Goal: Task Accomplishment & Management: Complete application form

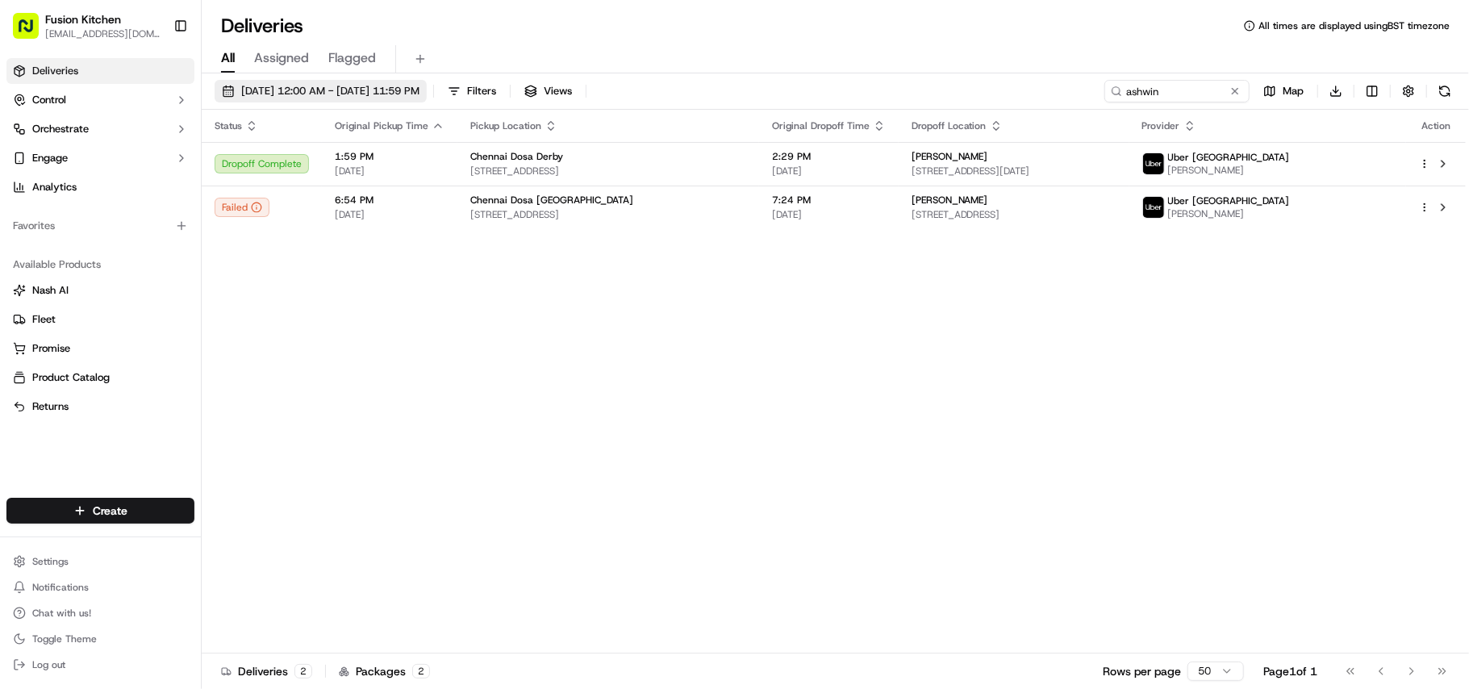
click at [345, 94] on span "08/31/2025 12:00 AM - 09/01/2025 11:59 PM" at bounding box center [330, 91] width 178 height 15
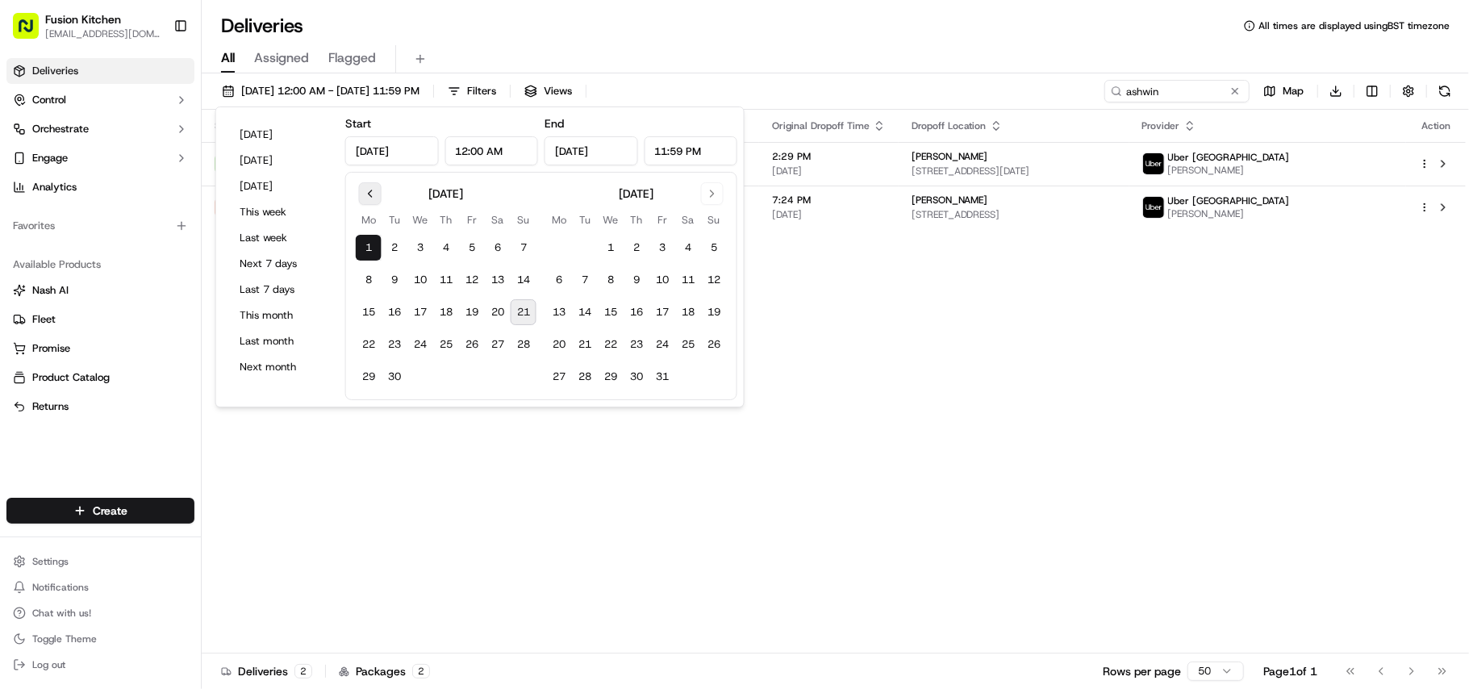
click at [375, 190] on button "Go to previous month" at bounding box center [370, 193] width 23 height 23
click at [475, 316] on button "15" at bounding box center [472, 312] width 26 height 26
type input "Aug 15, 2025"
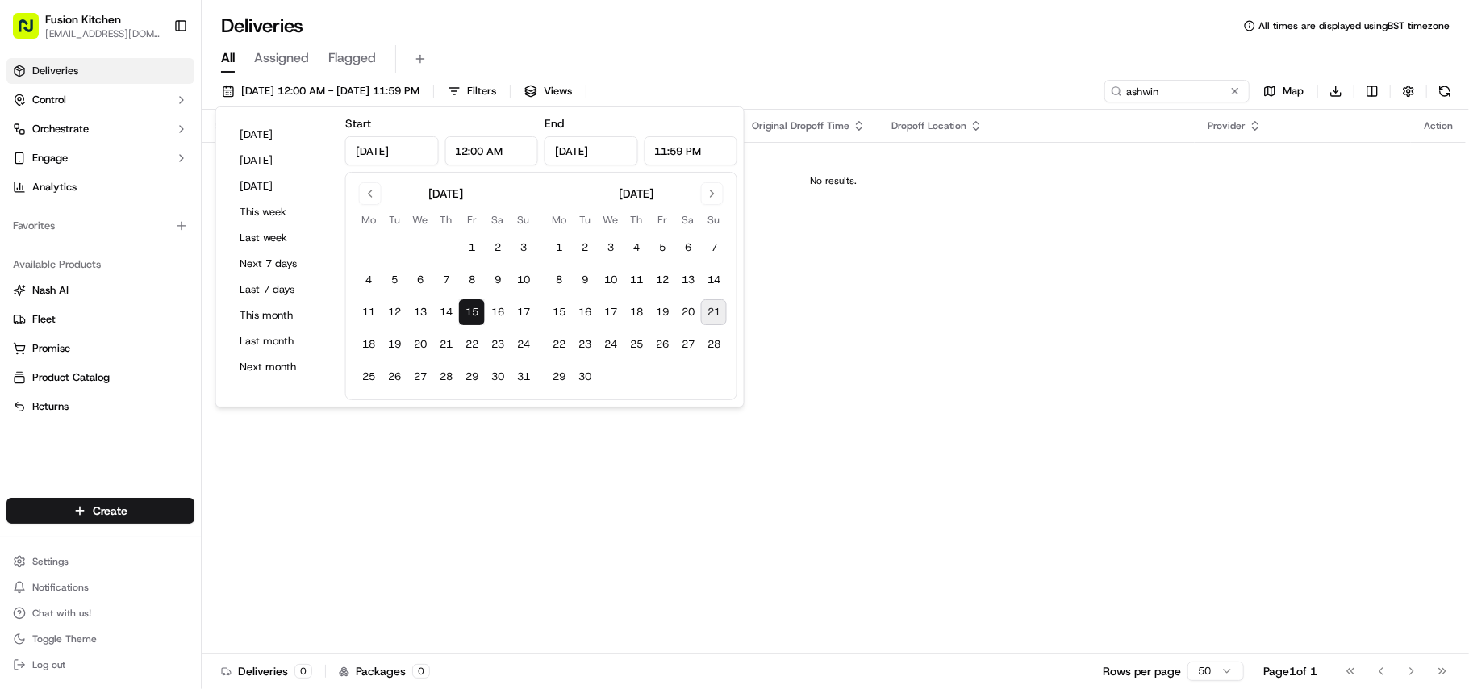
click at [892, 308] on div "Status Original Pickup Time Pickup Location Original Dropoff Time Dropoff Locat…" at bounding box center [834, 382] width 1264 height 544
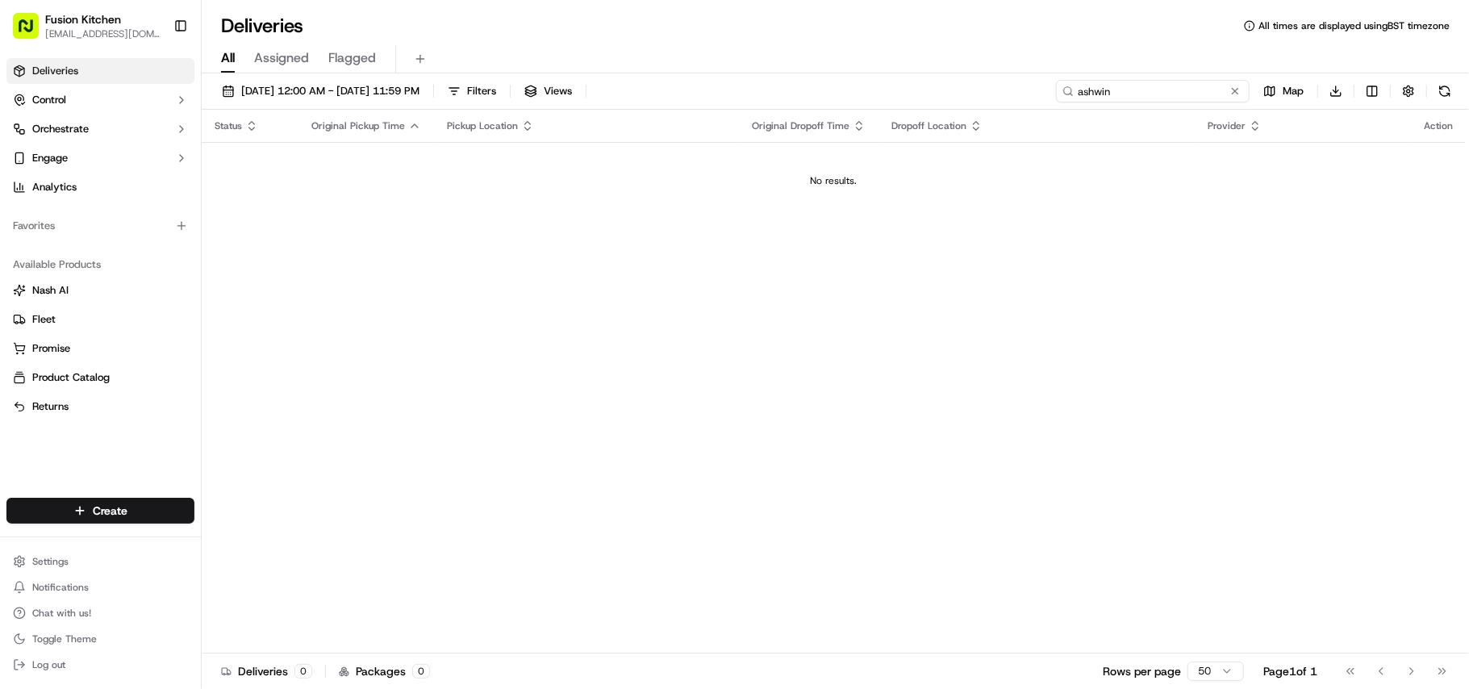
click at [1144, 92] on input "ashwin" at bounding box center [1153, 91] width 194 height 23
type input "d"
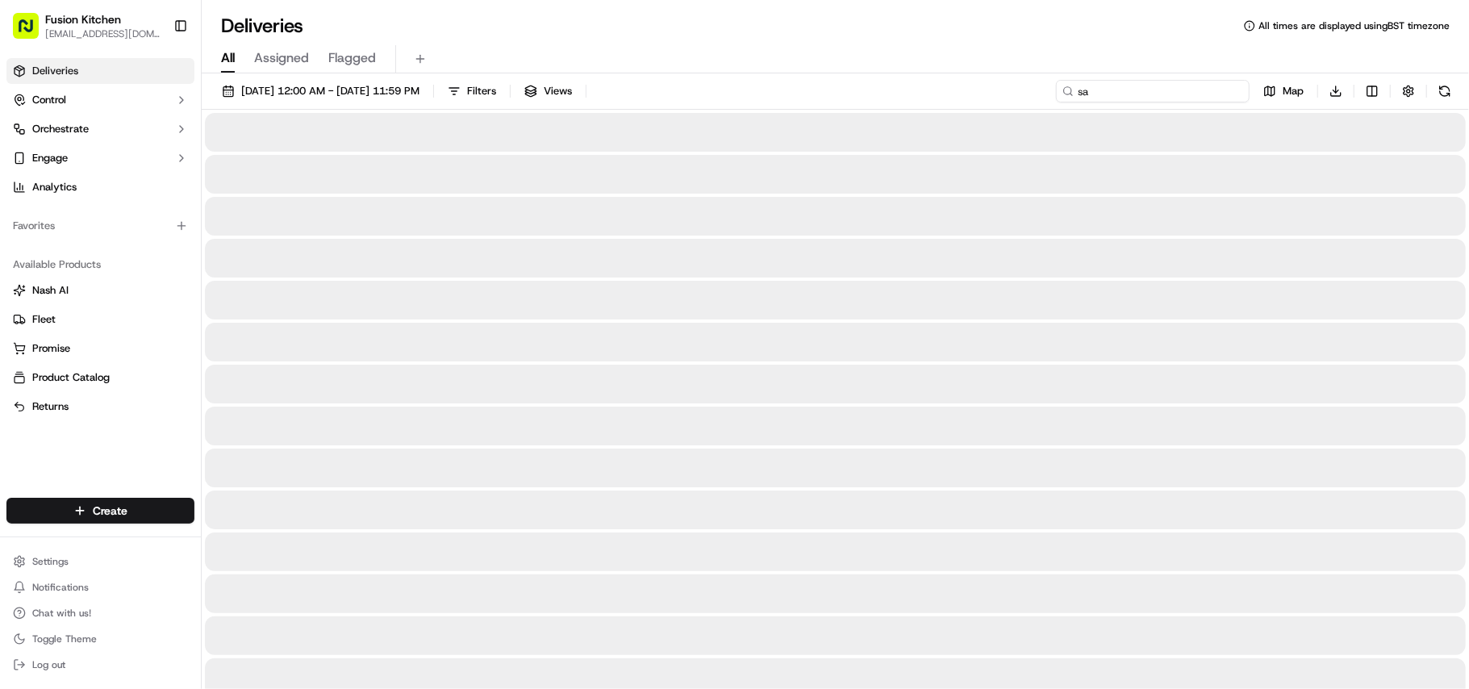
type input "sar"
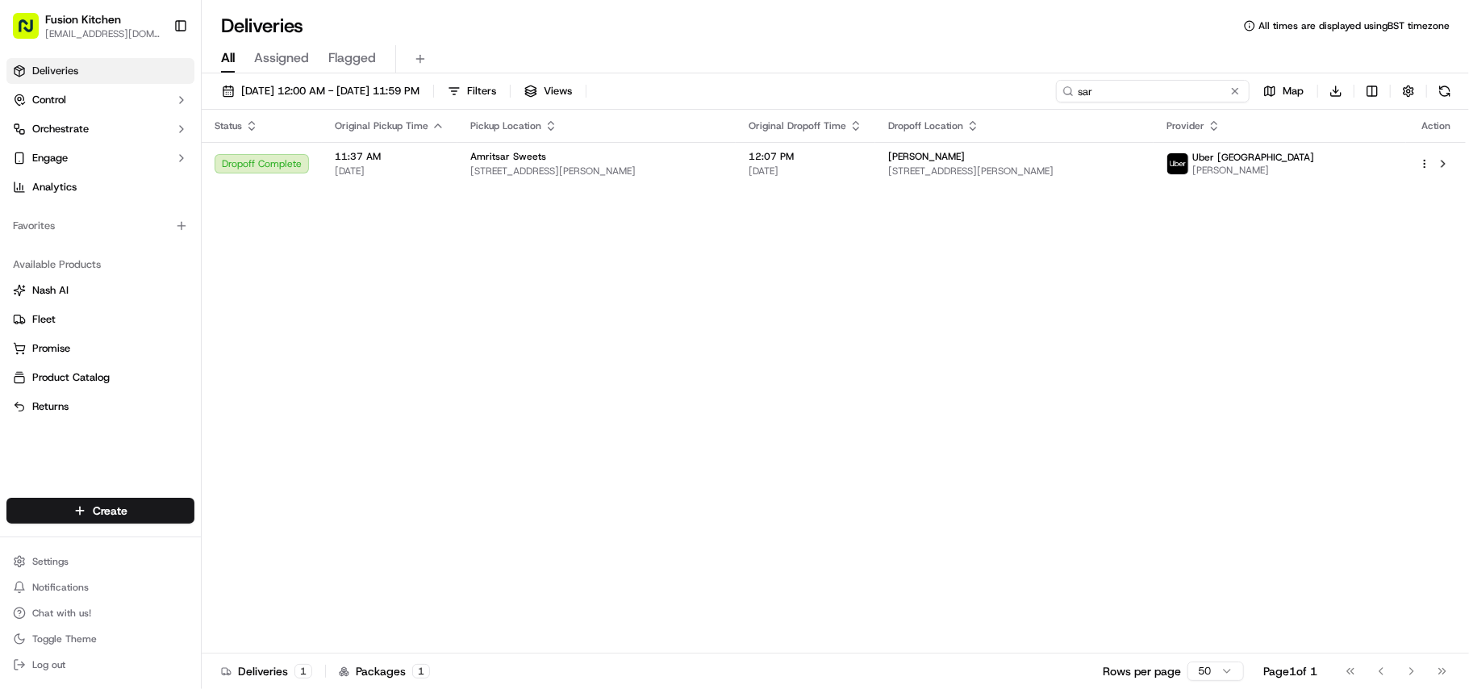
click at [1081, 92] on input "sar" at bounding box center [1153, 91] width 194 height 23
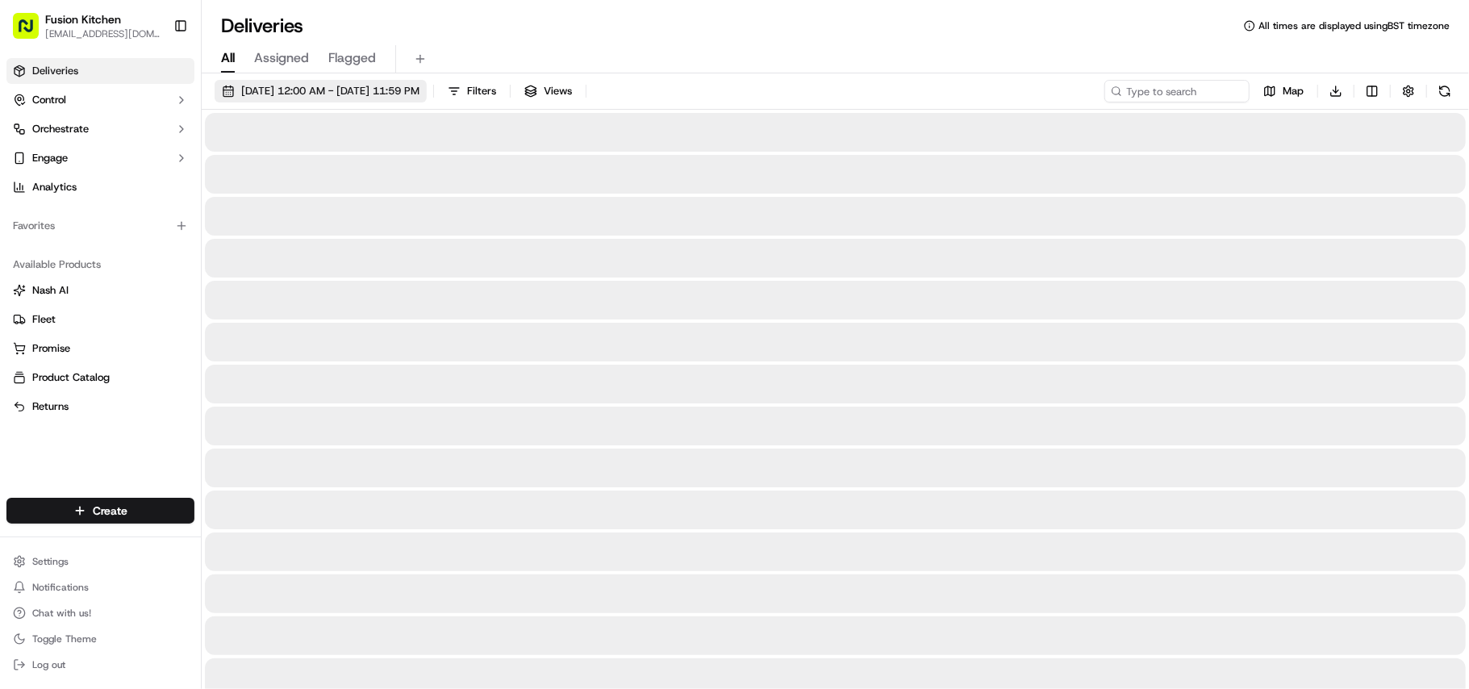
click at [419, 94] on span "08/15/2025 12:00 AM - 08/15/2025 11:59 PM" at bounding box center [330, 91] width 178 height 15
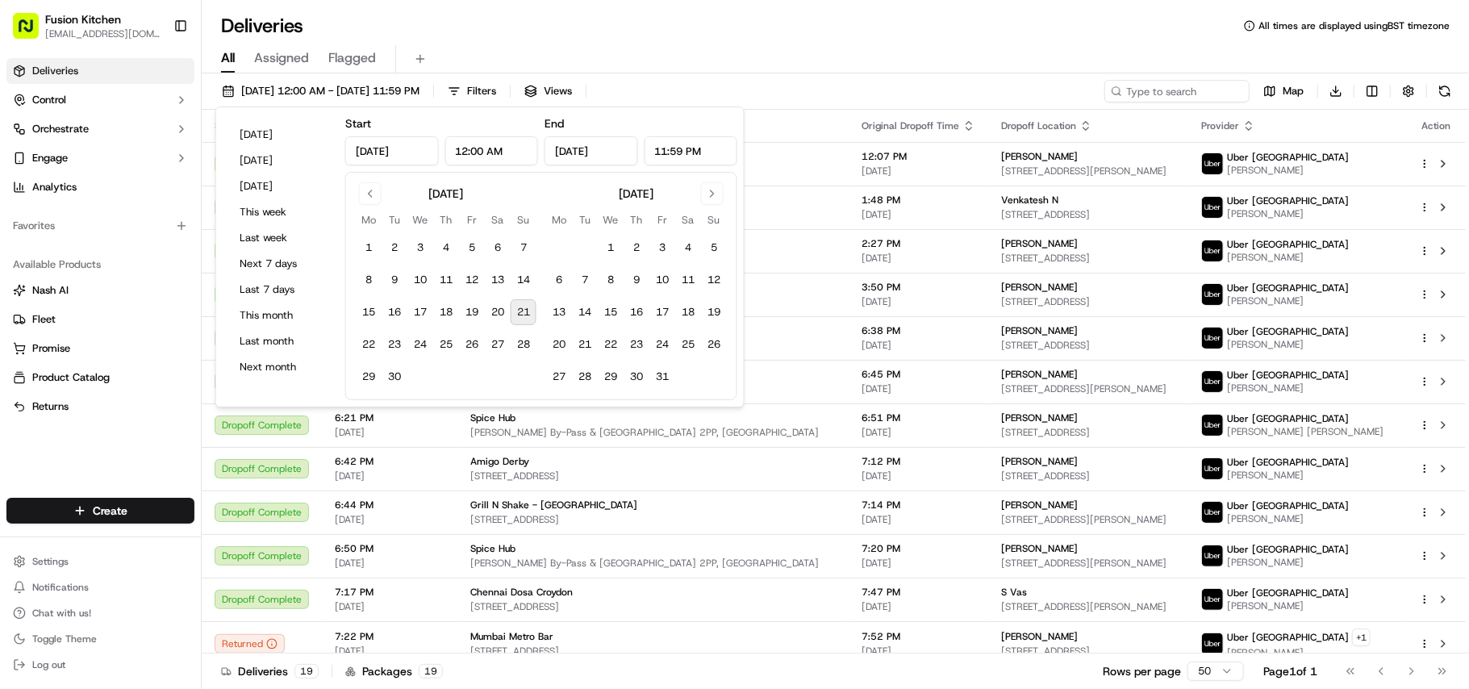
type input "Aug 15, 2025"
type input "12:00 AM"
type input "Aug 15, 2025"
type input "11:59 PM"
click at [372, 313] on button "15" at bounding box center [369, 312] width 26 height 26
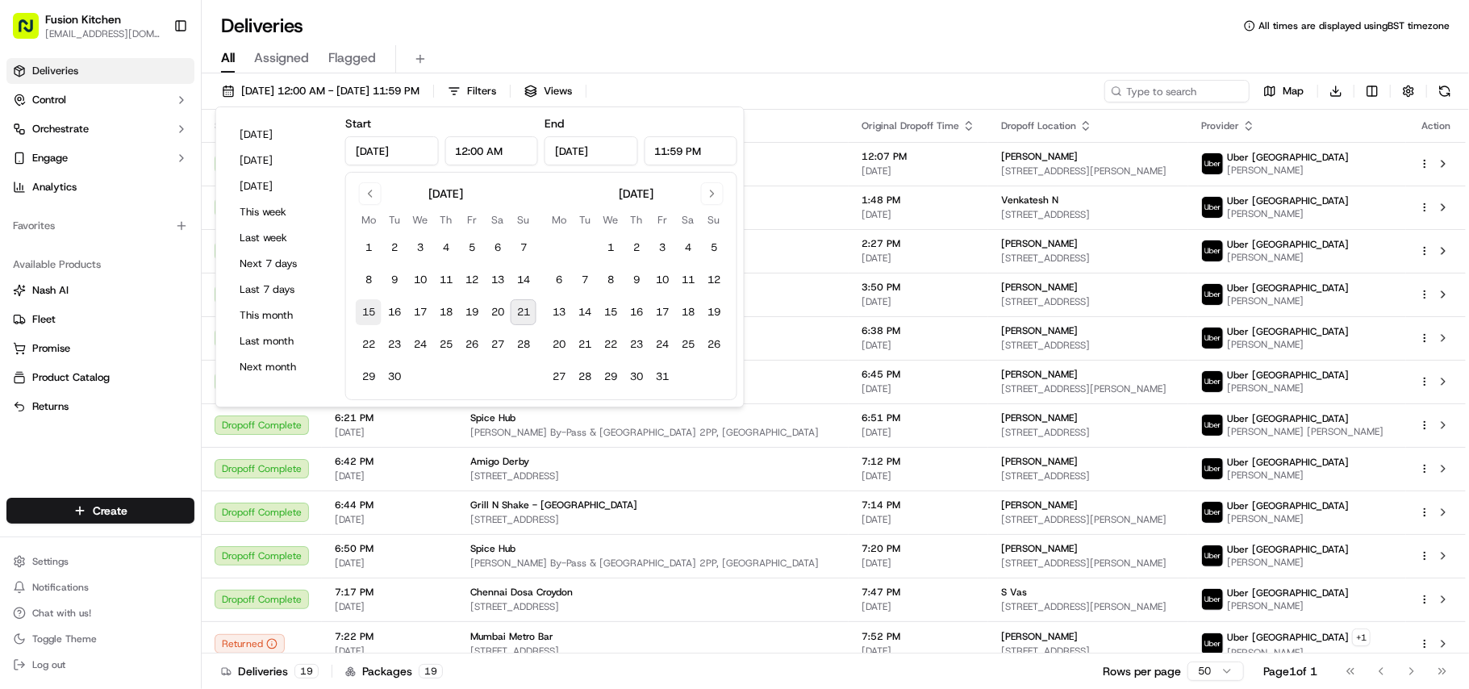
type input "Sep 15, 2025"
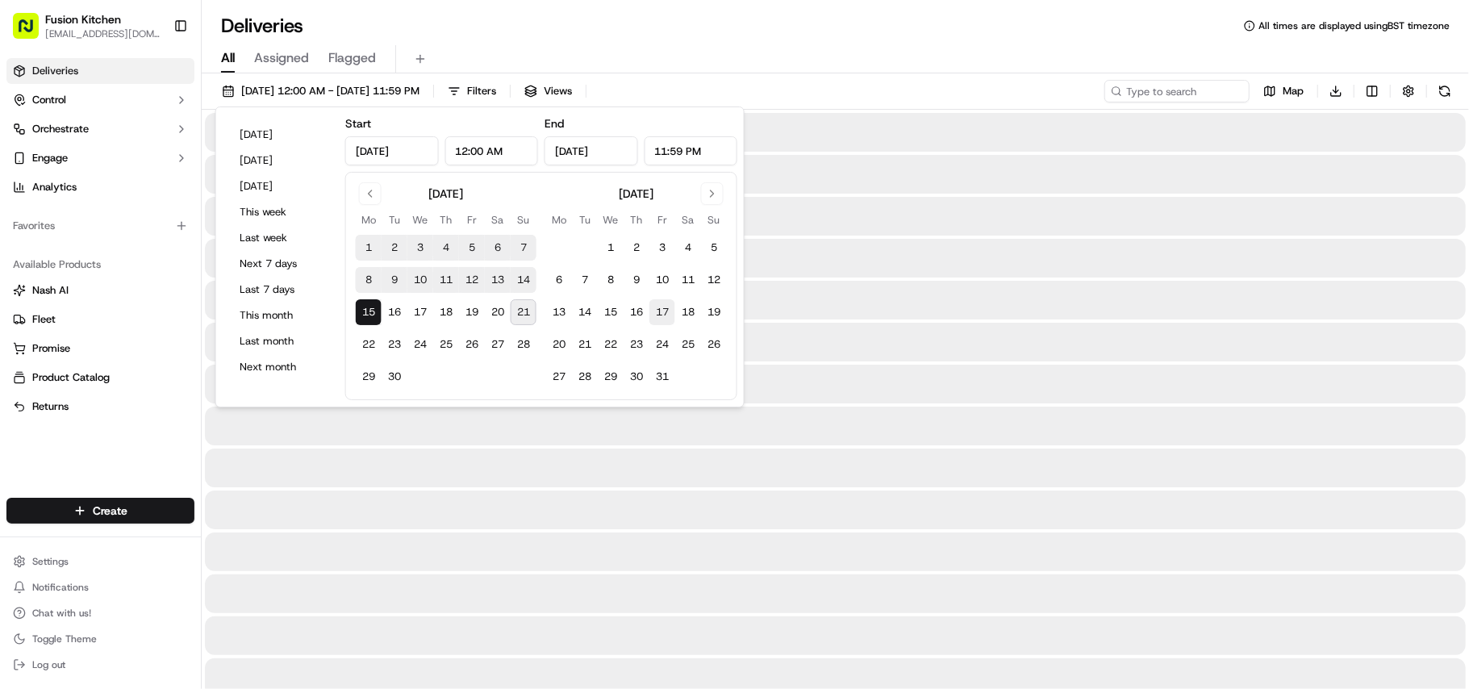
click at [656, 317] on button "17" at bounding box center [662, 312] width 26 height 26
type input "Oct 17, 2025"
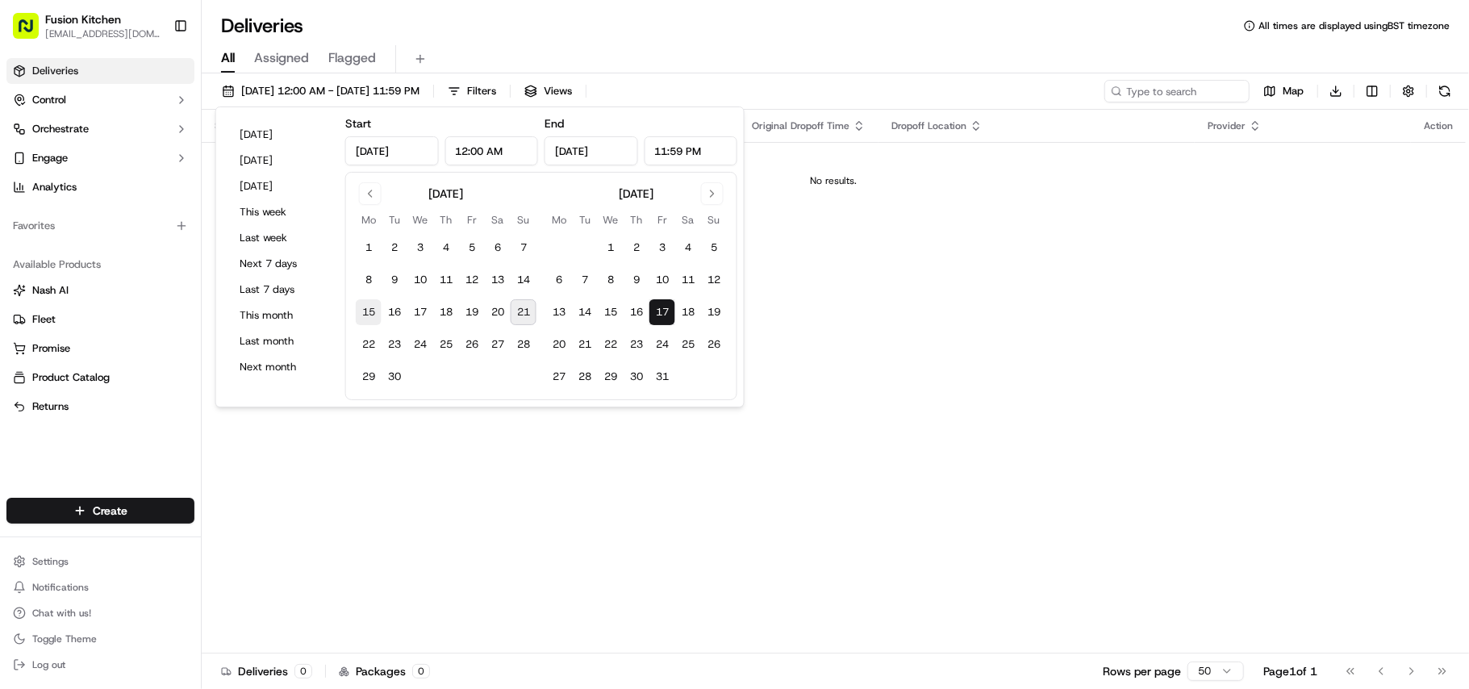
click at [376, 311] on button "15" at bounding box center [369, 312] width 26 height 26
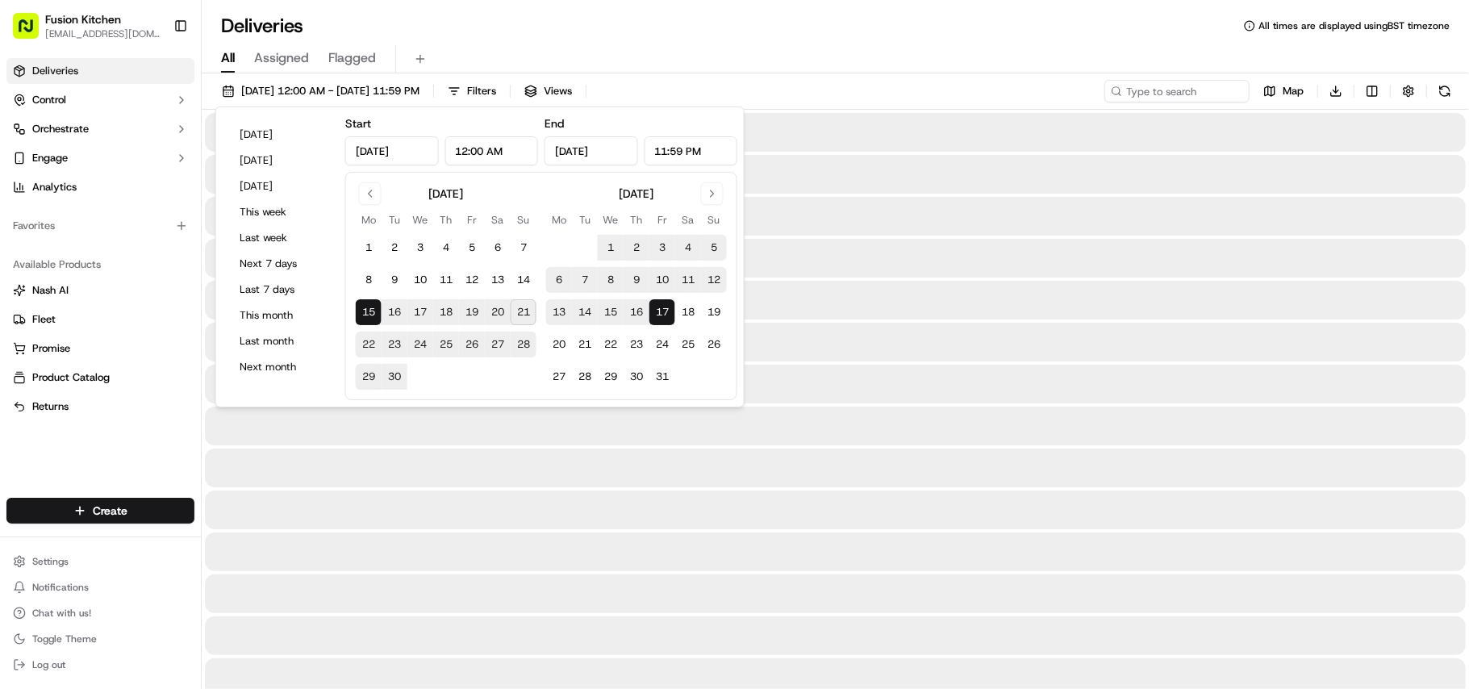
type input "Sep 15, 2025"
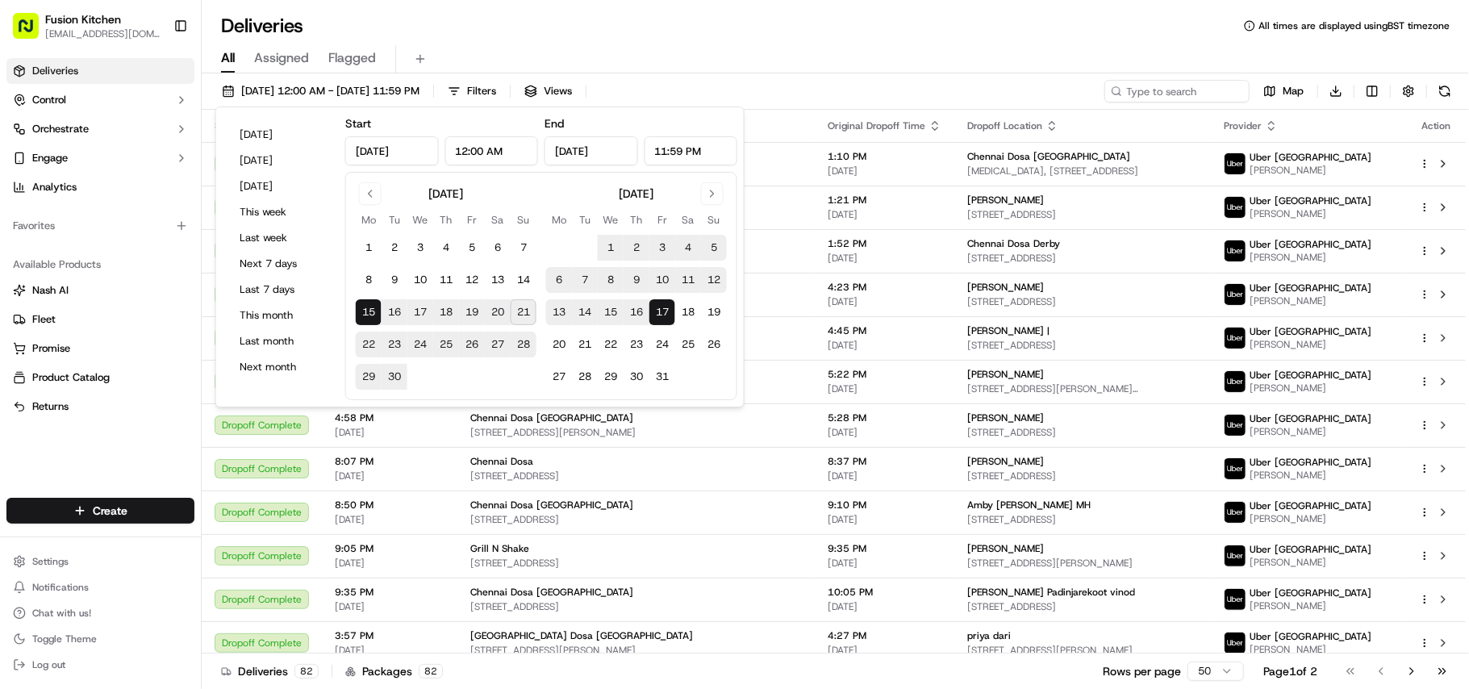
click at [808, 46] on div "All Assigned Flagged" at bounding box center [835, 59] width 1267 height 28
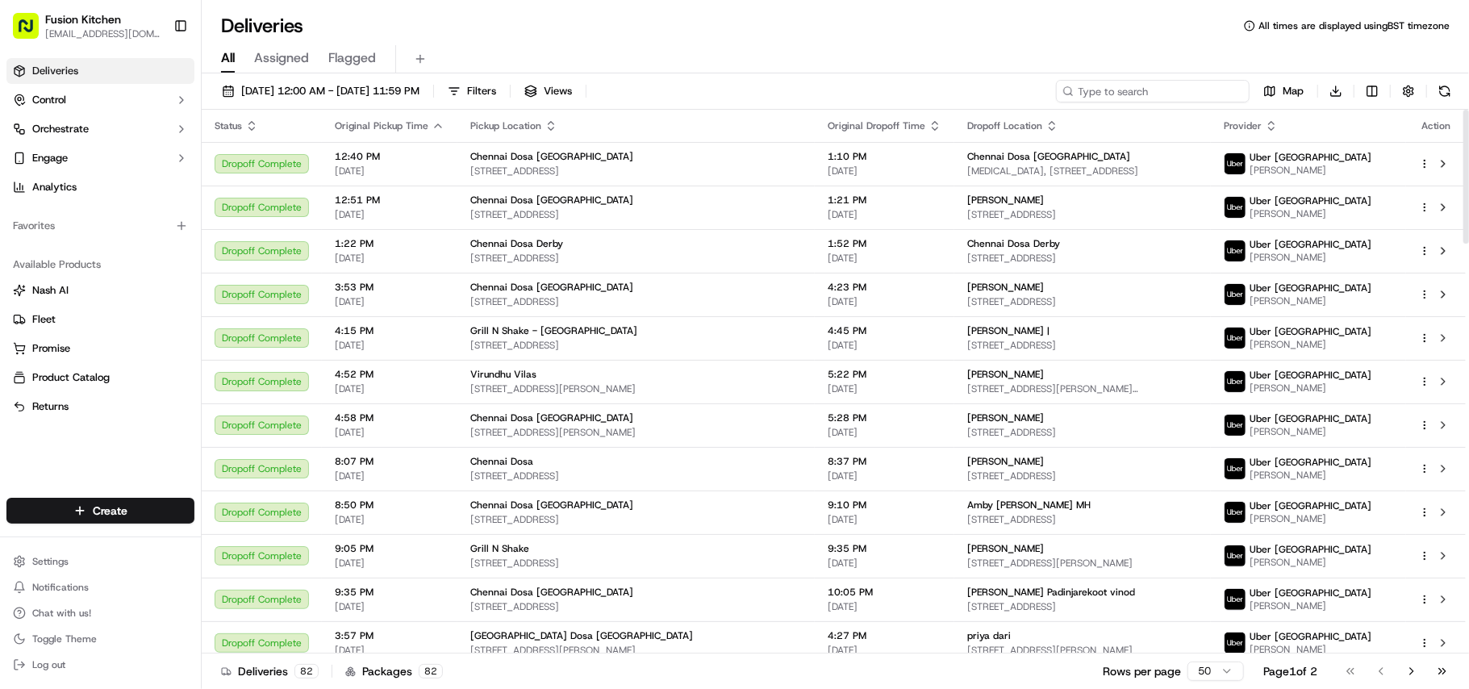
click at [1136, 95] on input at bounding box center [1153, 91] width 194 height 23
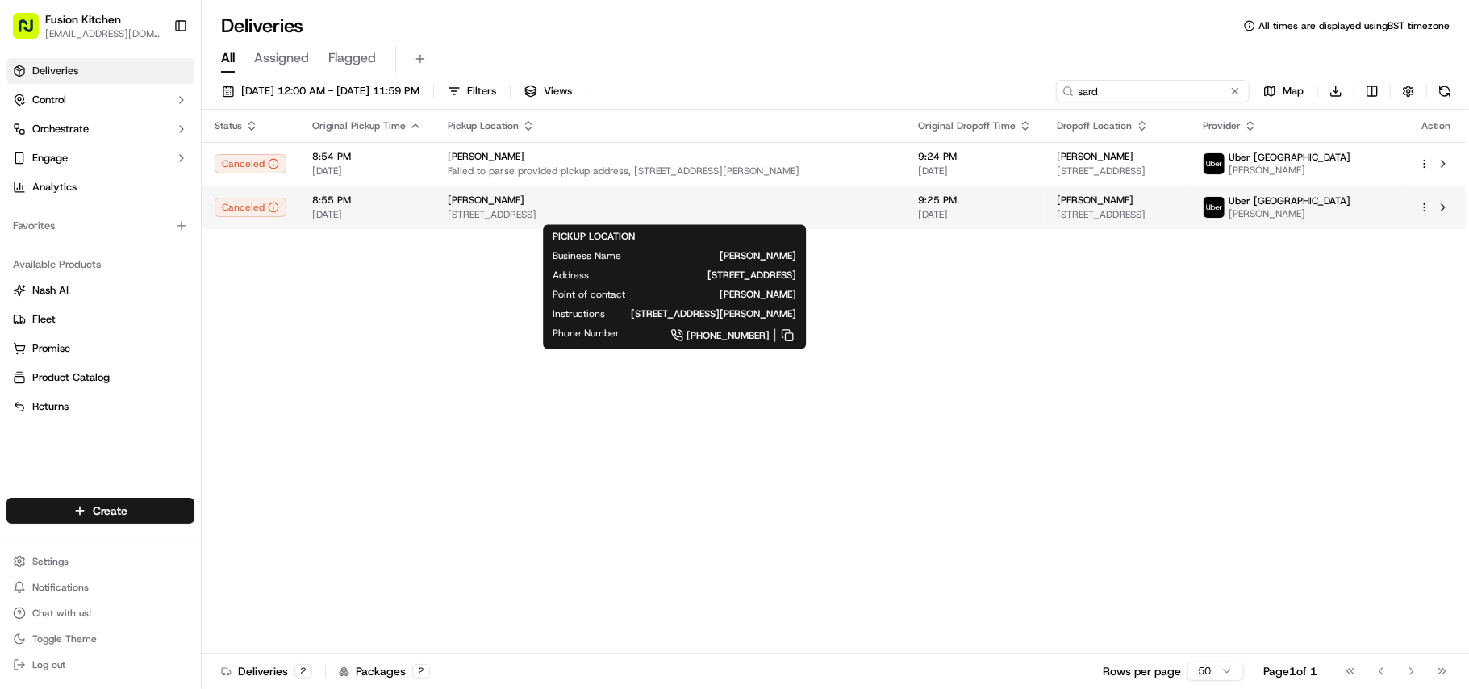
type input "sard"
click at [459, 200] on span "Sardar Jee" at bounding box center [486, 200] width 77 height 13
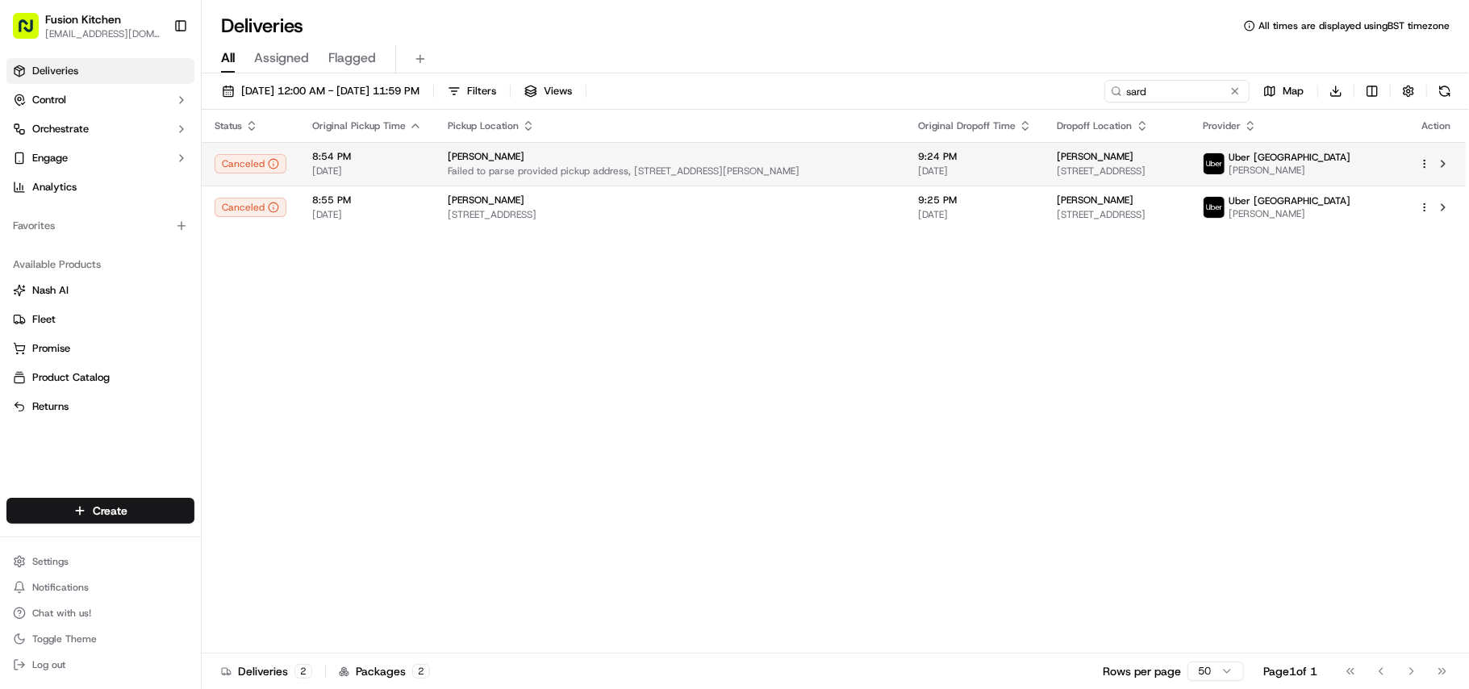
click at [614, 169] on span "Failed to parse provided pickup address, [STREET_ADDRESS][PERSON_NAME]" at bounding box center [670, 171] width 445 height 13
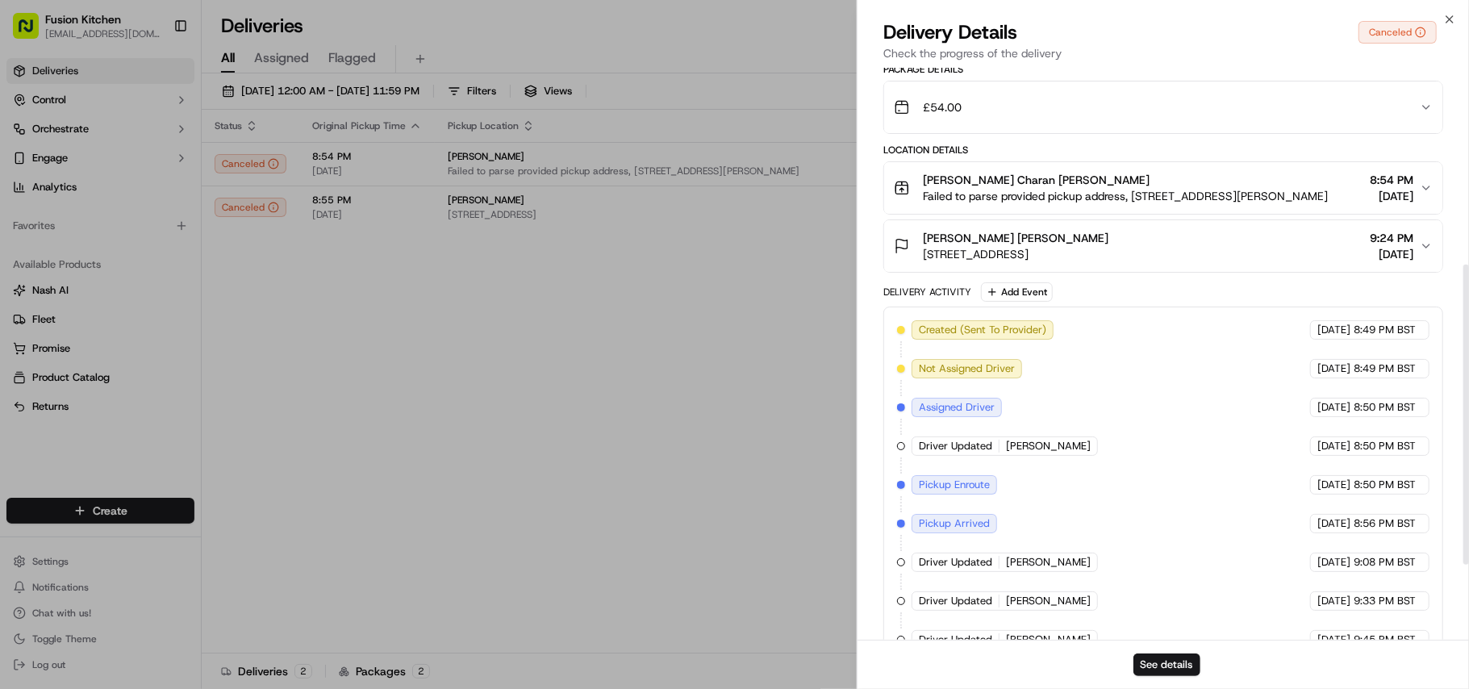
scroll to position [520, 0]
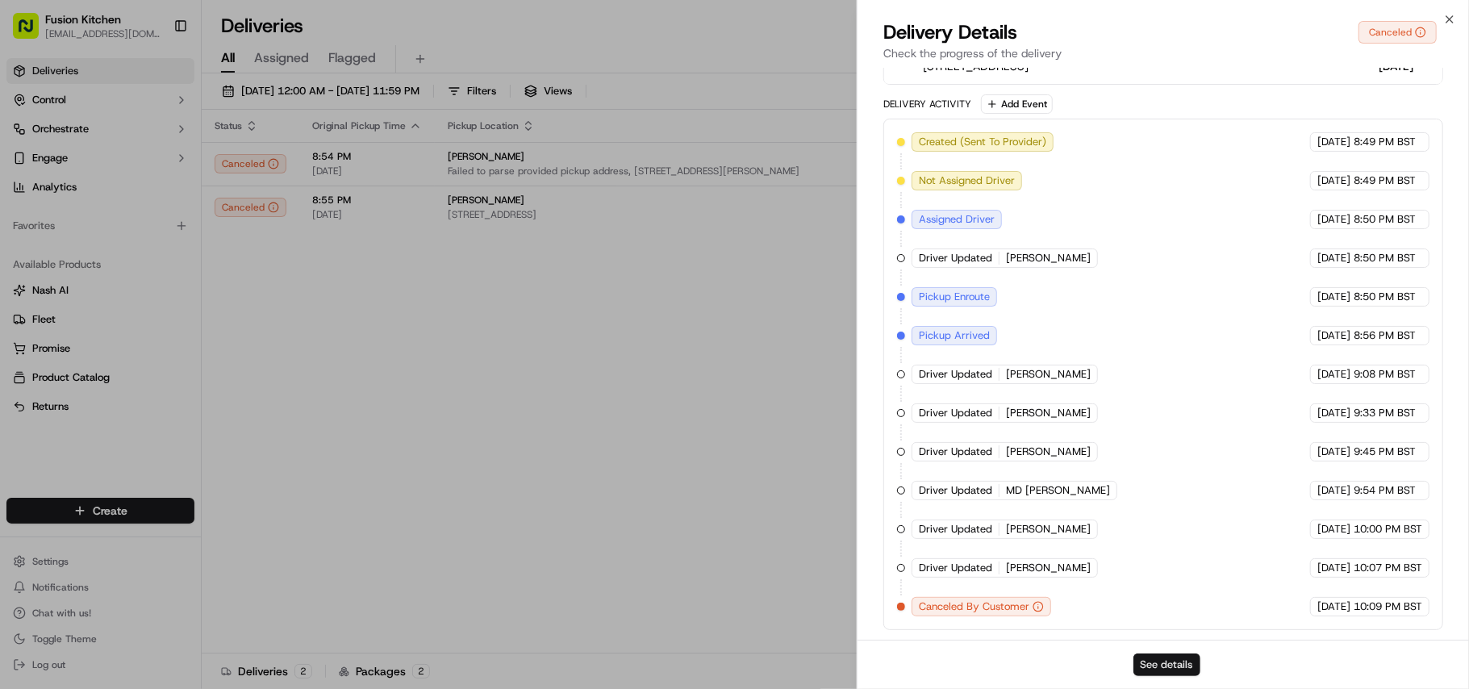
click at [1172, 662] on button "See details" at bounding box center [1166, 664] width 67 height 23
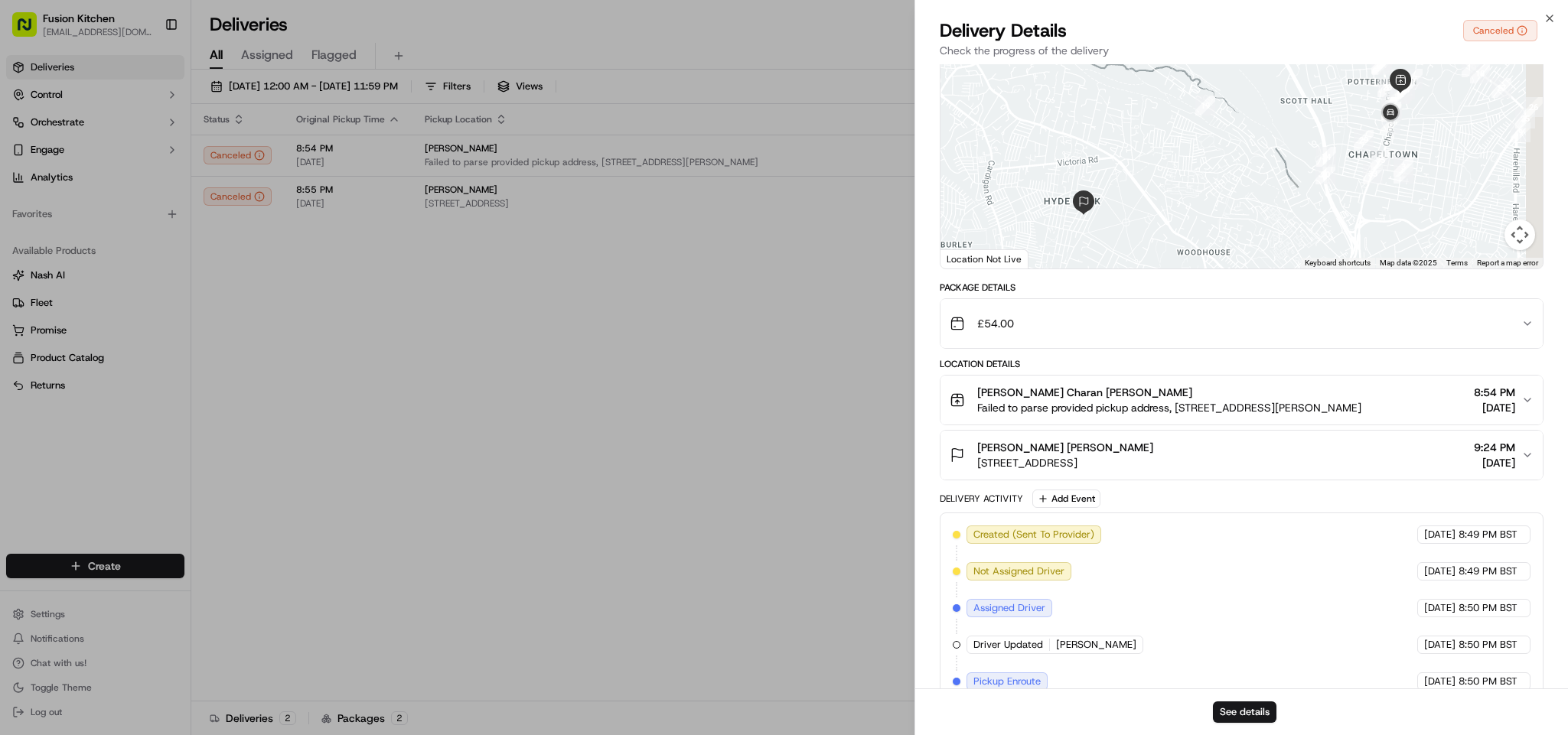
scroll to position [85, 0]
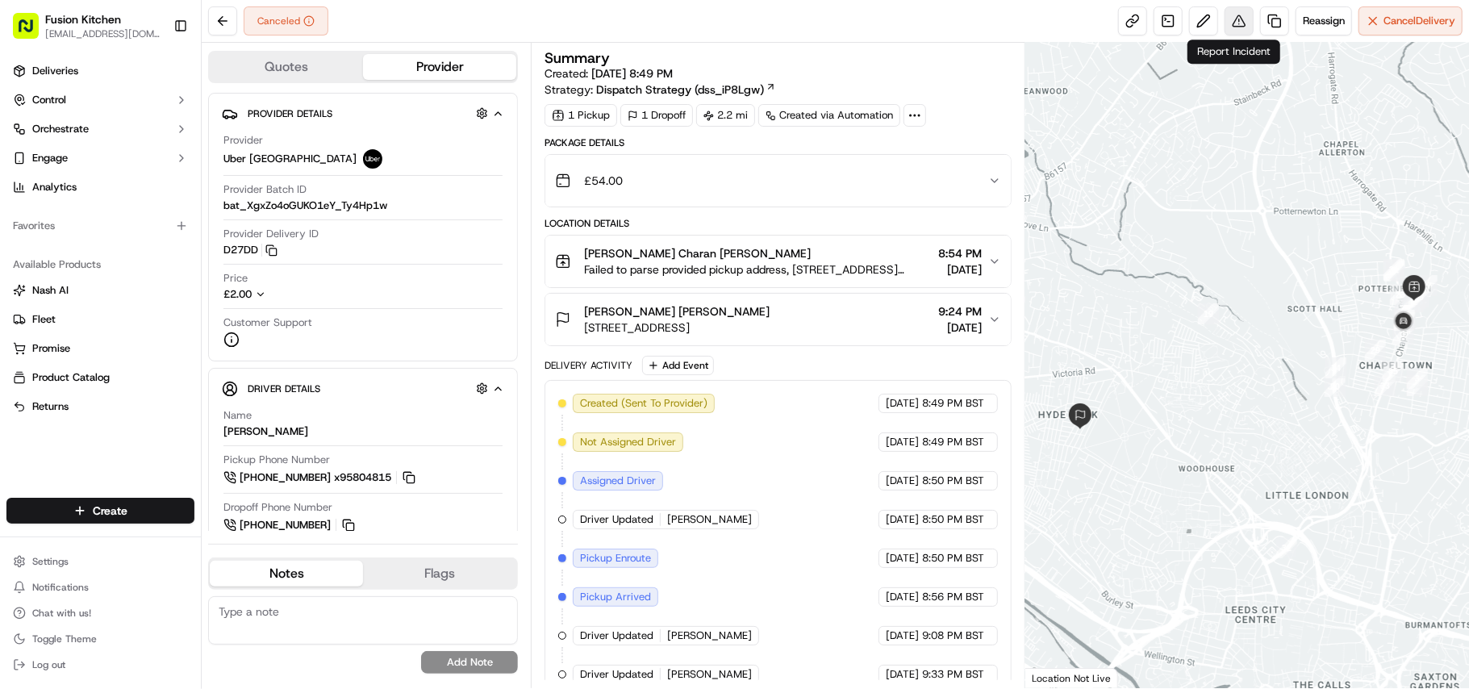
click at [1244, 27] on button at bounding box center [1239, 20] width 29 height 29
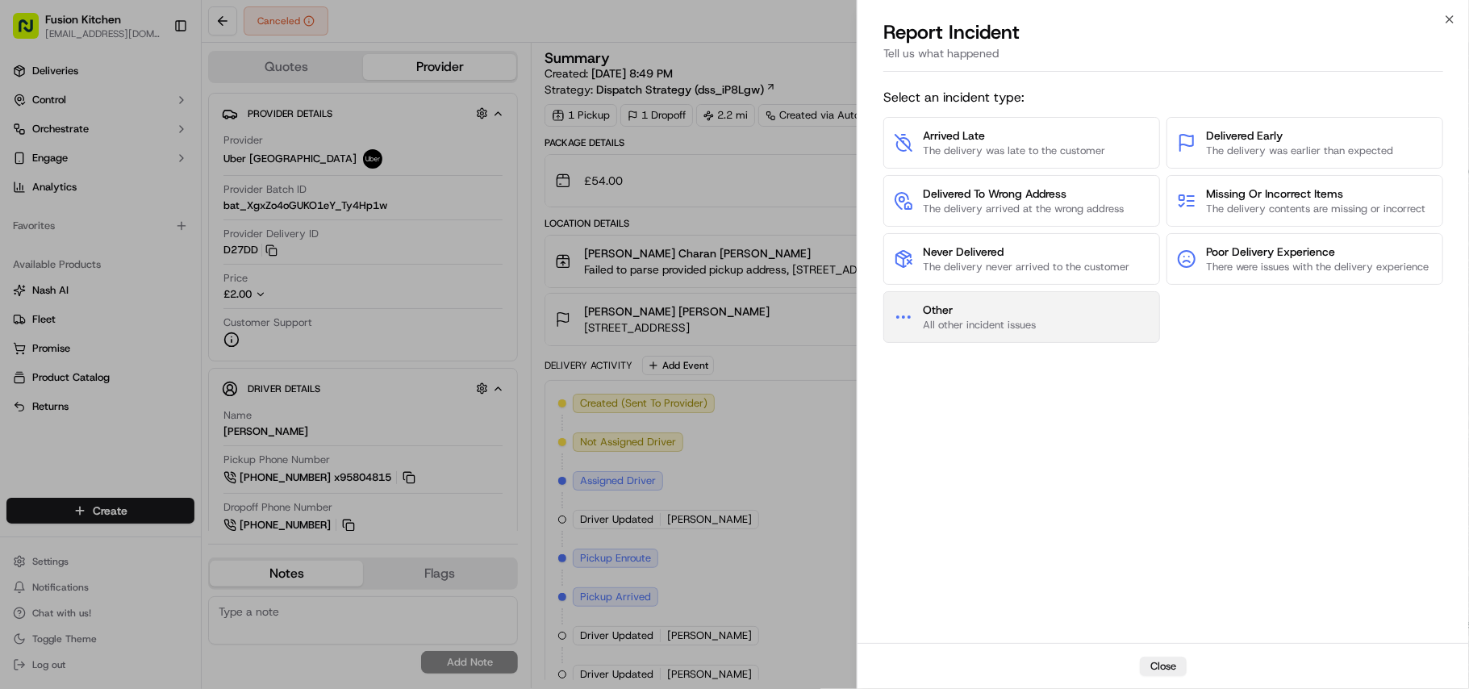
click at [983, 328] on span "All other incident issues" at bounding box center [979, 325] width 113 height 15
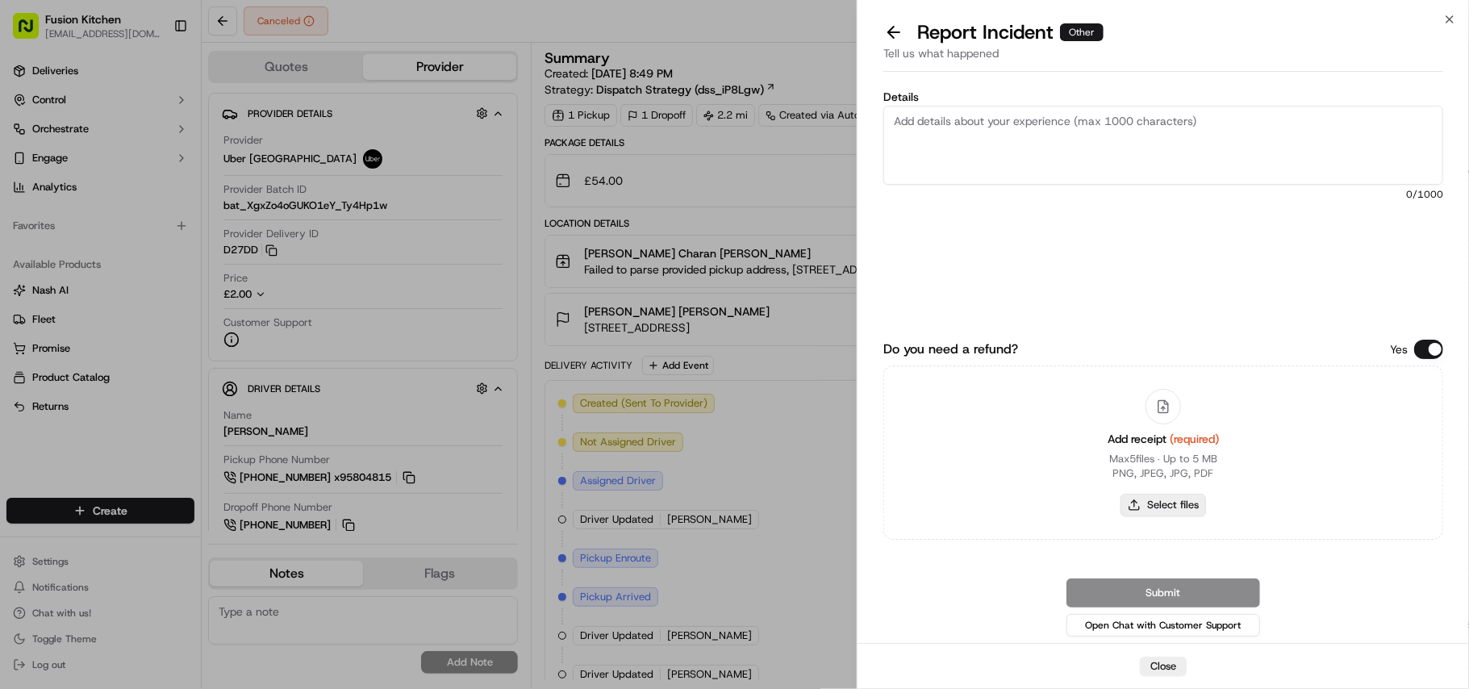
click at [1183, 502] on button "Select files" at bounding box center [1164, 505] width 86 height 23
type input "C:\fakepath\WhatsApp Image 2025-09-16 at 20.03.52_770b3103.jpg"
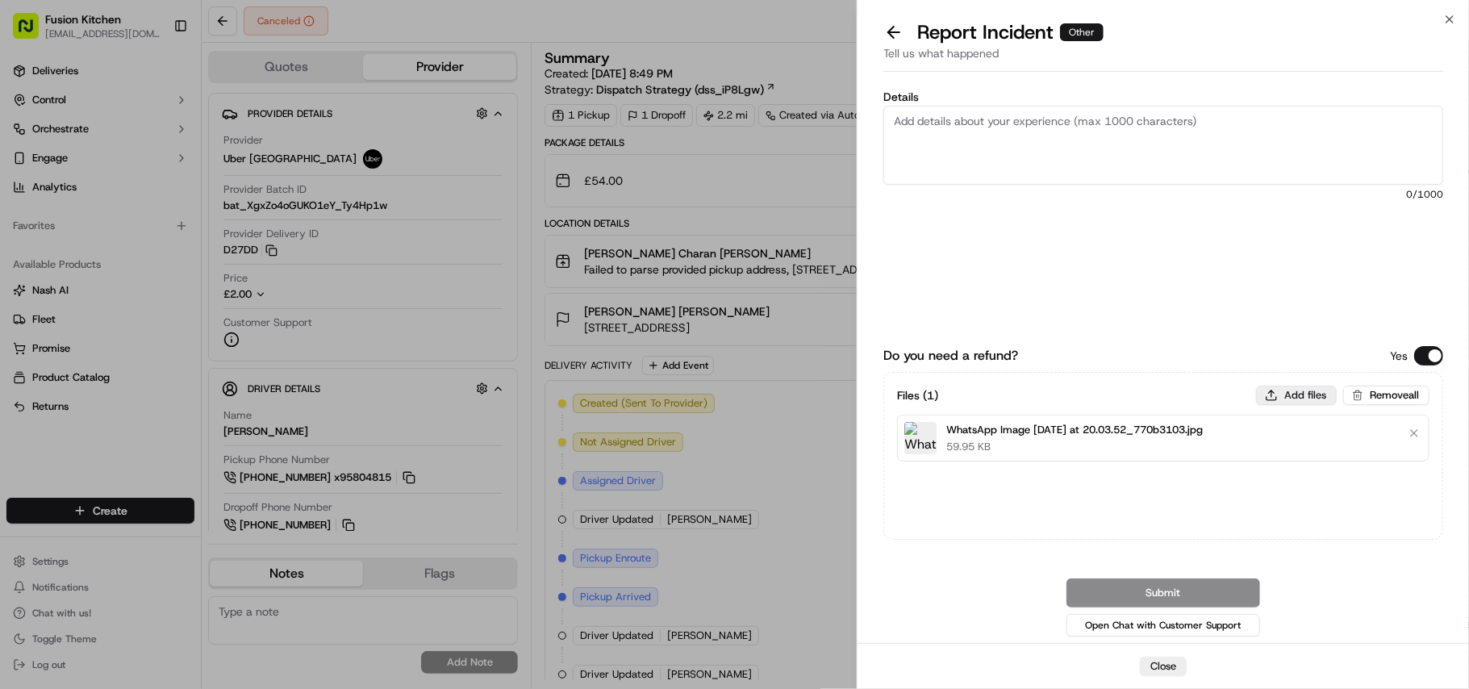
click at [1299, 389] on button "Add files" at bounding box center [1296, 395] width 81 height 19
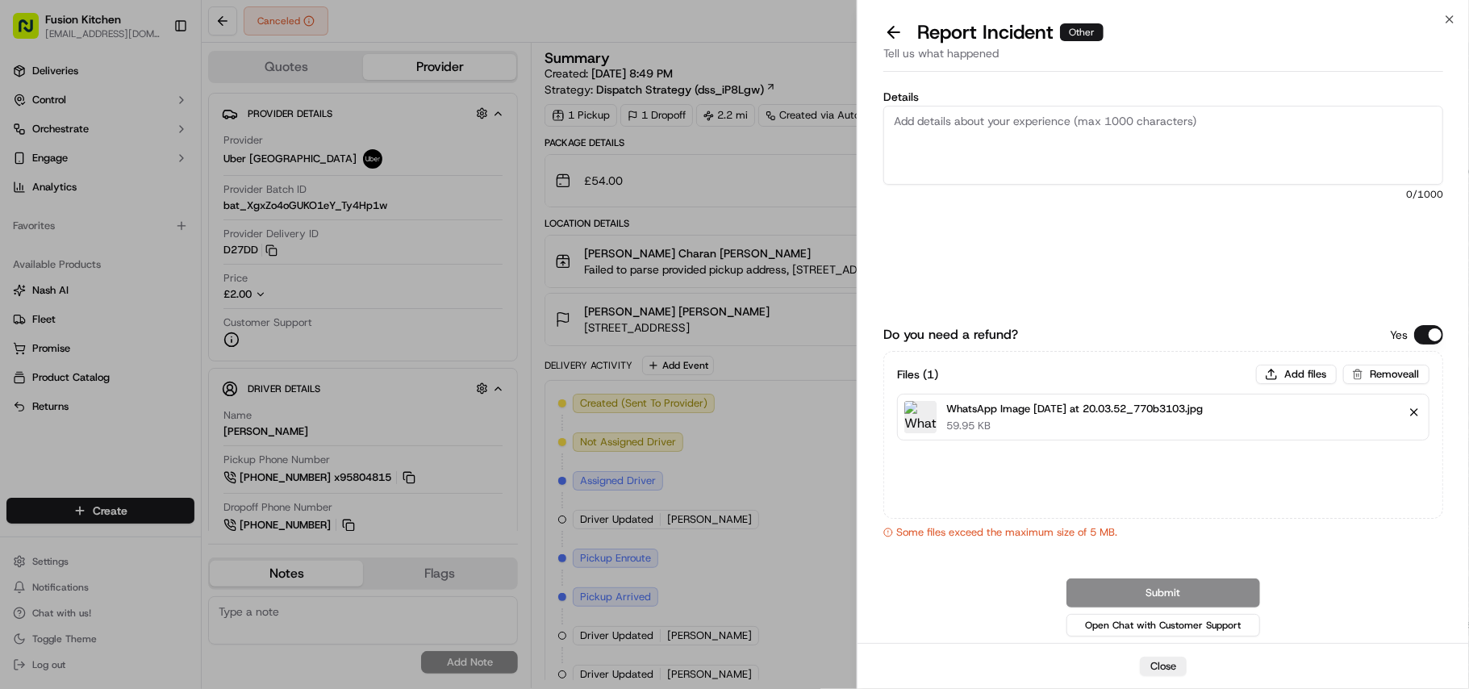
click at [1417, 411] on button "Remove file" at bounding box center [1414, 412] width 23 height 23
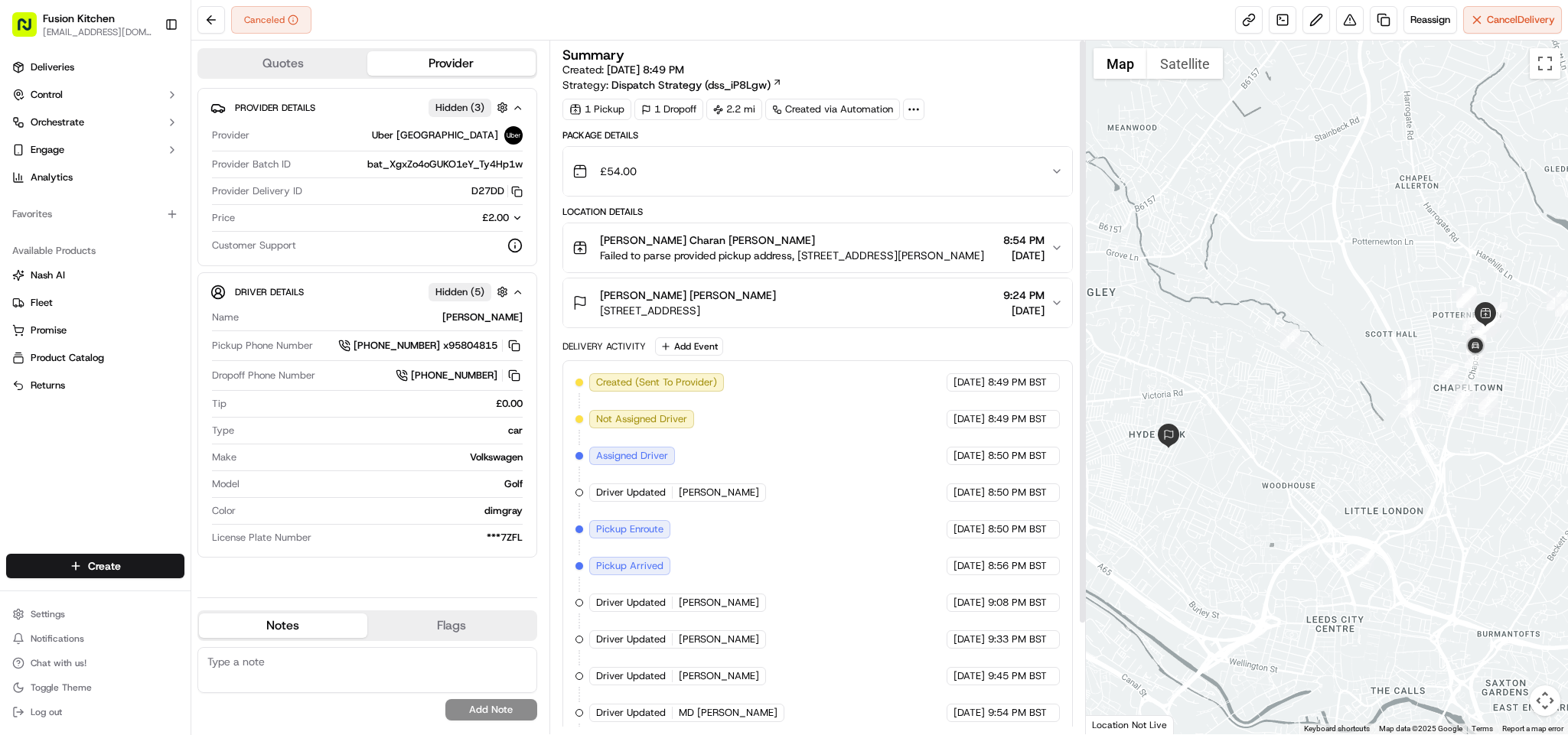
click at [1350, 35] on div "Canceled Reassign Cancel Delivery" at bounding box center [879, 20] width 1376 height 41
click at [1345, 24] on button at bounding box center [1350, 19] width 28 height 28
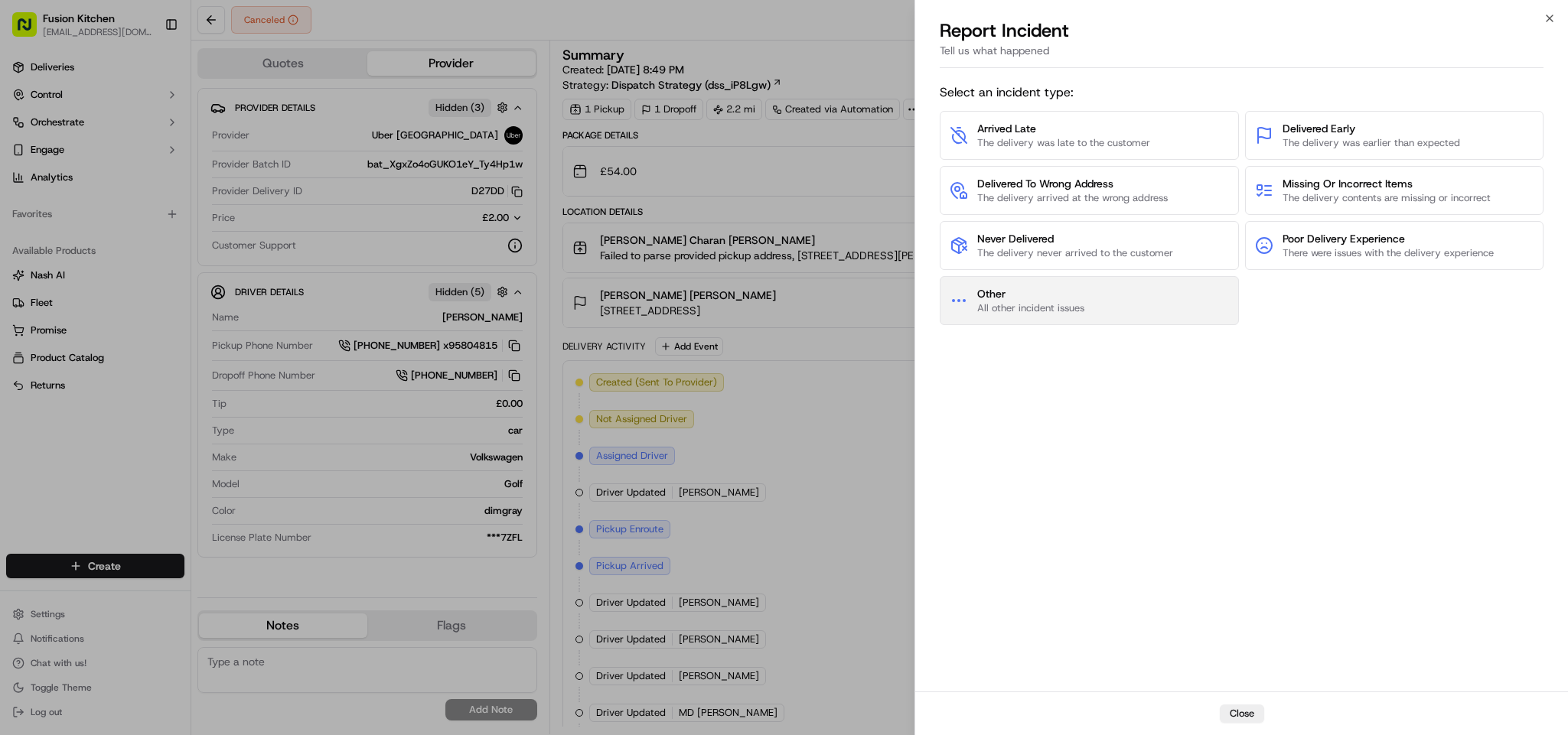
click at [1073, 297] on span "Other" at bounding box center [1030, 294] width 107 height 15
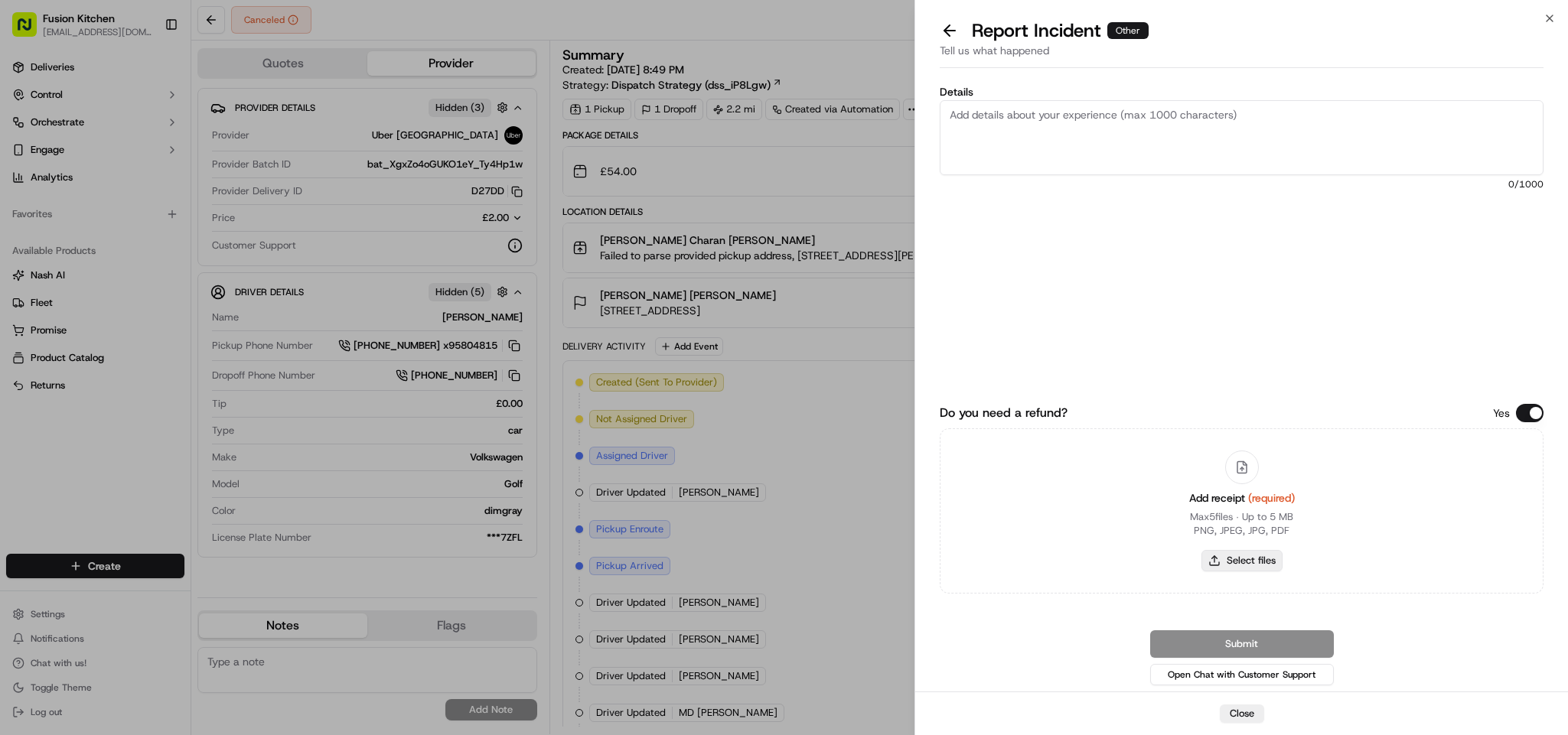
click at [1220, 562] on button "Select files" at bounding box center [1243, 560] width 82 height 22
type input "C:\fakepath\Screenshot 2025-09-21 164630.png"
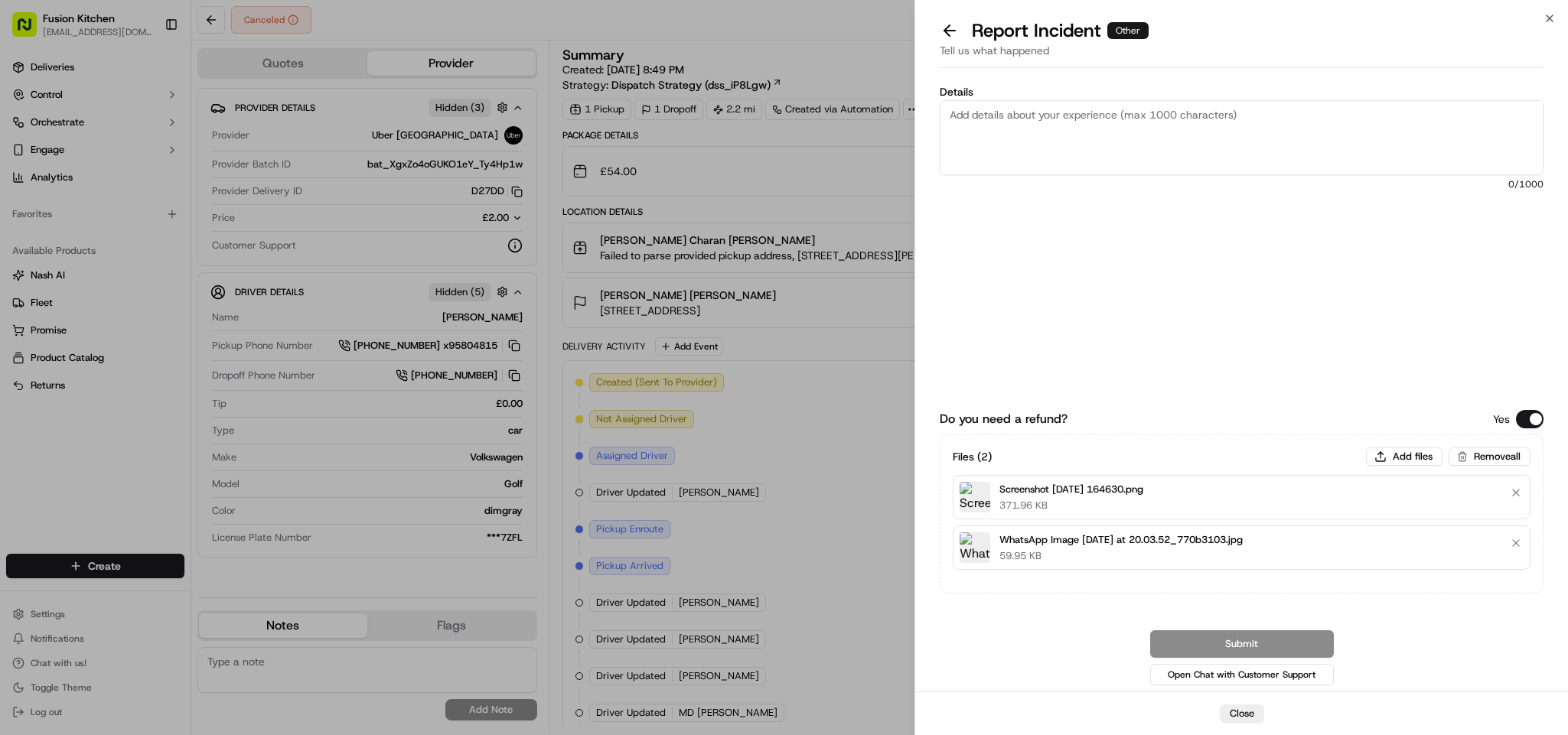
click at [987, 126] on textarea "Details" at bounding box center [1242, 138] width 604 height 75
paste textarea "Hi Team, One of the assigned drivers picked up the food, but he didn't update t…"
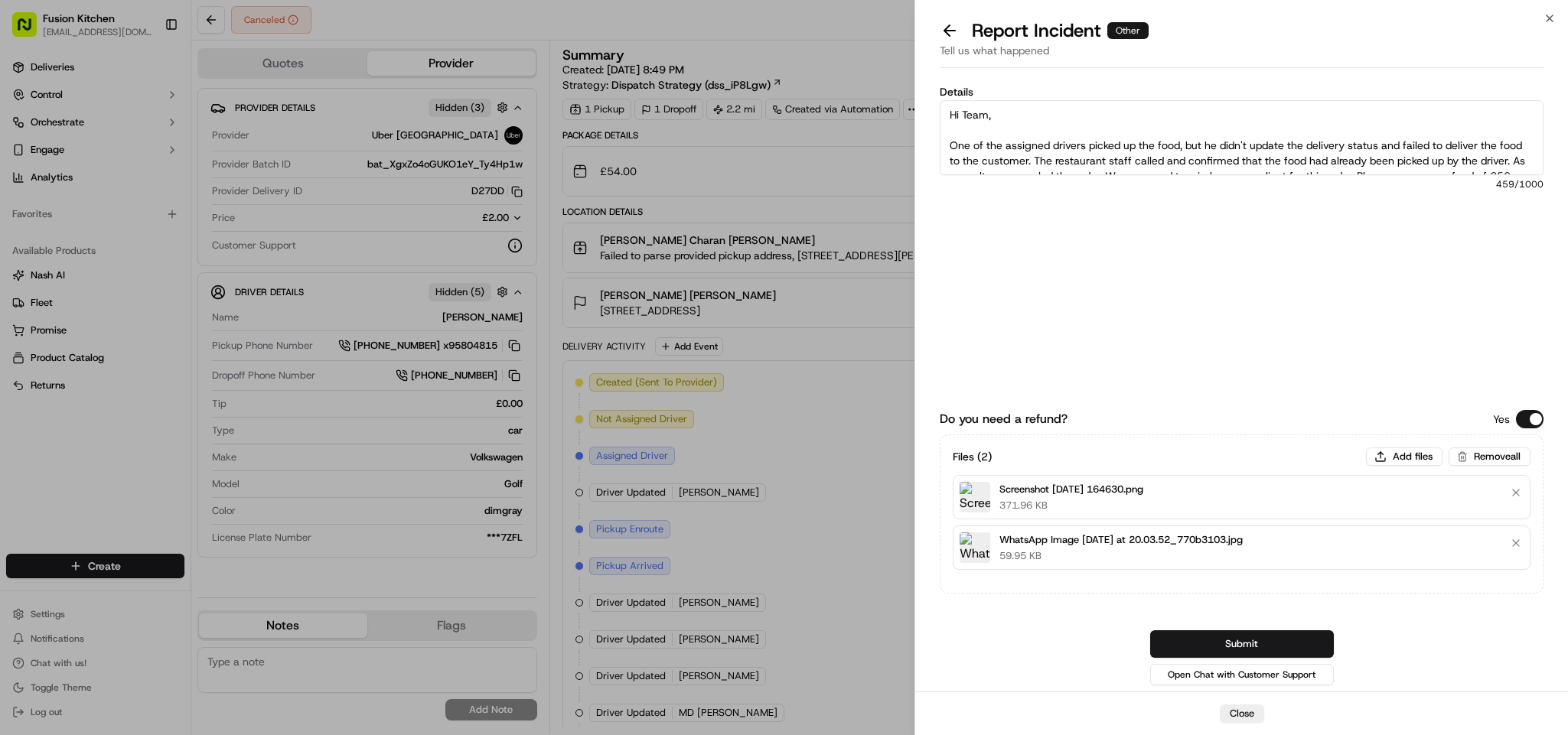
scroll to position [53, 0]
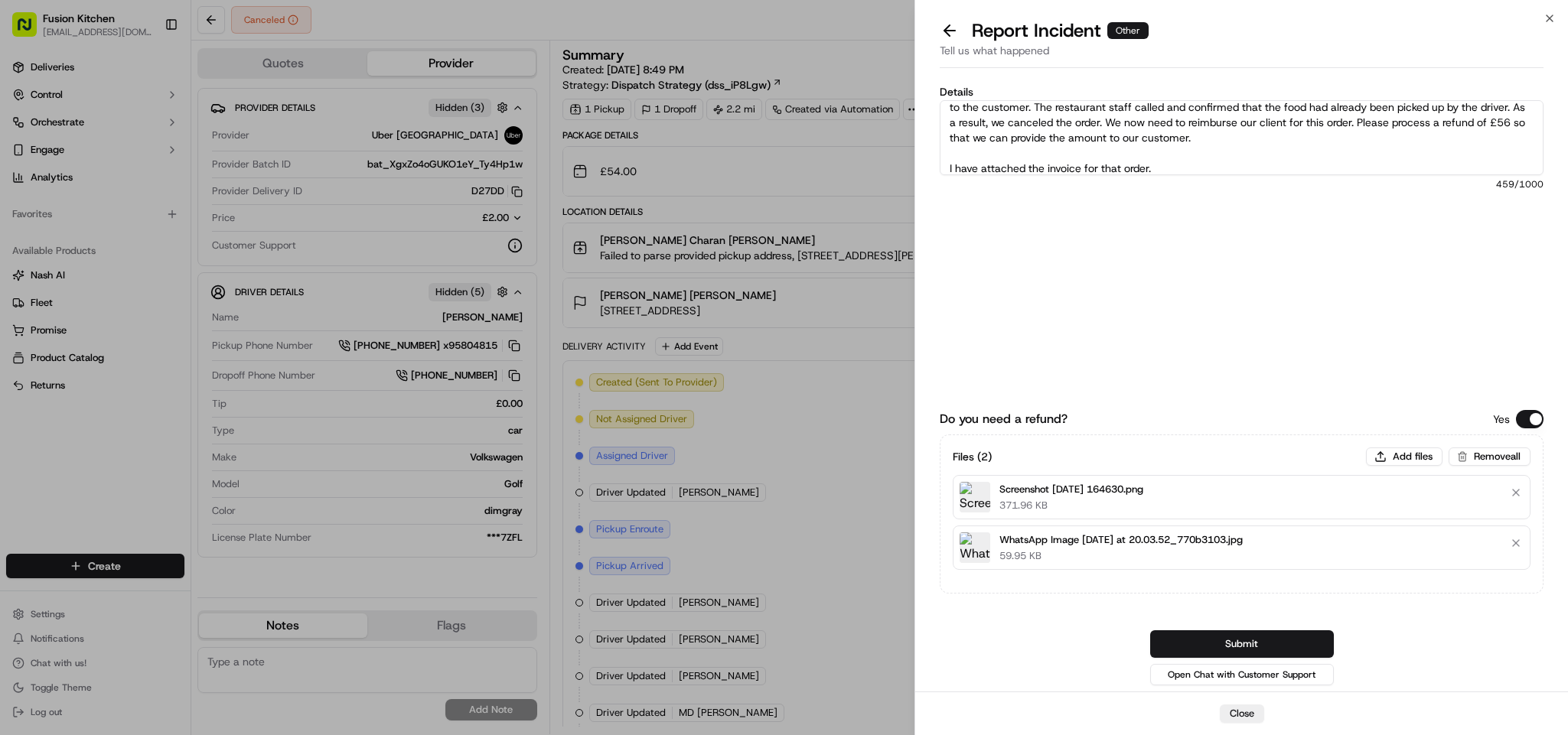
click at [952, 148] on textarea "Hi Team, One of the assigned drivers picked up the food, but he didn't update t…" at bounding box center [1242, 138] width 604 height 75
type textarea "Hi Team, One of the assigned drivers picked up the food, but he didn't update t…"
click at [1208, 640] on button "Submit" at bounding box center [1243, 644] width 184 height 28
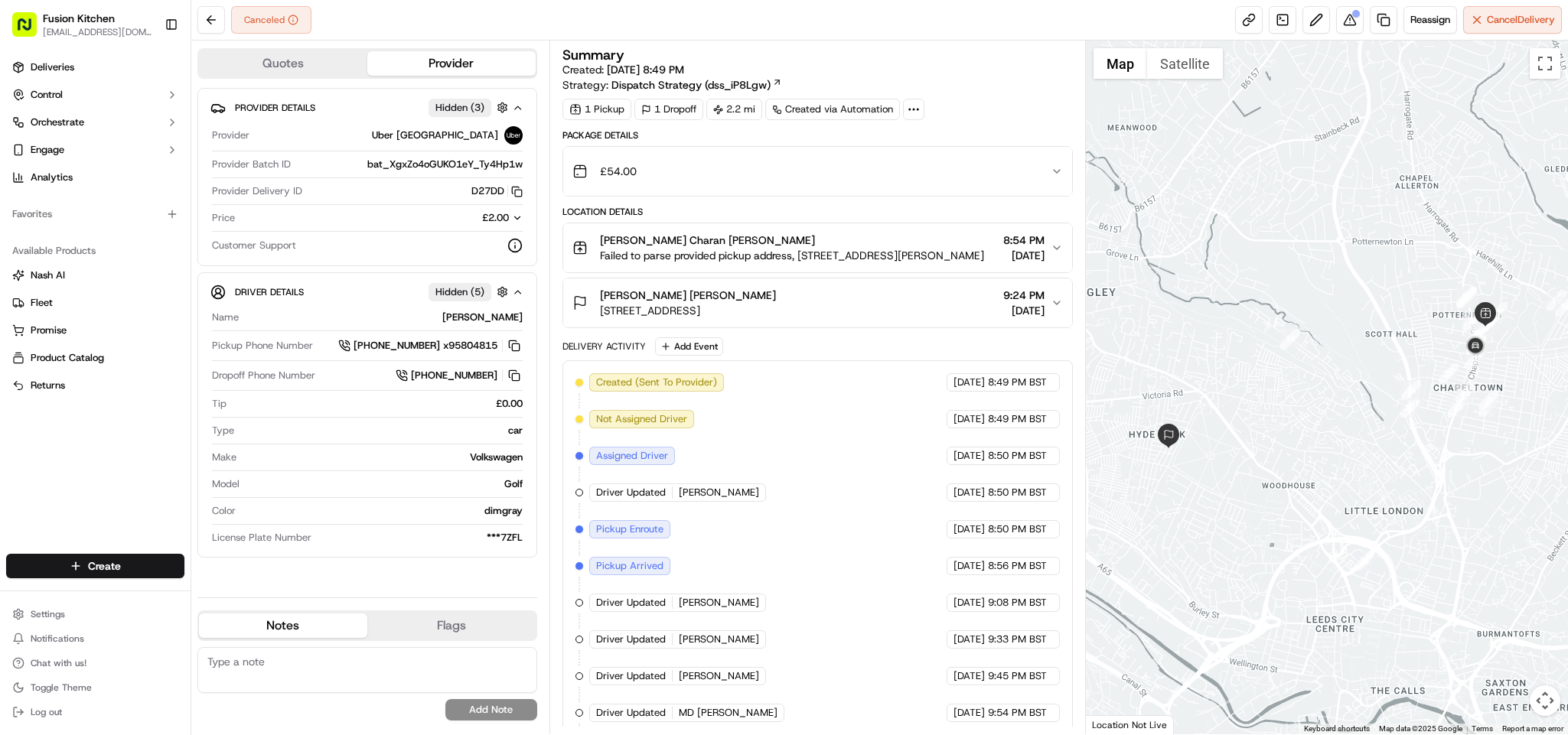
click at [992, 115] on div "1 Pickup 1 Dropoff 2.2 mi Created via Automation" at bounding box center [818, 109] width 511 height 22
click at [1340, 23] on button at bounding box center [1350, 19] width 28 height 28
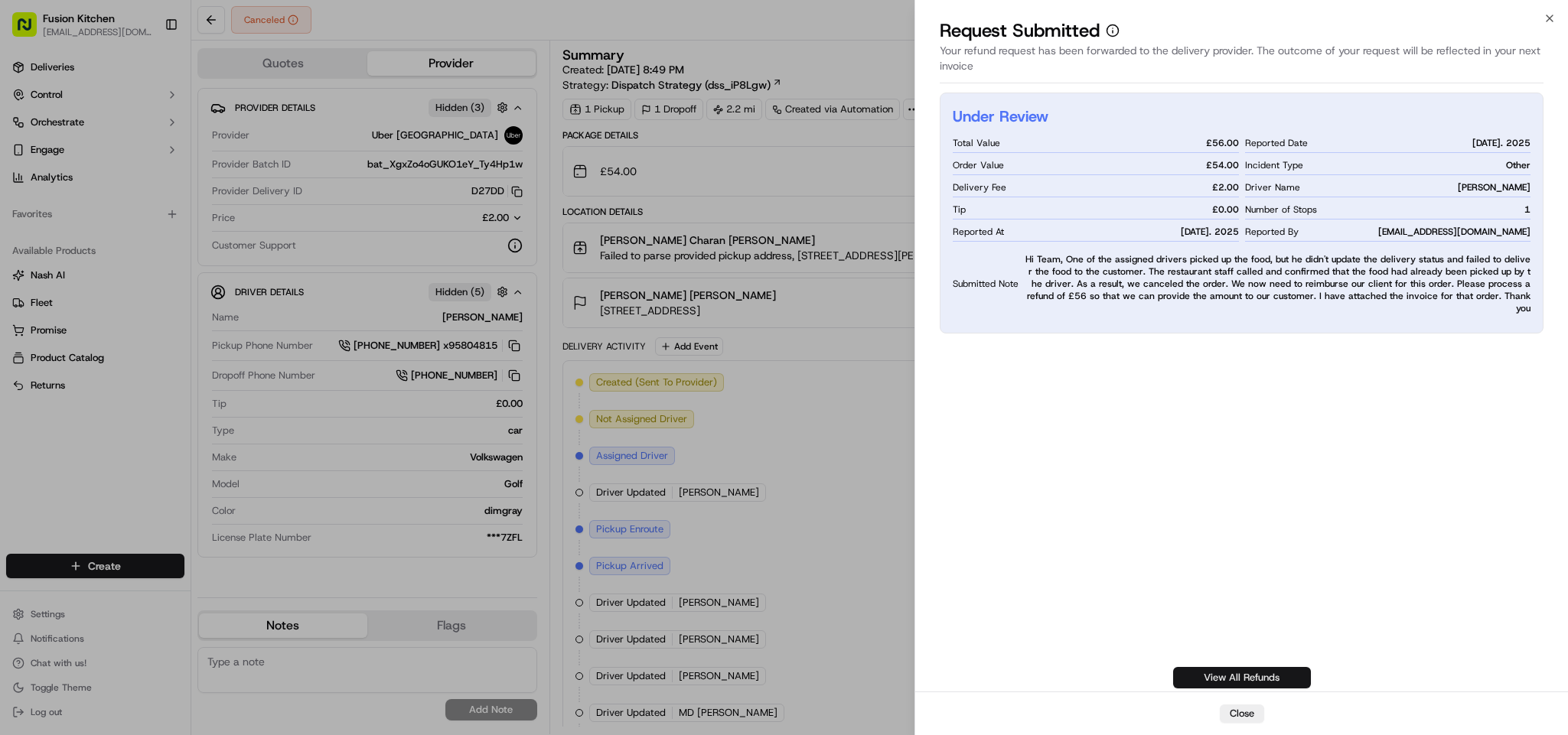
click at [1198, 652] on link "View All Refunds" at bounding box center [1242, 677] width 138 height 22
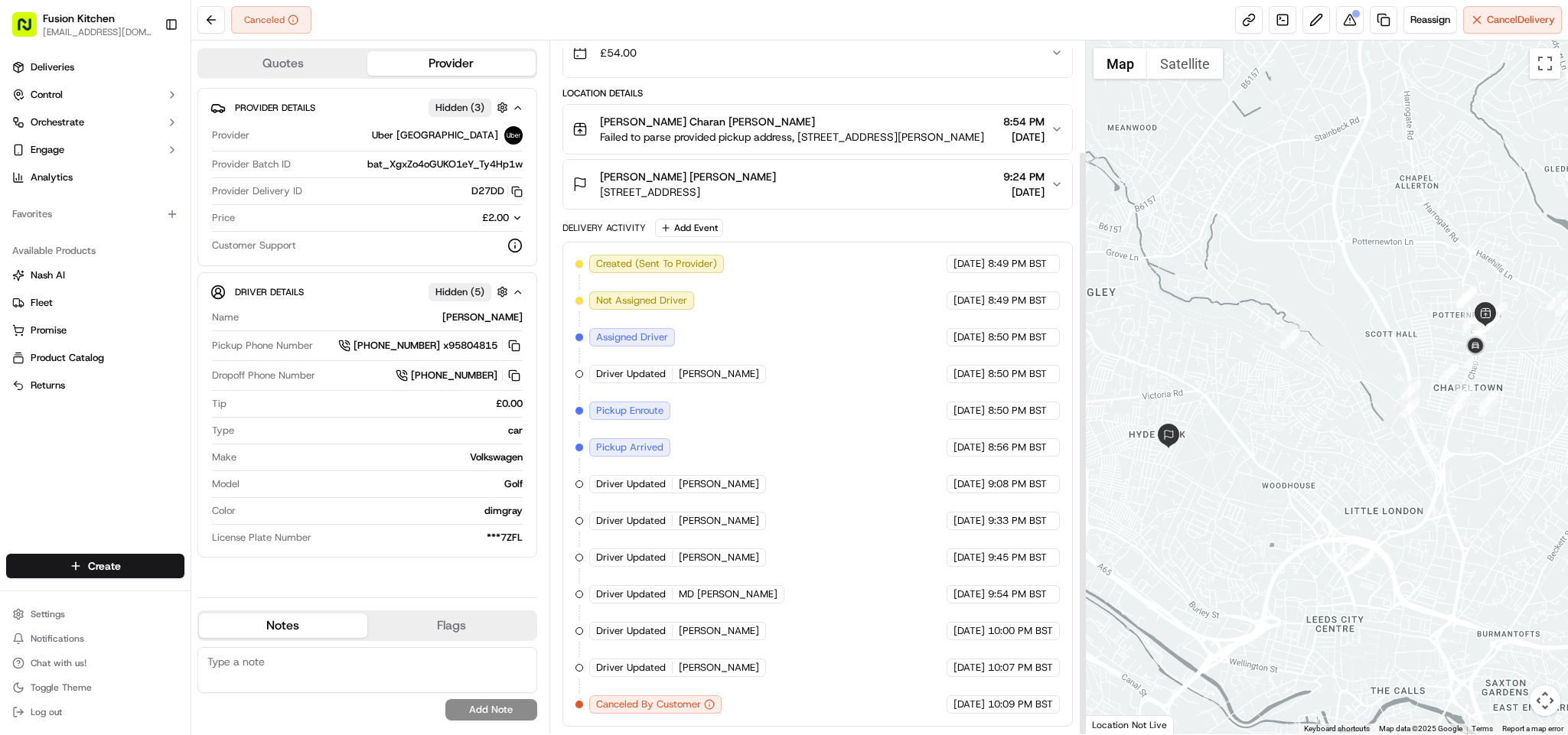
scroll to position [0, 0]
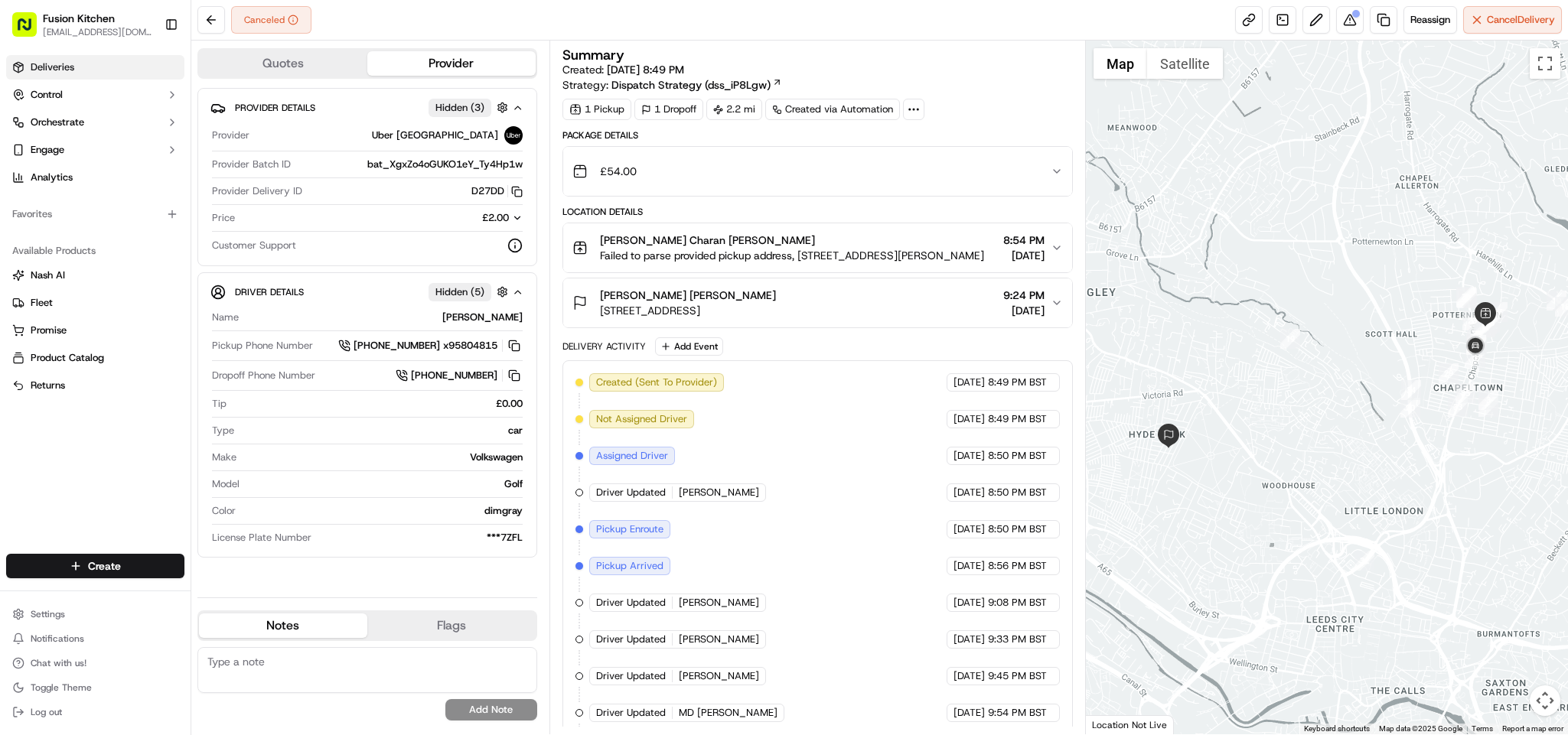
click at [37, 79] on link "Deliveries" at bounding box center [95, 67] width 178 height 25
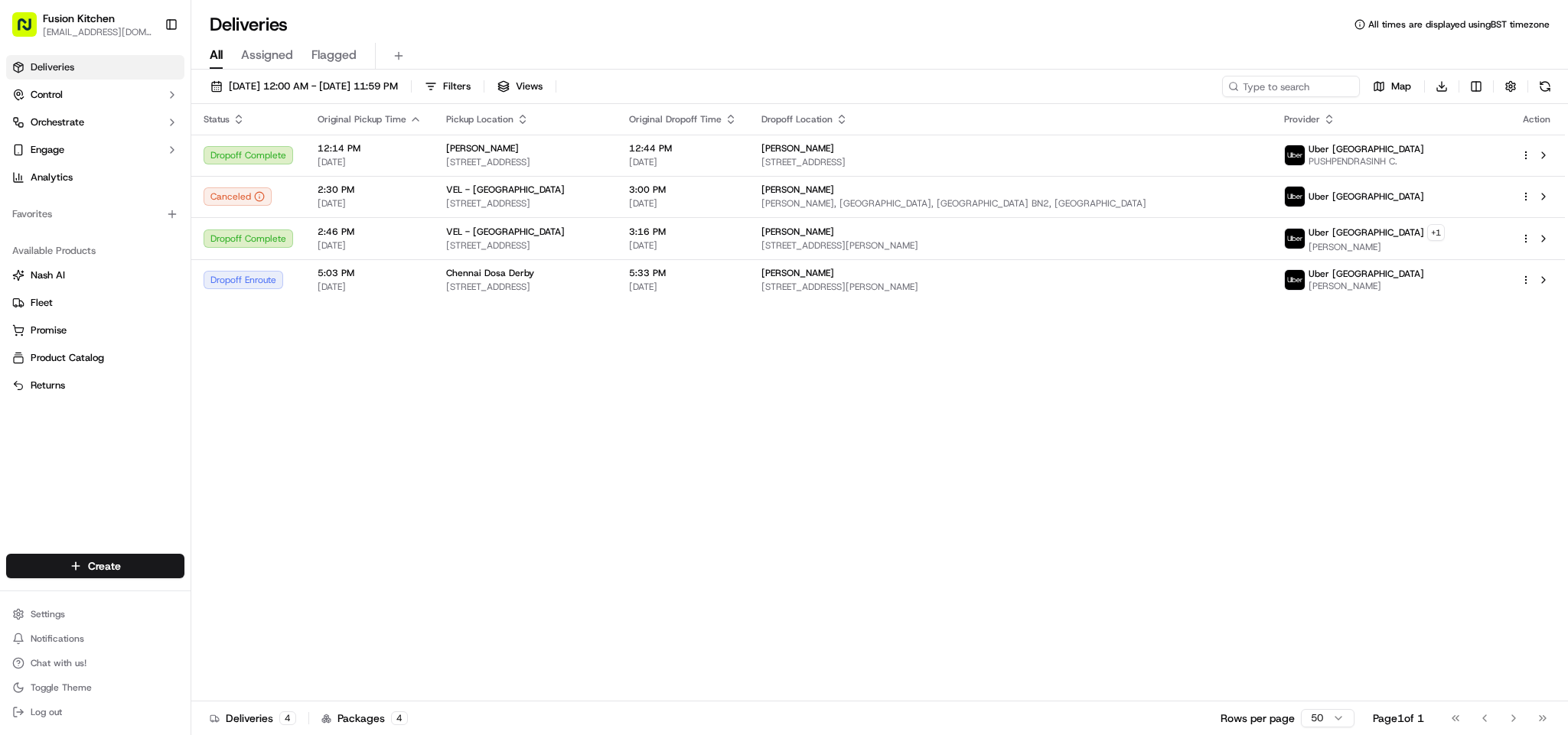
click at [276, 97] on div "09/21/2025 12:00 AM - 09/21/2025 11:59 PM Filters Views Map Download" at bounding box center [879, 90] width 1376 height 28
click at [281, 97] on button "09/21/2025 12:00 AM - 09/21/2025 11:59 PM" at bounding box center [304, 86] width 201 height 22
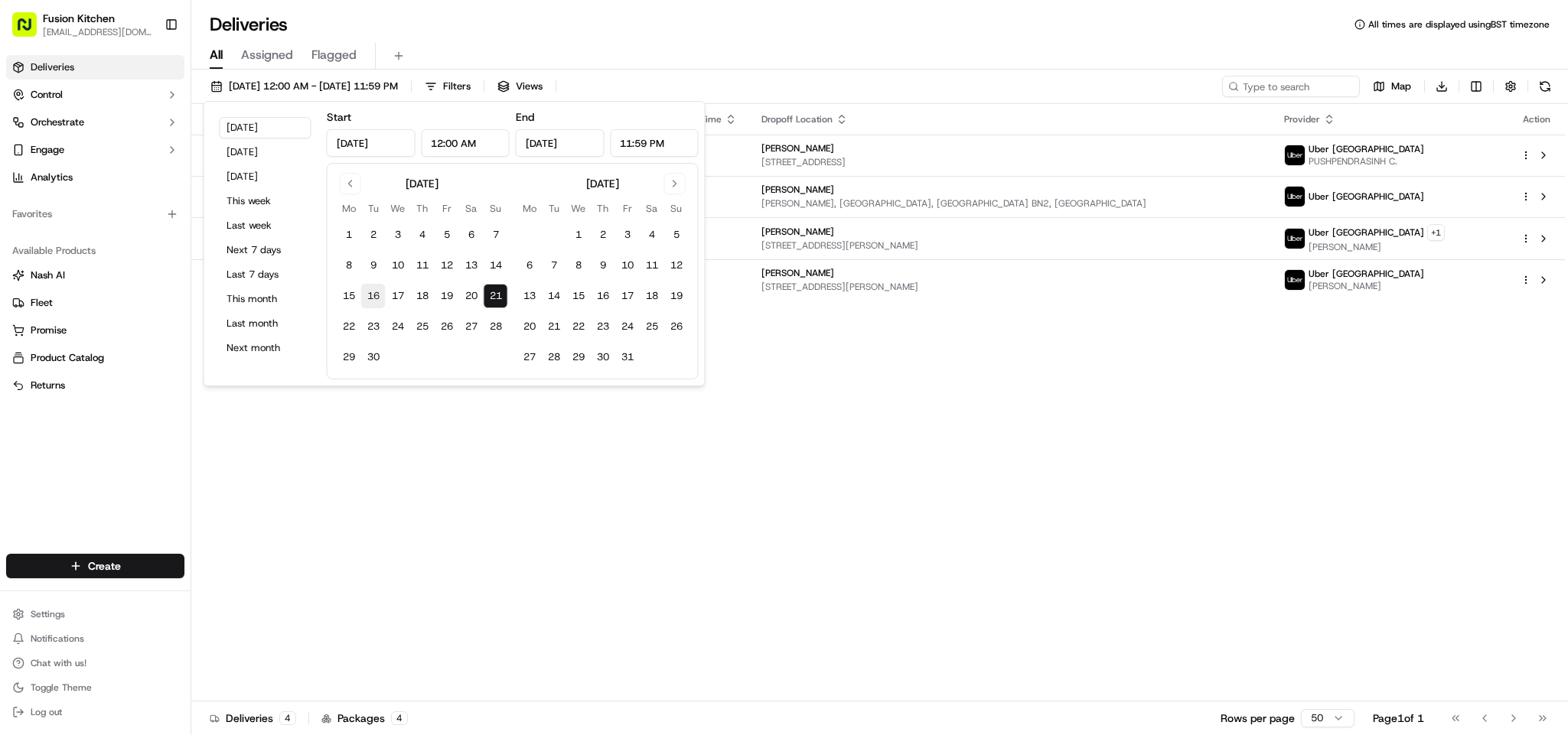
click at [370, 303] on button "16" at bounding box center [374, 296] width 25 height 25
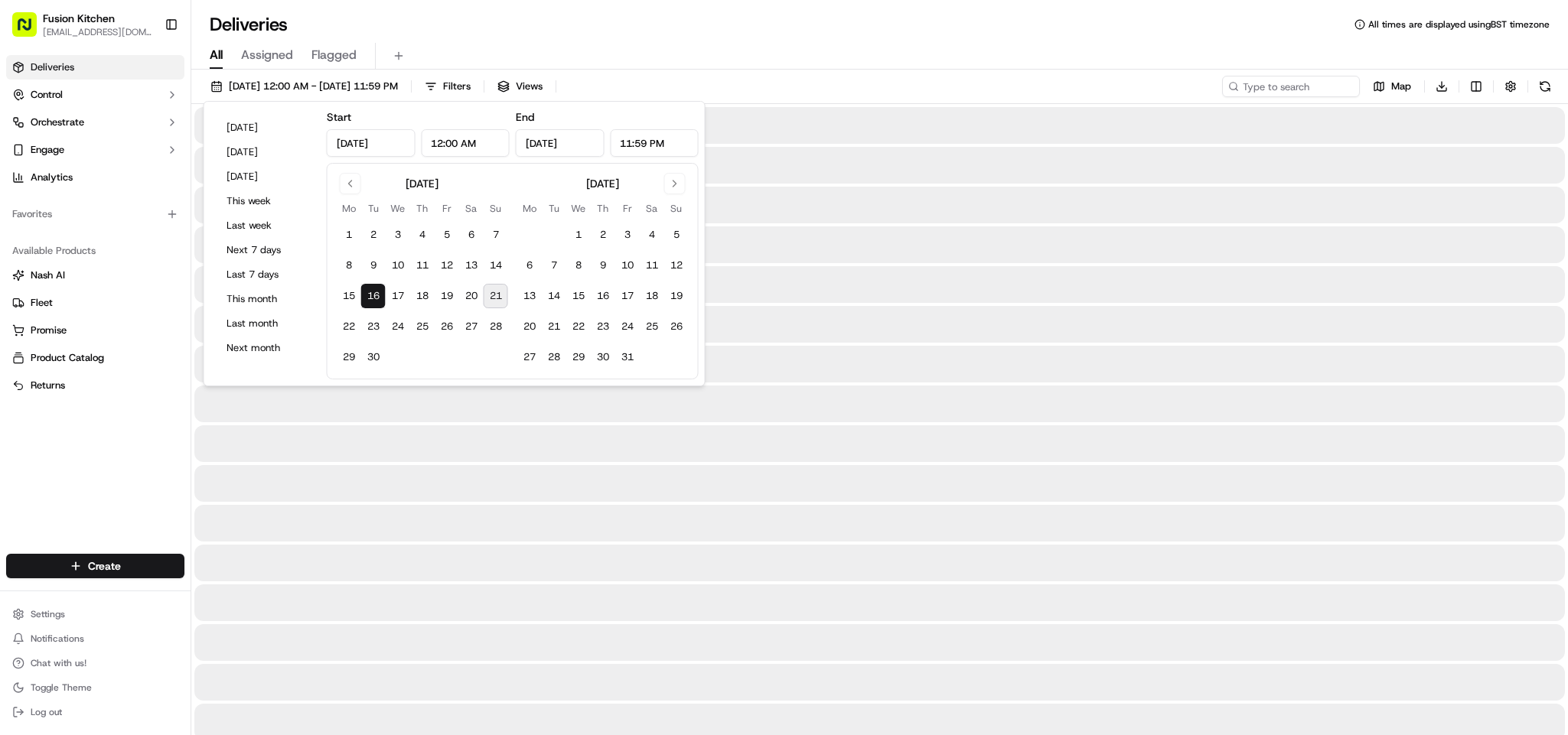
type input "Sep 16, 2025"
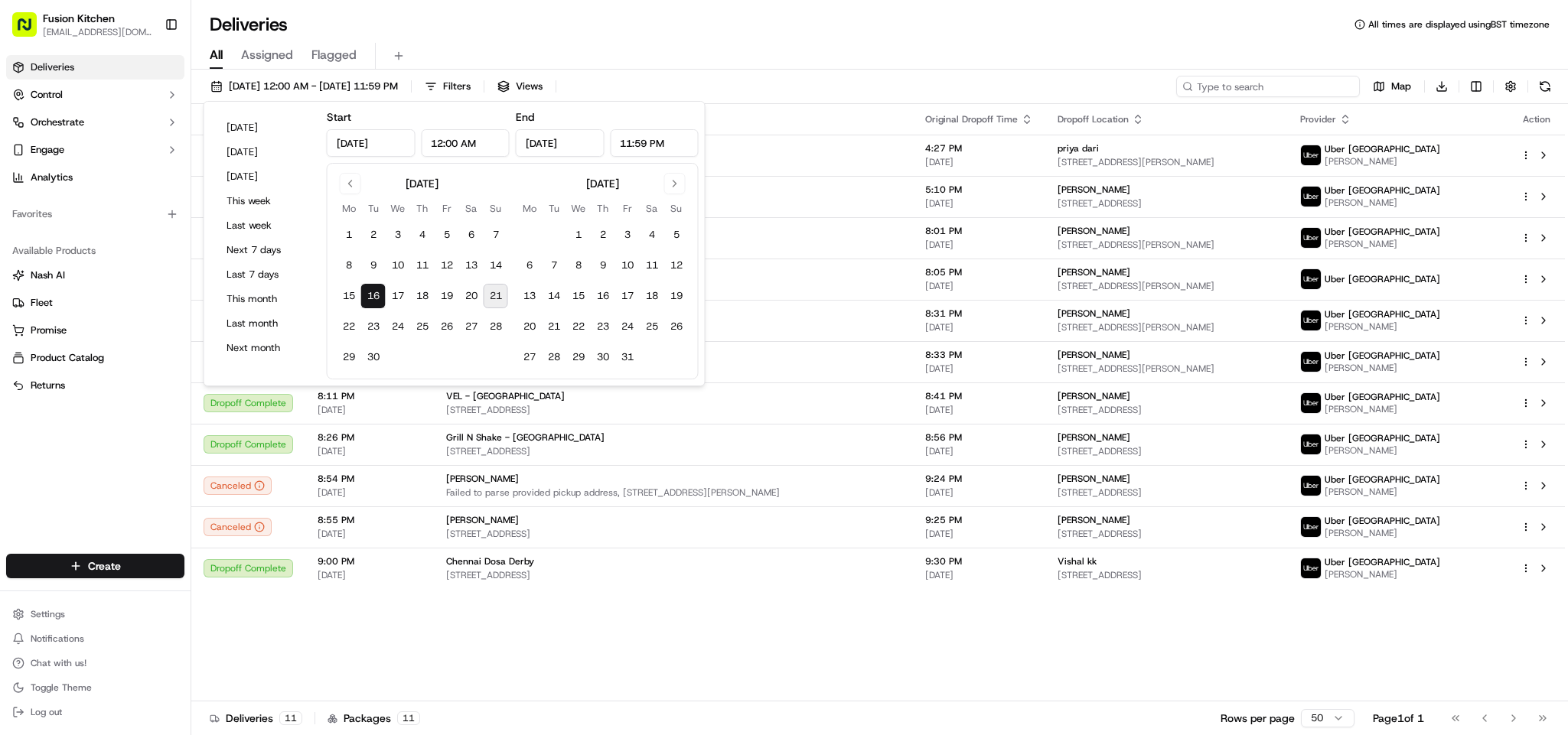
click at [1306, 93] on input at bounding box center [1268, 86] width 184 height 22
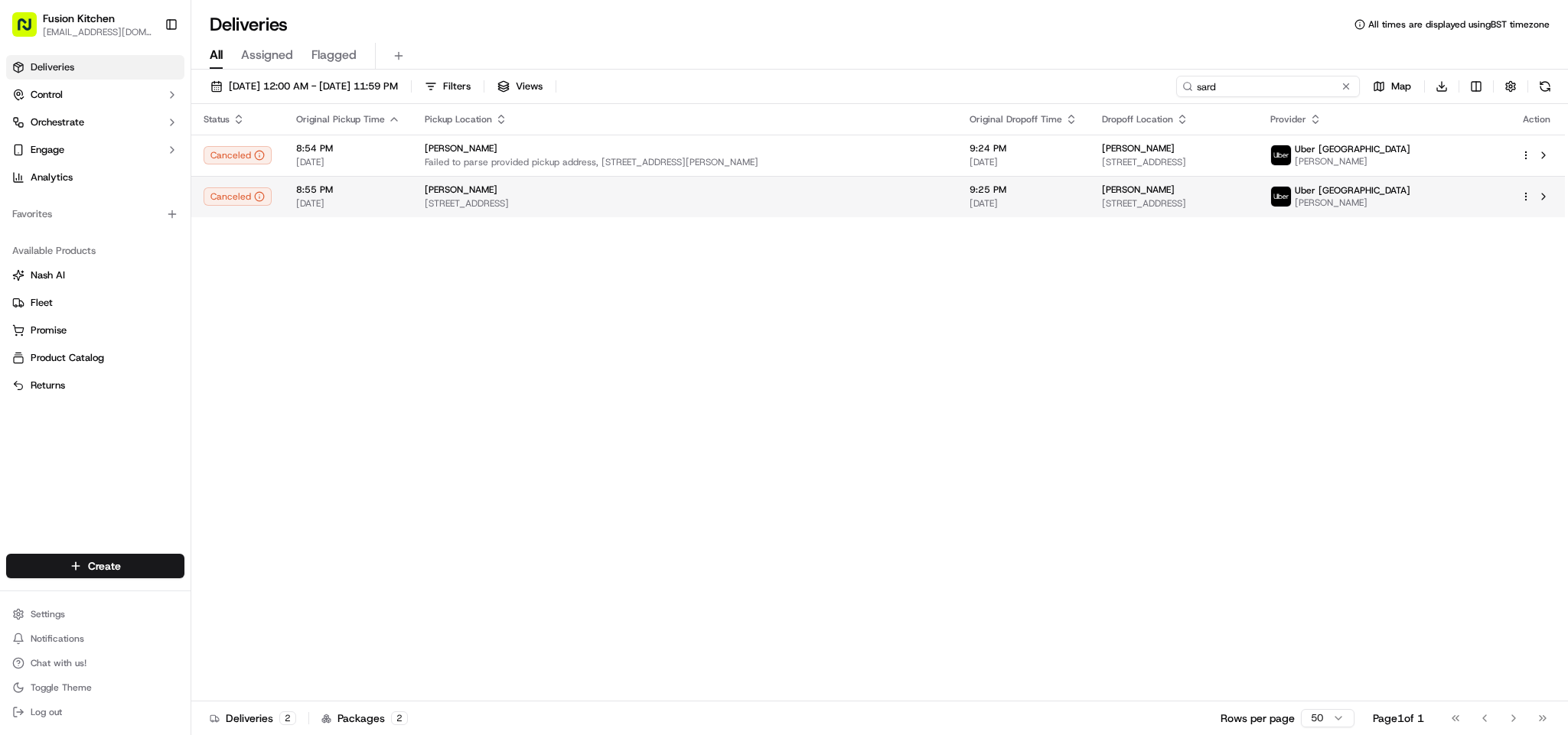
type input "sard"
click at [699, 208] on span "[STREET_ADDRESS]" at bounding box center [685, 203] width 521 height 12
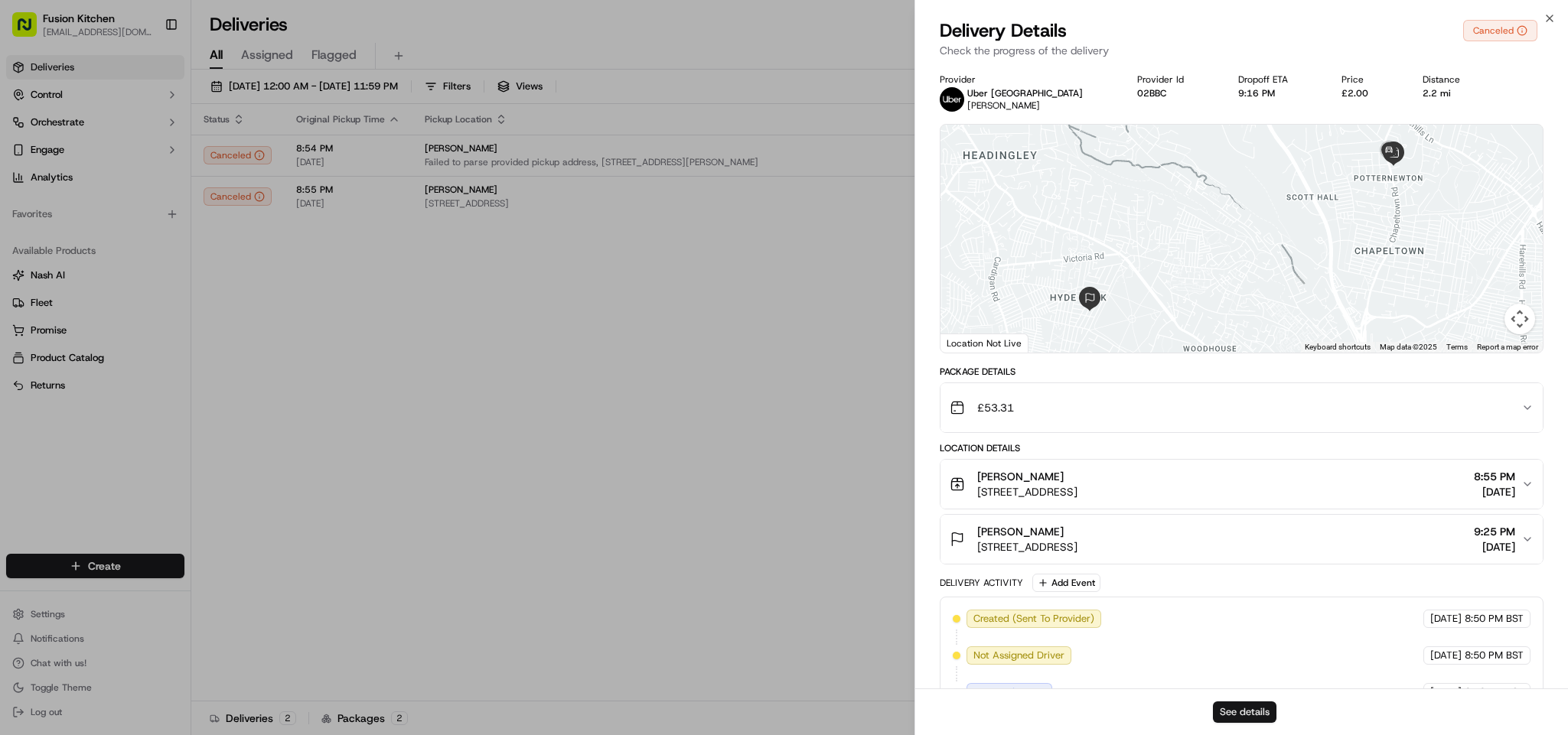
click at [1246, 652] on button "See details" at bounding box center [1245, 712] width 64 height 22
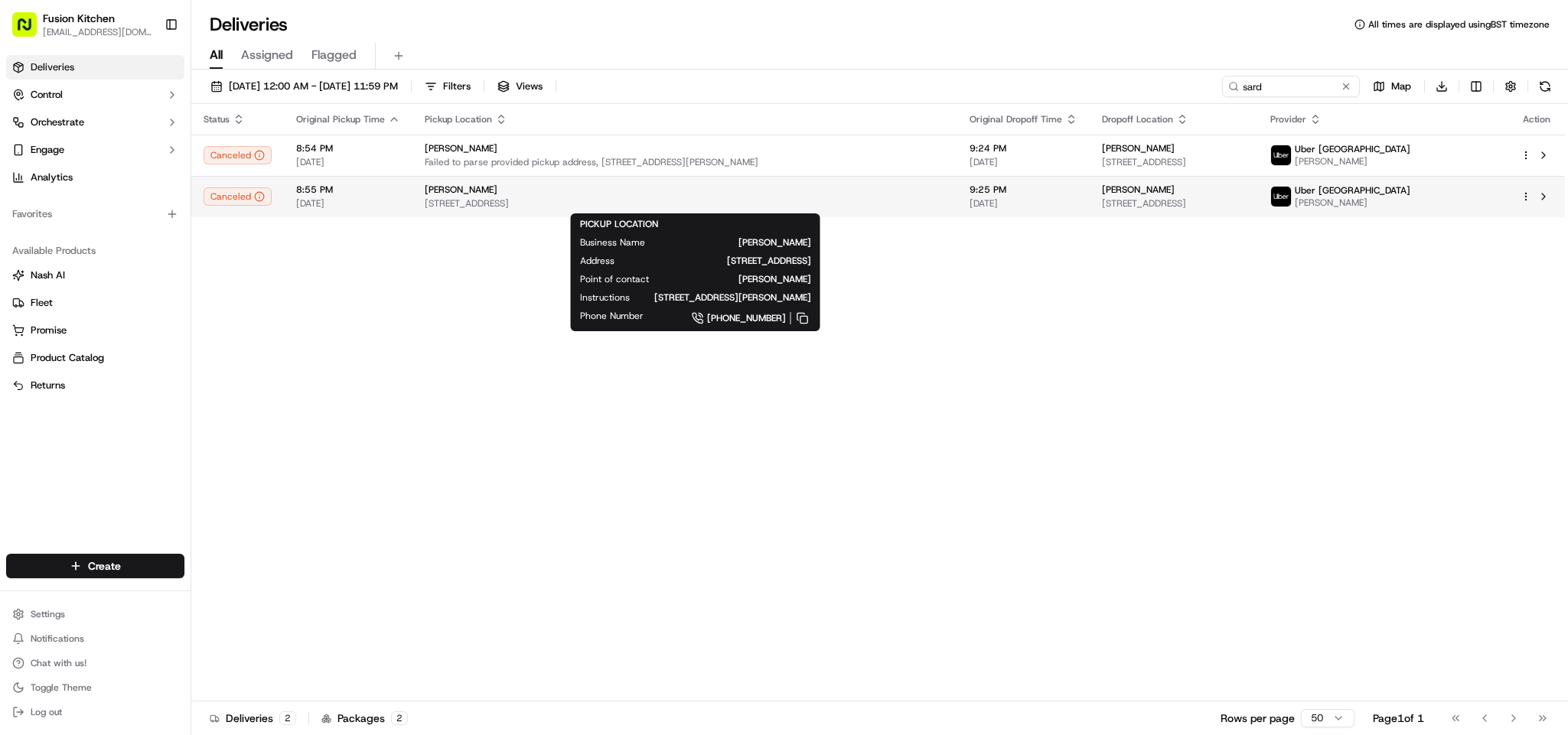
click at [540, 198] on span "196 Chapeltown Rd, Leeds LS7 4HZ, UK" at bounding box center [685, 203] width 521 height 12
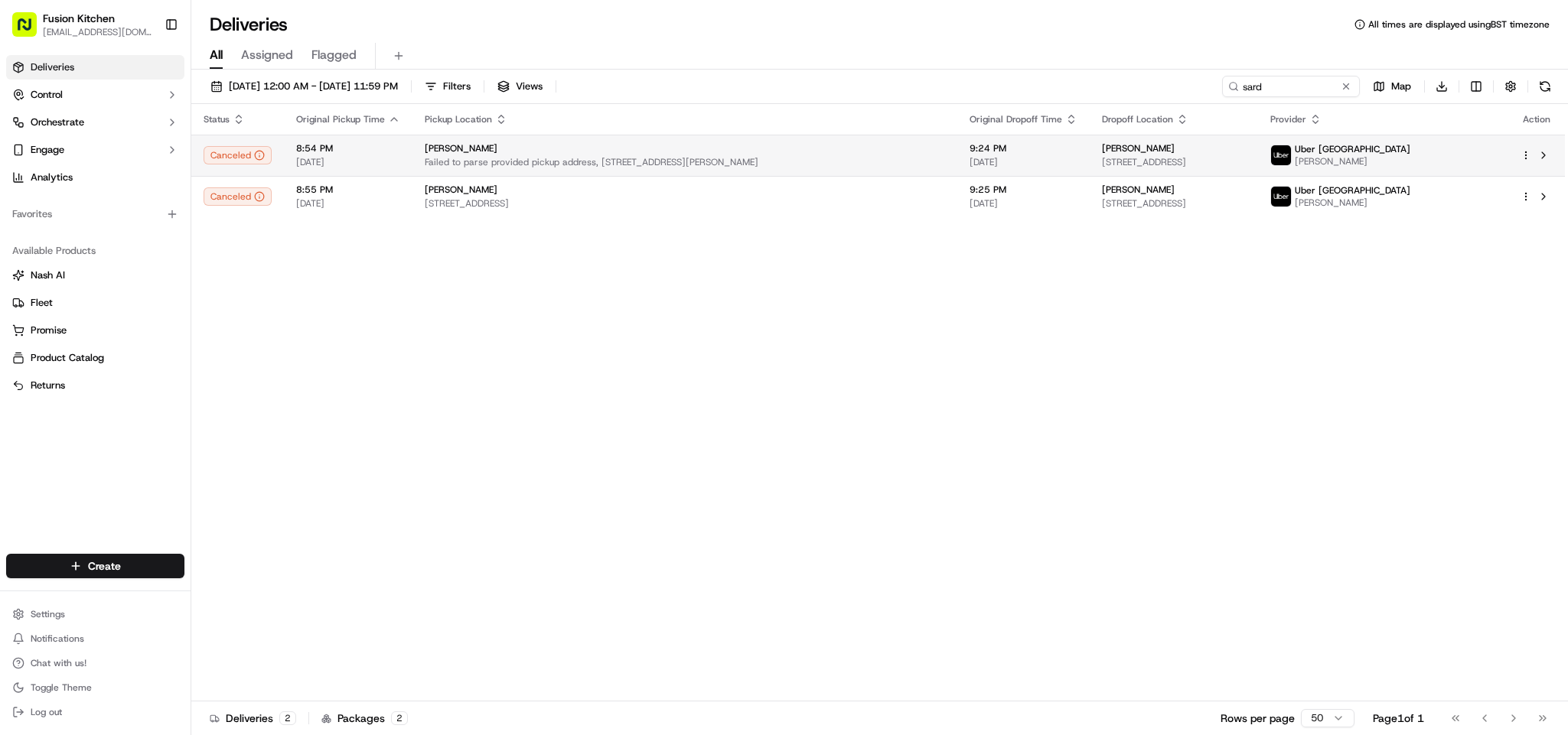
click at [643, 153] on div "Sardar Jee" at bounding box center [685, 148] width 521 height 12
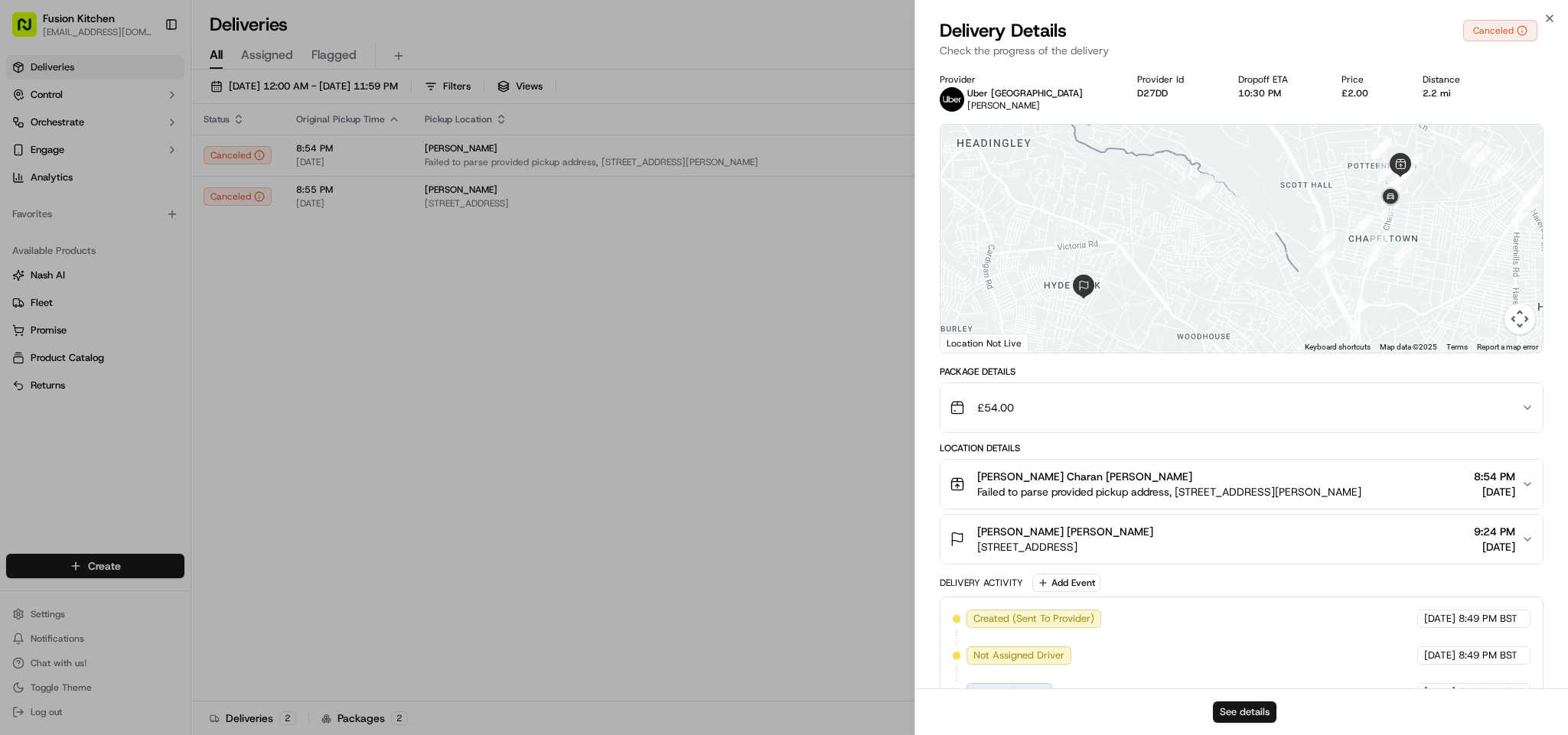
click at [1241, 652] on button "See details" at bounding box center [1245, 712] width 64 height 22
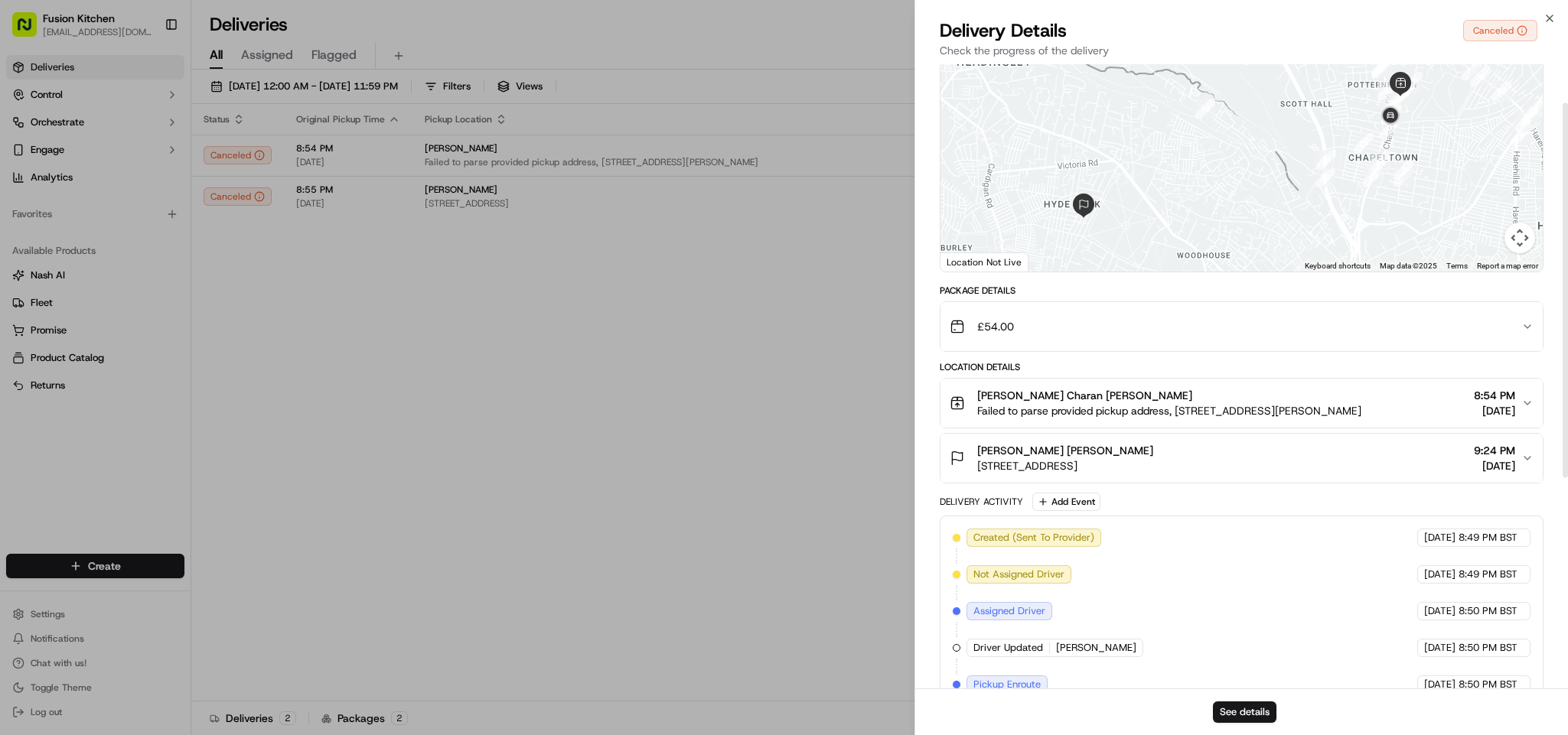
scroll to position [115, 0]
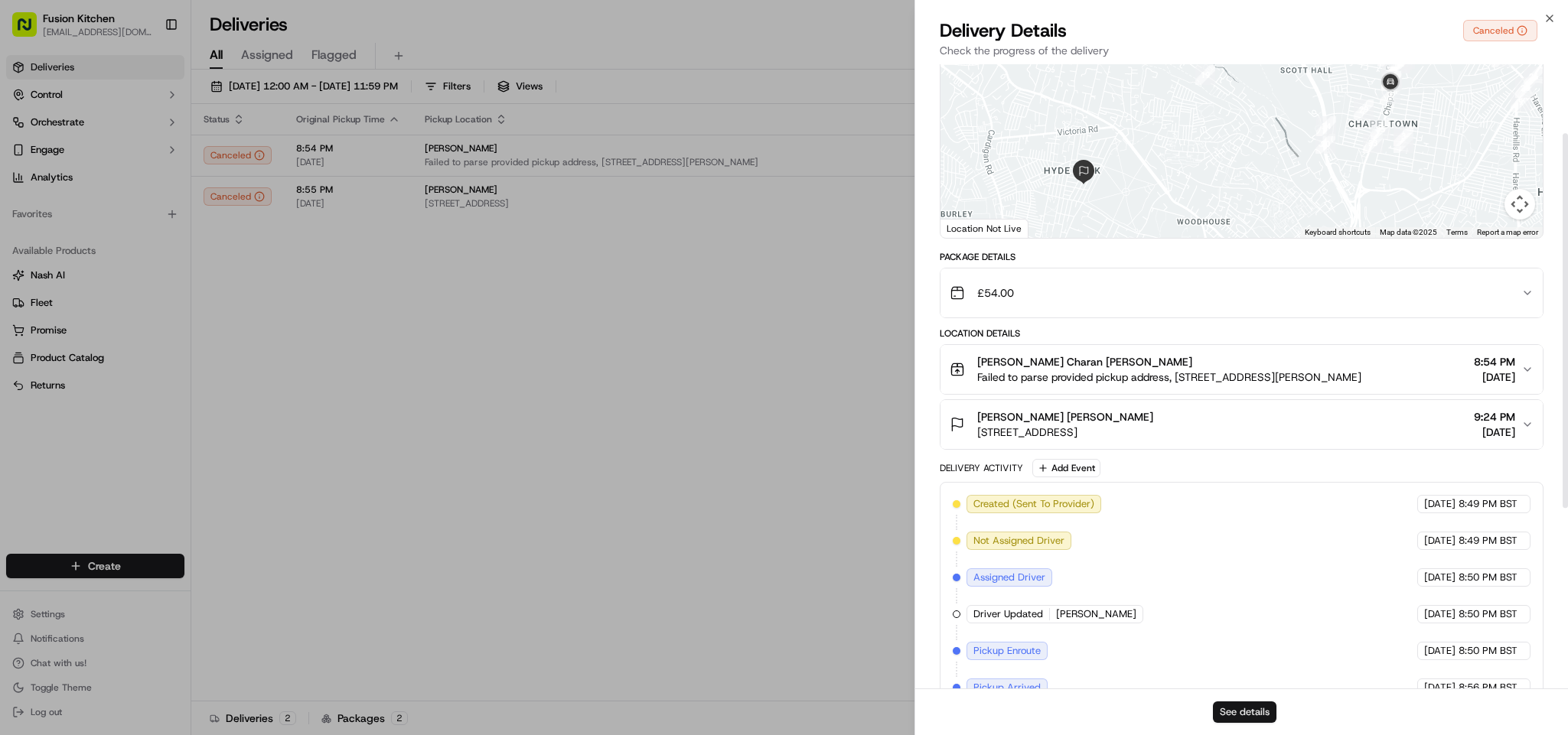
click at [1247, 652] on button "See details" at bounding box center [1245, 712] width 64 height 22
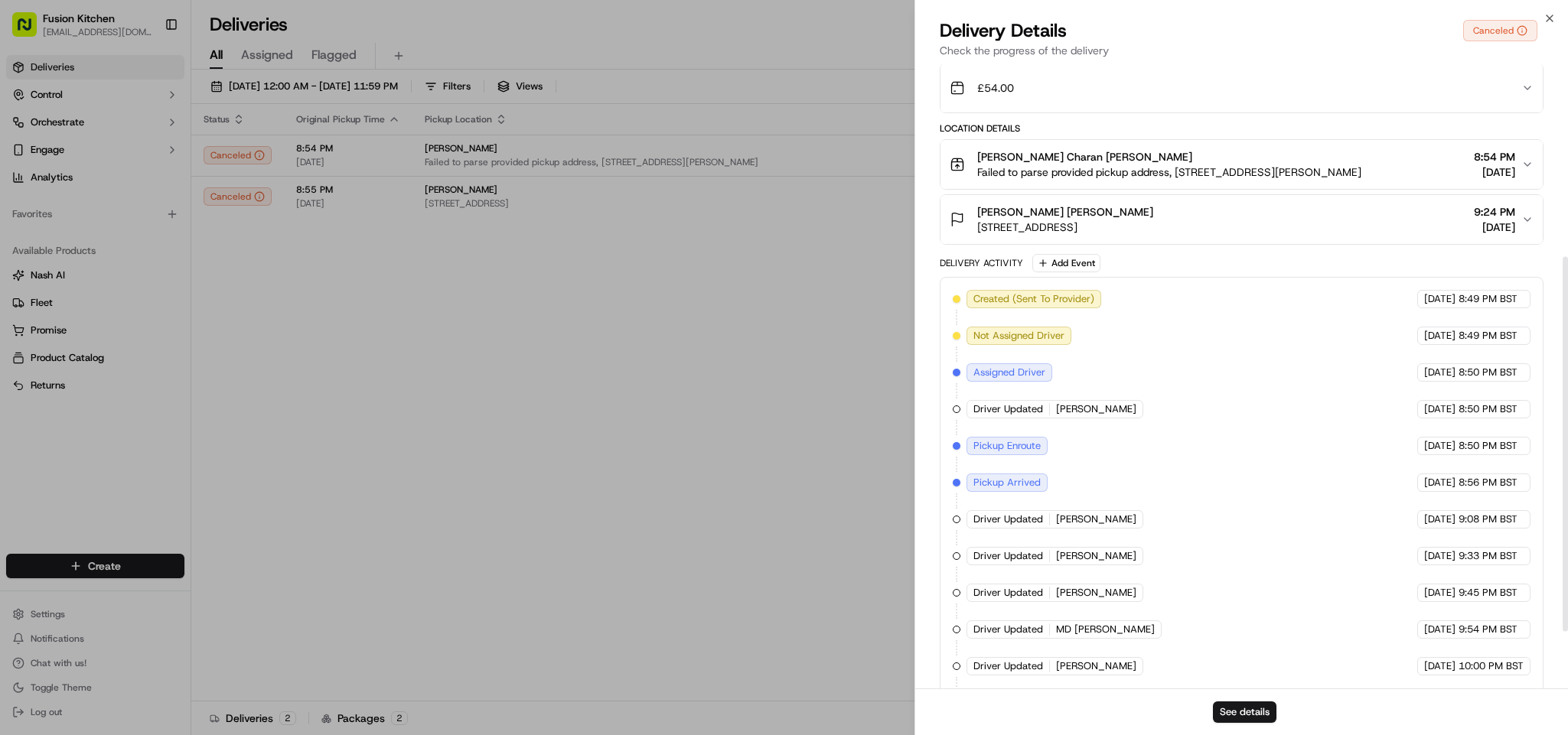
scroll to position [301, 0]
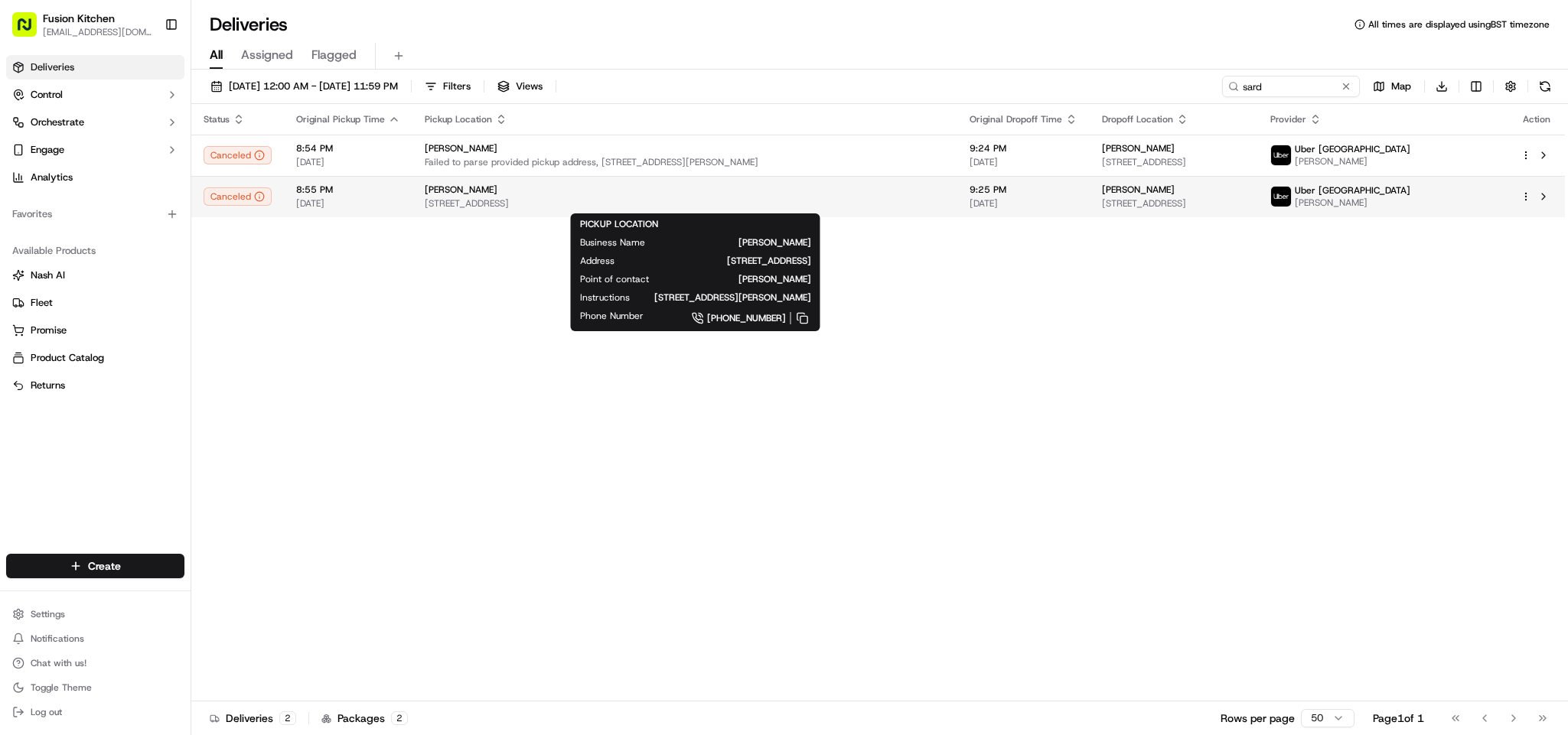
click at [503, 207] on span "196 Chapeltown Rd, Leeds LS7 4HZ, UK" at bounding box center [685, 203] width 521 height 12
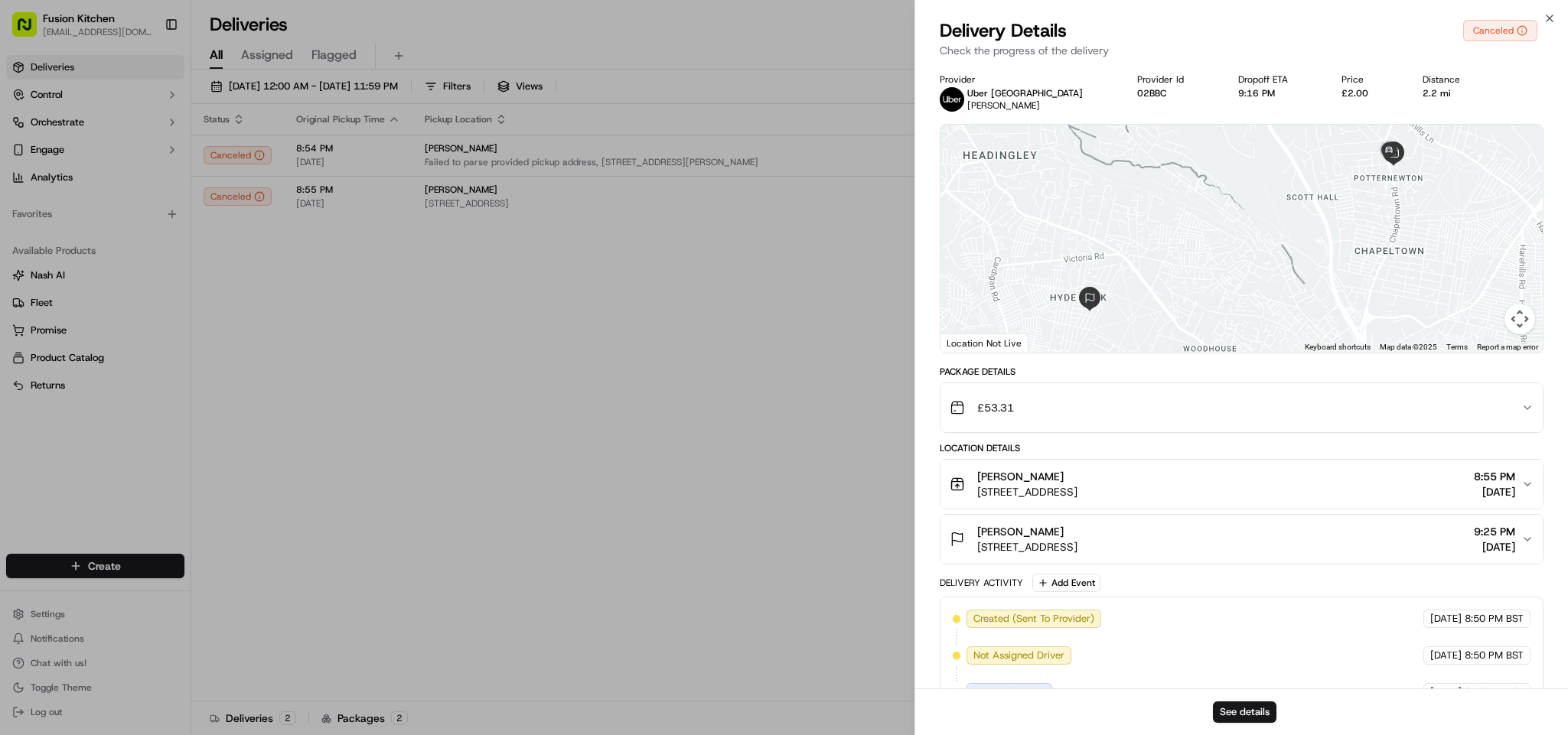
scroll to position [191, 0]
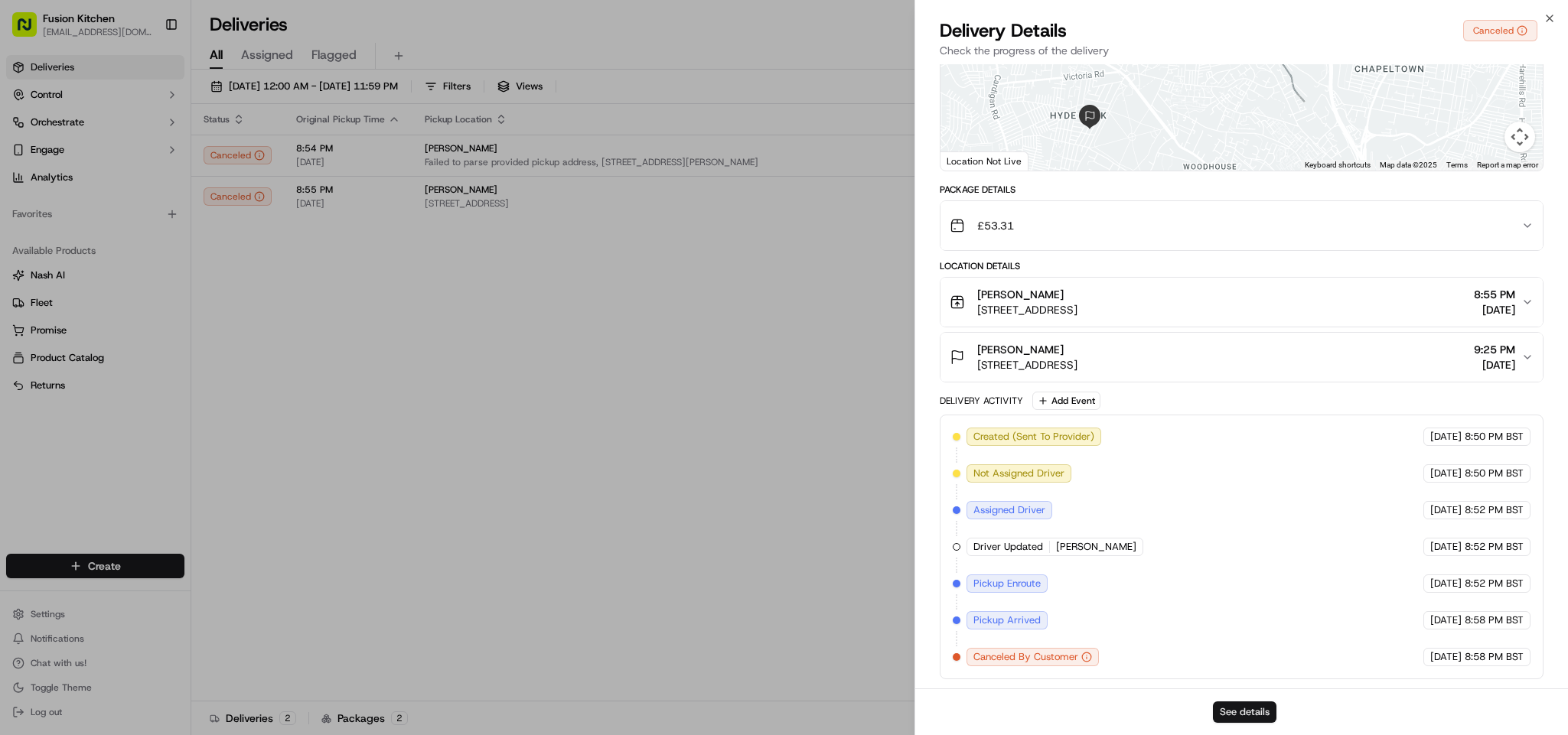
click at [1233, 652] on button "See details" at bounding box center [1245, 712] width 64 height 22
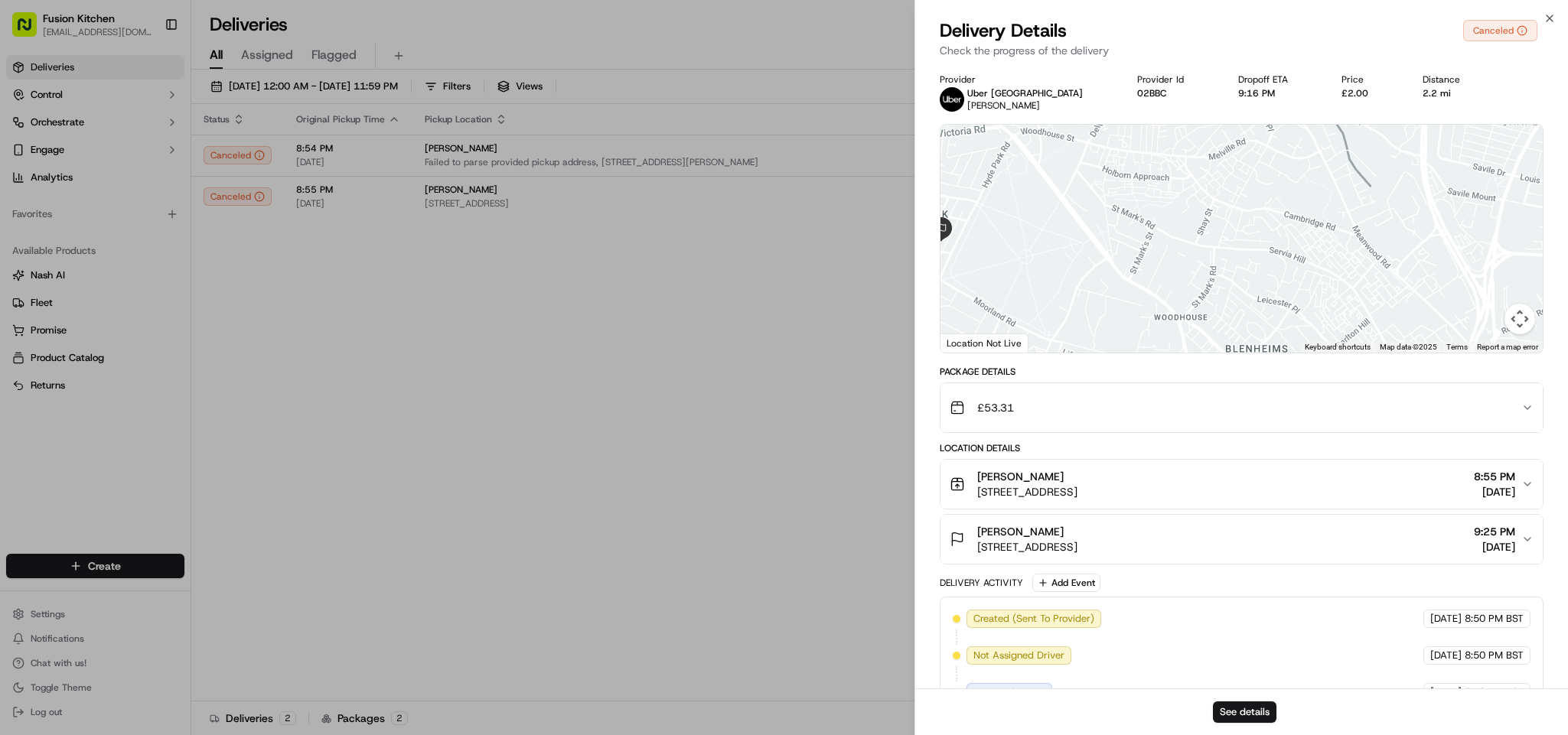
click at [1249, 652] on div "See details" at bounding box center [1242, 711] width 653 height 46
click at [1243, 652] on button "See details" at bounding box center [1245, 712] width 64 height 22
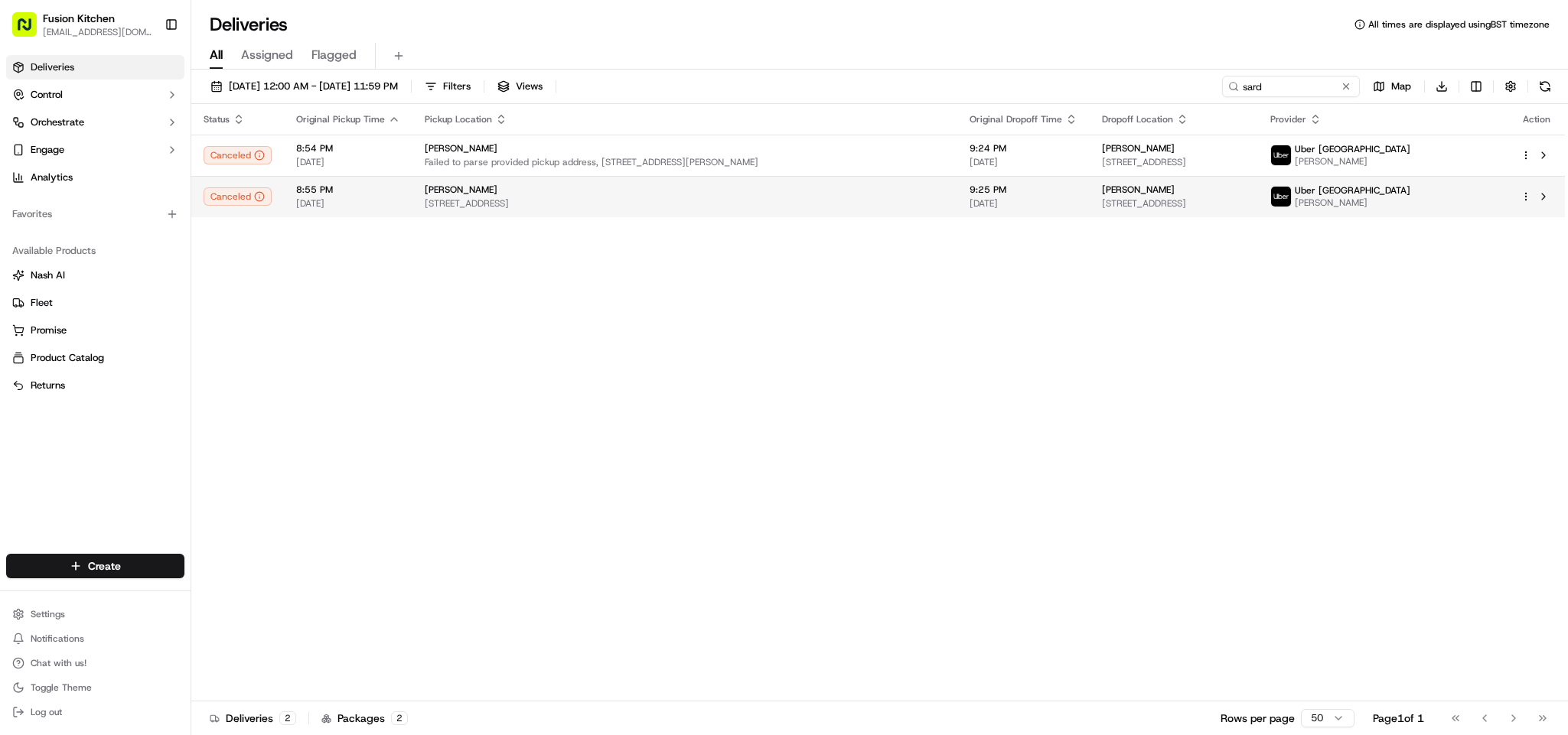
click at [591, 195] on div "Sardar Jee" at bounding box center [685, 190] width 521 height 12
click at [522, 195] on div "Sardar Jee" at bounding box center [685, 190] width 521 height 12
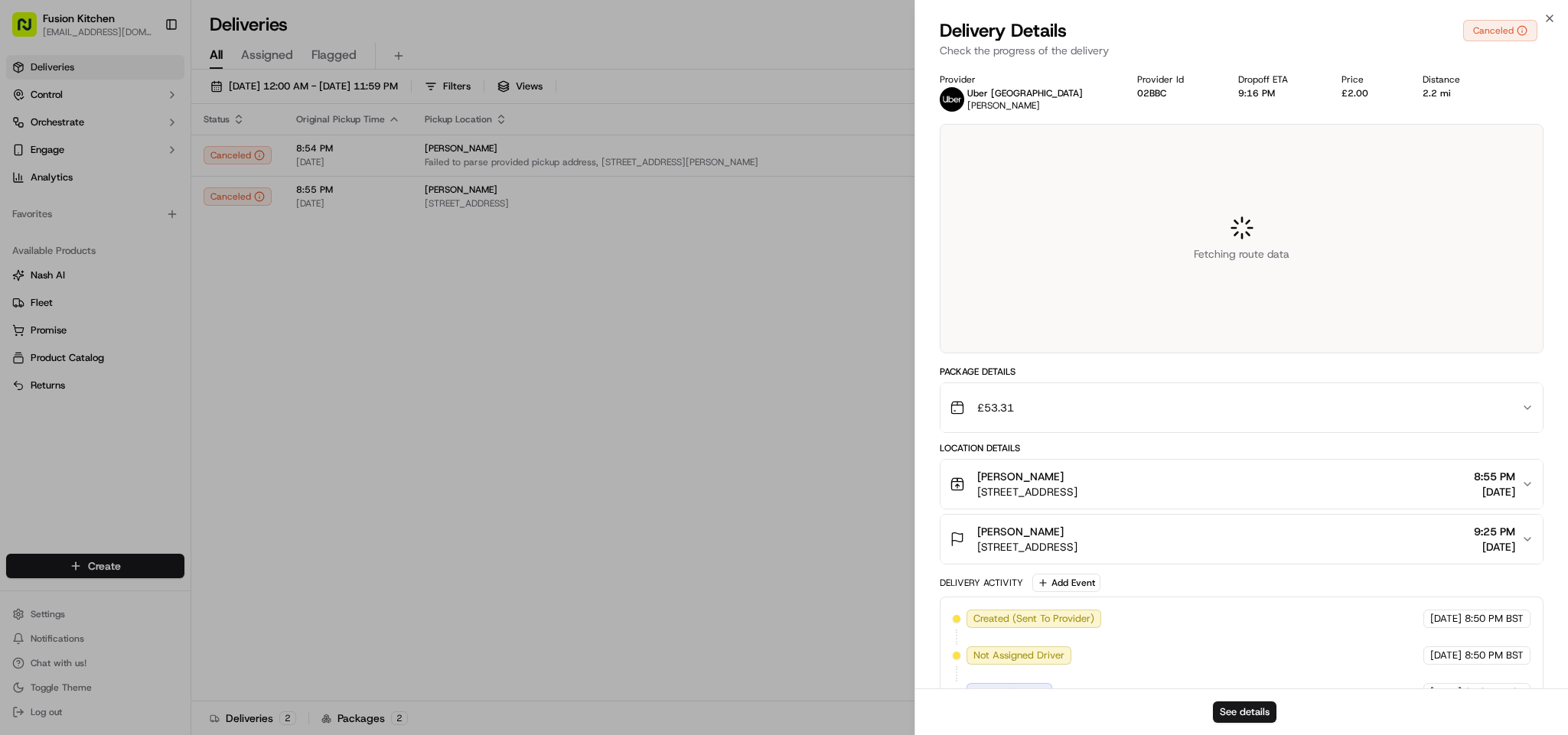
scroll to position [191, 0]
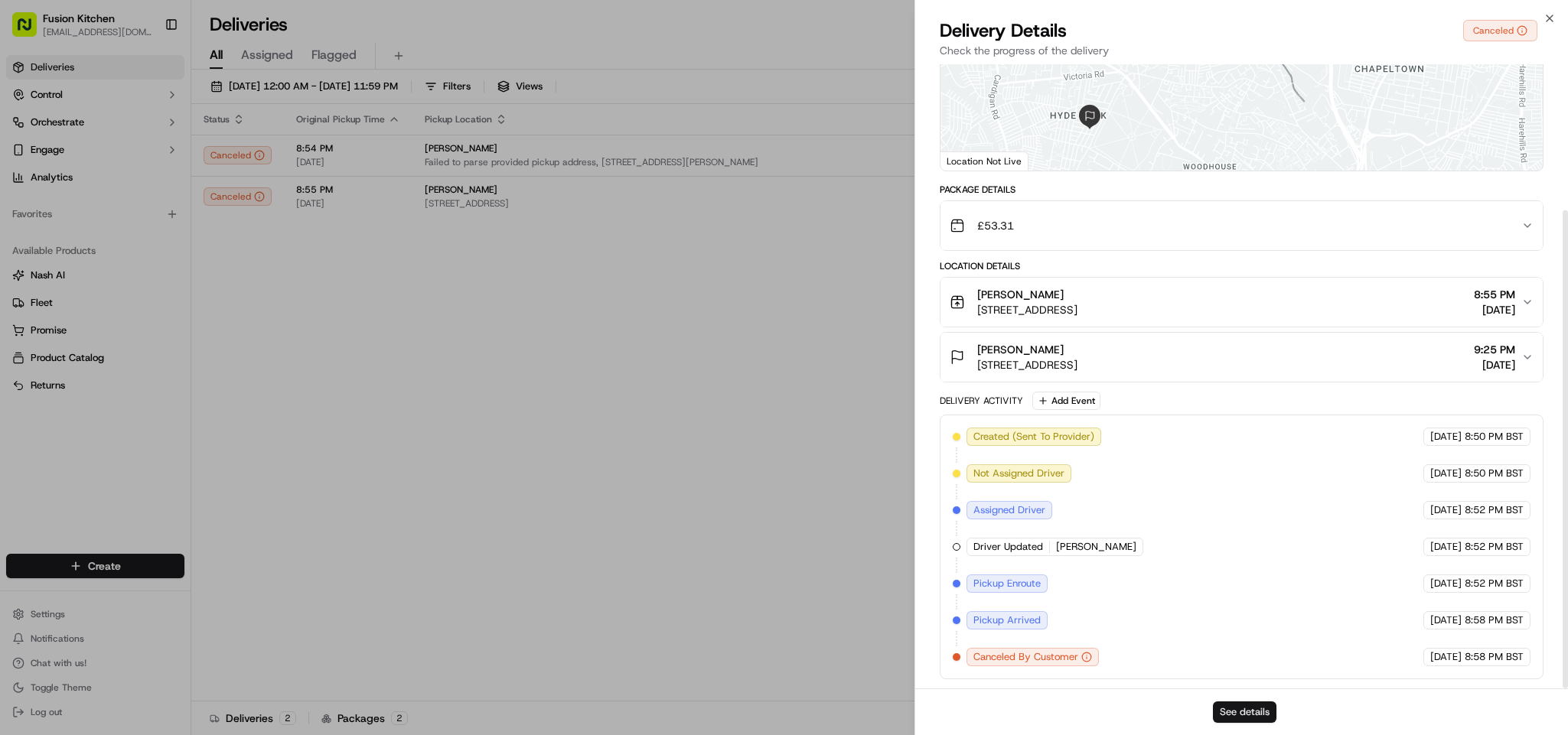
click at [1240, 652] on button "See details" at bounding box center [1245, 712] width 64 height 22
drag, startPoint x: 598, startPoint y: 355, endPoint x: 512, endPoint y: 187, distance: 188.7
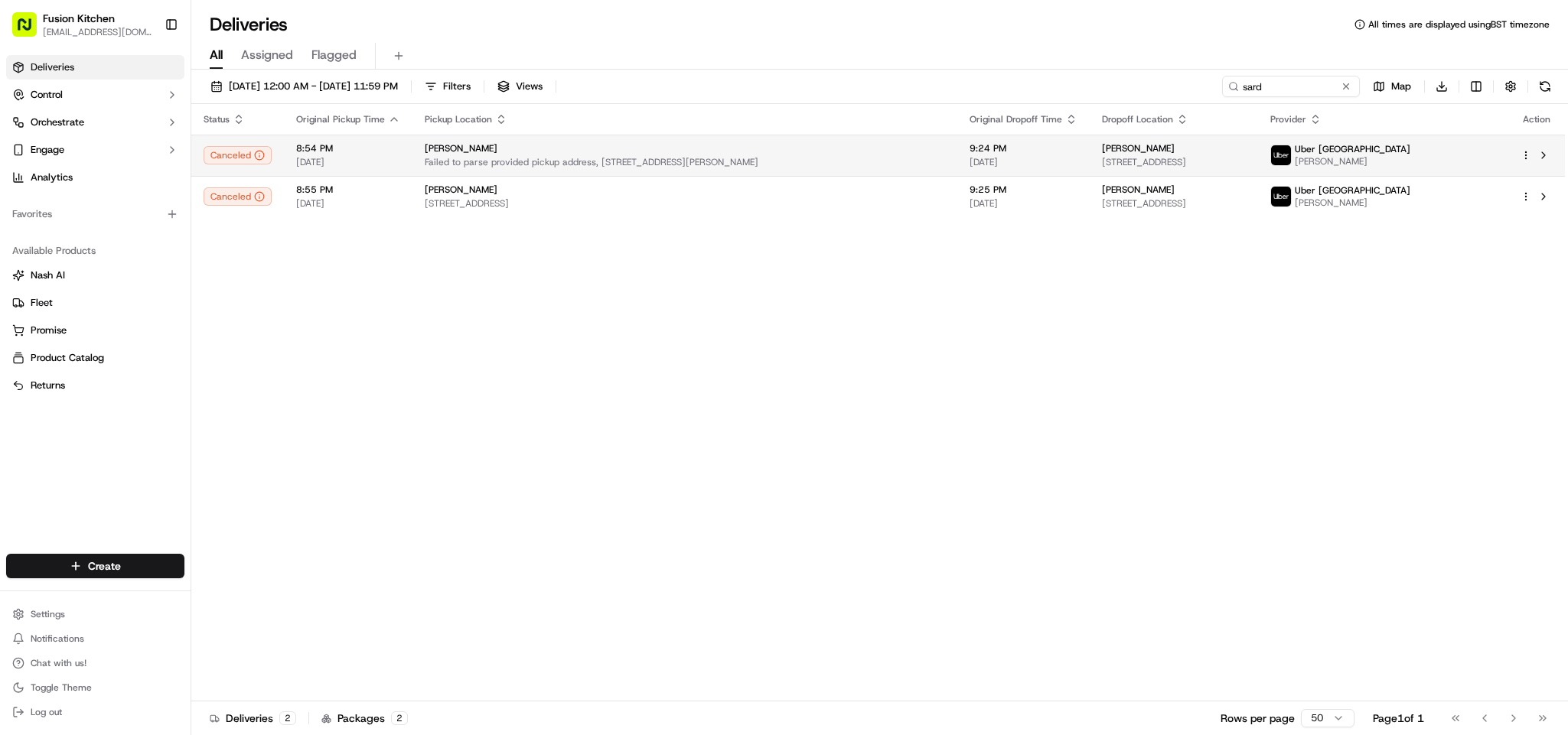
click at [509, 163] on span "Failed to parse provided pickup address, 9 Newton Road, Chapeltown Road, West Y…" at bounding box center [685, 162] width 521 height 12
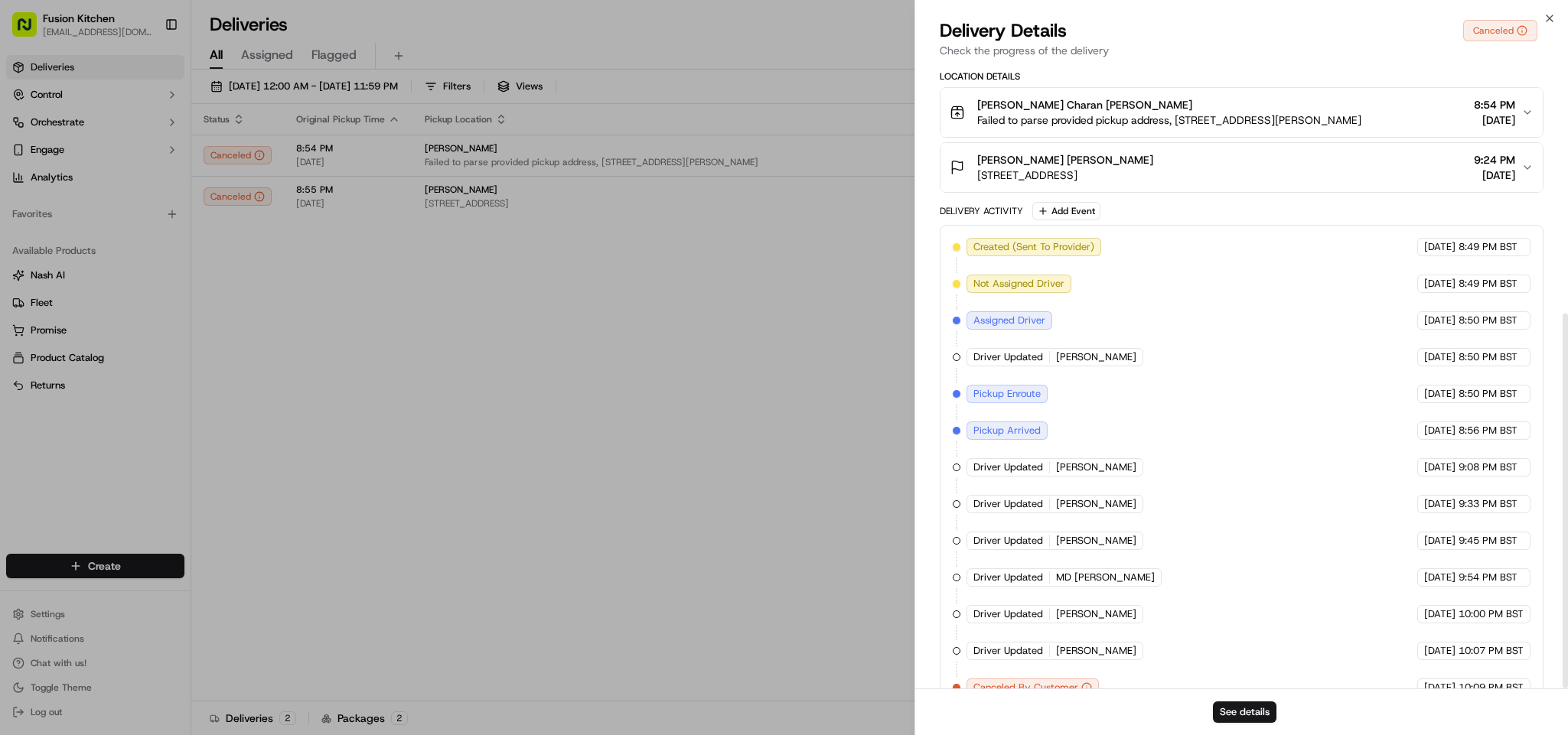
scroll to position [415, 0]
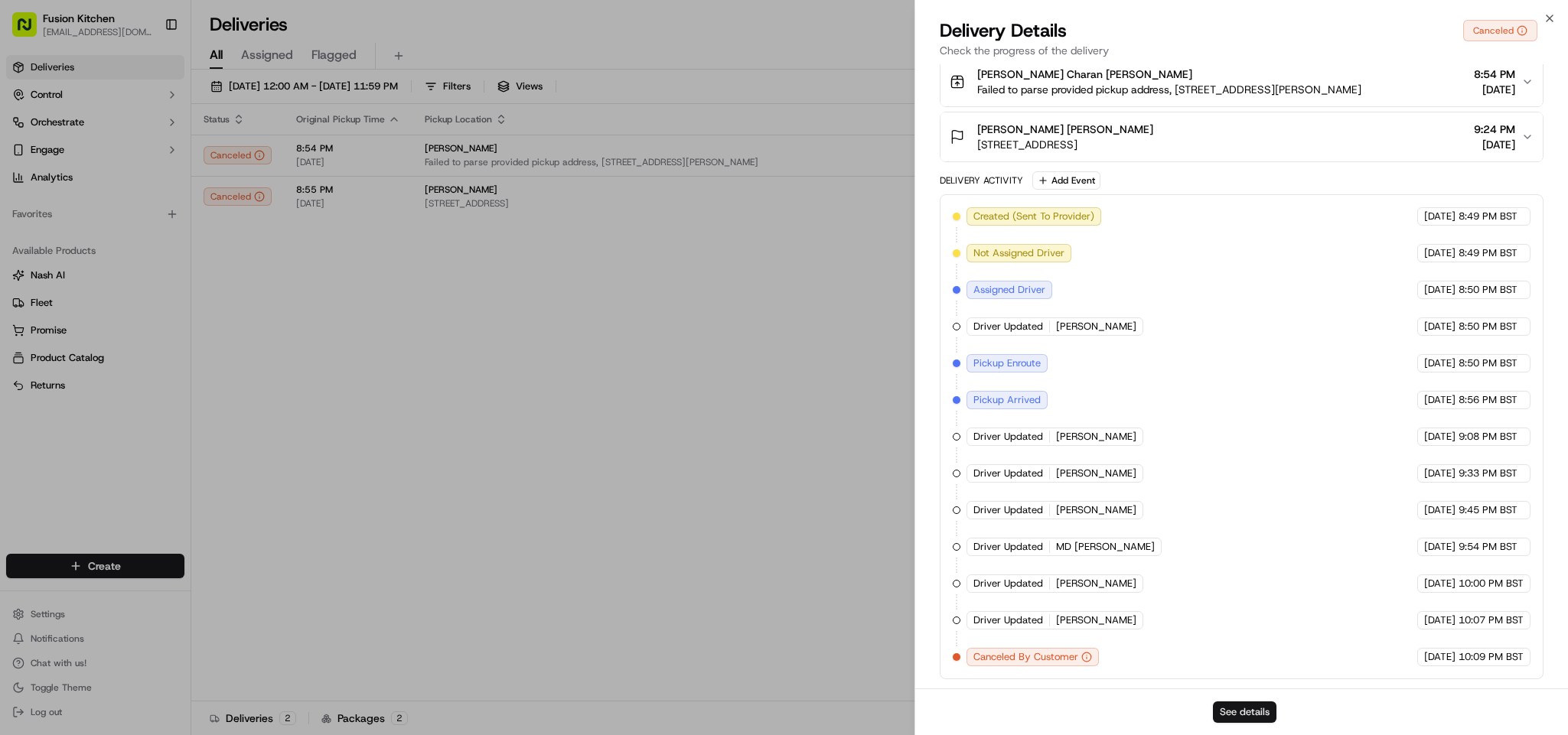
click at [1246, 652] on button "See details" at bounding box center [1245, 712] width 64 height 22
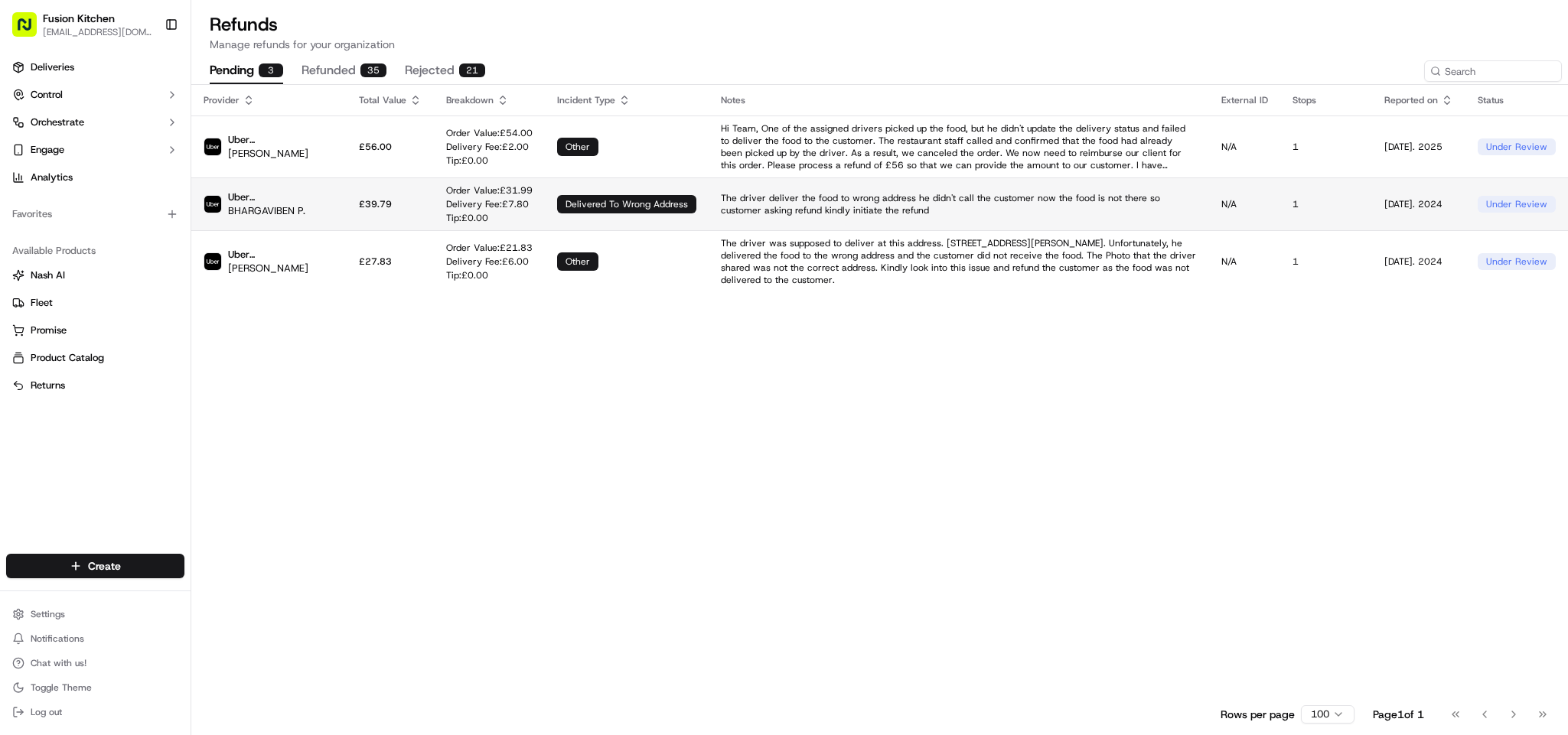
click at [854, 219] on td "The driver deliver the food to wrong address he didn't call the customer now th…" at bounding box center [959, 204] width 501 height 53
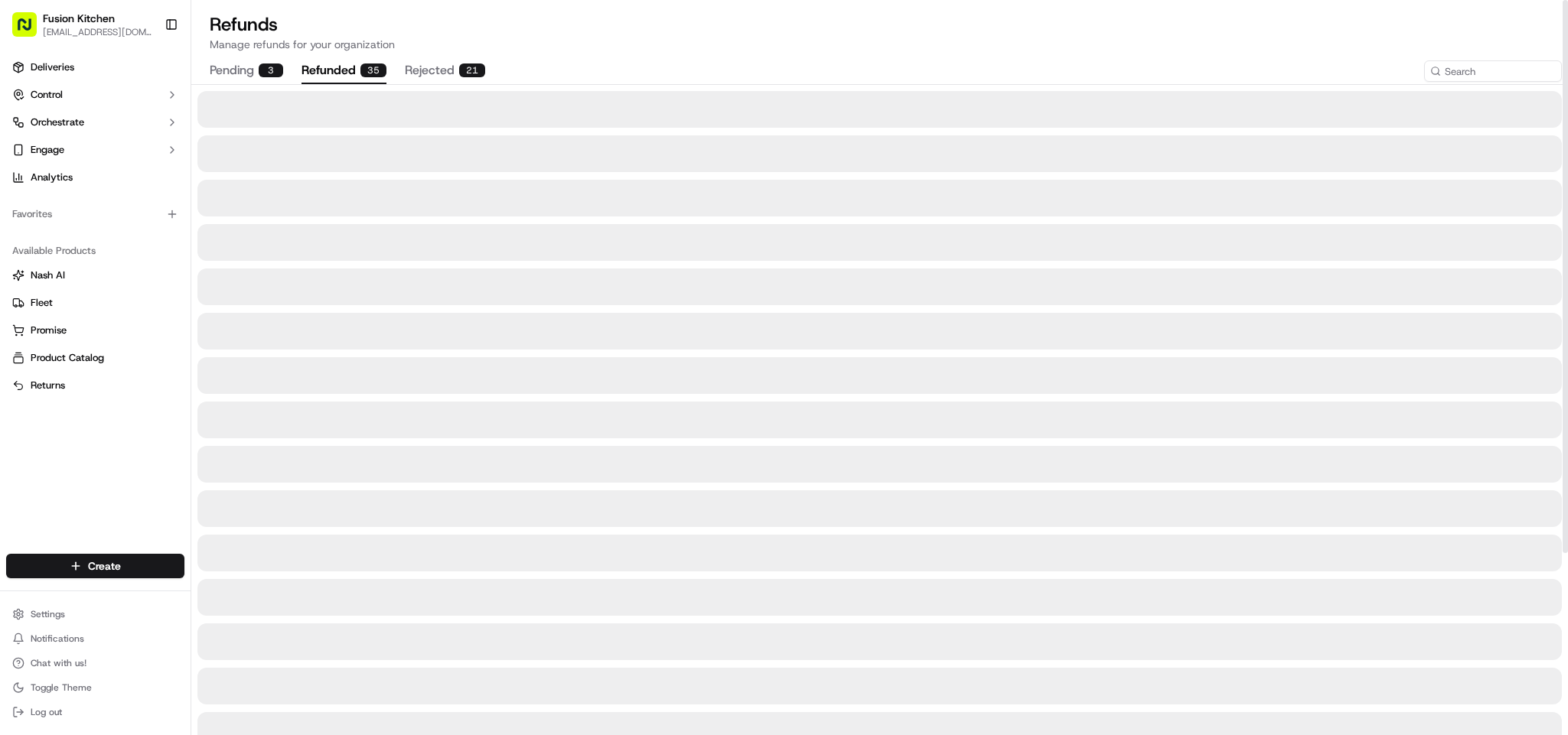
click at [351, 63] on button "refunded 35" at bounding box center [344, 70] width 85 height 26
click at [448, 69] on button "rejected 21" at bounding box center [445, 70] width 81 height 26
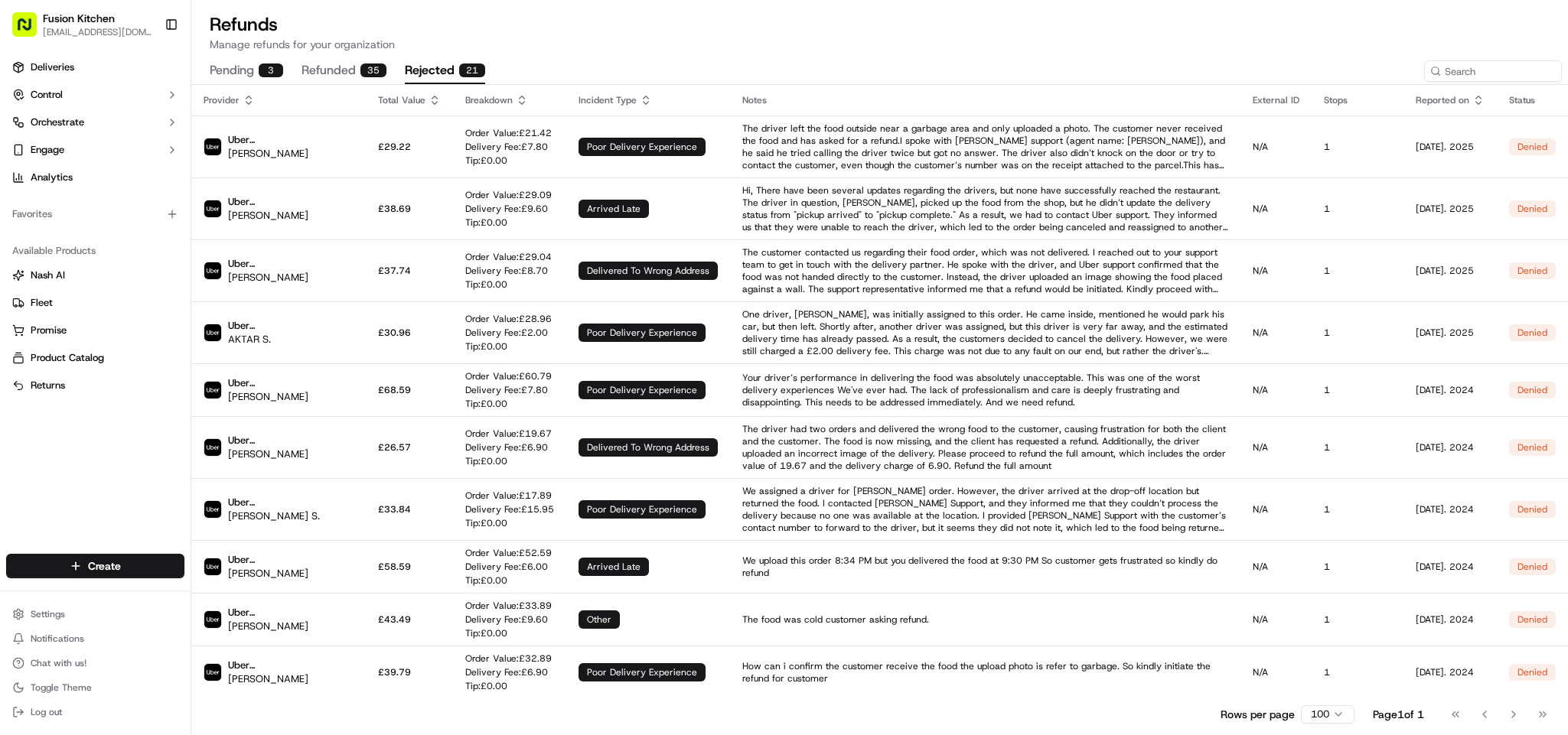
click at [319, 65] on button "refunded 35" at bounding box center [344, 70] width 85 height 26
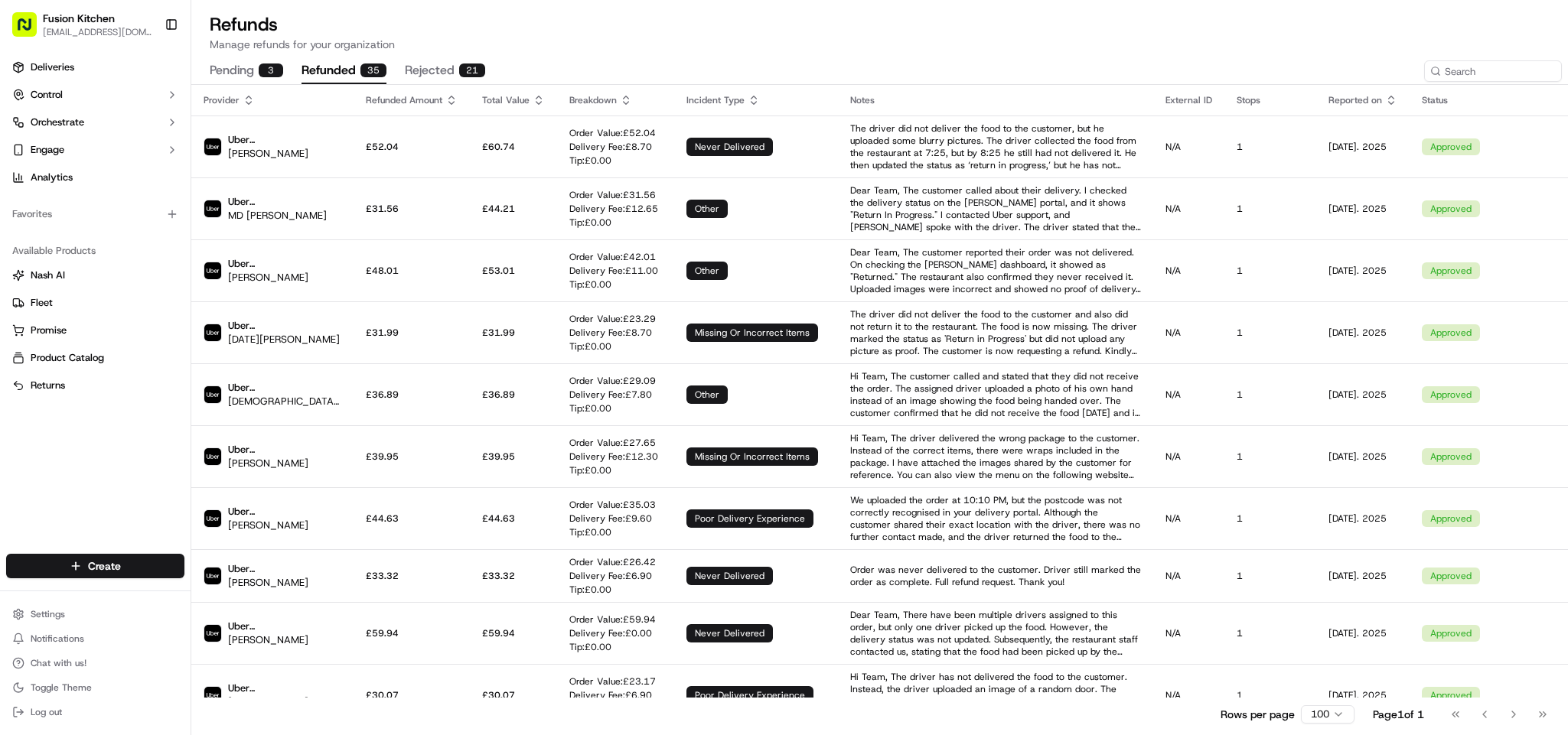
click at [242, 69] on button "pending 3" at bounding box center [246, 70] width 73 height 26
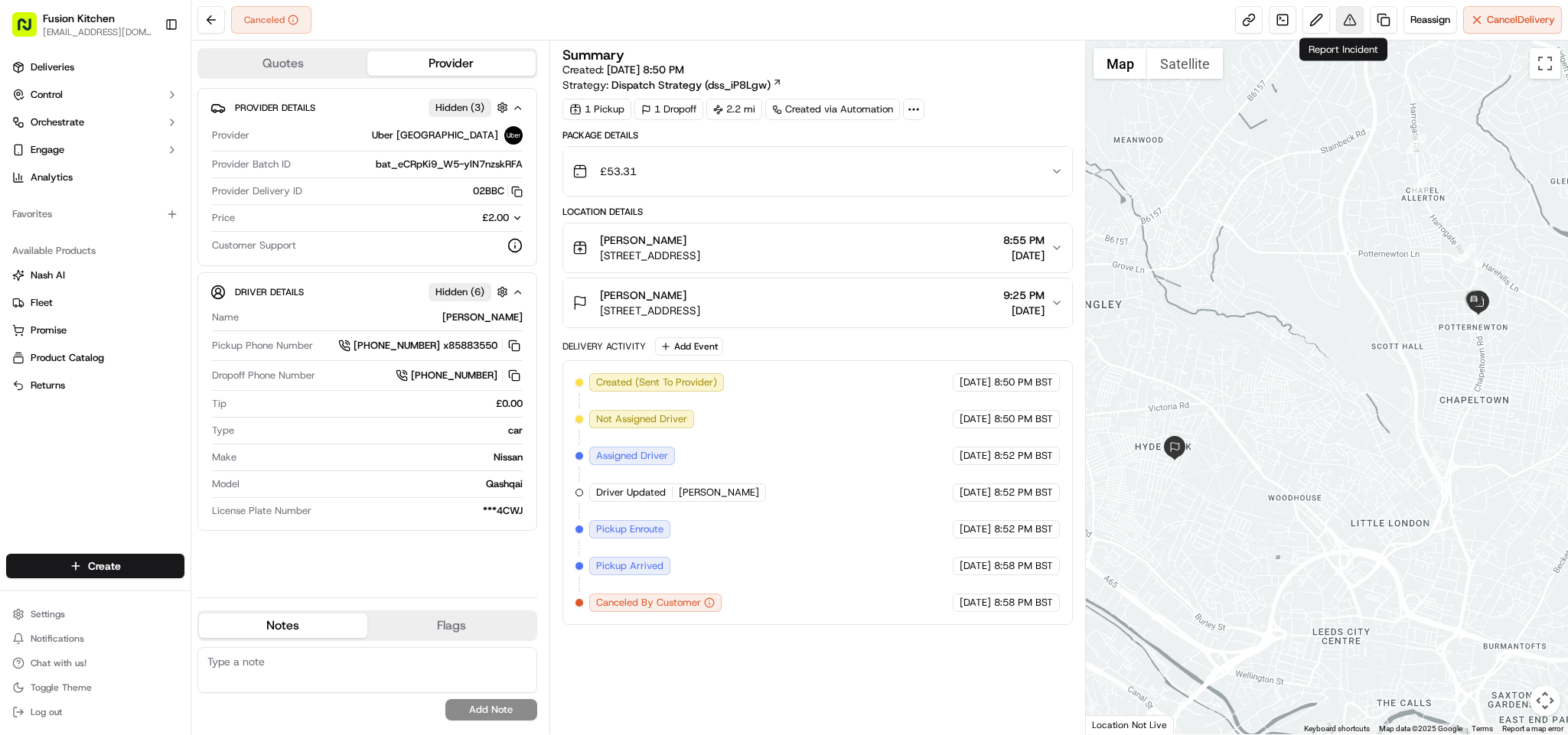
click at [1338, 19] on button at bounding box center [1350, 19] width 28 height 28
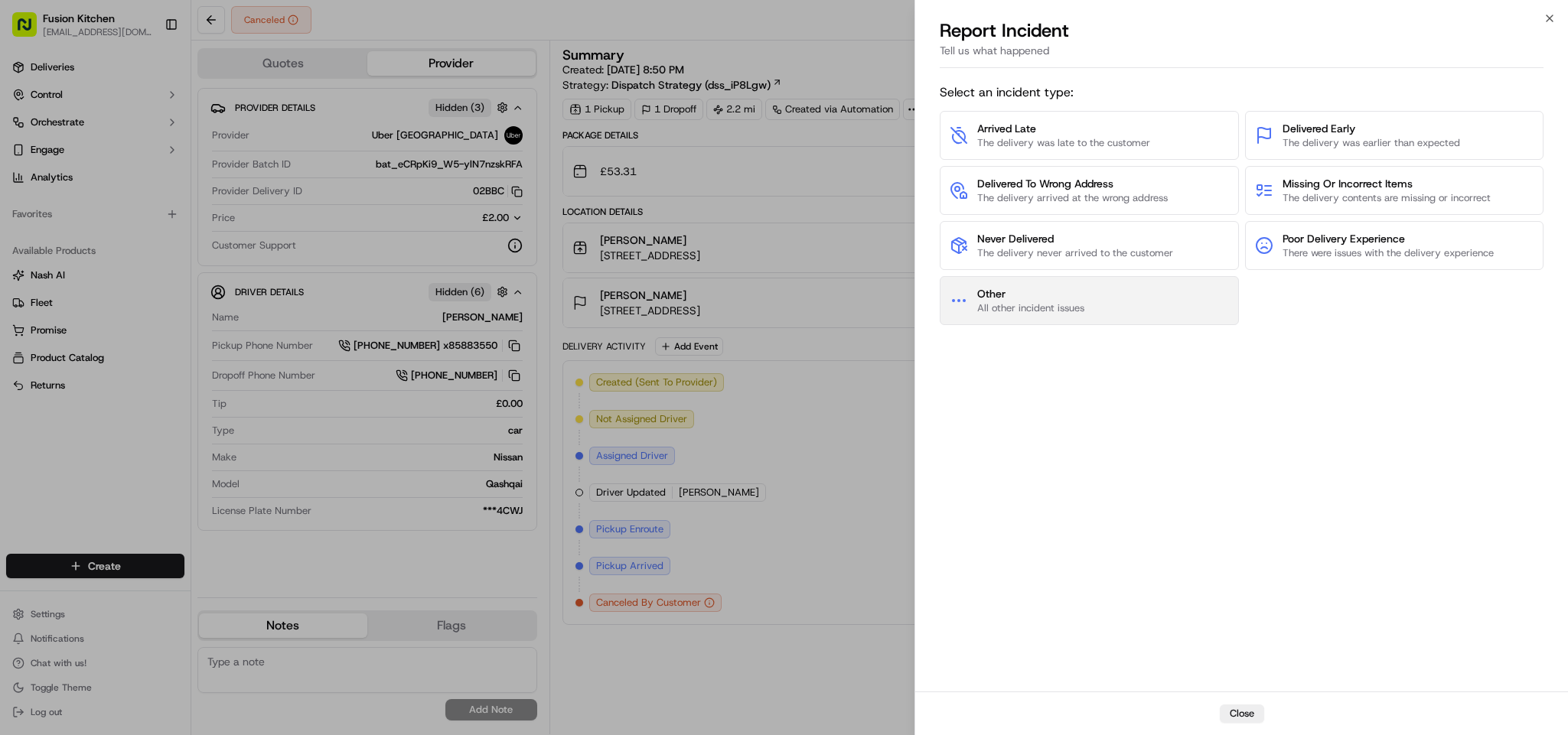
click at [1079, 303] on span "All other incident issues" at bounding box center [1030, 308] width 107 height 14
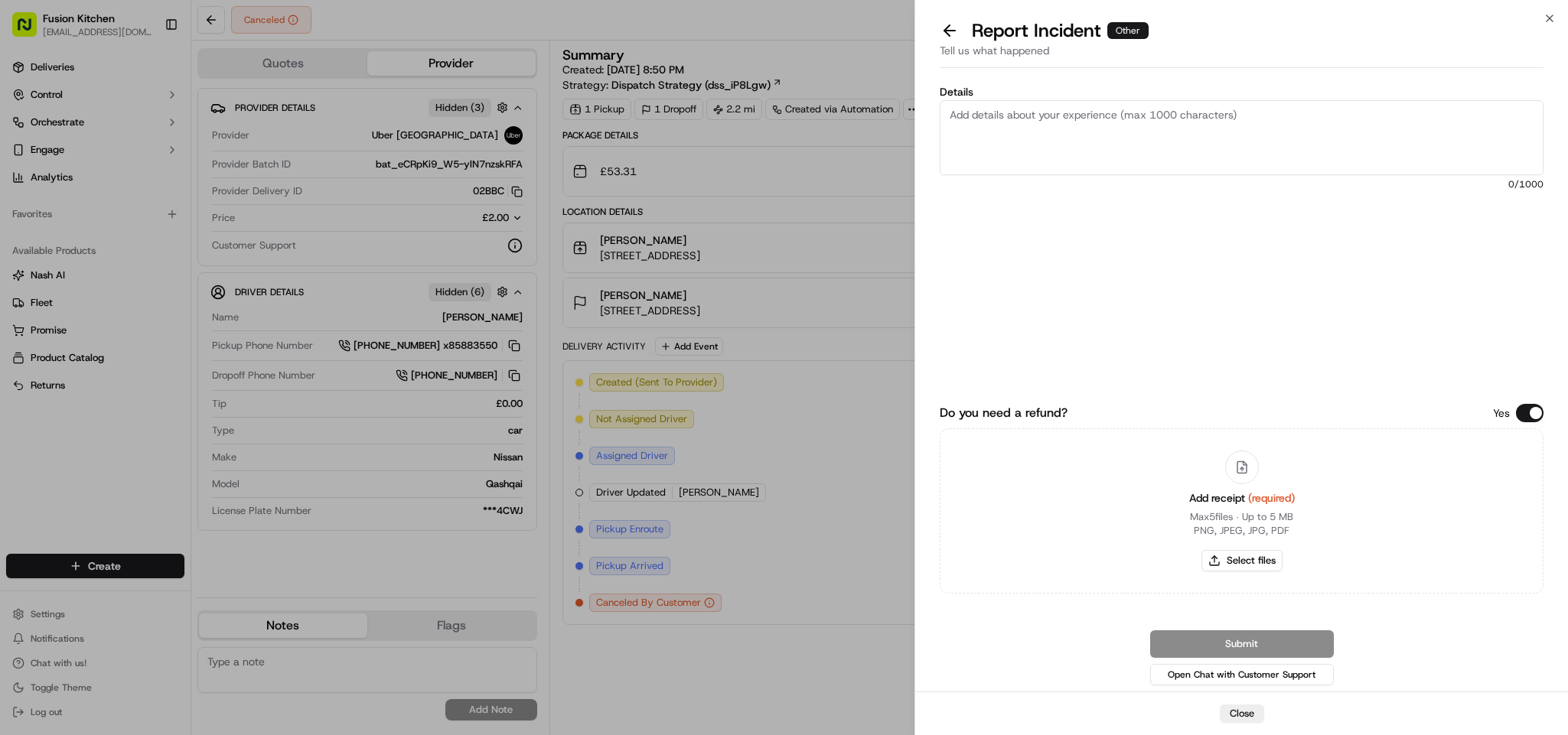
click at [1084, 158] on textarea "Details" at bounding box center [1242, 138] width 604 height 75
paste textarea "Hi Team, One of the assigned drivers picked up the food, but he didn't update t…"
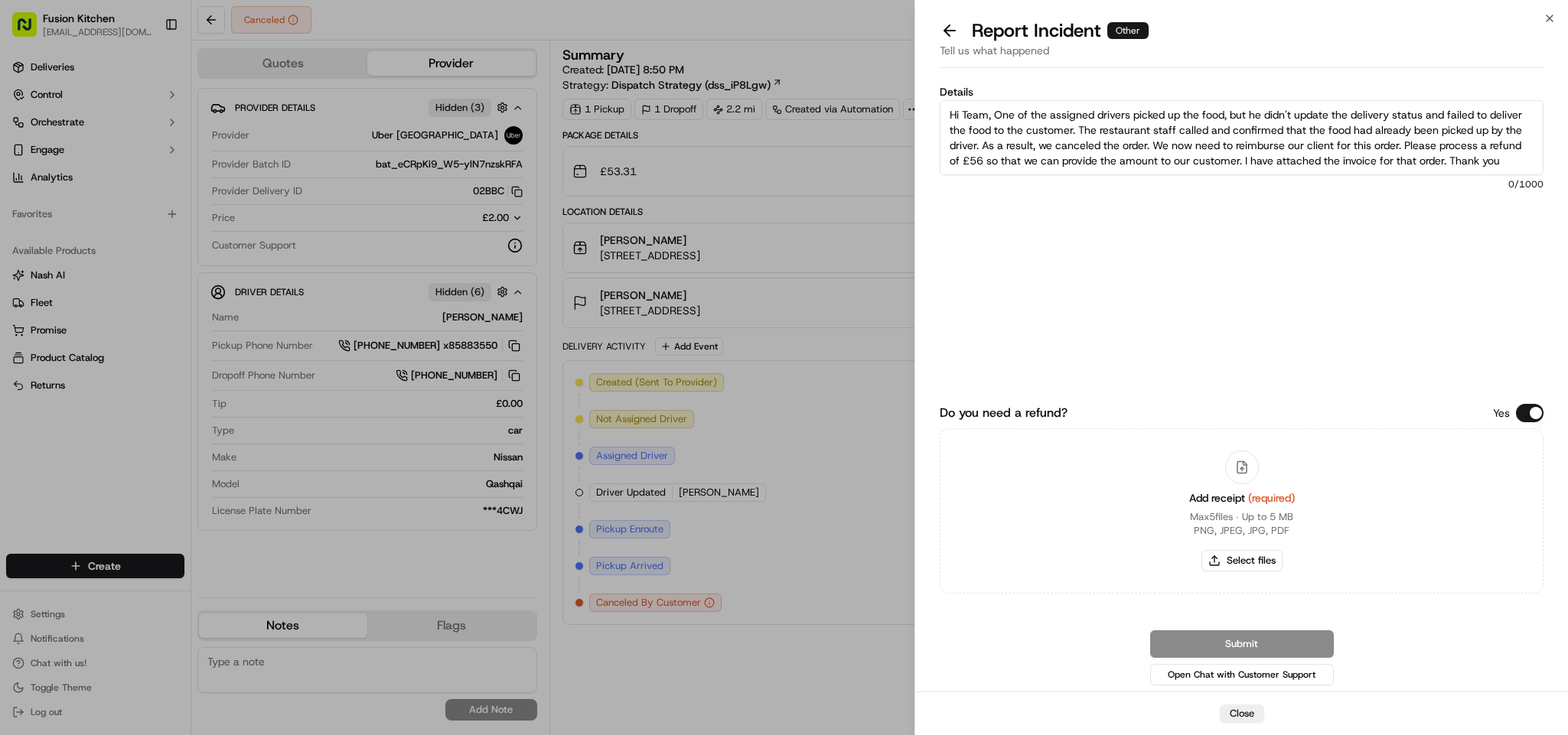
scroll to position [24, 0]
type textarea "Hi Team, One of the assigned drivers picked up the food, but he didn't update t…"
click at [1220, 560] on button "Select files" at bounding box center [1243, 560] width 82 height 22
type input "C:\fakepath\Screenshot 2025-09-21 172021.png"
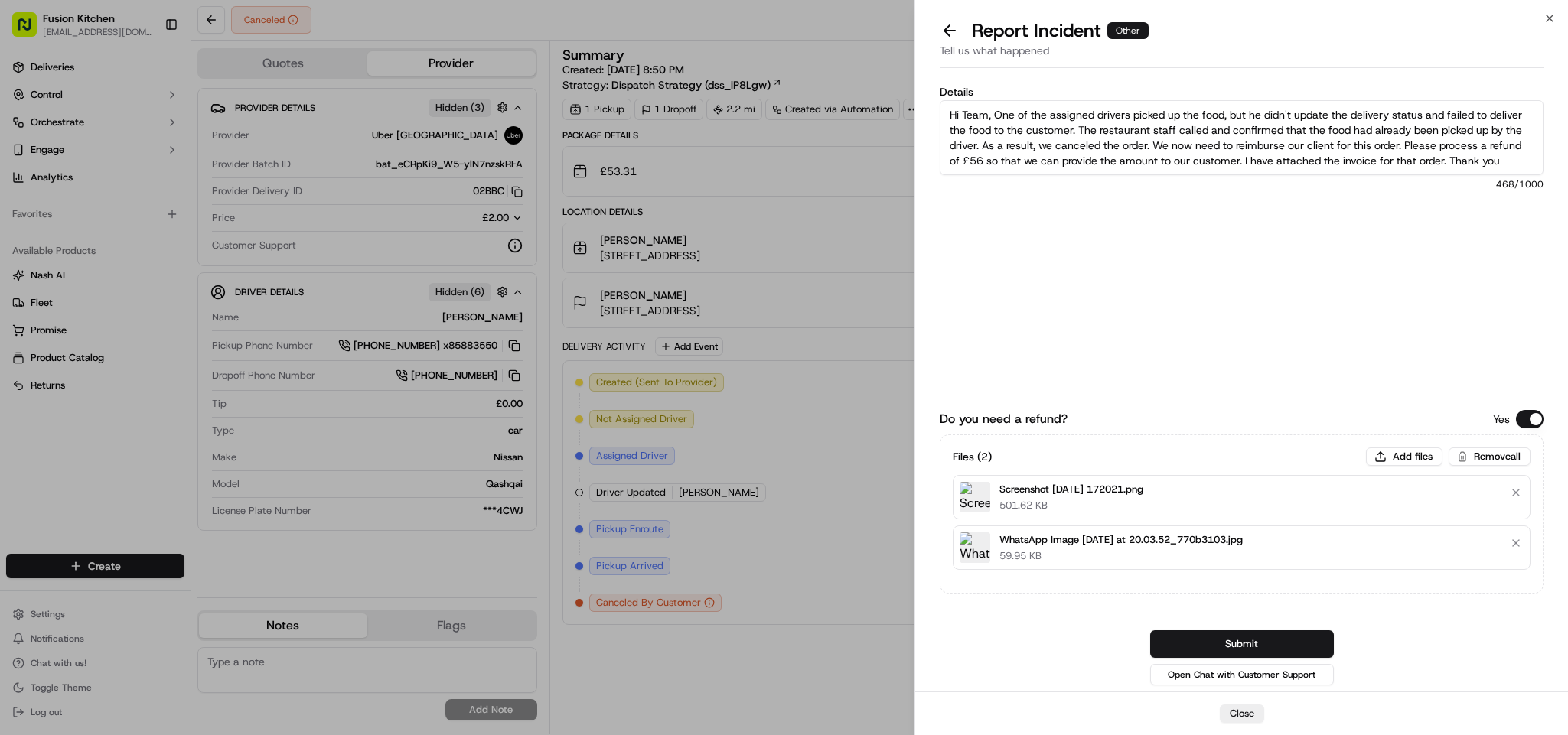
drag, startPoint x: 947, startPoint y: 173, endPoint x: 916, endPoint y: 266, distance: 98.0
click at [916, 266] on div "Details Hi Team, One of the assigned drivers picked up the food, but he didn't …" at bounding box center [1242, 382] width 653 height 617
paste textarea "We canceled the order because the driver was delayed. Even though we canceled i…"
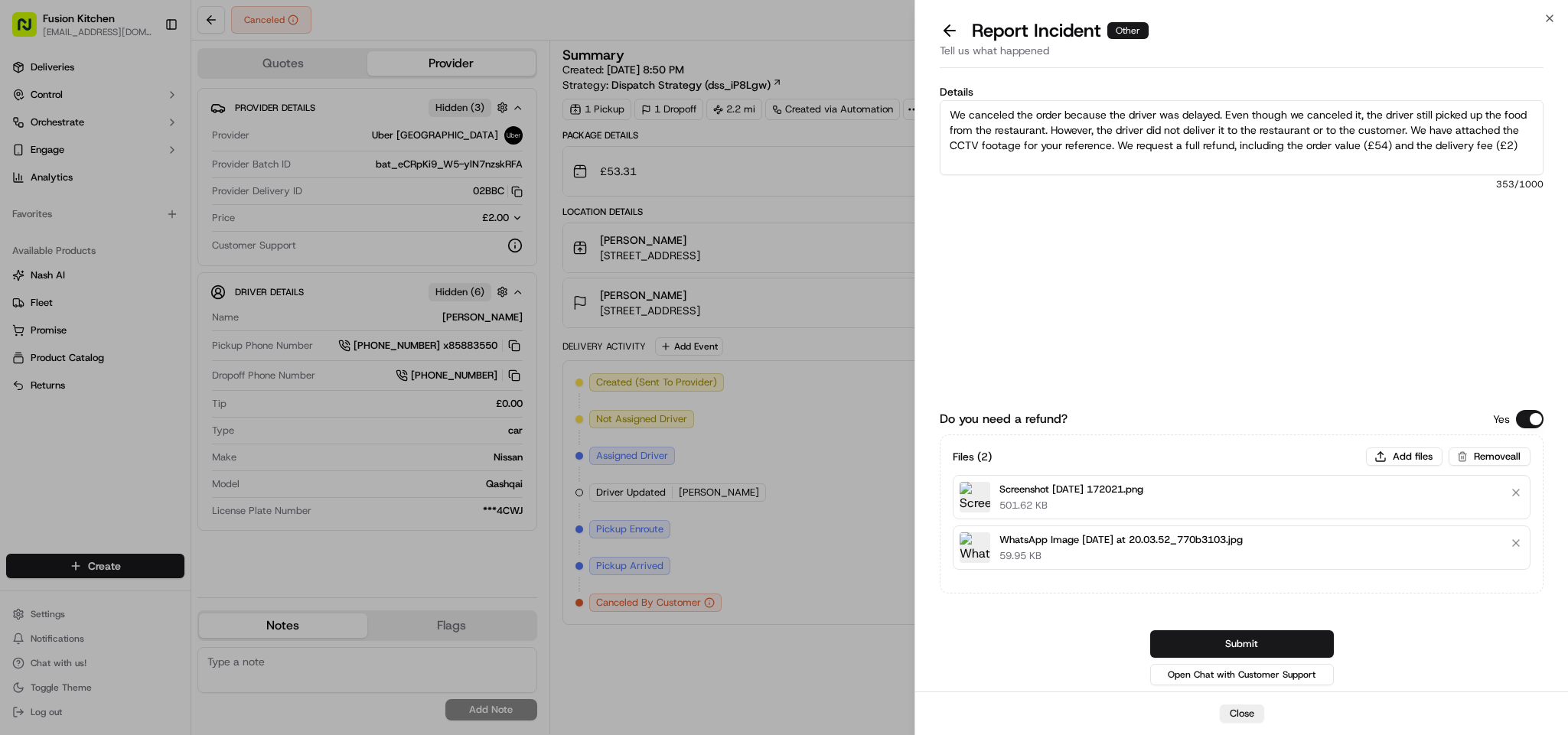
scroll to position [0, 0]
click at [950, 104] on textarea "We canceled the order because the driver was delayed. Even though we canceled i…" at bounding box center [1242, 138] width 604 height 75
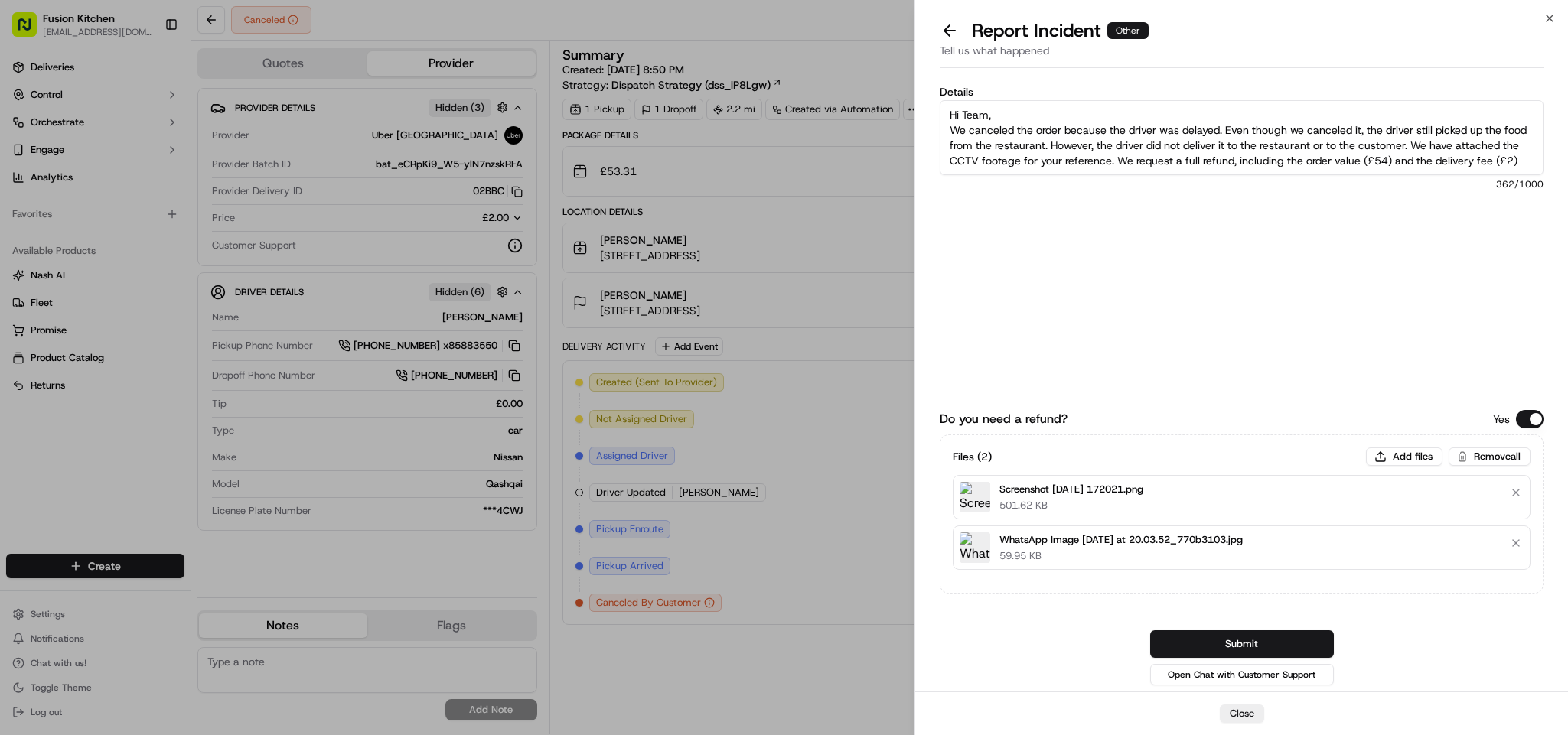
type textarea "Hi Team, We canceled the order because the driver was delayed. Even though we c…"
click at [1395, 452] on button "Add files" at bounding box center [1404, 456] width 77 height 18
type input "C:\fakepath\Screenshot 2025-09-21 172953.png"
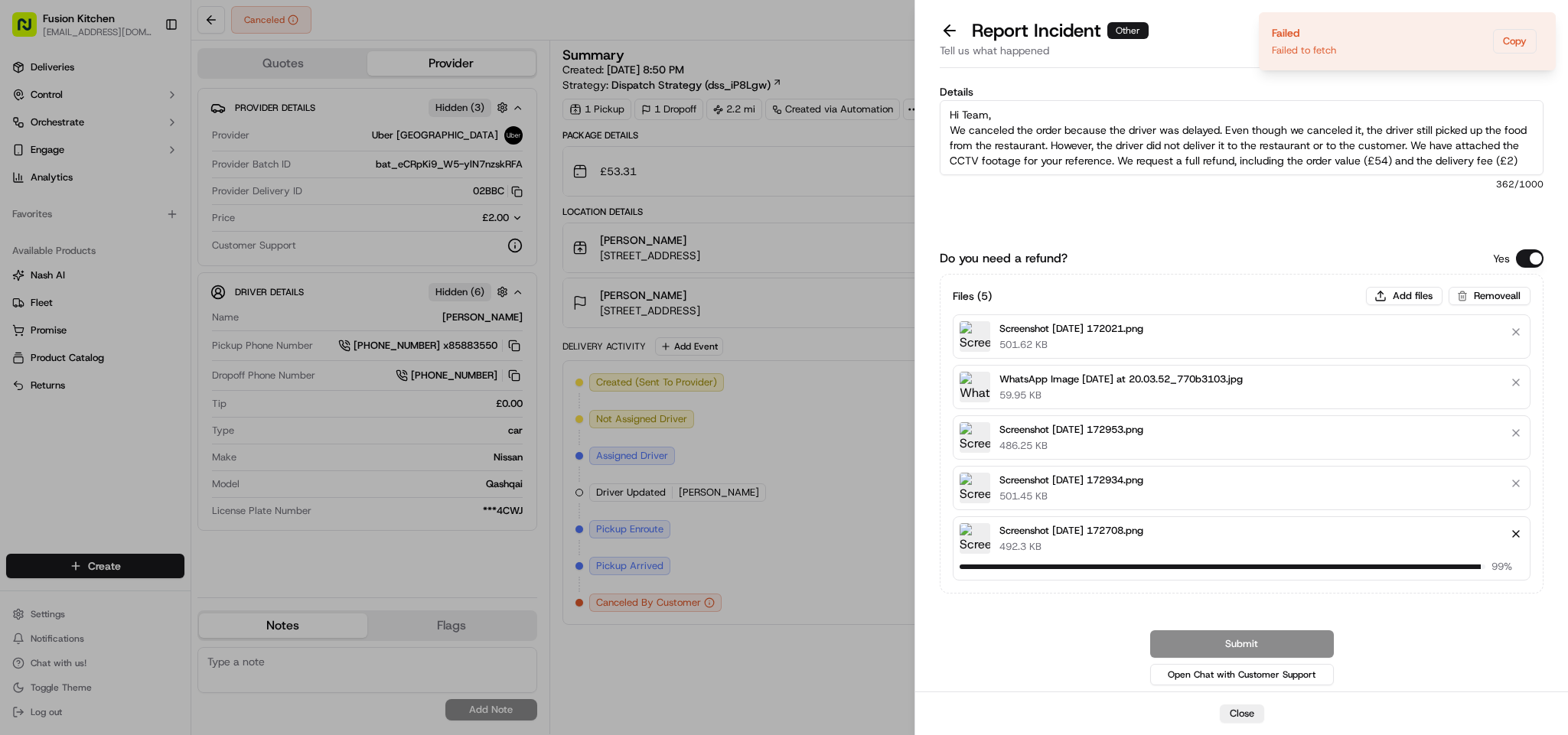
click at [1520, 528] on button "Remove file" at bounding box center [1516, 534] width 22 height 22
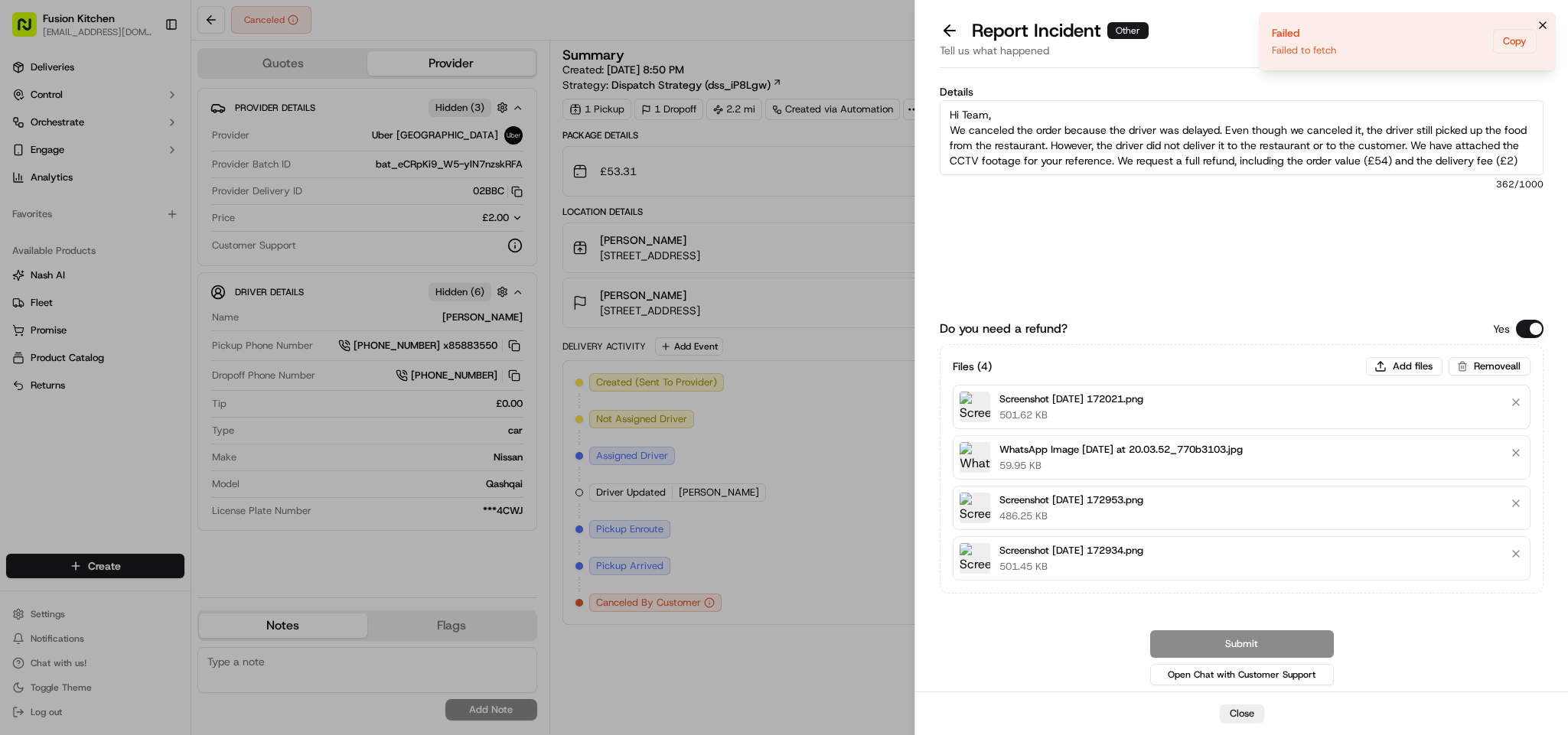
click at [1537, 26] on icon "Notifications (F8)" at bounding box center [1542, 25] width 12 height 12
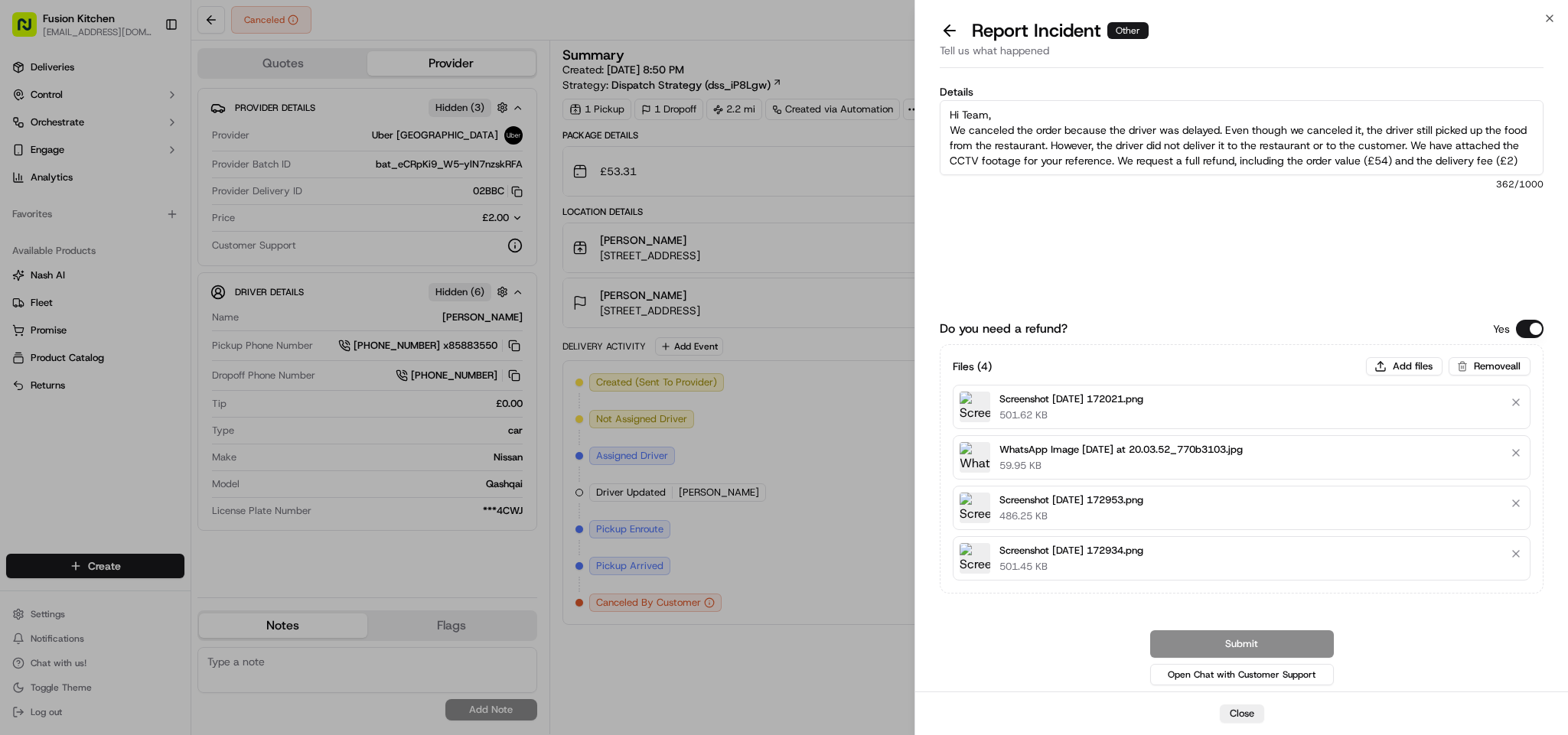
click at [1087, 150] on textarea "Hi Team, We canceled the order because the driver was delayed. Even though we c…" at bounding box center [1242, 138] width 604 height 75
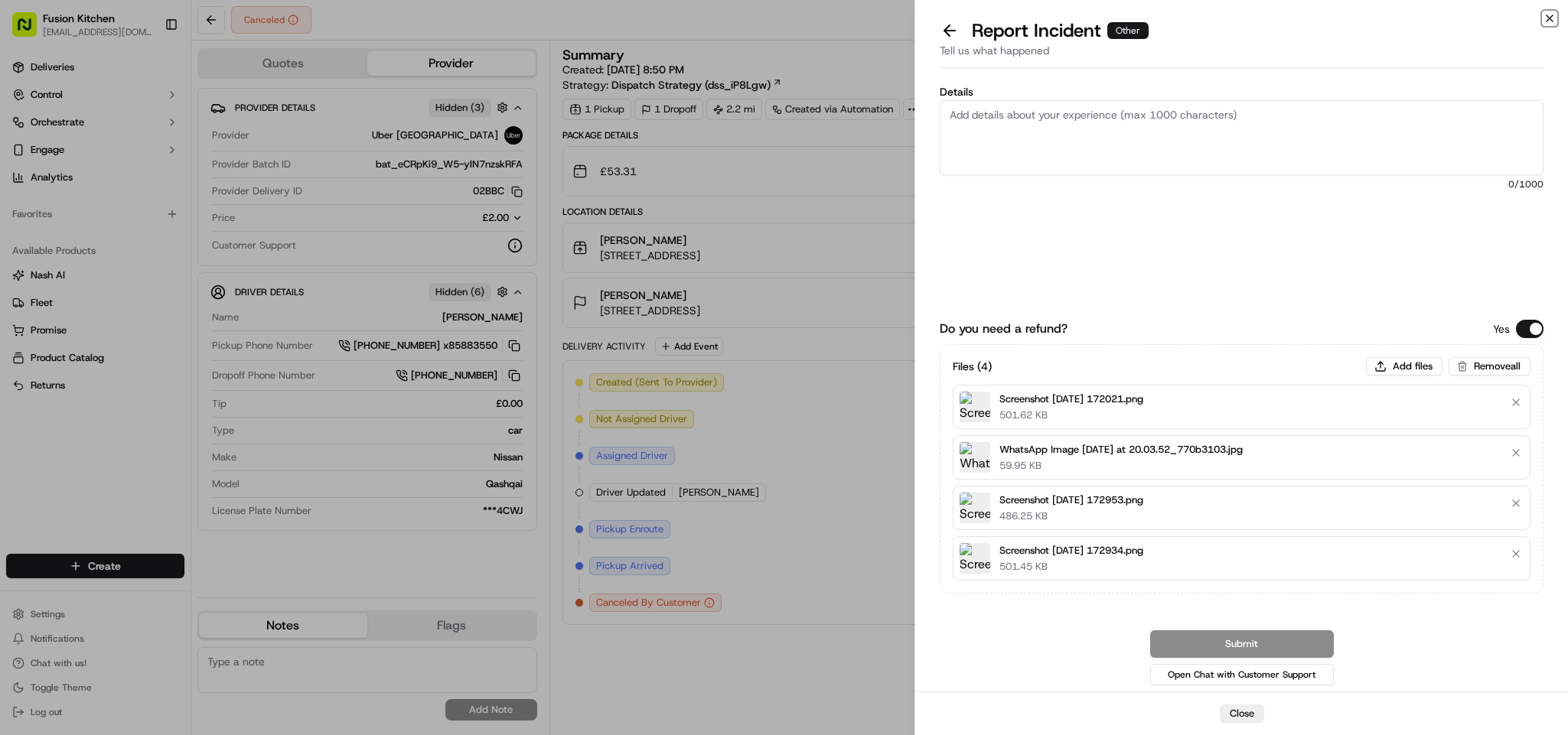
click at [1548, 14] on icon "button" at bounding box center [1549, 18] width 12 height 12
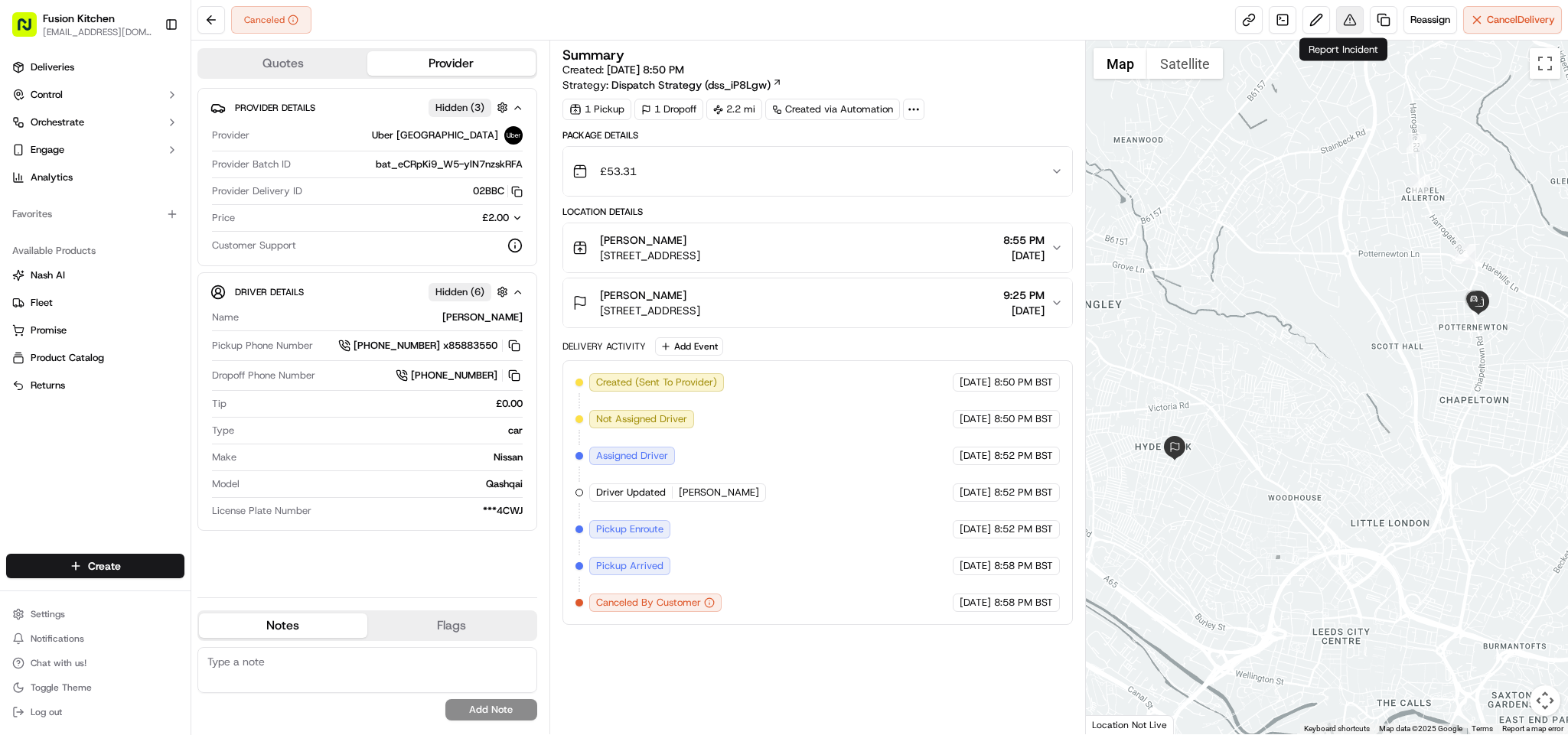
click at [1348, 26] on button at bounding box center [1350, 19] width 28 height 28
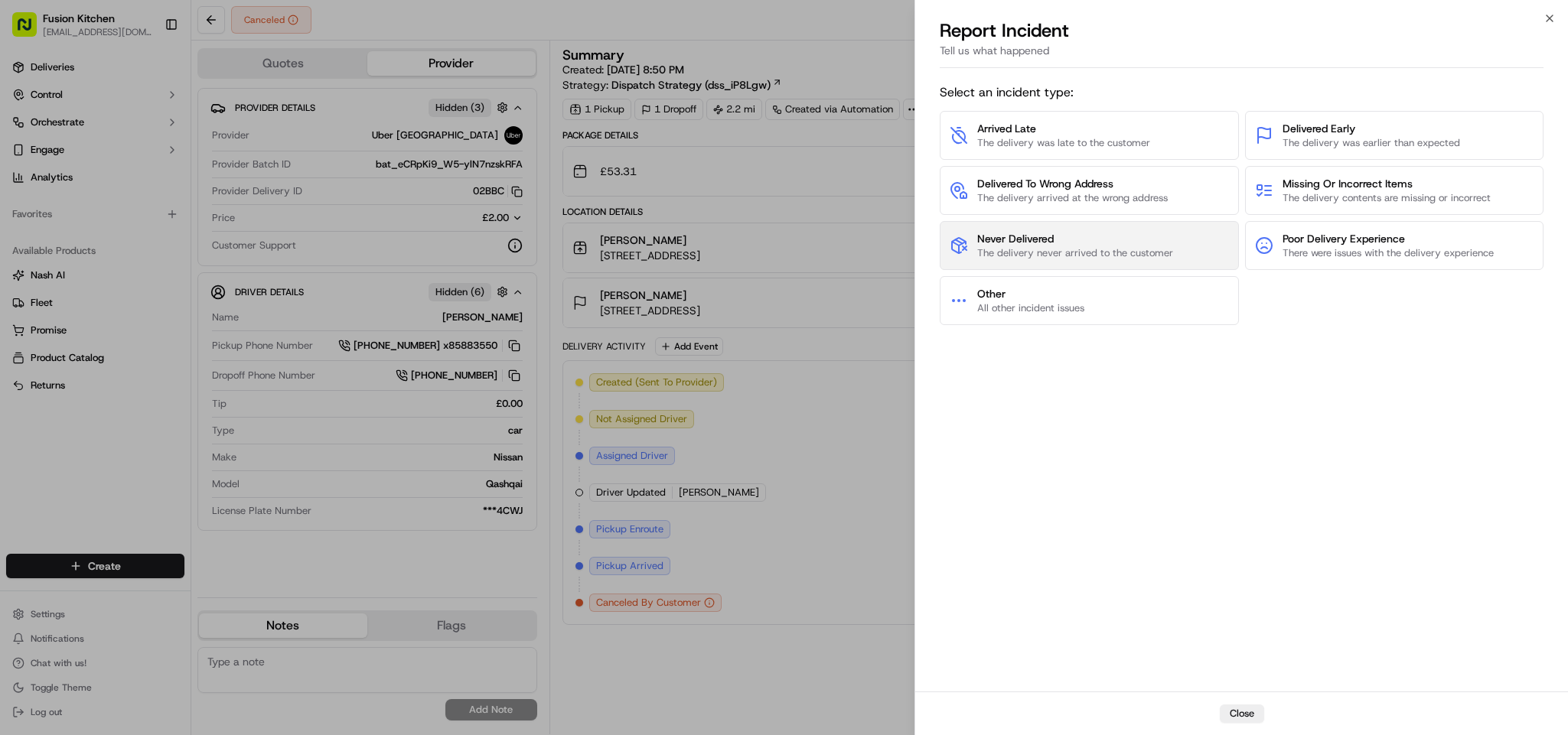
click at [1039, 248] on span "The delivery never arrived to the customer" at bounding box center [1075, 253] width 196 height 14
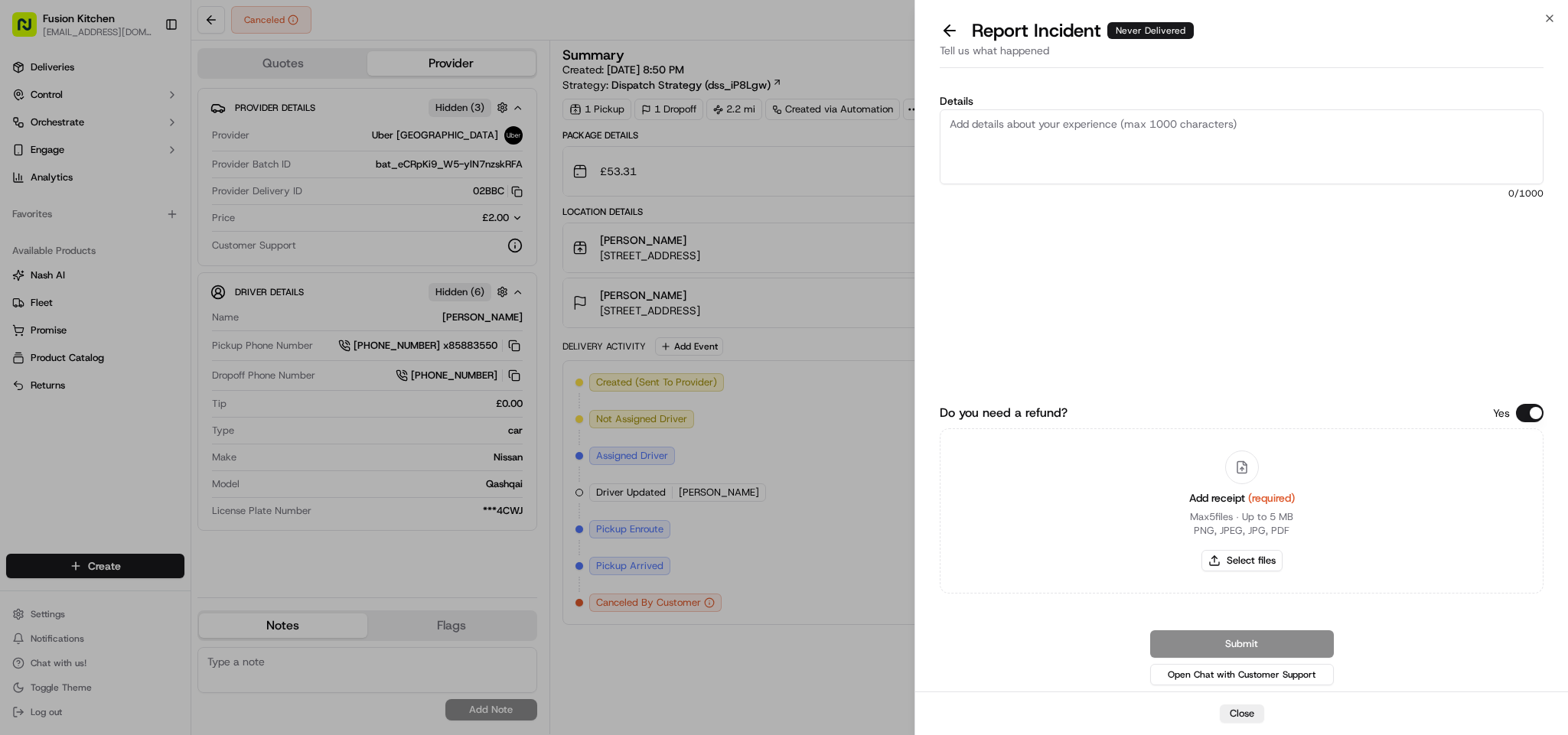
click at [992, 140] on textarea "Details" at bounding box center [1242, 146] width 604 height 75
paste textarea "Hi Team, We canceled the order because the driver was delayed. Even though we c…"
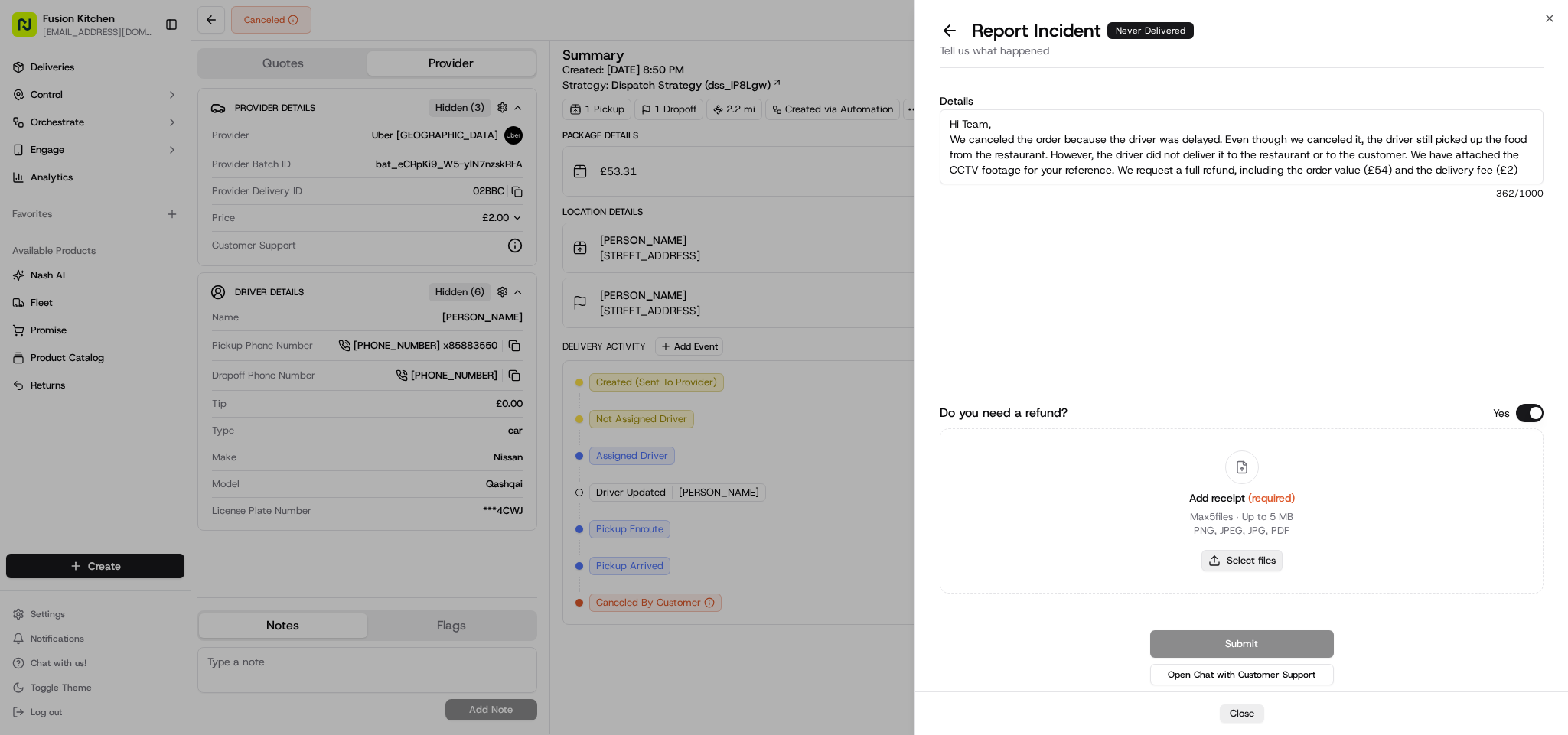
type textarea "Hi Team, We canceled the order because the driver was delayed. Even though we c…"
click at [1230, 565] on button "Select files" at bounding box center [1243, 560] width 82 height 22
type input "C:\fakepath\Screenshot 2025-09-21 172934.png"
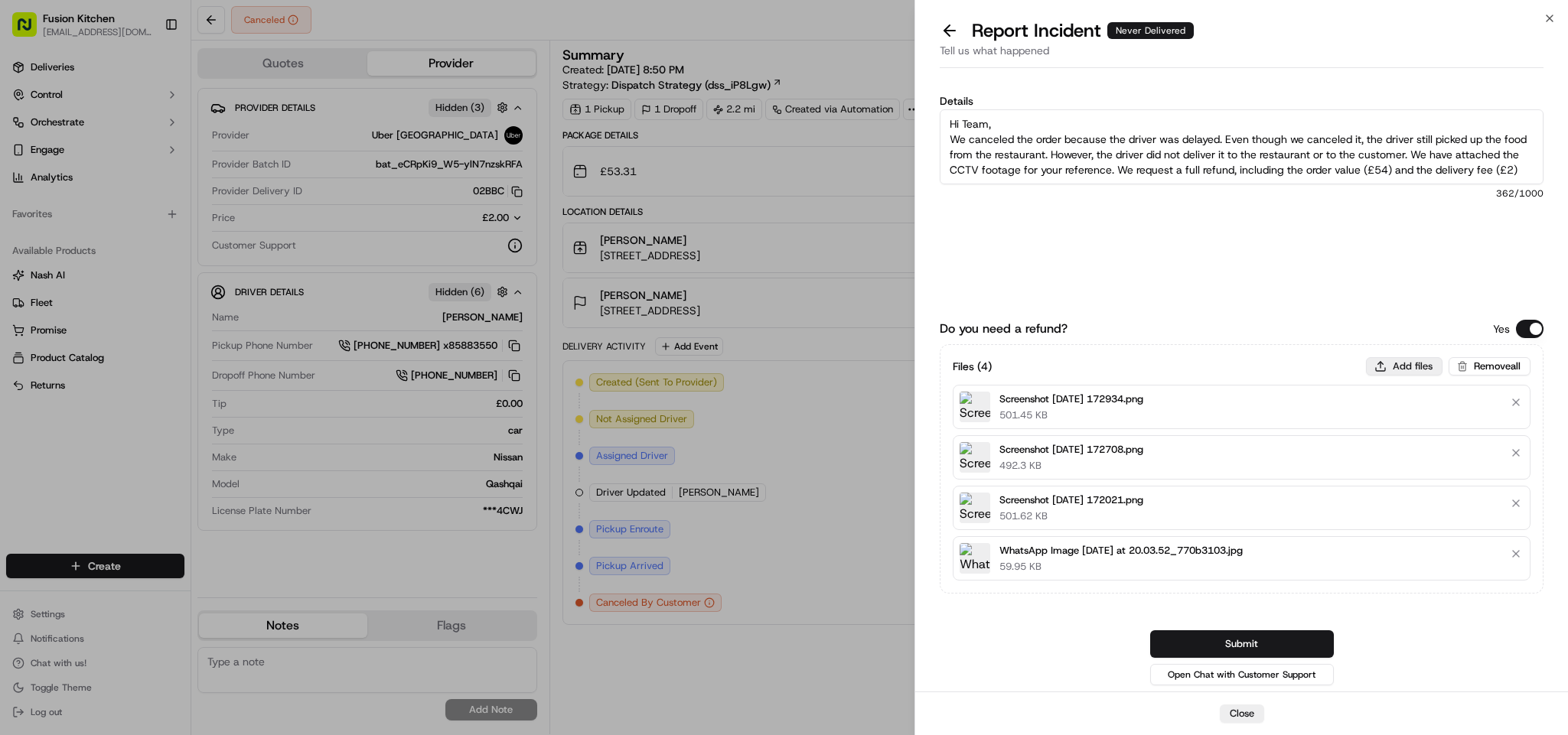
click at [1377, 367] on button "Add files" at bounding box center [1404, 366] width 77 height 18
type input "C:\fakepath\deliv.png"
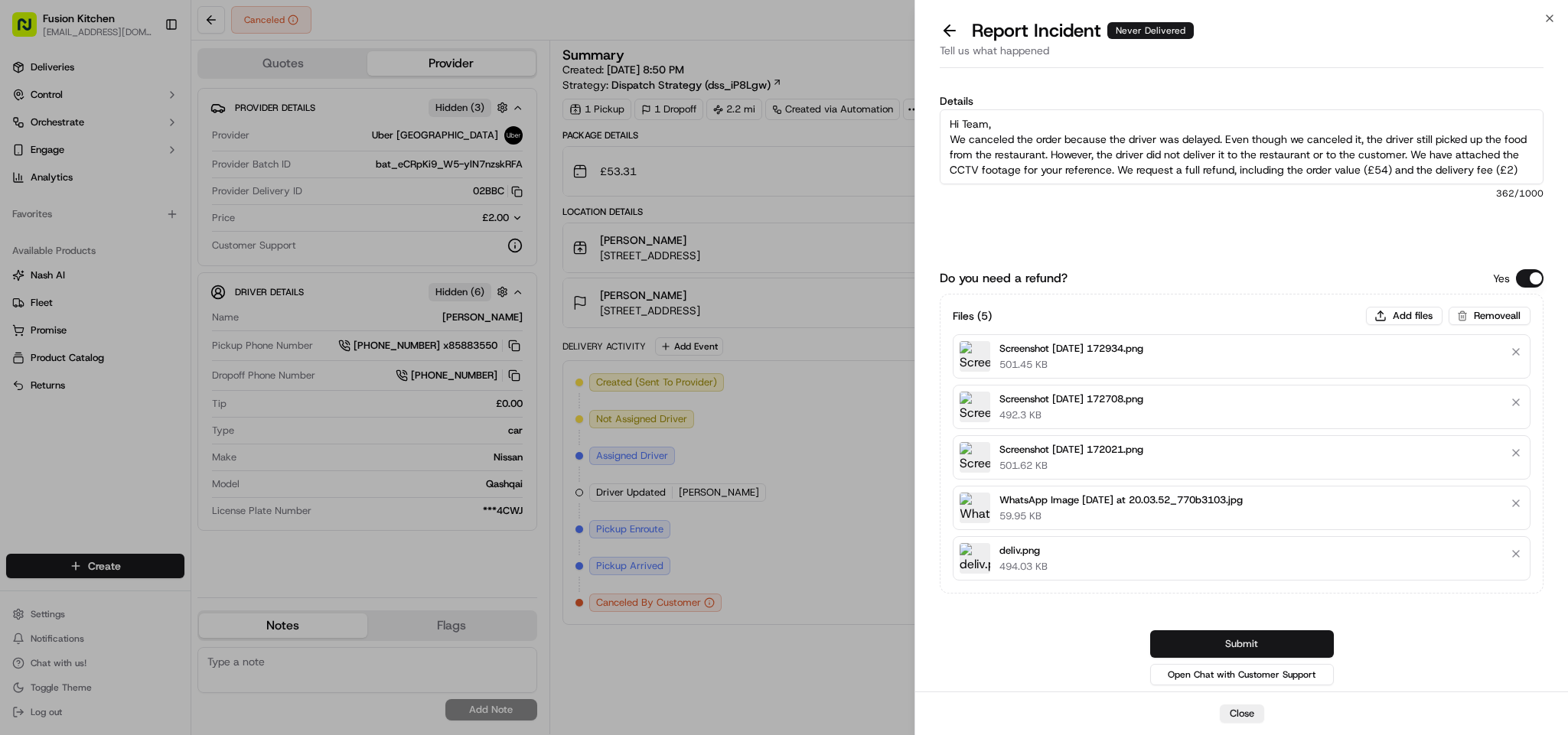
click at [1215, 638] on button "Submit" at bounding box center [1243, 644] width 184 height 28
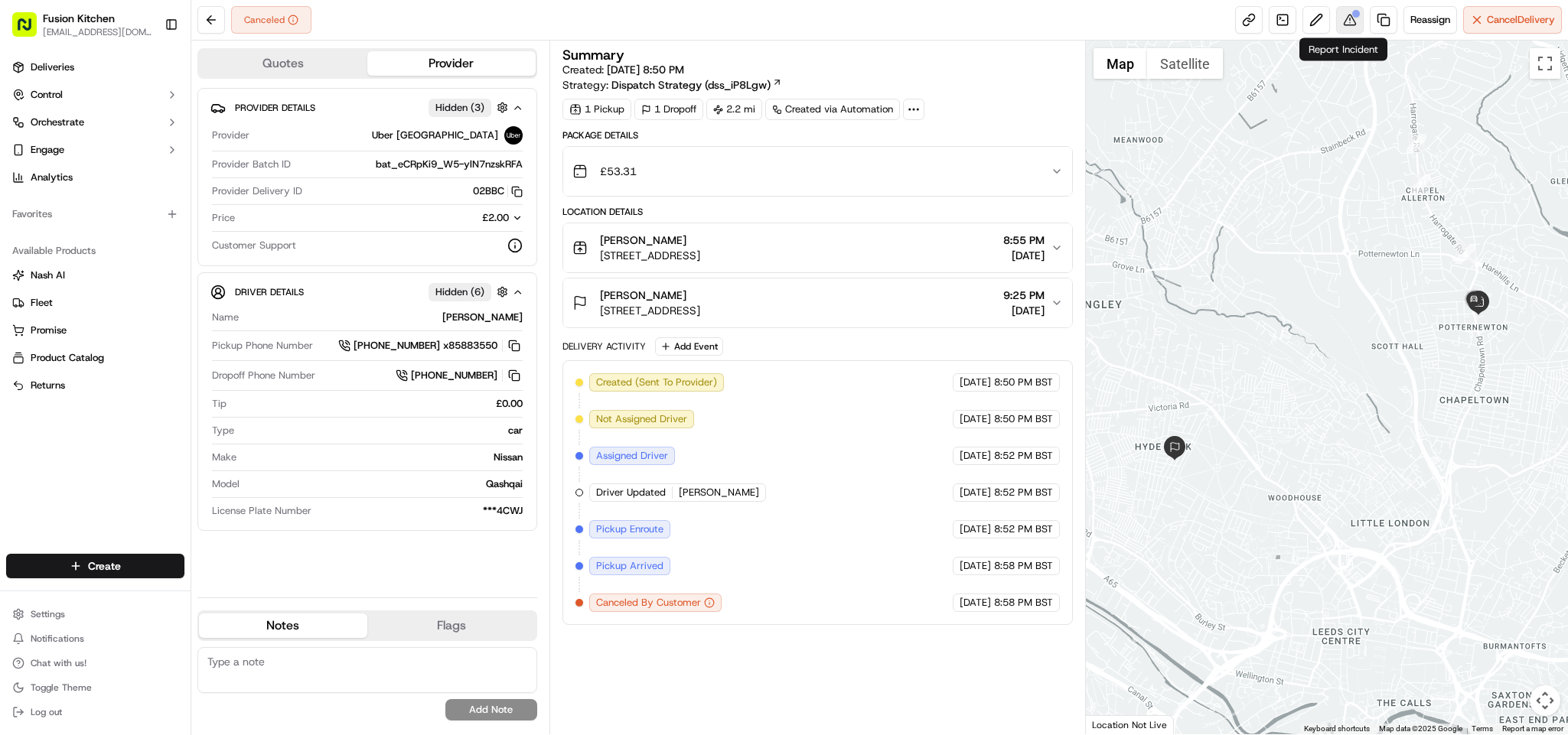
click at [1341, 23] on button at bounding box center [1350, 19] width 28 height 28
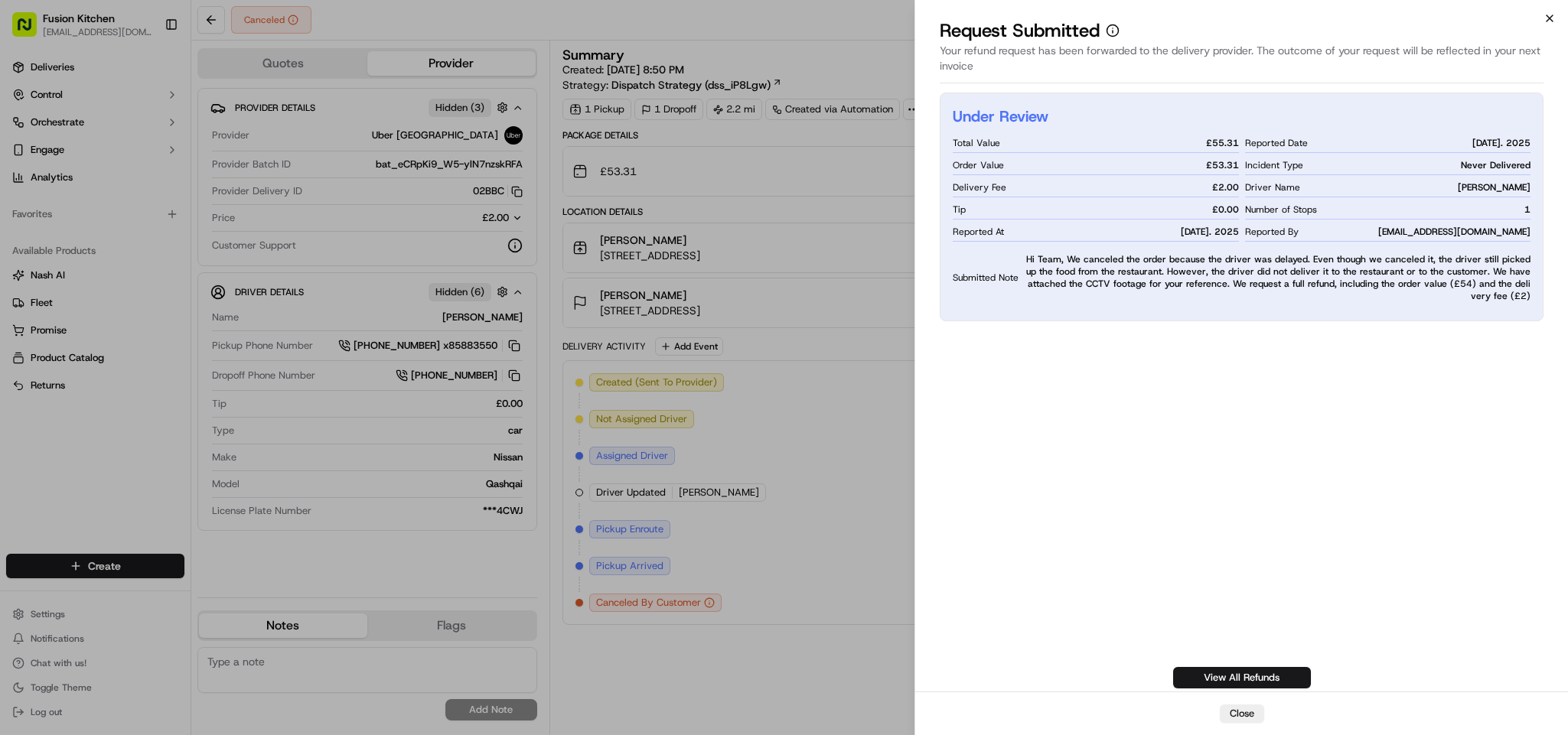
click at [1547, 19] on icon "button" at bounding box center [1549, 18] width 12 height 12
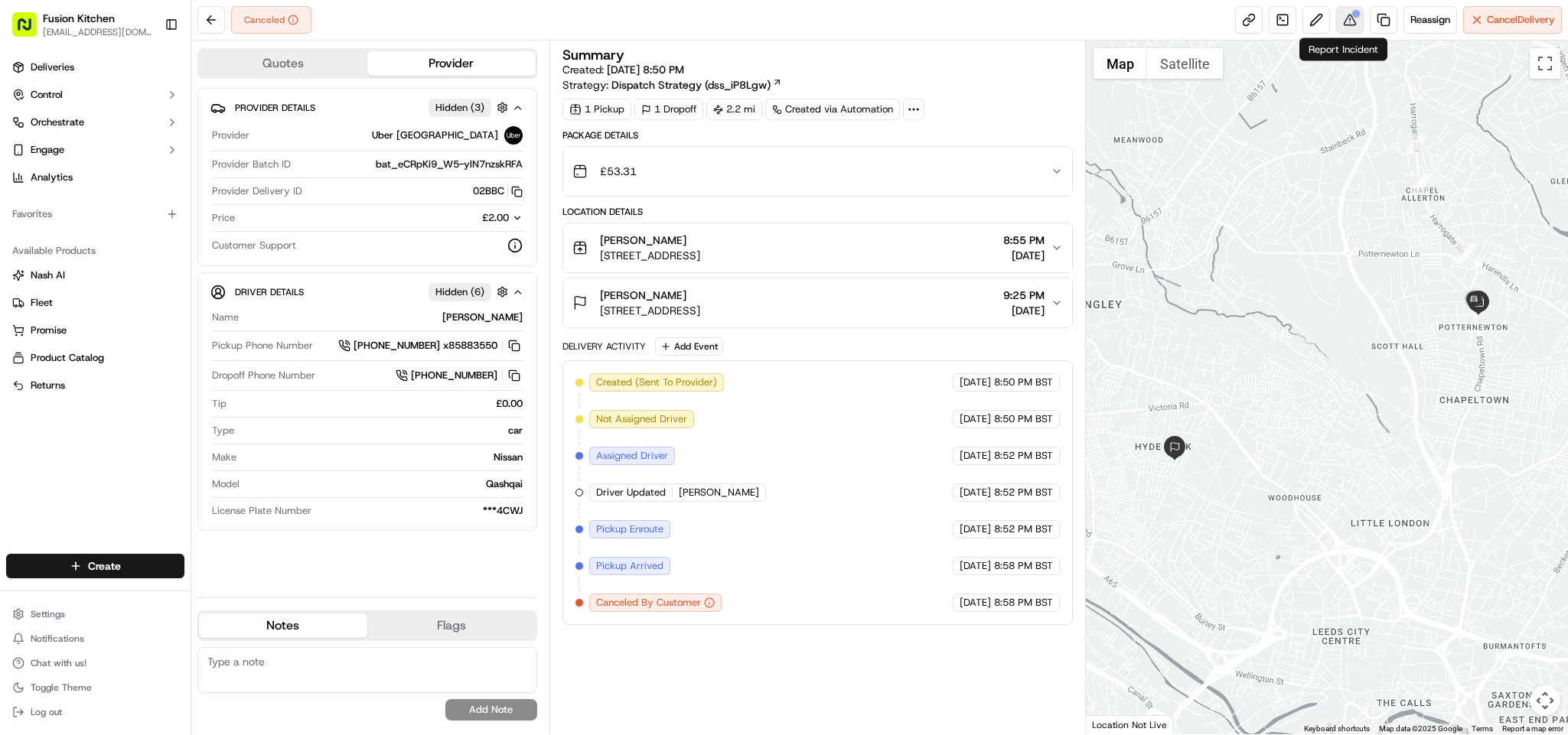
click at [1341, 30] on button at bounding box center [1350, 19] width 28 height 28
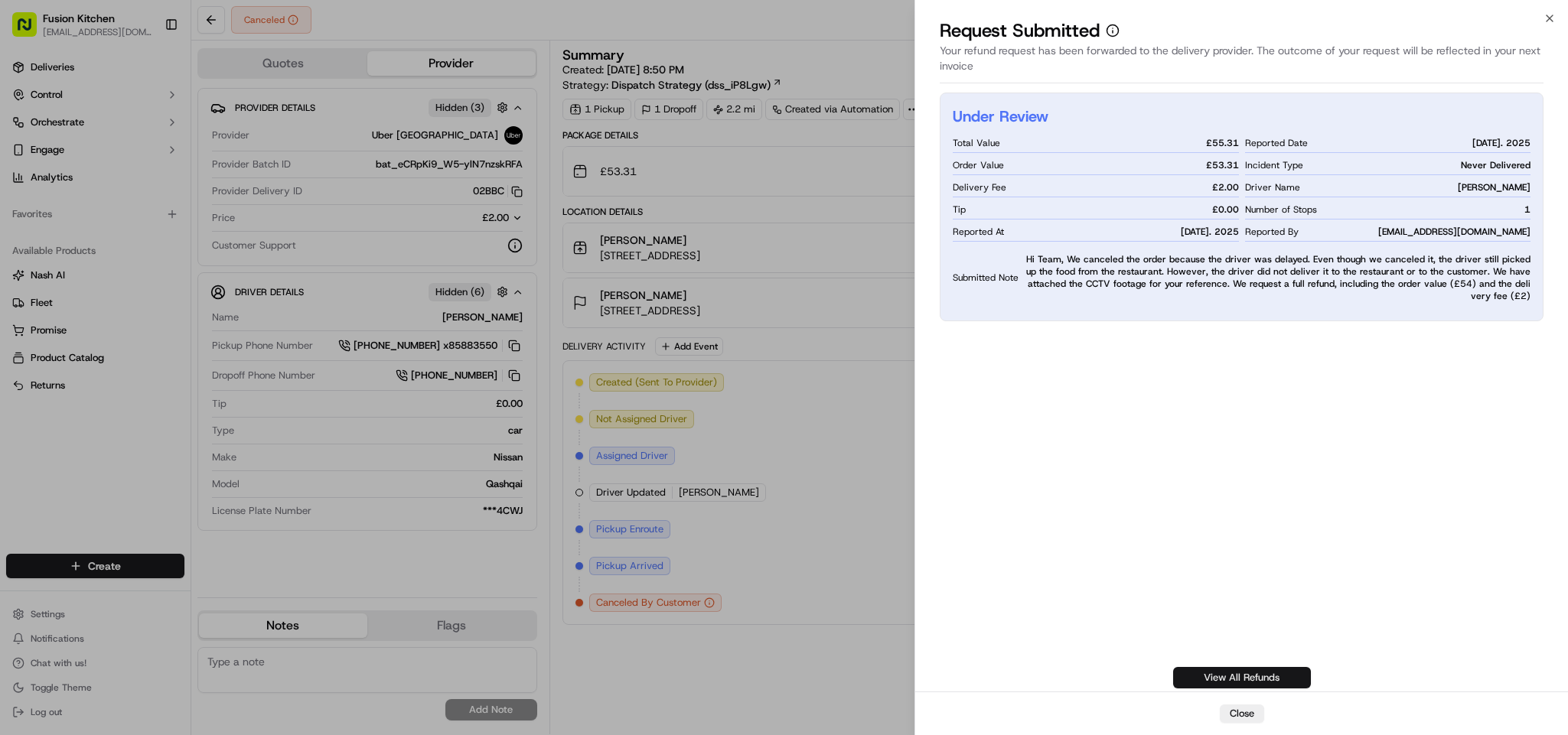
click at [1253, 677] on link "View All Refunds" at bounding box center [1242, 677] width 138 height 22
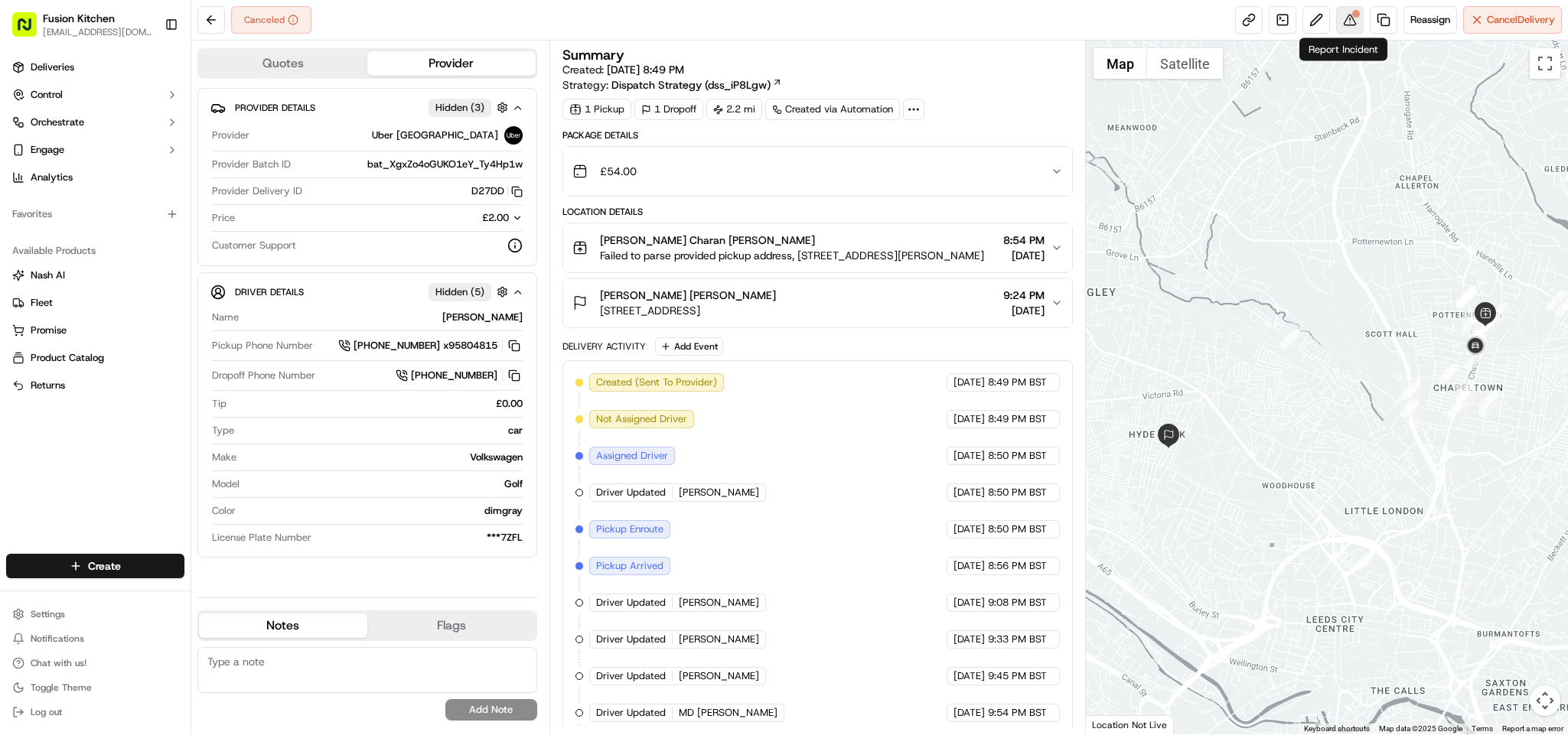
click at [1346, 24] on button at bounding box center [1350, 19] width 28 height 28
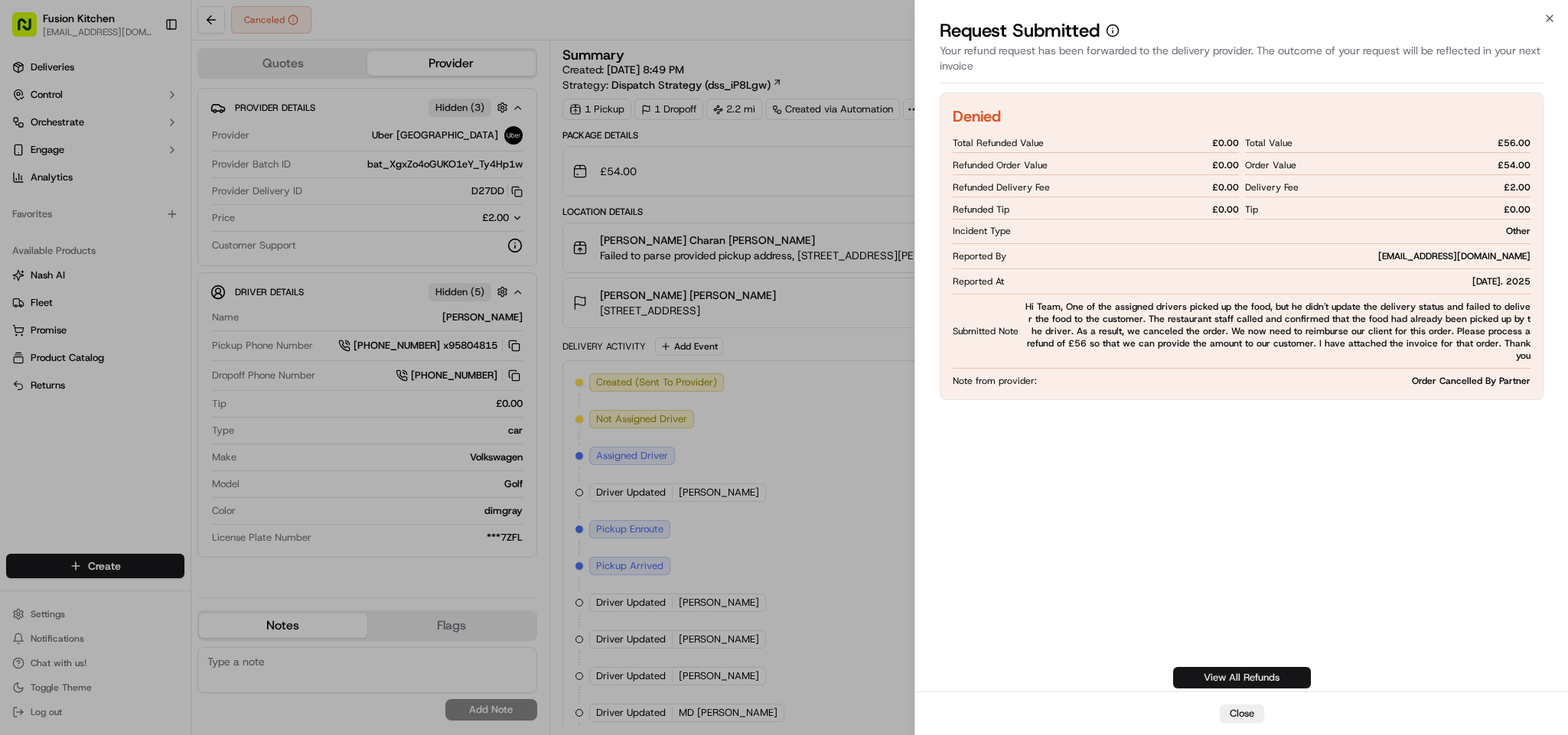
click at [1215, 677] on link "View All Refunds" at bounding box center [1242, 677] width 138 height 22
click at [1547, 22] on icon "button" at bounding box center [1549, 18] width 12 height 12
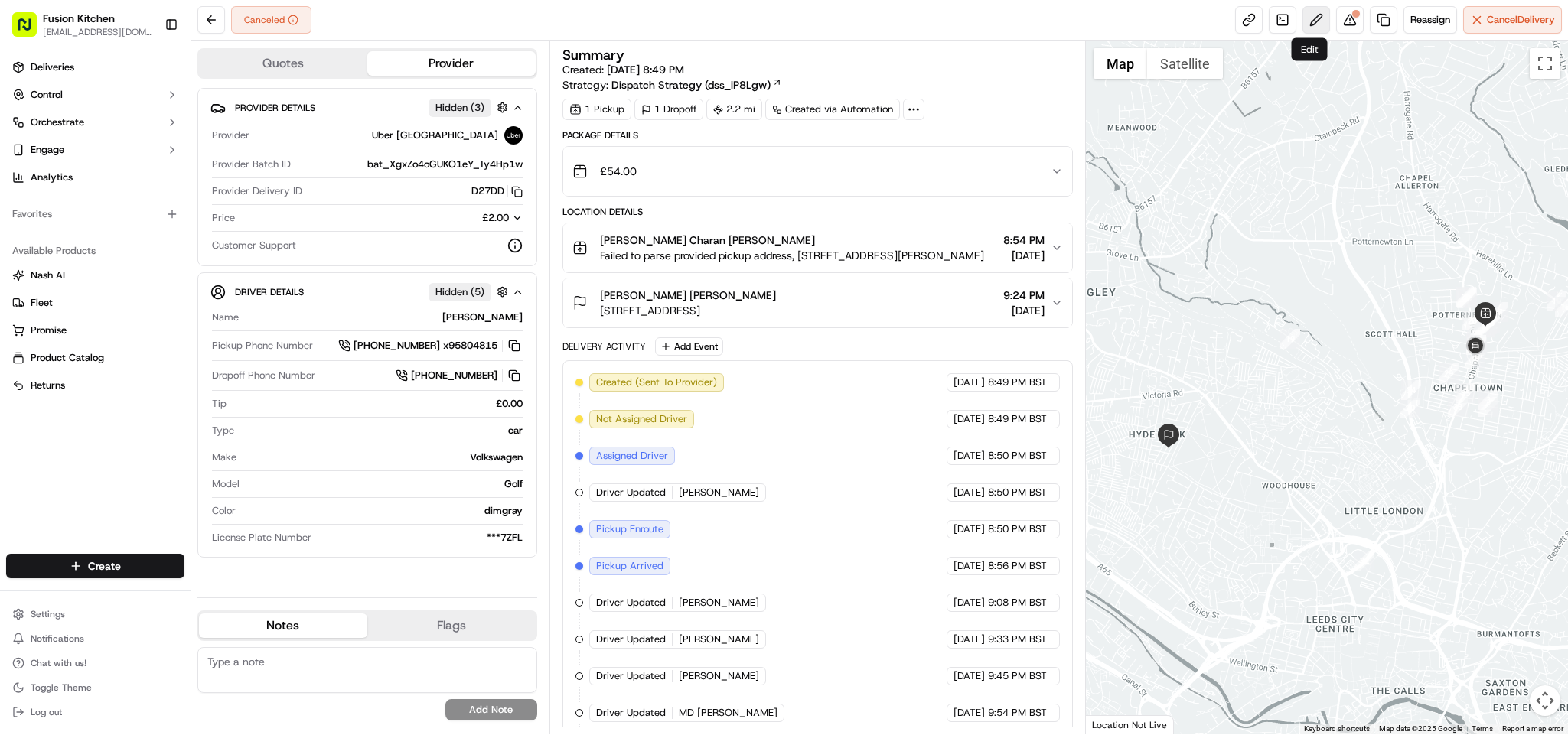
click at [1314, 24] on button at bounding box center [1316, 19] width 28 height 28
click at [1337, 22] on button at bounding box center [1350, 19] width 28 height 28
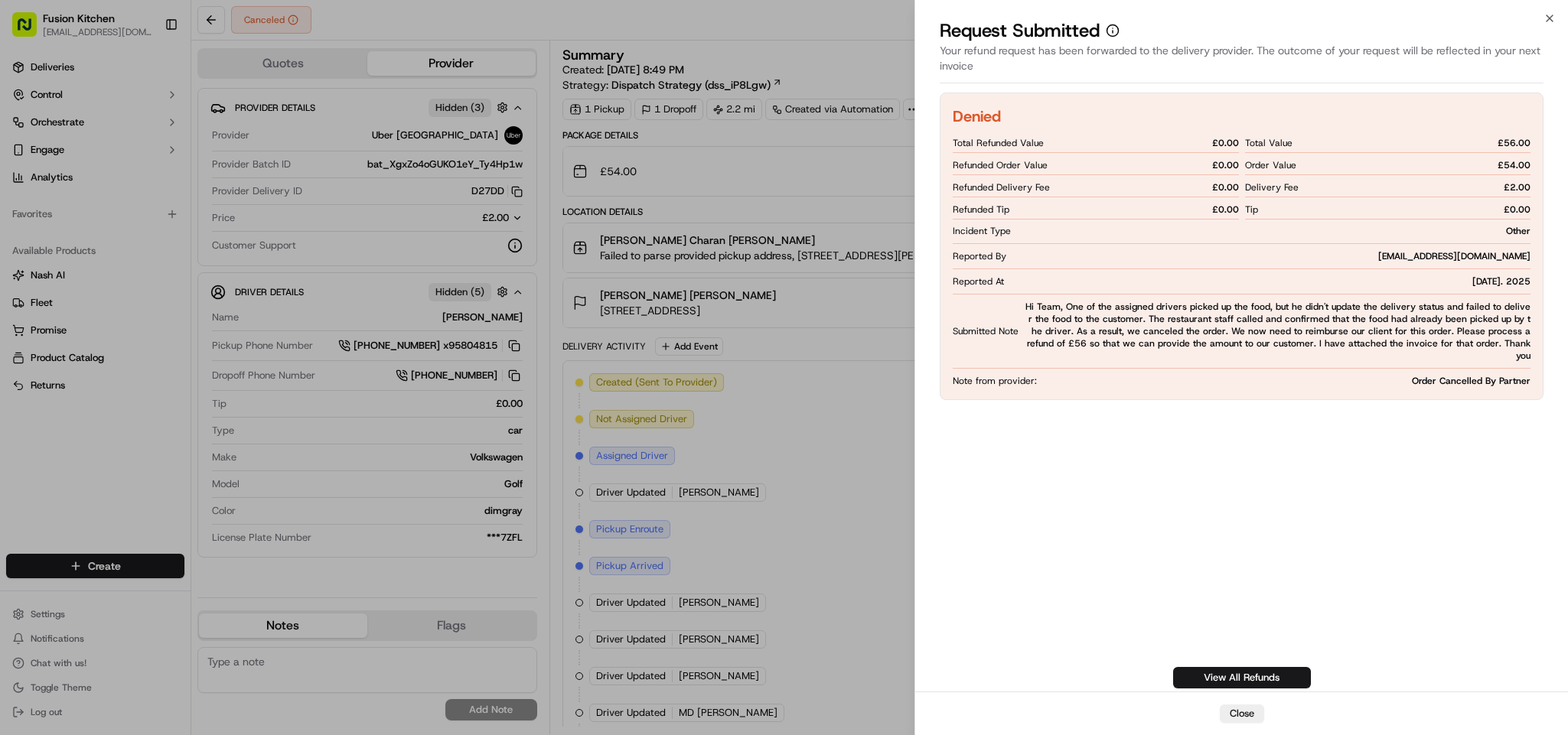
click at [1027, 302] on span "Hi Team, One of the assigned drivers picked up the food, but he didn't update t…" at bounding box center [1277, 331] width 506 height 62
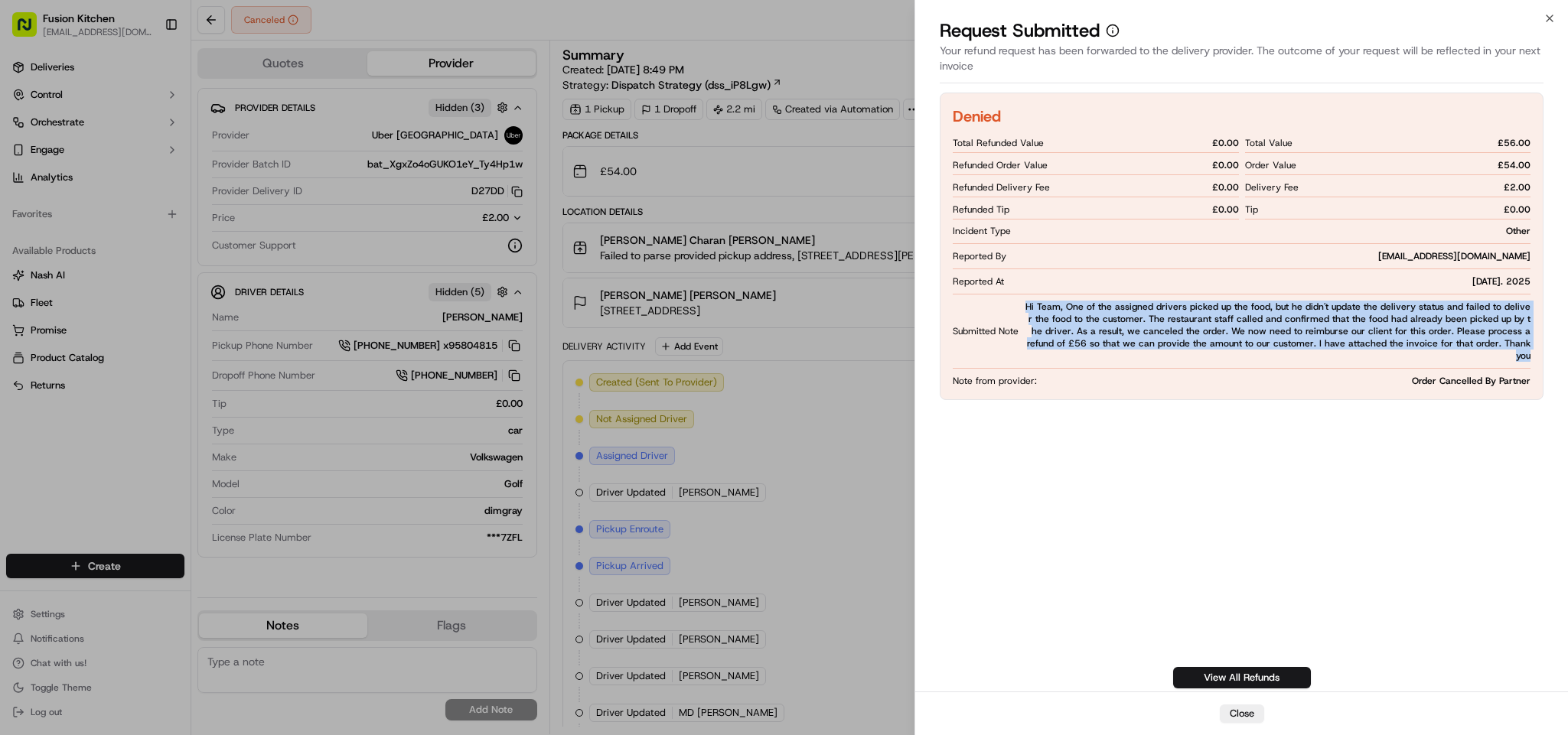
drag, startPoint x: 1027, startPoint y: 302, endPoint x: 1529, endPoint y: 344, distance: 503.8
click at [1529, 344] on span "Hi Team, One of the assigned drivers picked up the food, but he didn't update t…" at bounding box center [1277, 331] width 506 height 62
copy span "Hi Team, One of the assigned drivers picked up the food, but he didn't update t…"
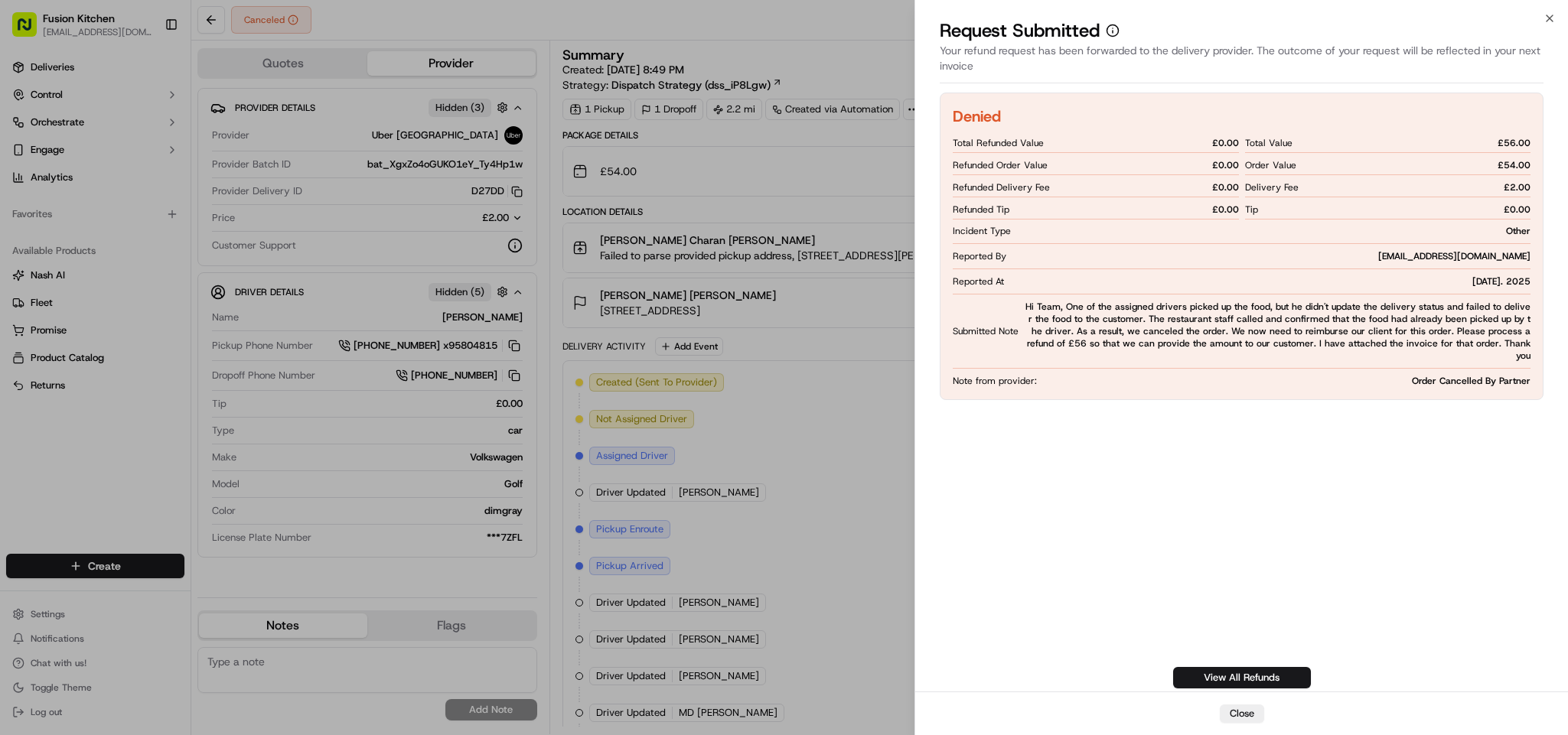
click at [1506, 165] on span "£ 54.00" at bounding box center [1514, 165] width 33 height 12
copy span "54.00"
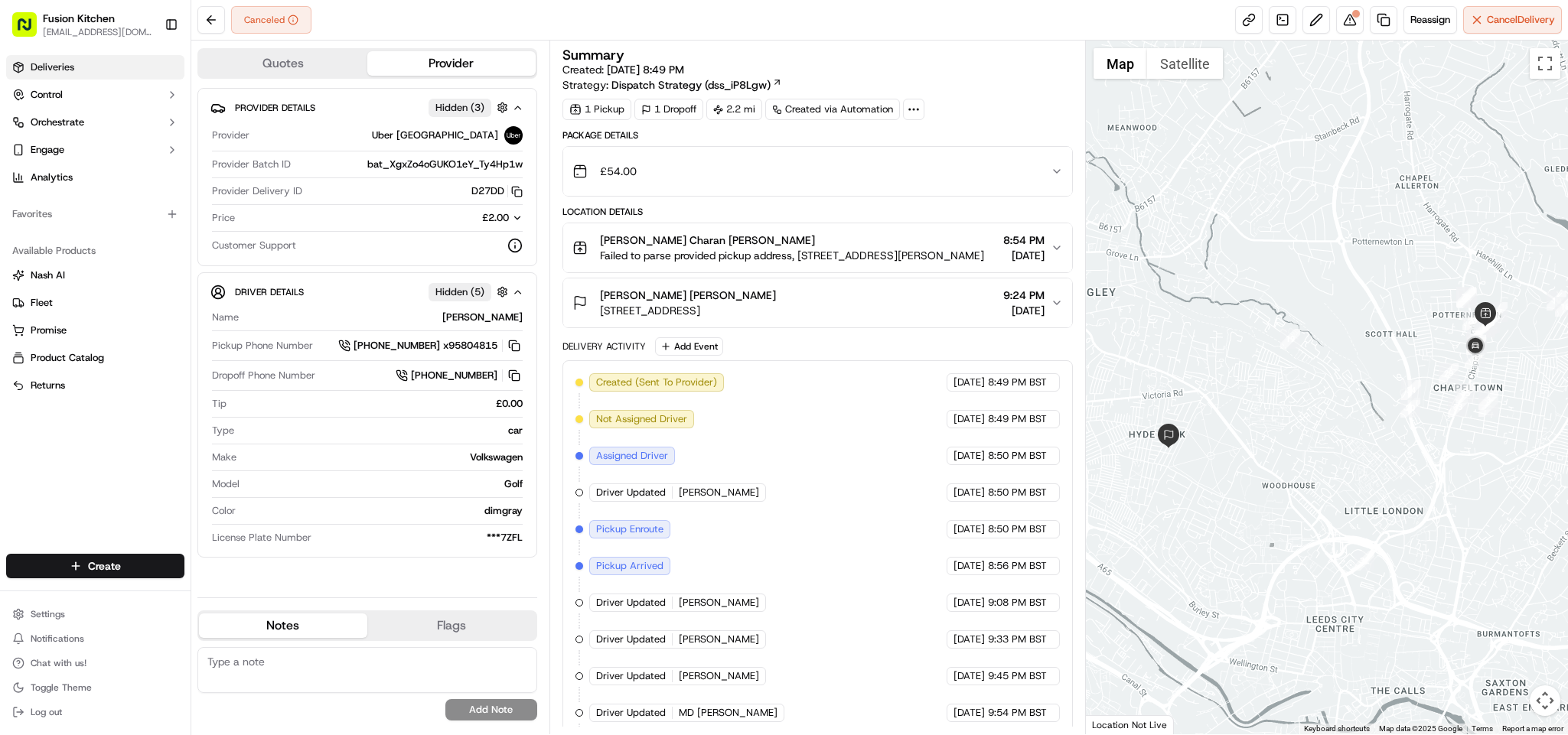
click at [71, 67] on span "Deliveries" at bounding box center [52, 67] width 44 height 14
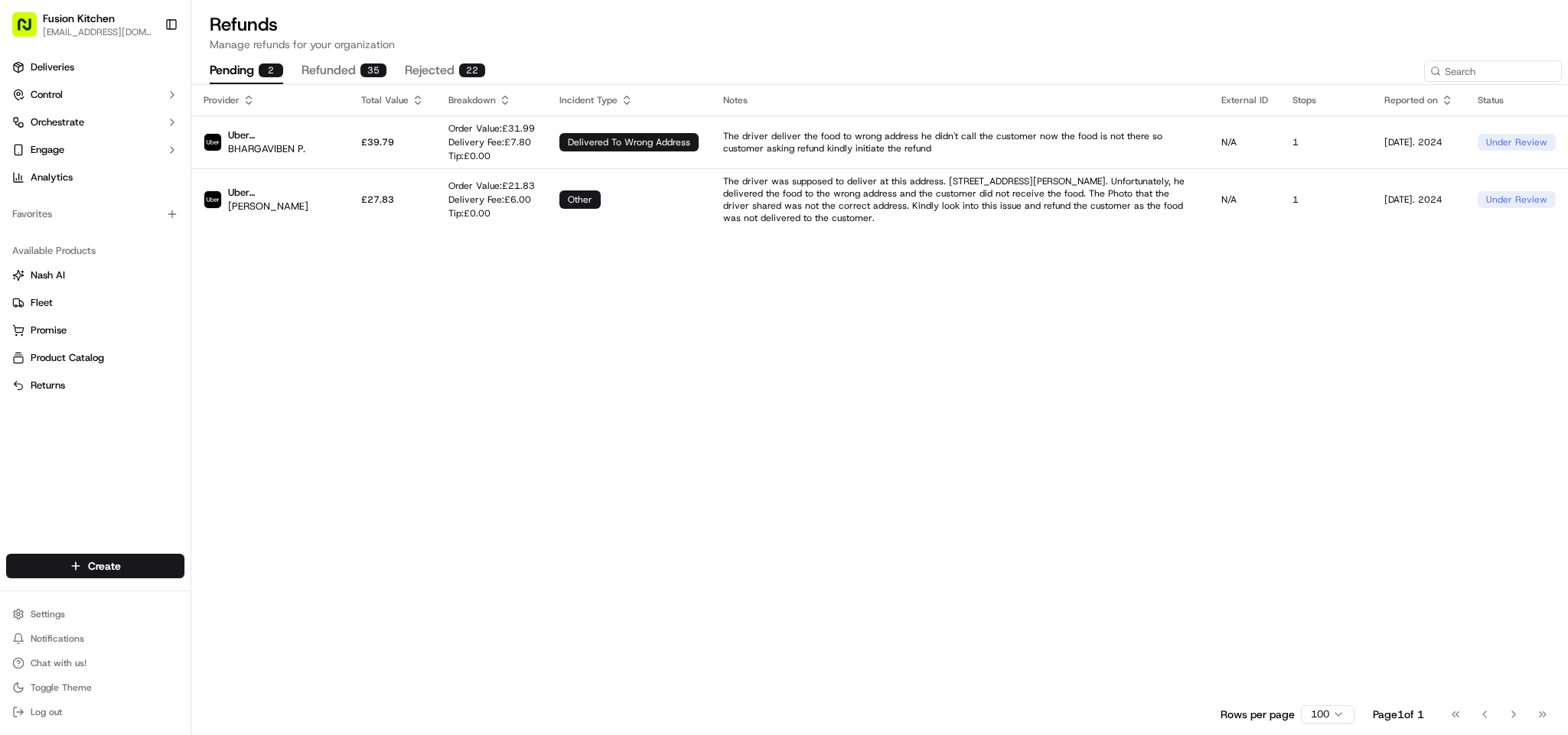
click at [335, 69] on button "refunded 35" at bounding box center [344, 70] width 85 height 26
click at [231, 72] on button "pending 2" at bounding box center [246, 70] width 73 height 26
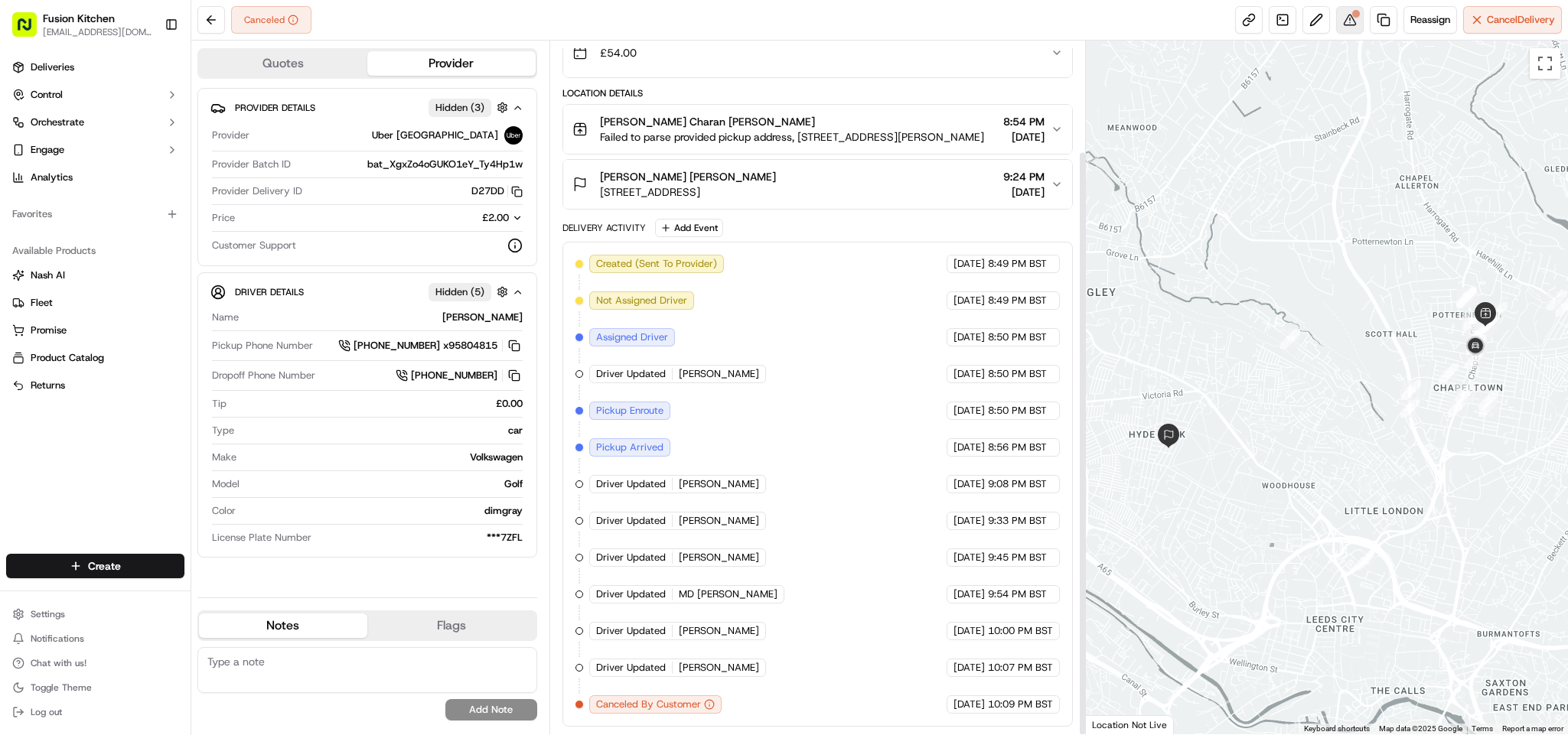
click at [1339, 26] on button at bounding box center [1350, 19] width 28 height 28
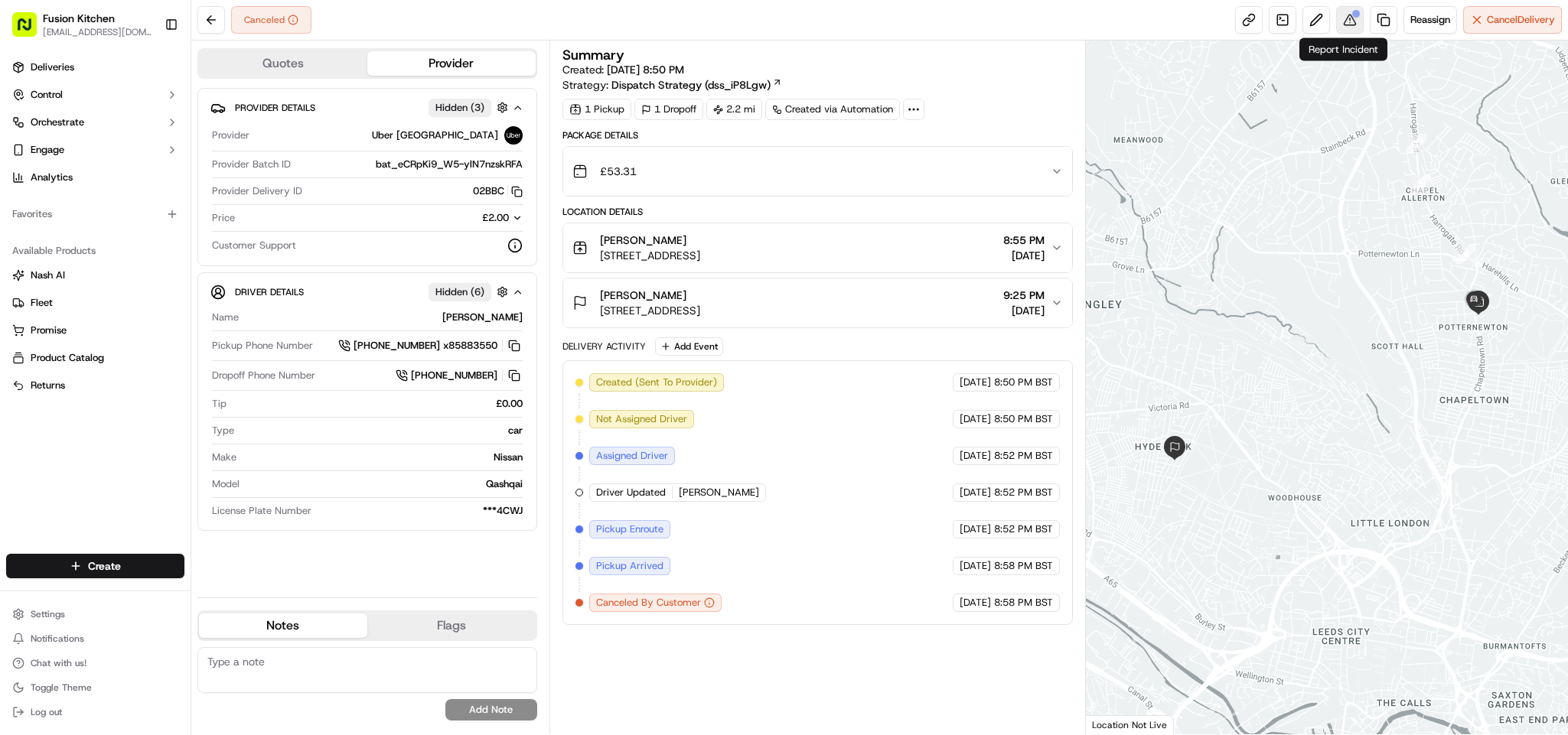
click at [1344, 28] on button at bounding box center [1350, 19] width 28 height 28
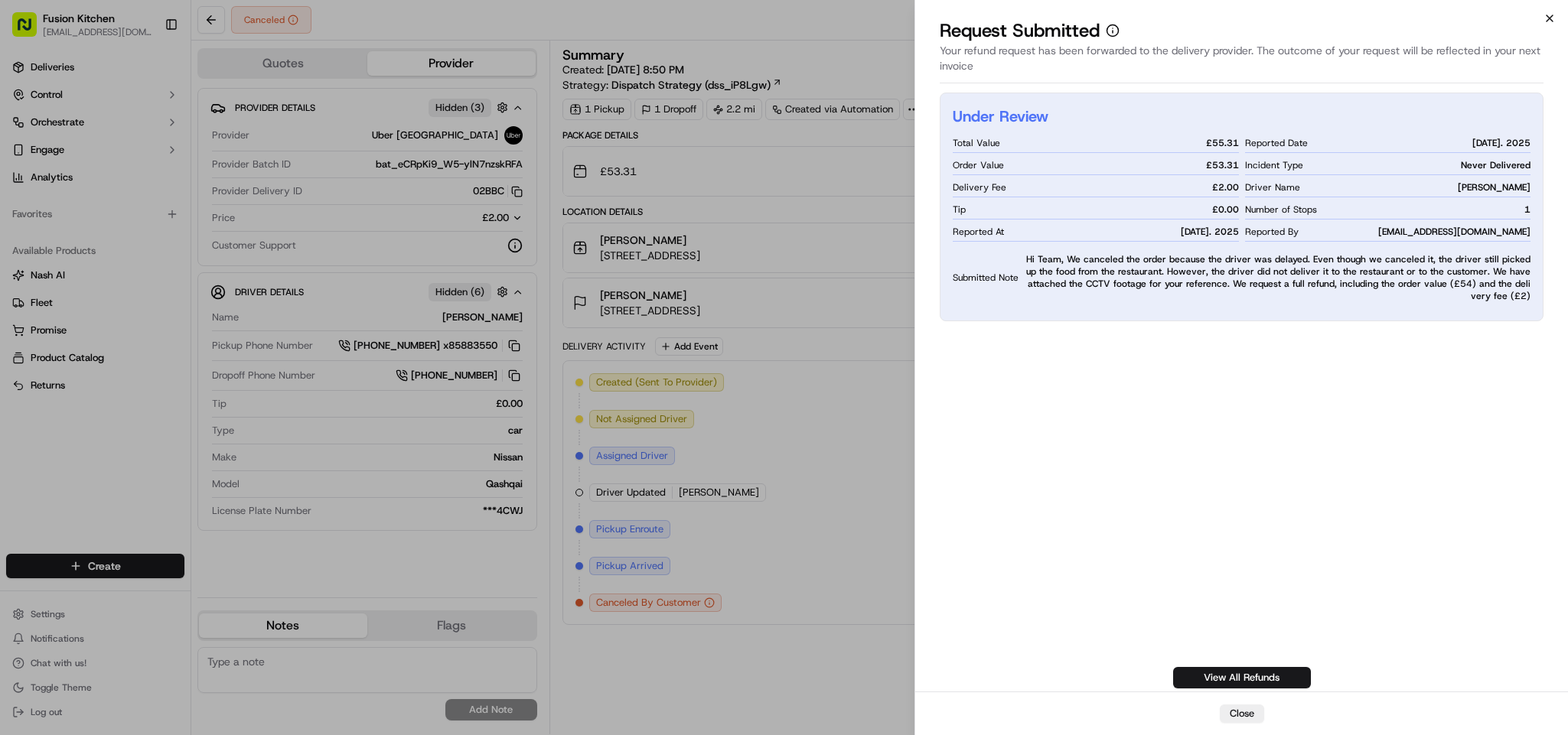
click at [1554, 19] on icon "button" at bounding box center [1549, 18] width 12 height 12
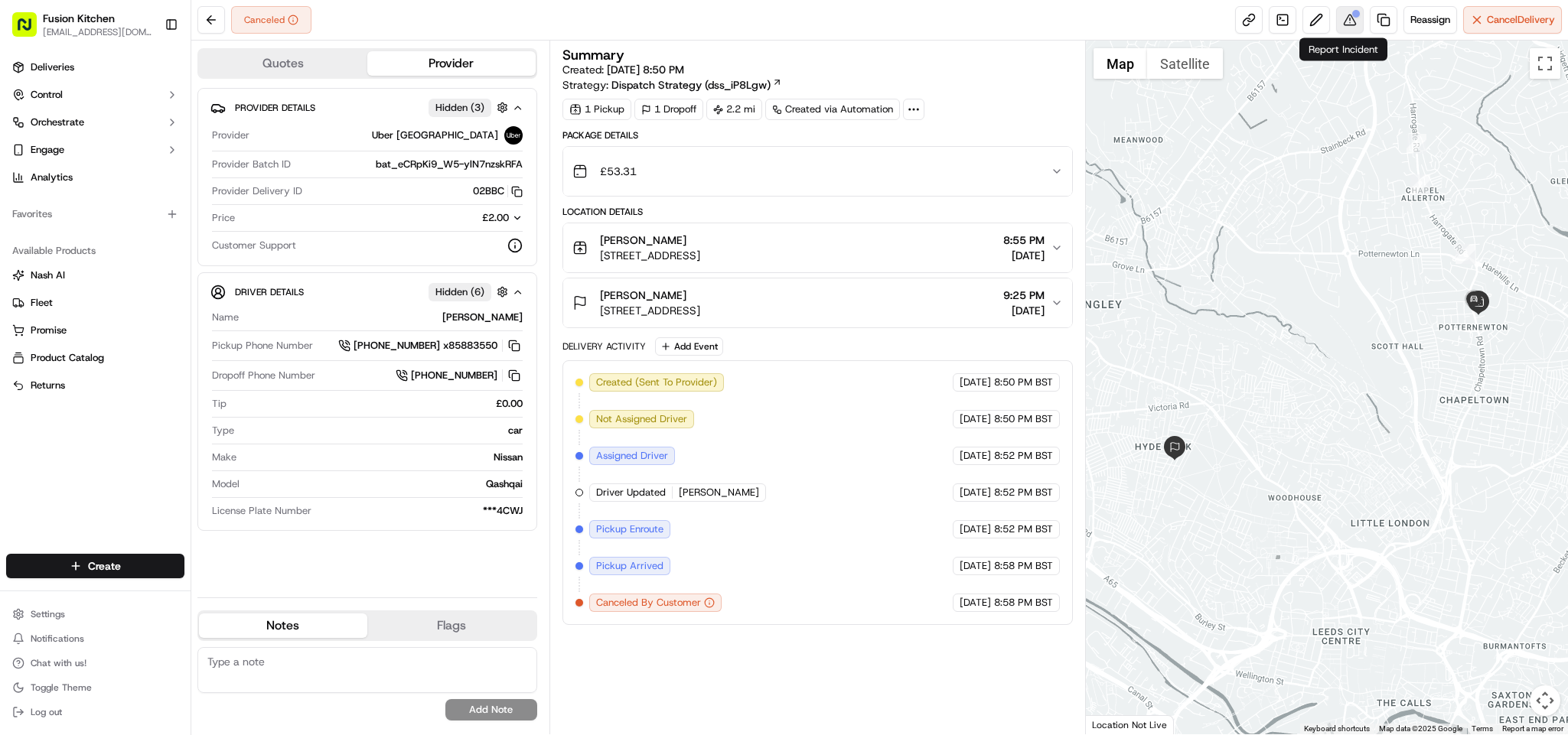
click at [1337, 24] on button at bounding box center [1350, 19] width 28 height 28
click at [1339, 14] on button at bounding box center [1350, 19] width 28 height 28
click at [1344, 14] on button at bounding box center [1350, 19] width 28 height 28
click at [1344, 21] on button at bounding box center [1350, 19] width 28 height 28
click at [1337, 30] on button at bounding box center [1350, 19] width 28 height 28
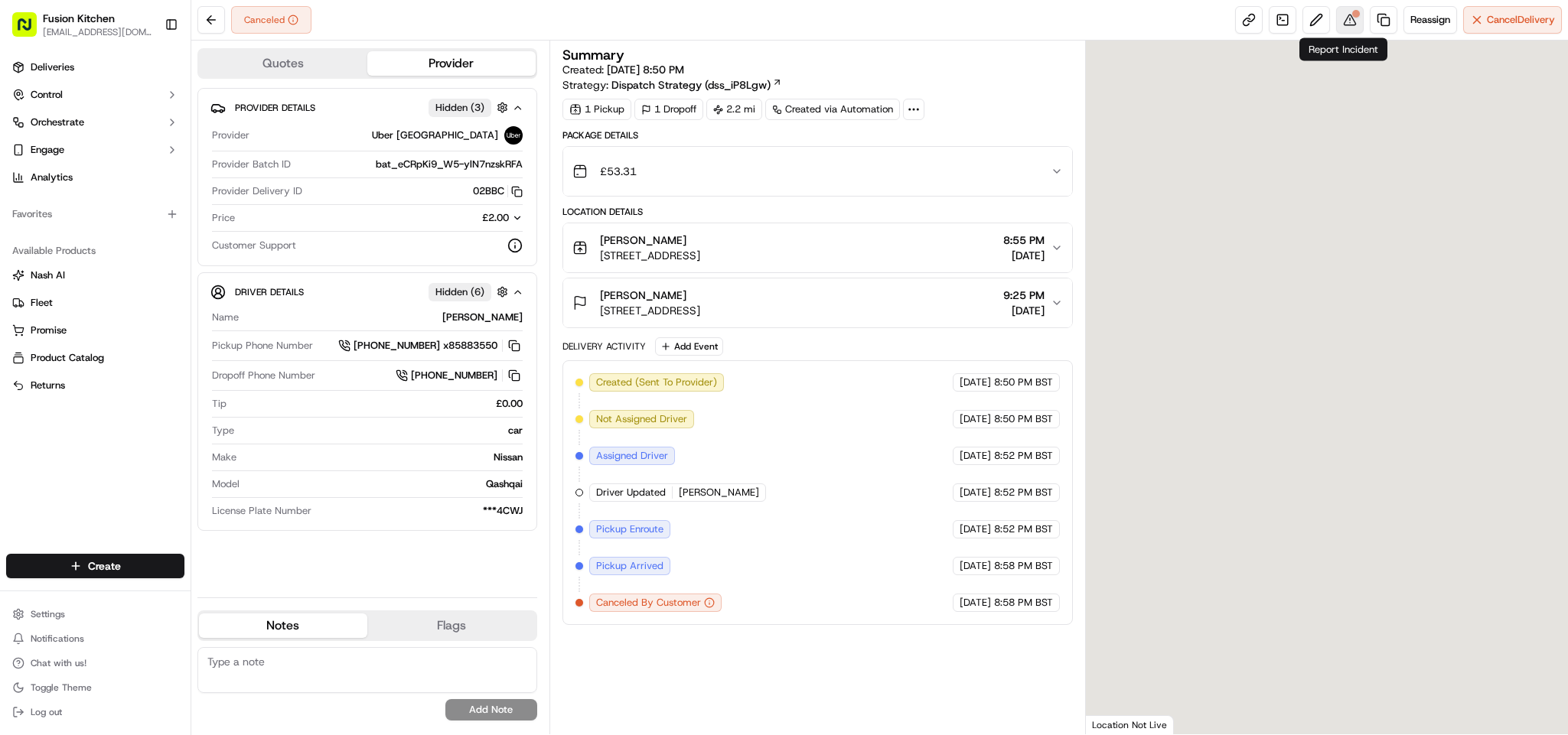
click at [1344, 23] on button at bounding box center [1350, 19] width 28 height 28
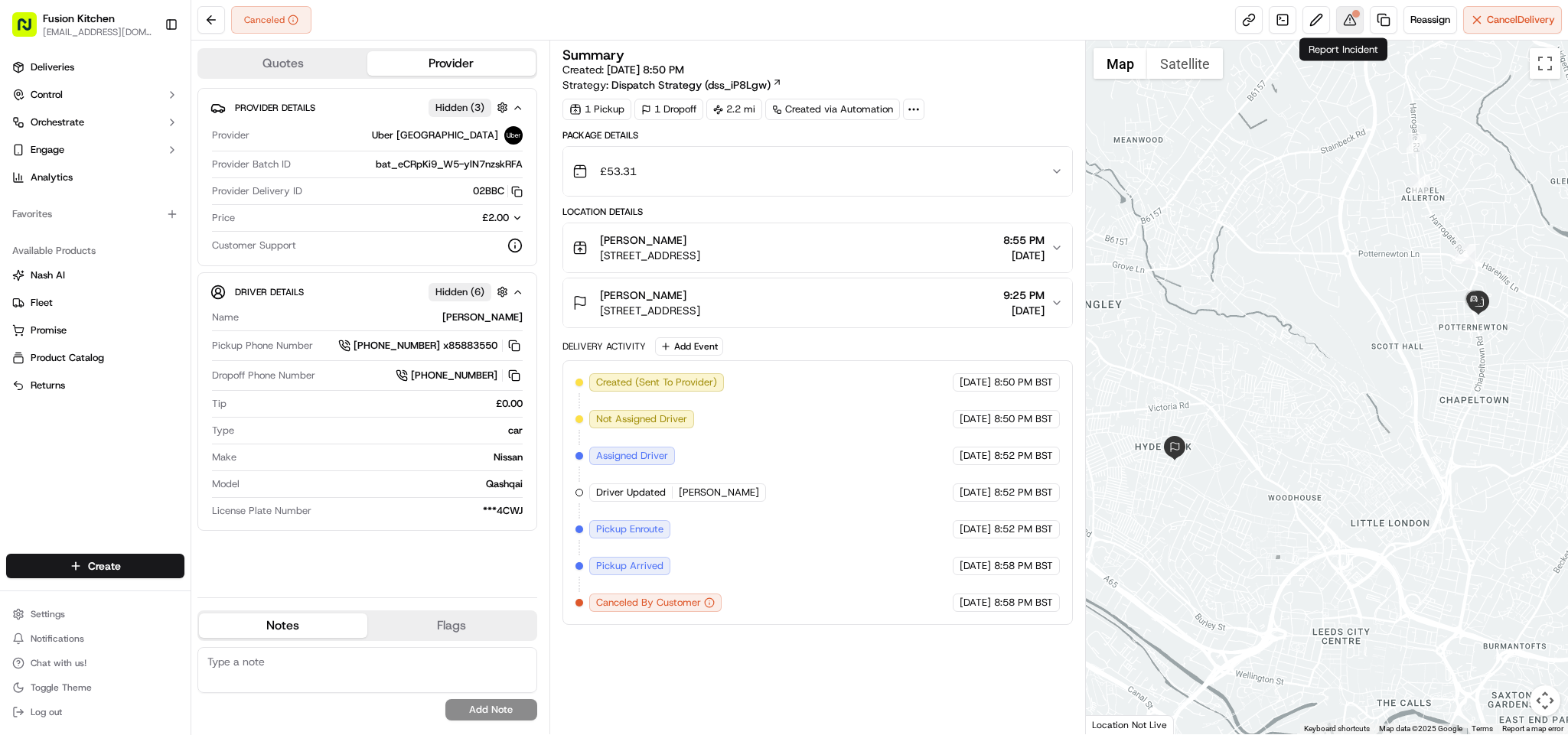
click at [1338, 26] on button at bounding box center [1350, 19] width 28 height 28
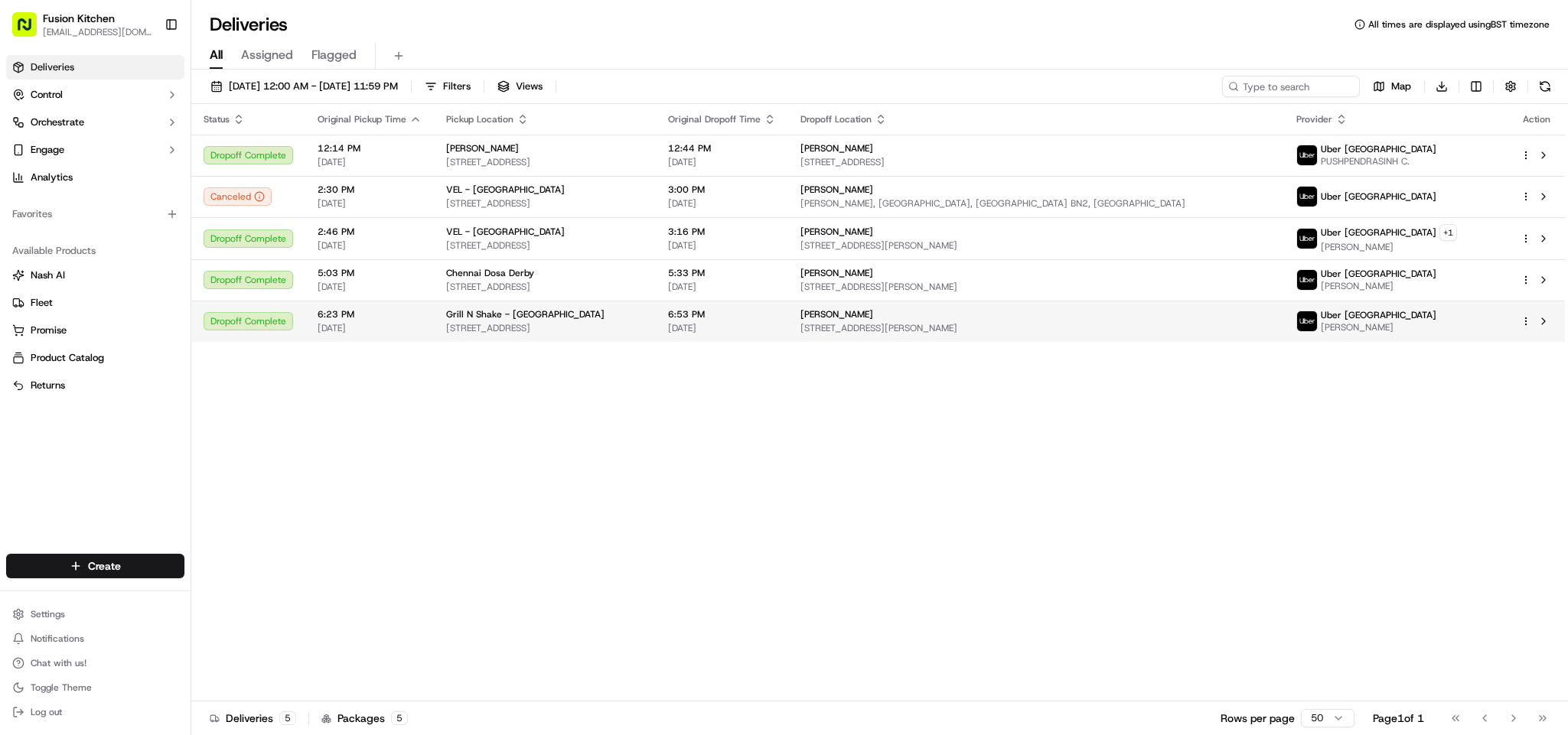
click at [569, 307] on td "Grill N Shake - Oldbury [STREET_ADDRESS]" at bounding box center [544, 322] width 222 height 42
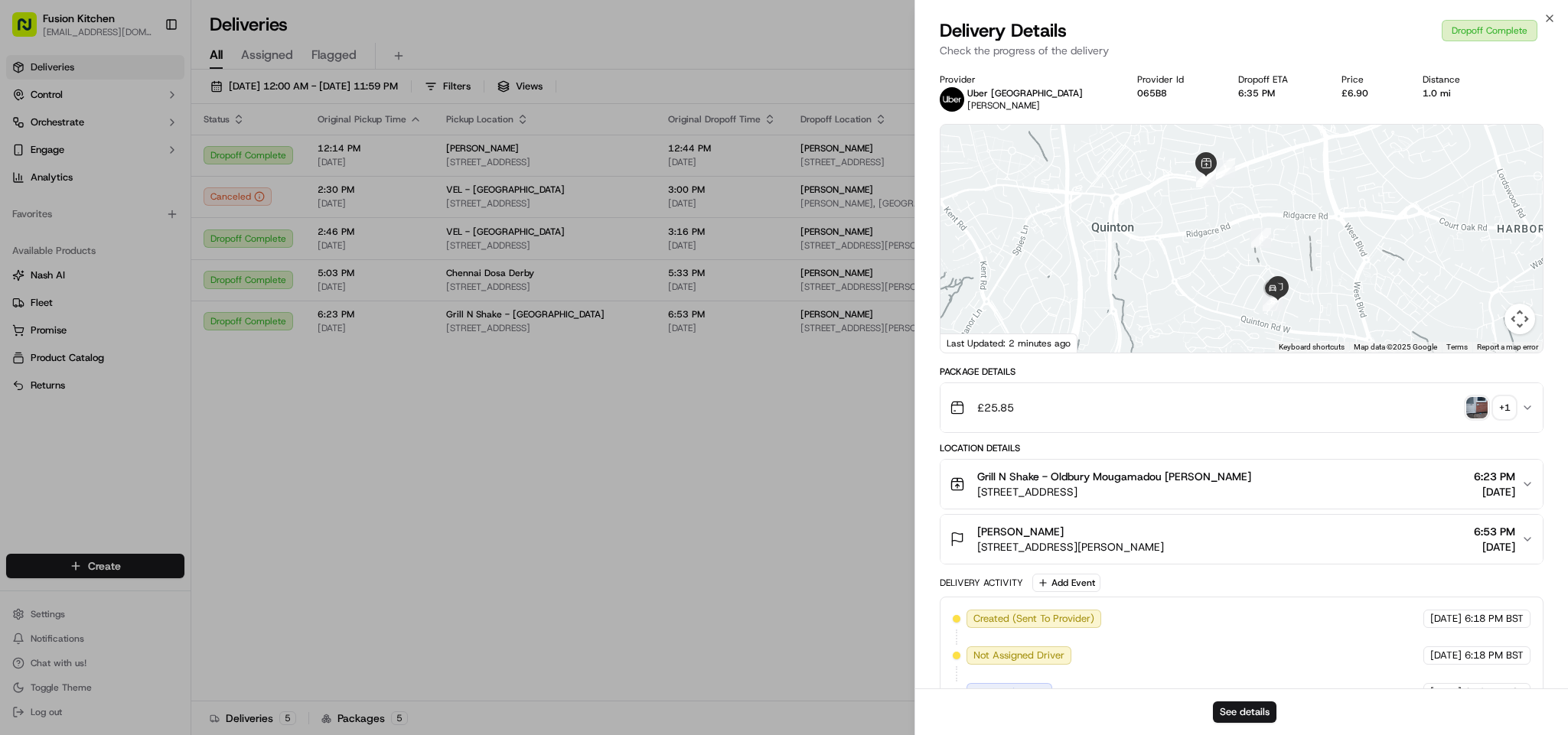
click at [1475, 405] on img "button" at bounding box center [1477, 408] width 22 height 22
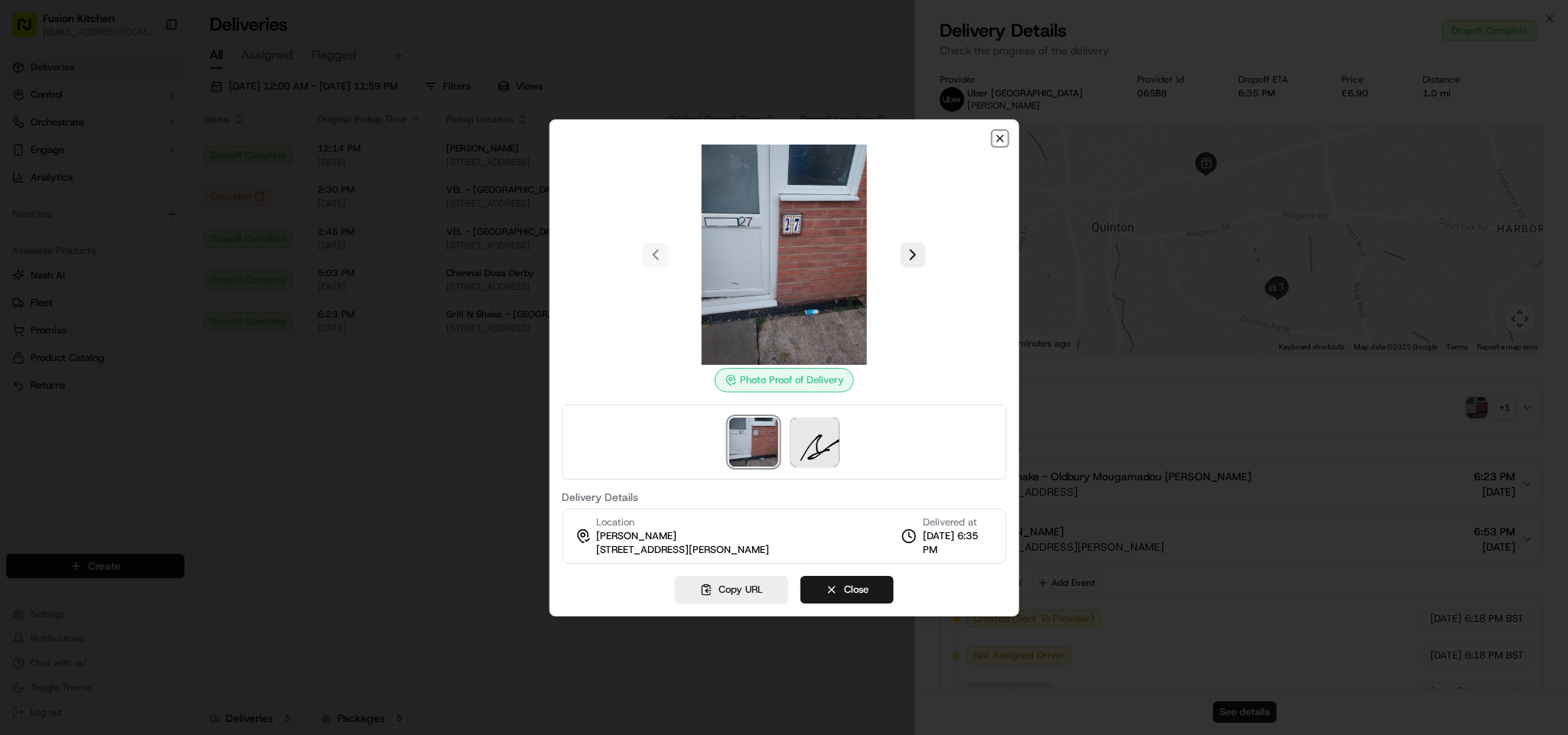
click at [999, 137] on icon "button" at bounding box center [1000, 138] width 6 height 6
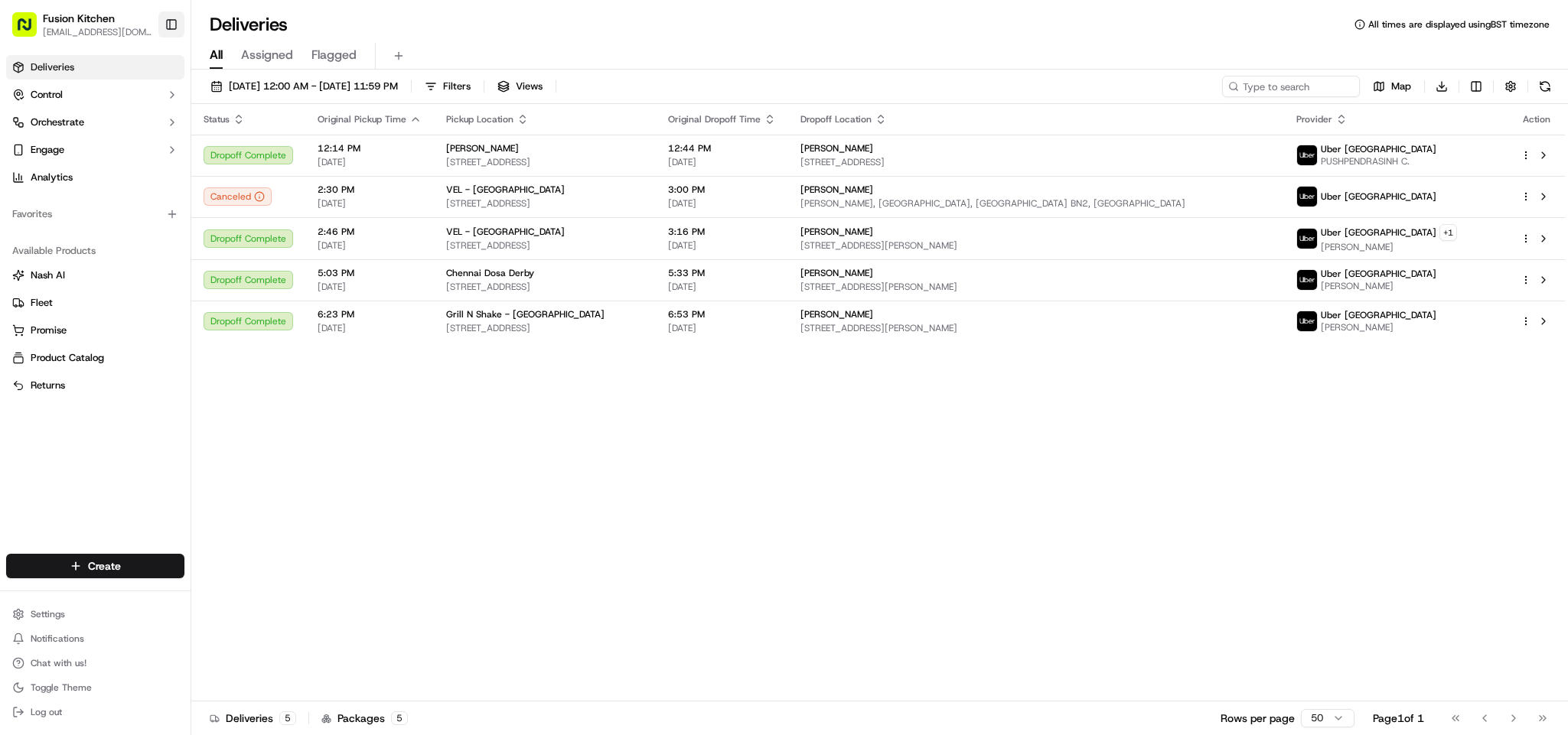
click at [165, 26] on button "Toggle Sidebar" at bounding box center [171, 24] width 26 height 26
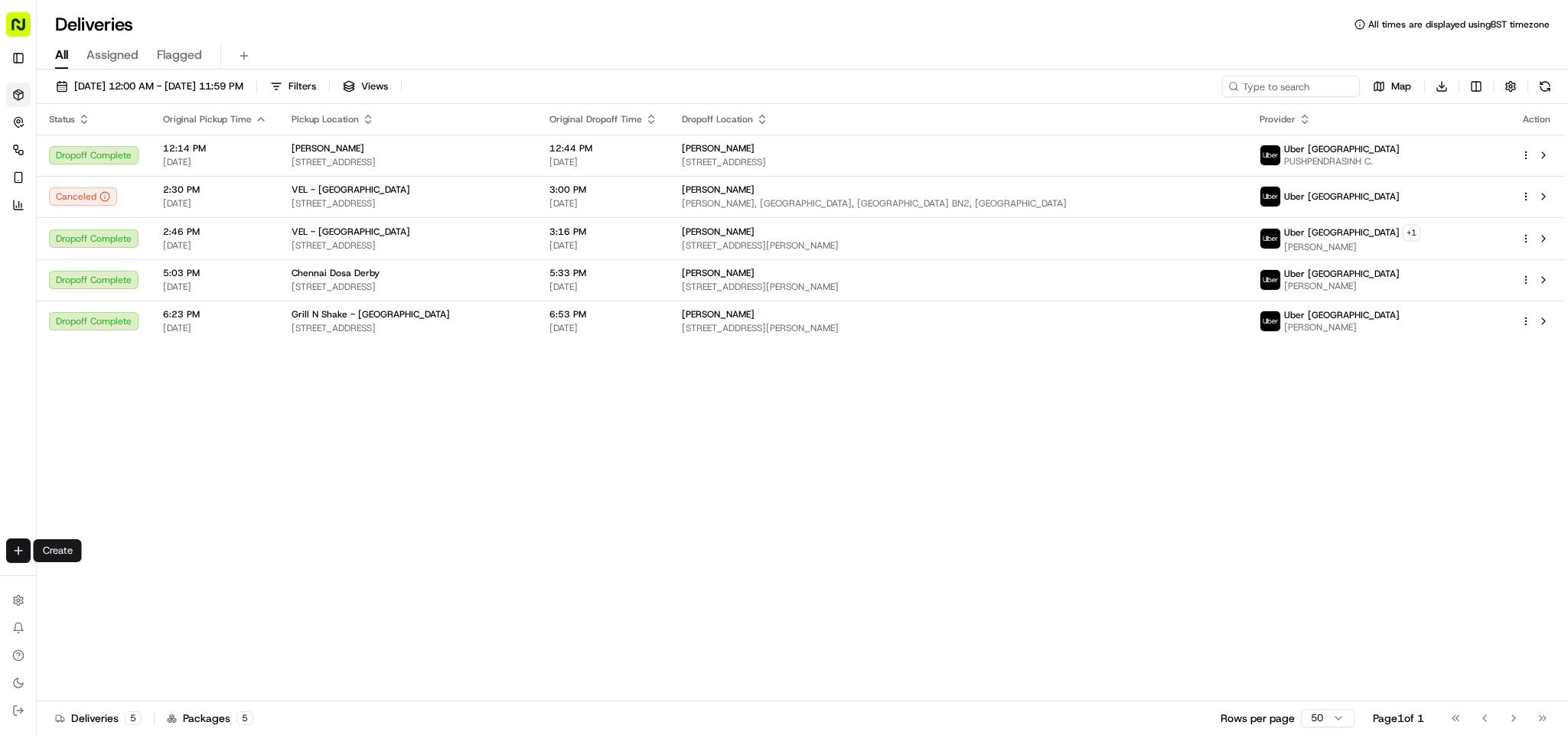
click at [17, 558] on html "Fusion Kitchen [EMAIL_ADDRESS][DOMAIN_NAME] Toggle Sidebar Deliveries Control O…" at bounding box center [784, 367] width 1568 height 735
click at [99, 563] on div "Create" at bounding box center [120, 555] width 164 height 23
click at [92, 574] on link "Delivery" at bounding box center [120, 579] width 164 height 28
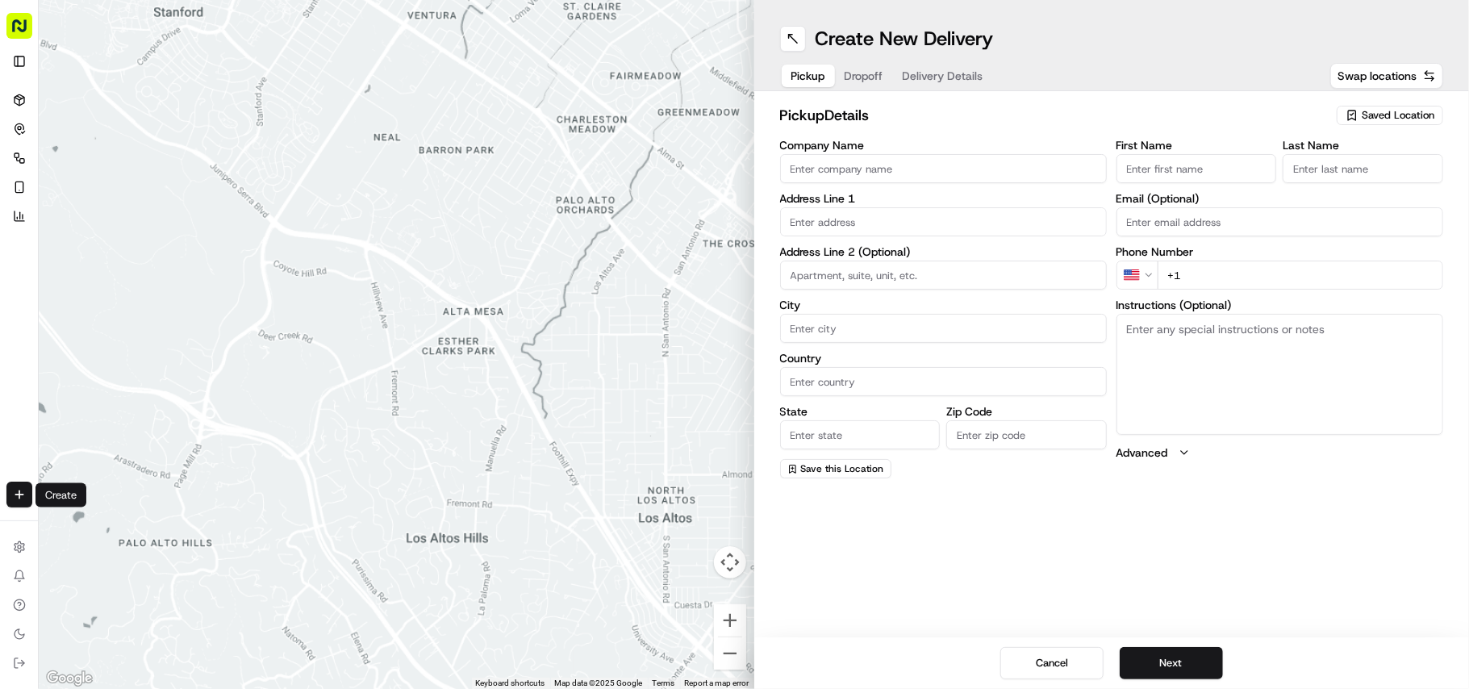
click at [1238, 266] on input "+1" at bounding box center [1301, 275] width 286 height 29
paste input "30 77 3097 8"
click at [1204, 265] on input "+30 77 3097 8" at bounding box center [1301, 275] width 286 height 29
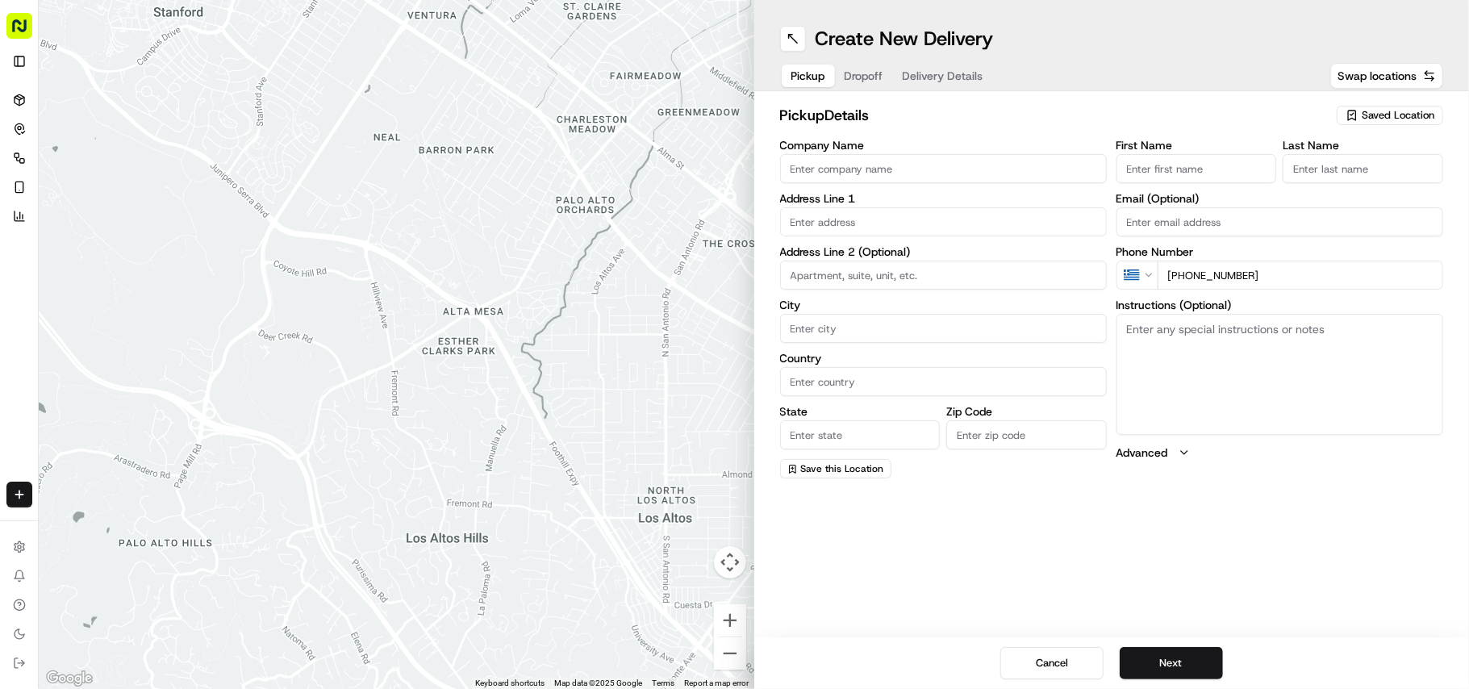
click at [1204, 265] on input "+30 77 3097 8" at bounding box center [1301, 275] width 286 height 29
click at [1256, 278] on input "+30 77 3097 8" at bounding box center [1301, 275] width 286 height 29
click at [1130, 275] on html "Fusion Kitchen hari@fusionpos.uk Toggle Sidebar Deliveries Control Orchestrate …" at bounding box center [734, 344] width 1469 height 689
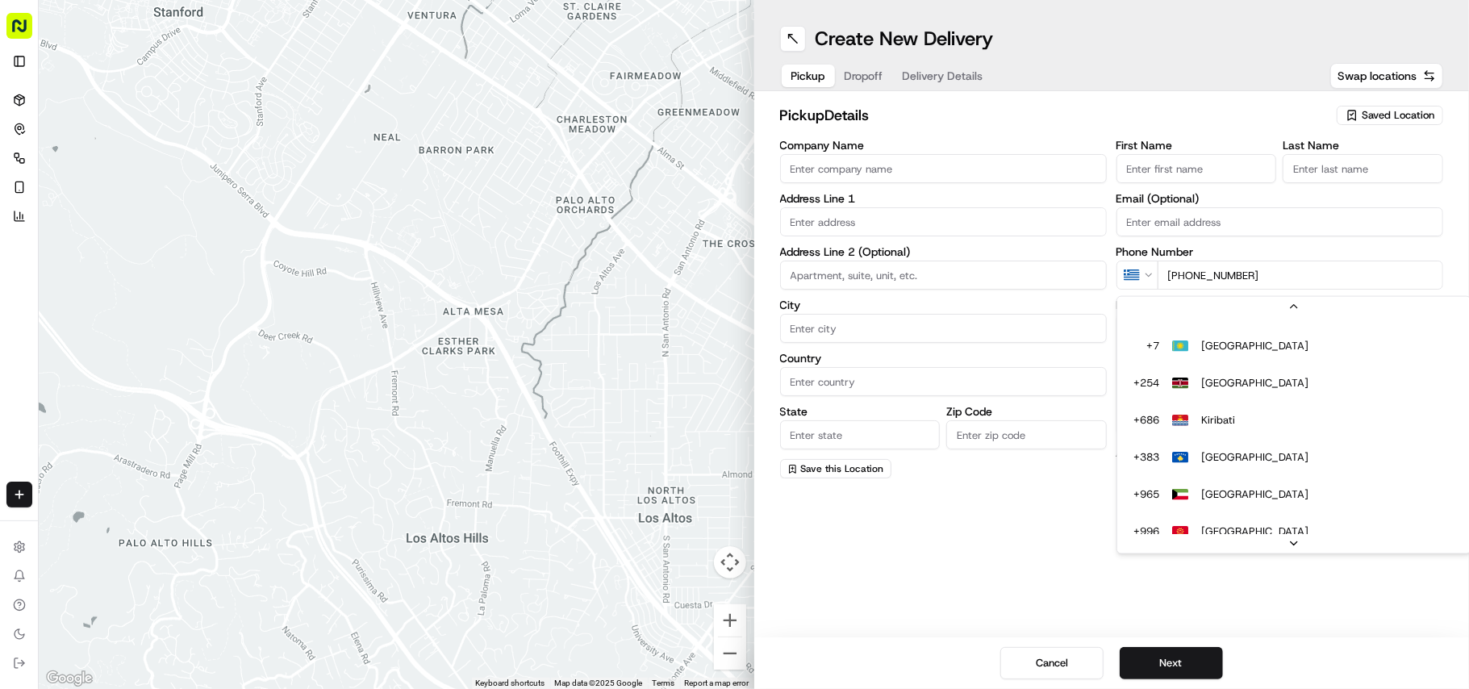
scroll to position [4213, 0]
click at [1228, 260] on html "Fusion Kitchen hari@fusionpos.uk Toggle Sidebar Deliveries Control Orchestrate …" at bounding box center [734, 344] width 1469 height 689
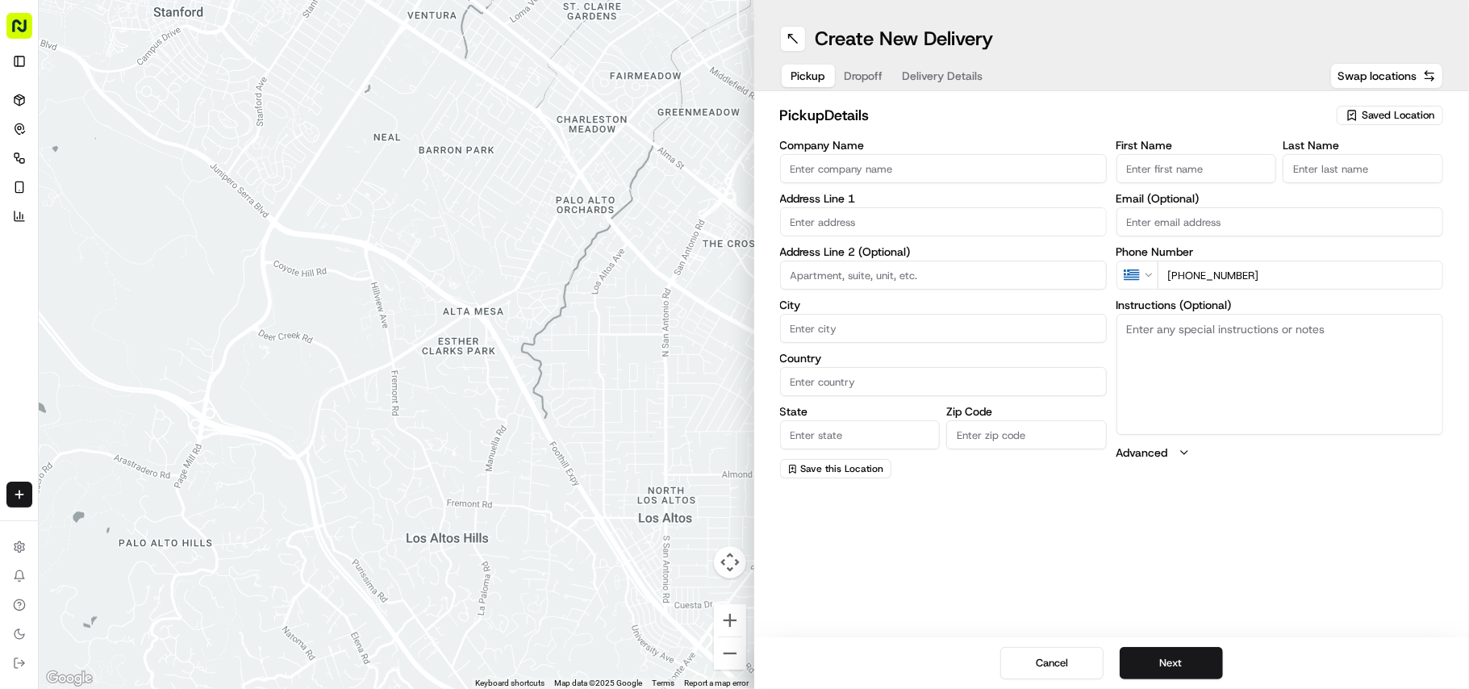
click at [1228, 261] on input "+30 77 3097 8" at bounding box center [1301, 275] width 286 height 29
click at [1236, 269] on input "+30 77 3097 8" at bounding box center [1301, 275] width 286 height 29
click at [1126, 266] on html "Fusion Kitchen hari@fusionpos.uk Toggle Sidebar Deliveries Control Orchestrate …" at bounding box center [734, 344] width 1469 height 689
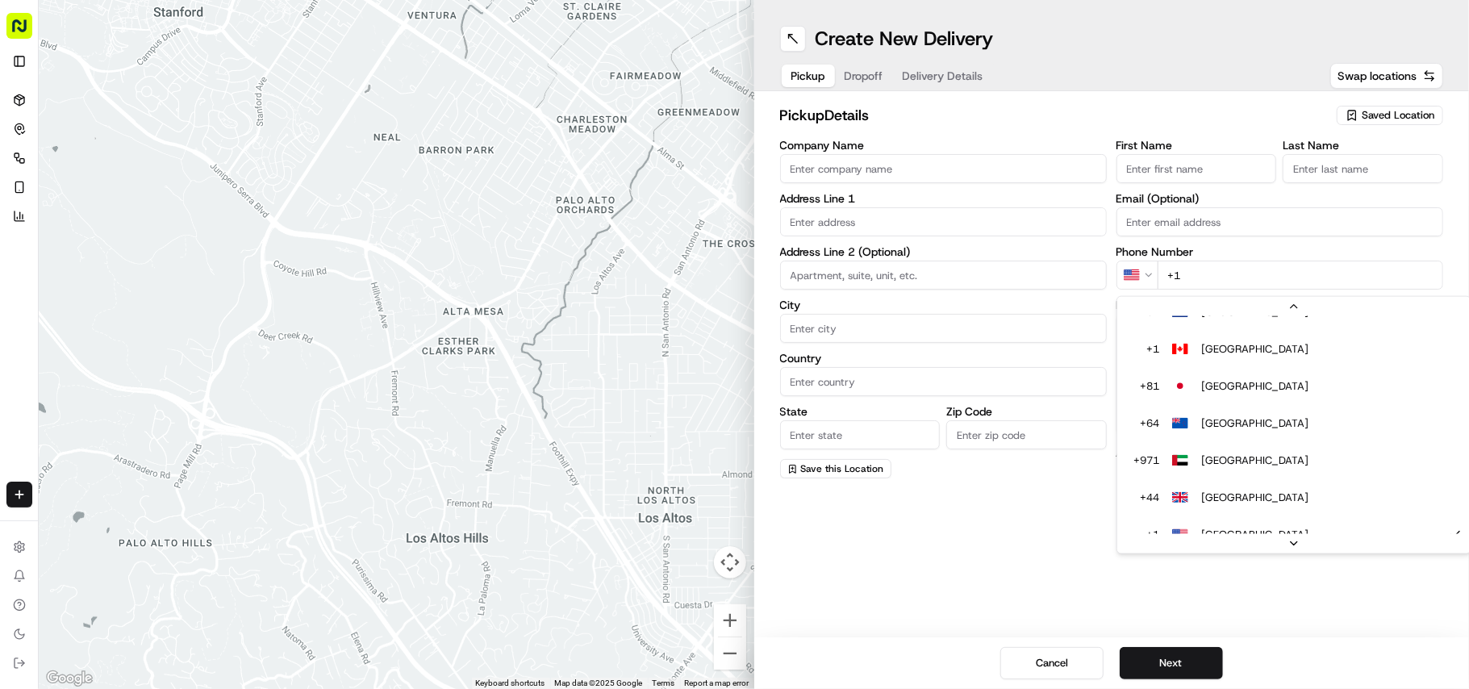
scroll to position [88, 0]
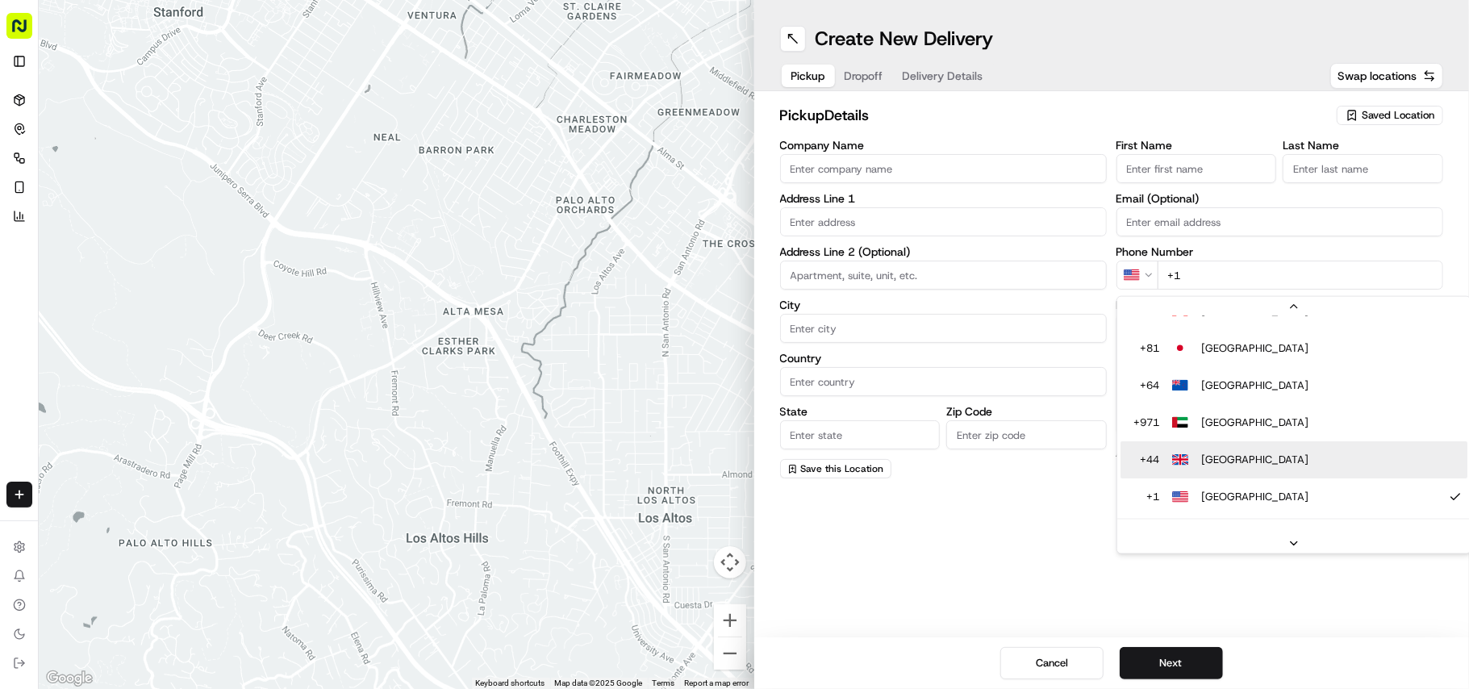
type input "+44"
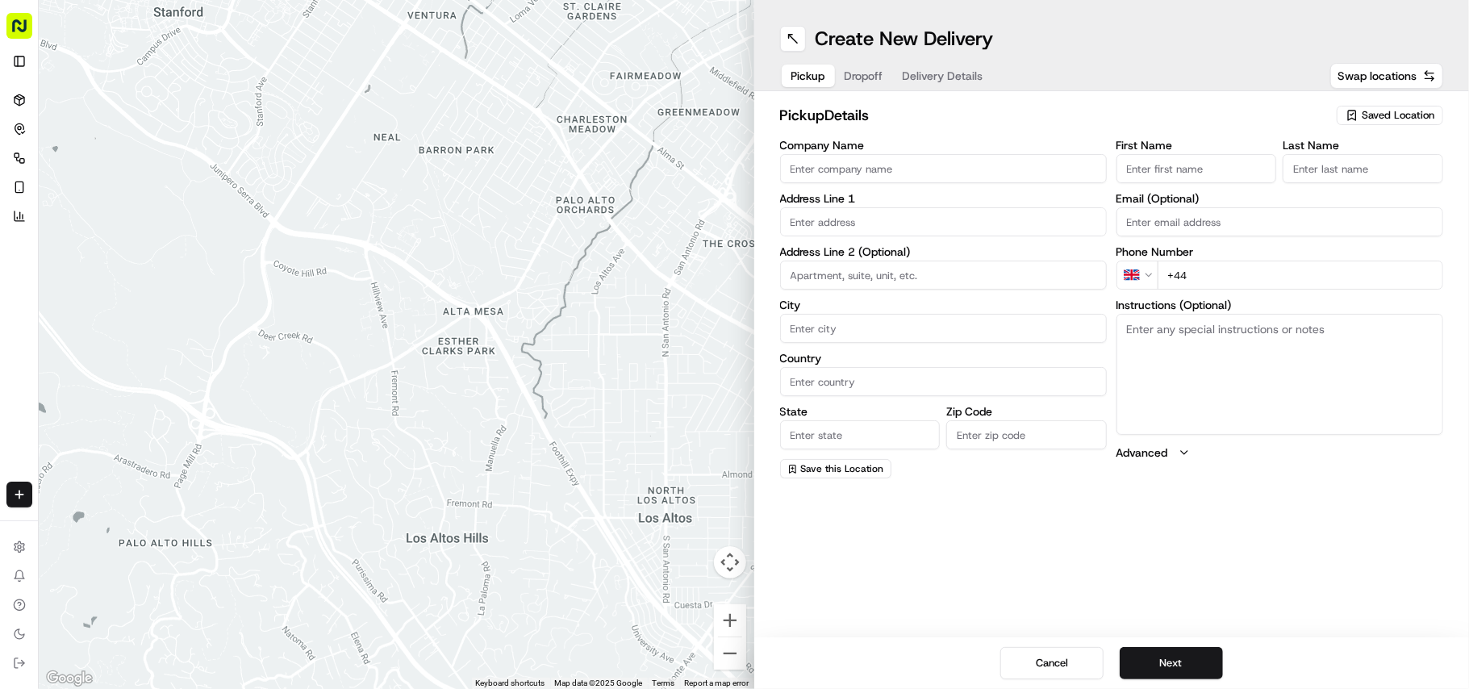
click at [1237, 278] on input "+44" at bounding box center [1301, 275] width 286 height 29
drag, startPoint x: 911, startPoint y: 162, endPoint x: 913, endPoint y: 216, distance: 54.1
click at [911, 165] on input "Company Name" at bounding box center [943, 168] width 327 height 29
paste input "Madras Eatery"
type input "Madras Eatery"
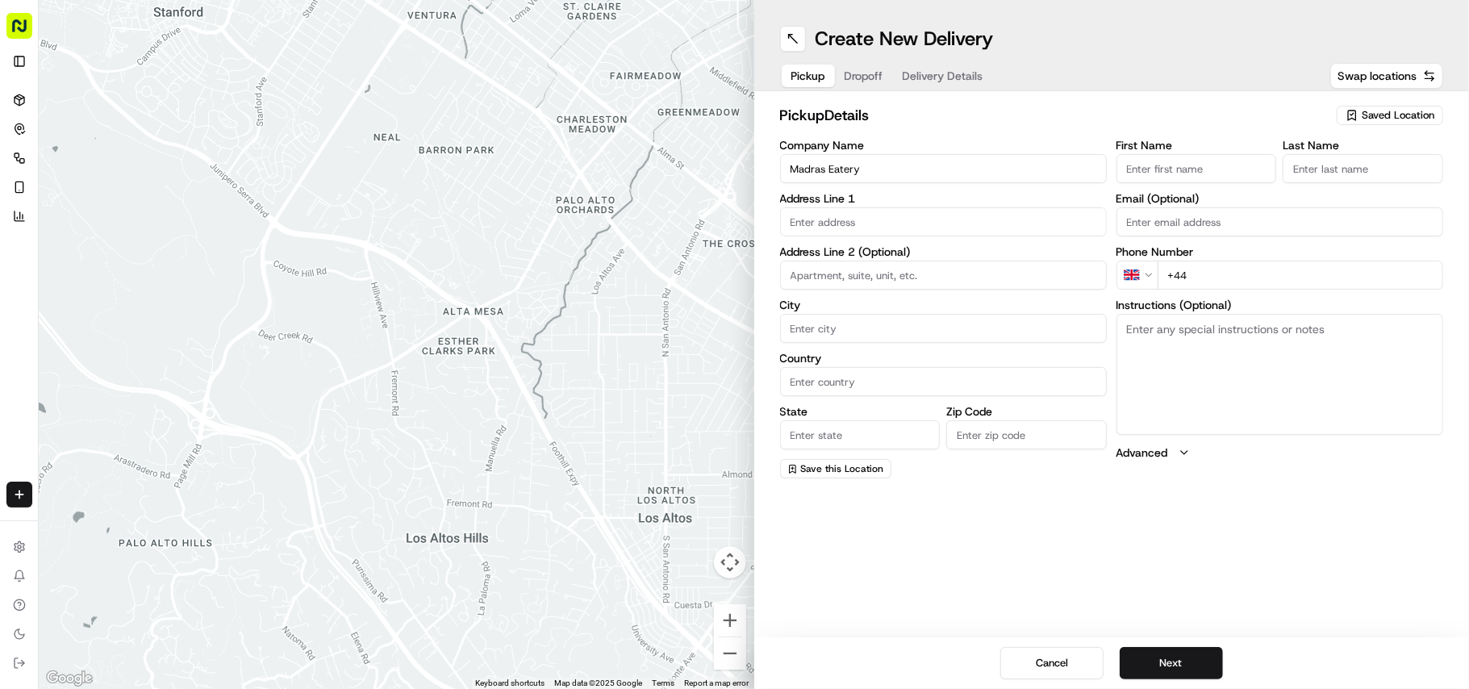
click at [1296, 288] on input "+44" at bounding box center [1301, 275] width 286 height 29
paste input "121 725 6300"
type input "[PHONE_NUMBER]"
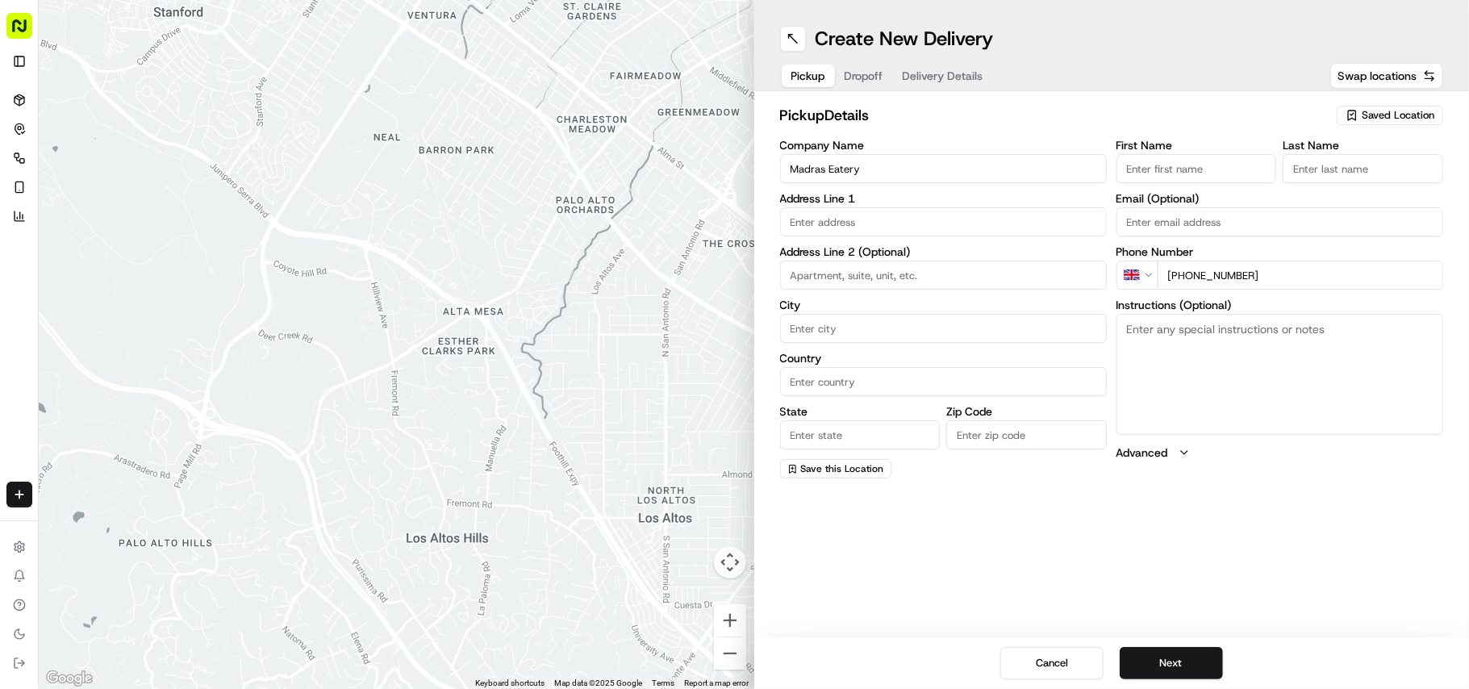
click at [1199, 356] on textarea "Instructions (Optional)" at bounding box center [1280, 374] width 327 height 121
paste textarea "Arun Prakash Rajan. 607A Bearwood Rd, Bearwood, United Kingdom, B66 4BJ"
click at [1142, 329] on textarea "Arun Prakash Rajan. 607A Bearwood Rd, Bearwood, United Kingdom, B66 4BJ" at bounding box center [1280, 374] width 327 height 121
drag, startPoint x: 1142, startPoint y: 329, endPoint x: 1205, endPoint y: 331, distance: 62.9
click at [1205, 331] on textarea "Arun Prakash Rajan. 607A Bearwood Rd, Bearwood, United Kingdom, B66 4BJ" at bounding box center [1280, 374] width 327 height 121
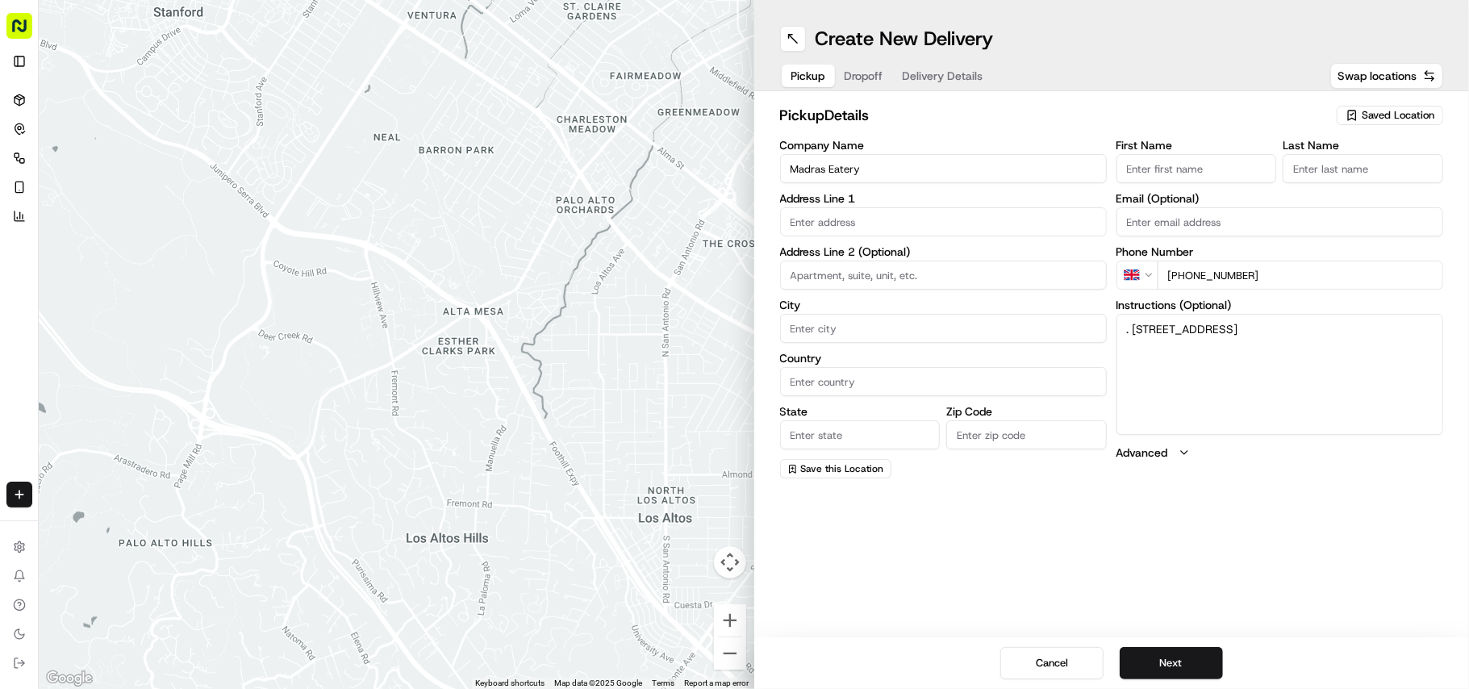
type textarea ". 607A Bearwood Rd, Bearwood, United Kingdom, B66 4BJ"
click at [1167, 156] on input "First Name" at bounding box center [1197, 168] width 161 height 29
paste input "[PERSON_NAME]"
type input "[PERSON_NAME]"
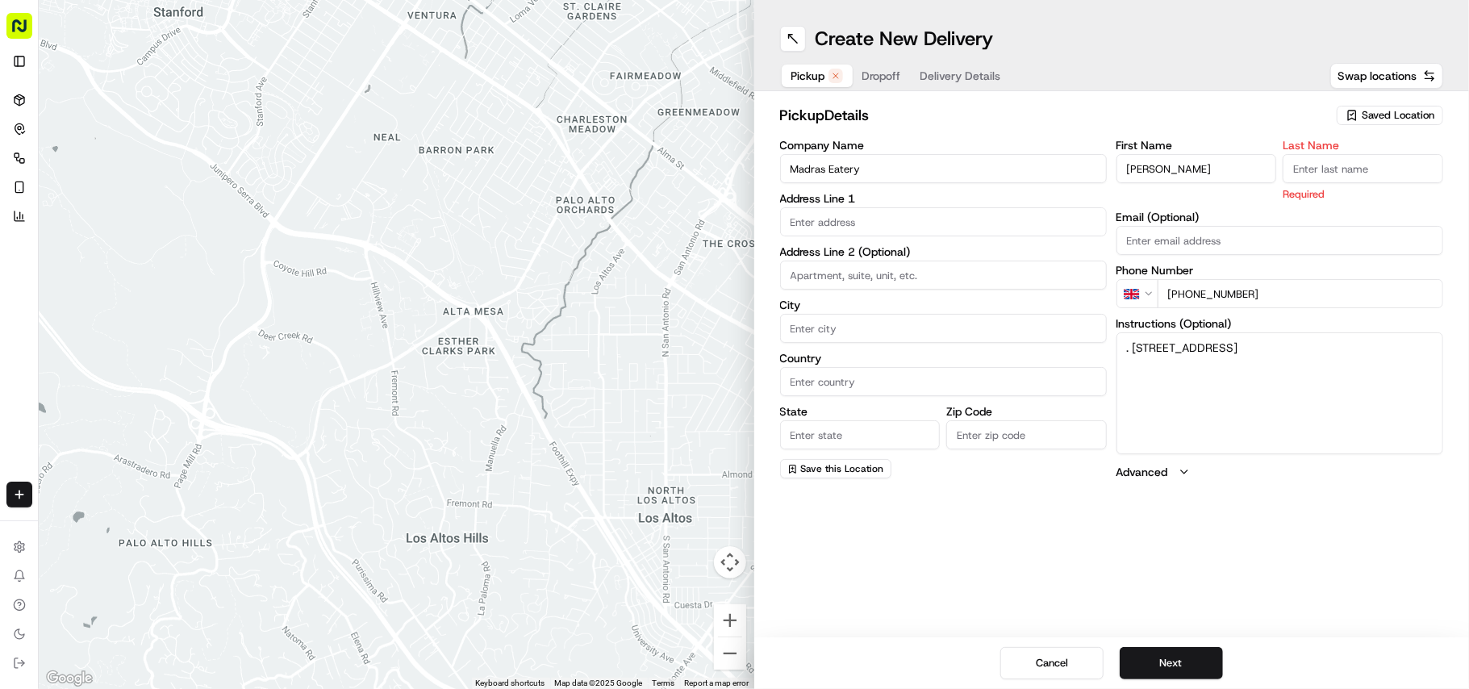
click at [1341, 158] on input "Last Name" at bounding box center [1363, 168] width 161 height 29
paste input "[PERSON_NAME]"
click at [1318, 163] on input "[PERSON_NAME]" at bounding box center [1363, 168] width 161 height 29
click at [1307, 160] on input "[PERSON_NAME]" at bounding box center [1363, 168] width 161 height 29
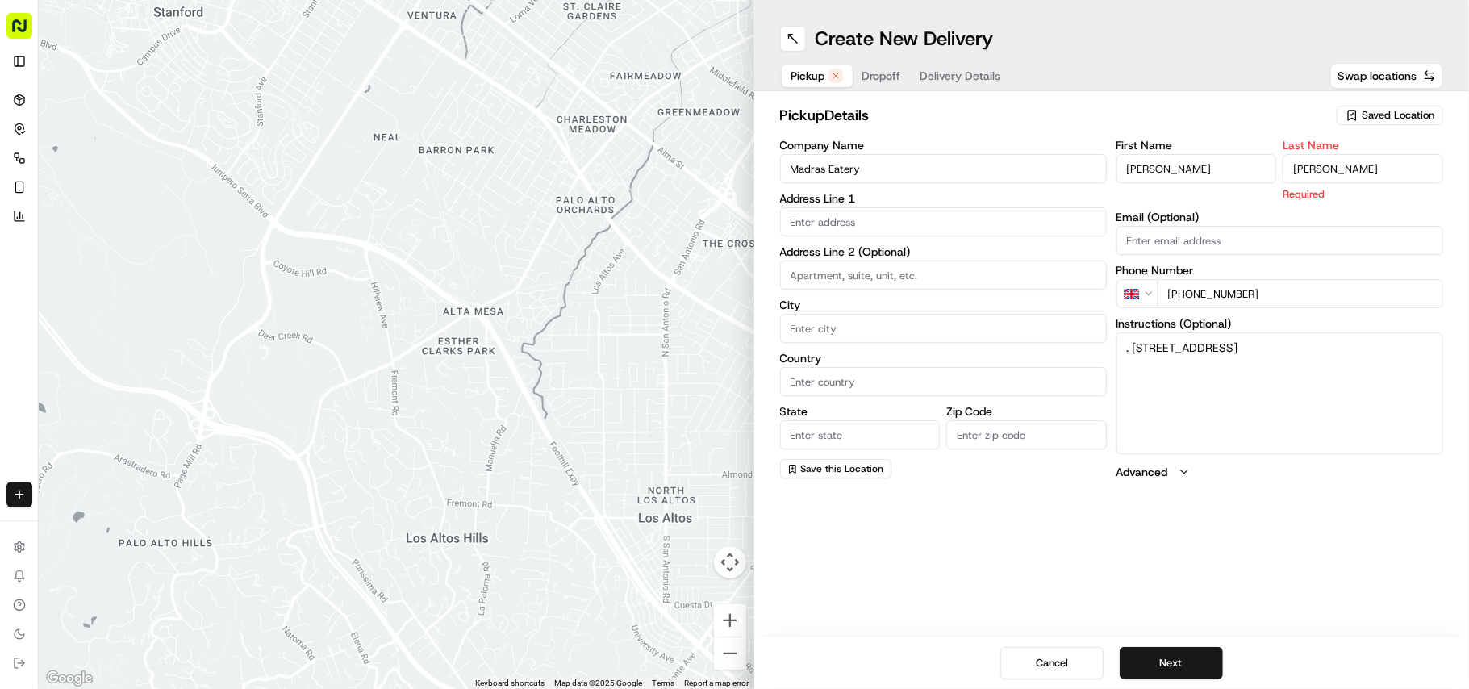
click at [1307, 160] on input "[PERSON_NAME]" at bounding box center [1363, 168] width 161 height 29
type input "Prakash Rajan"
click at [1198, 165] on input "[PERSON_NAME]" at bounding box center [1197, 168] width 161 height 29
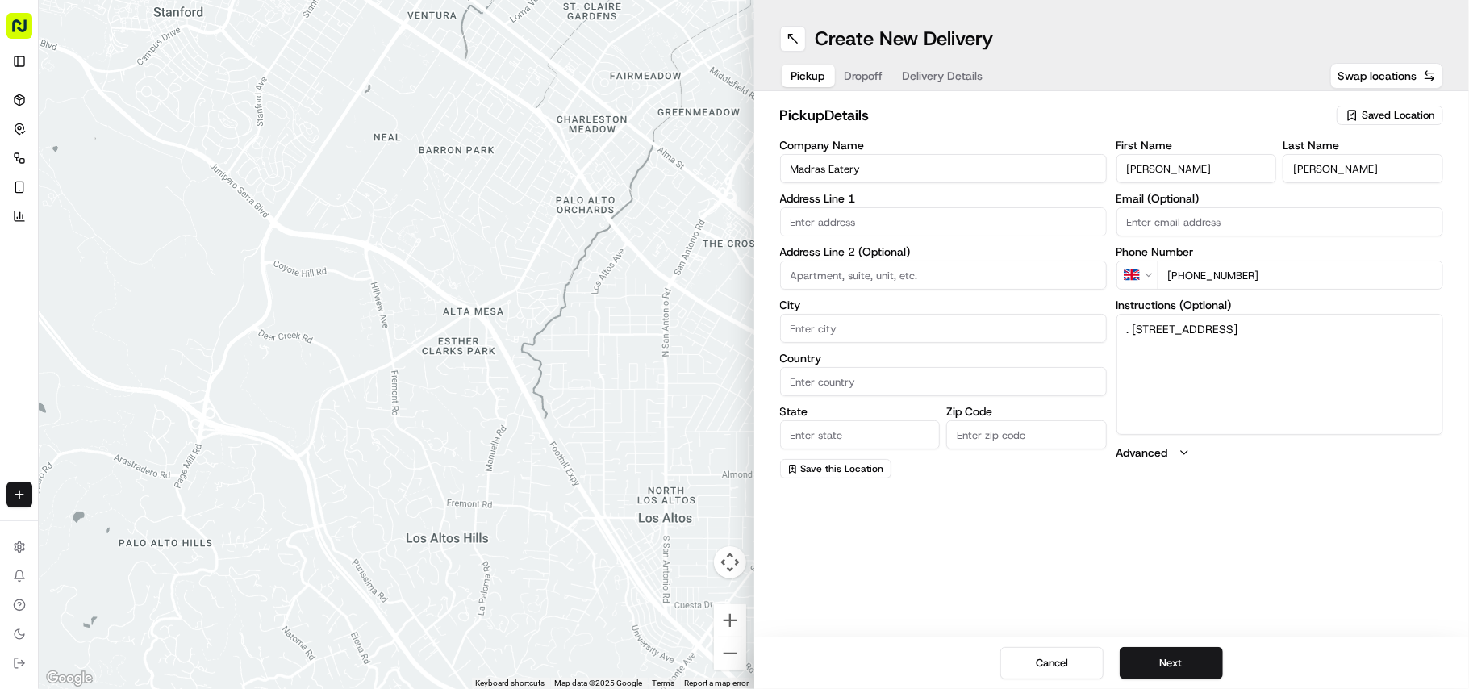
click at [1198, 165] on input "[PERSON_NAME]" at bounding box center [1197, 168] width 161 height 29
click at [1163, 169] on input "[PERSON_NAME]" at bounding box center [1197, 168] width 161 height 29
drag, startPoint x: 1163, startPoint y: 169, endPoint x: 1217, endPoint y: 174, distance: 53.5
click at [1217, 174] on input "[PERSON_NAME]" at bounding box center [1197, 168] width 161 height 29
type input "Arun"
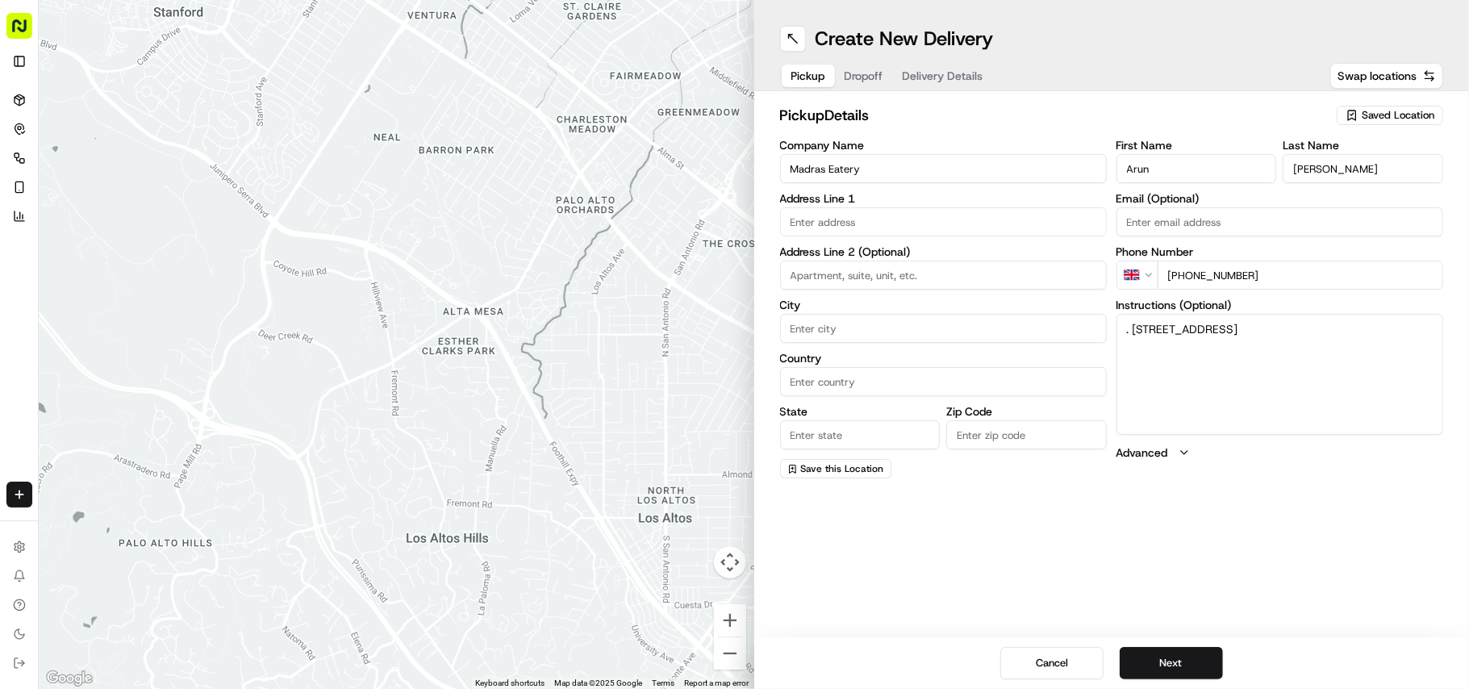
click at [1147, 329] on textarea ". 607A Bearwood Rd, Bearwood, United Kingdom, B66 4BJ" at bounding box center [1280, 374] width 327 height 121
drag, startPoint x: 1147, startPoint y: 329, endPoint x: 1168, endPoint y: 361, distance: 38.5
click at [1168, 361] on textarea ". 607A Bearwood Rd, Bearwood, United Kingdom, B66 4BJ" at bounding box center [1280, 374] width 327 height 121
click at [879, 229] on input "text" at bounding box center [943, 221] width 327 height 29
paste input "607A Bearwood Rd, Bearwood, United Kingdom, B66 4BJ"
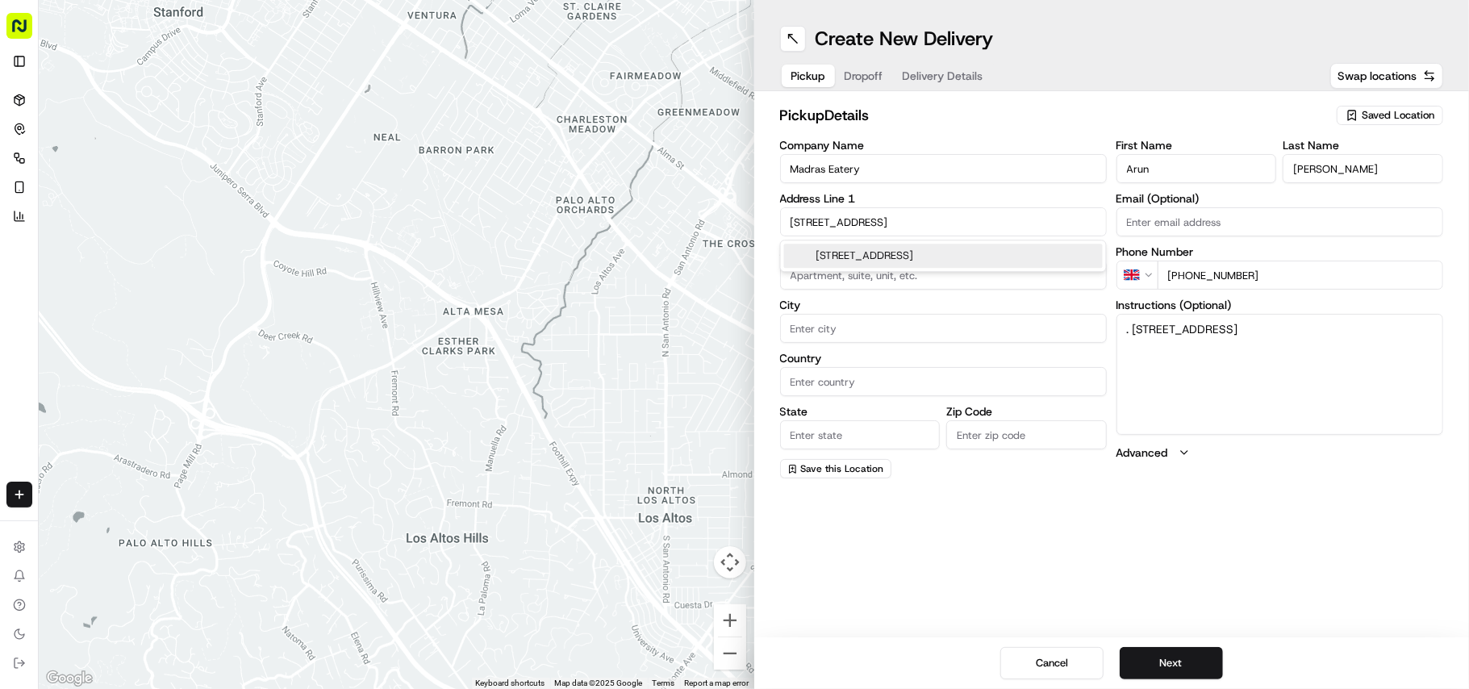
click at [914, 259] on div "607a Bearwood Rd, Bearwood, Smethwick B66 4BJ, United Kingdom" at bounding box center [943, 256] width 319 height 24
type input "[STREET_ADDRESS]"
type input "[GEOGRAPHIC_DATA]"
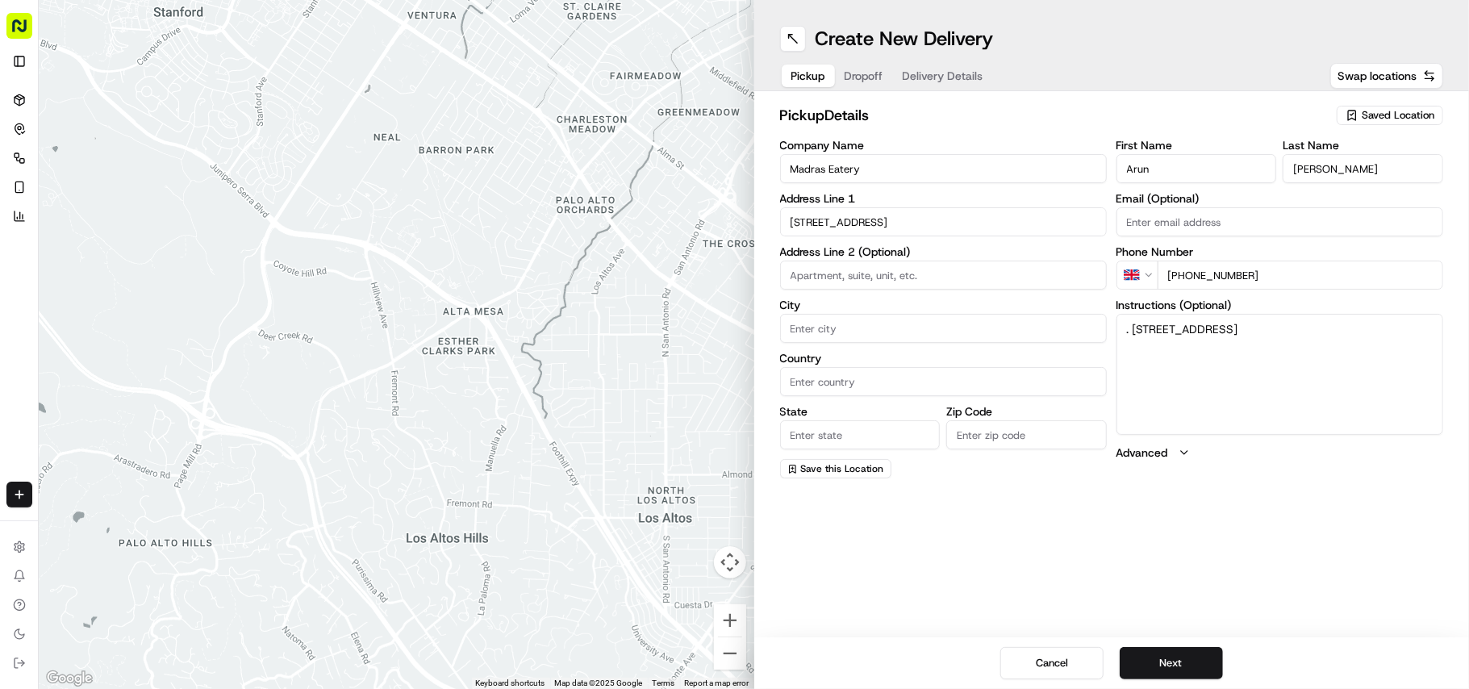
type input "B66 4BJ"
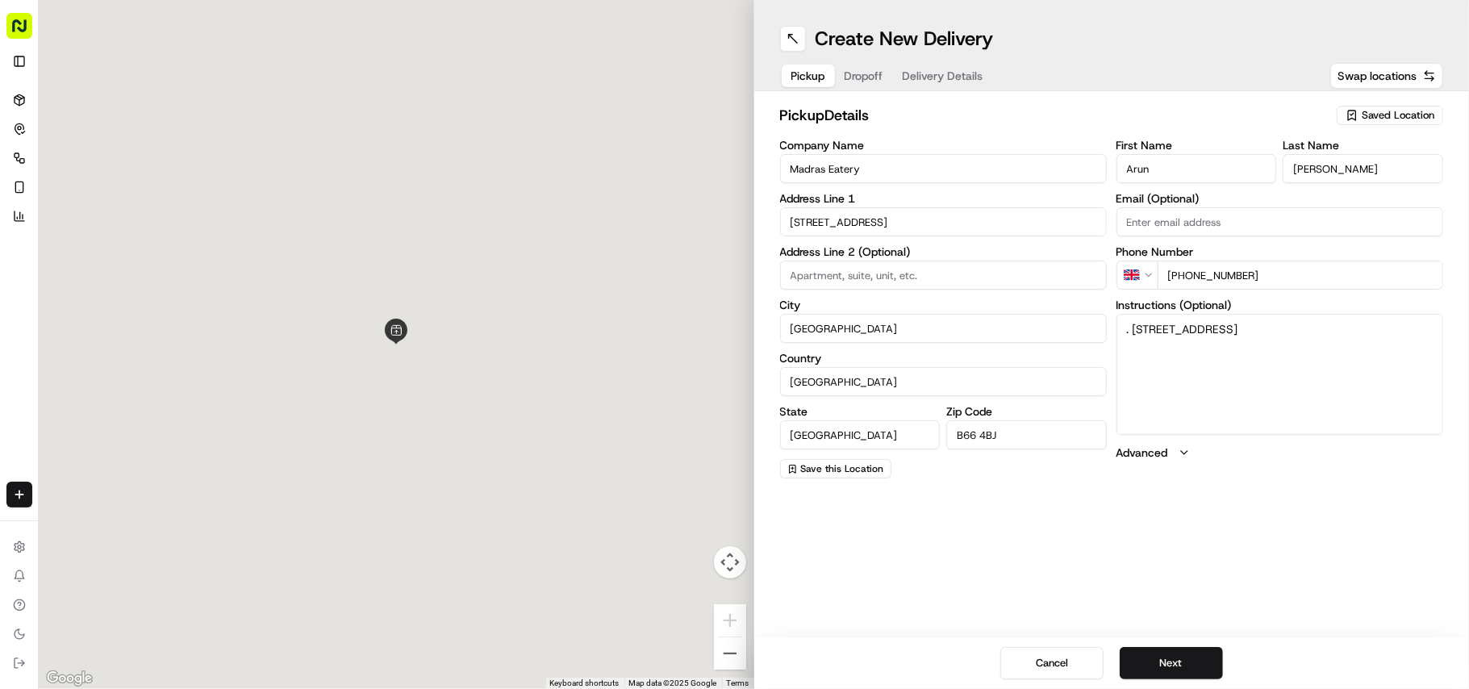
type input "607A Bearwood Road"
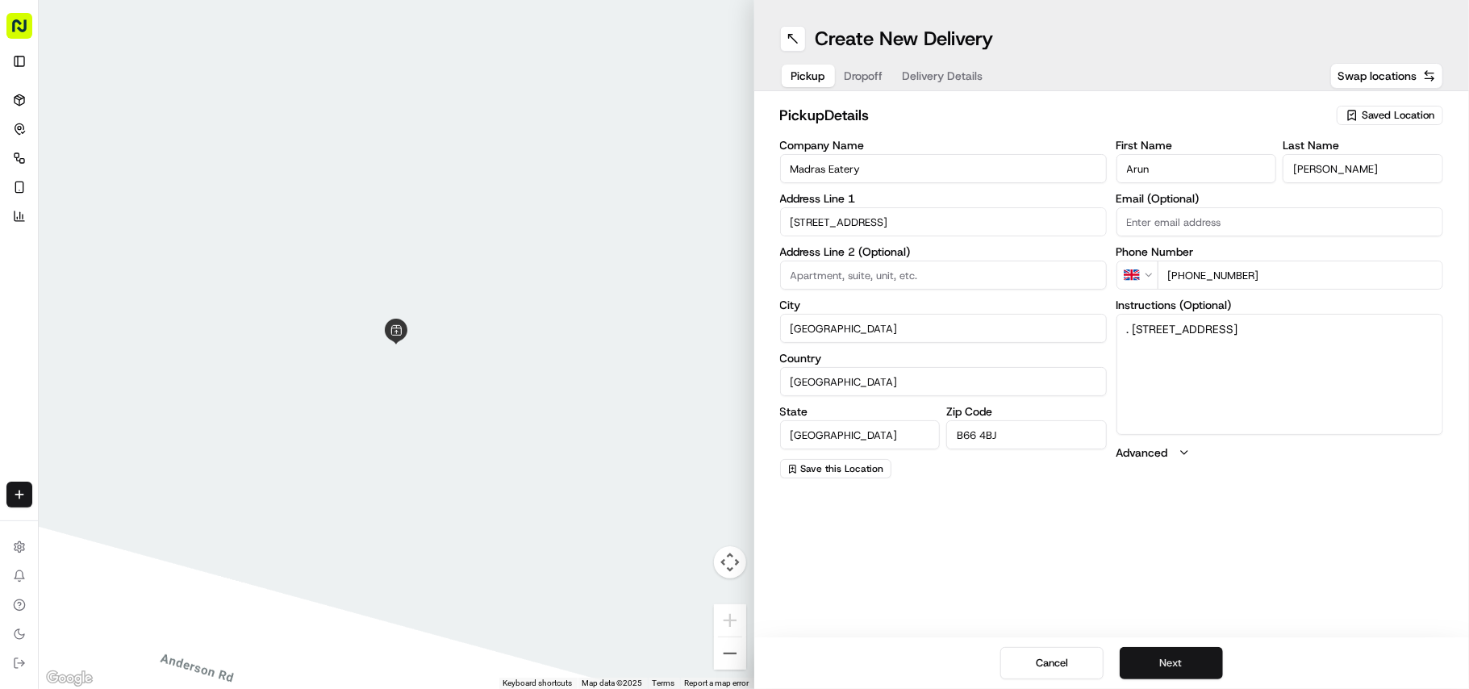
click at [1186, 657] on button "Next" at bounding box center [1171, 663] width 103 height 32
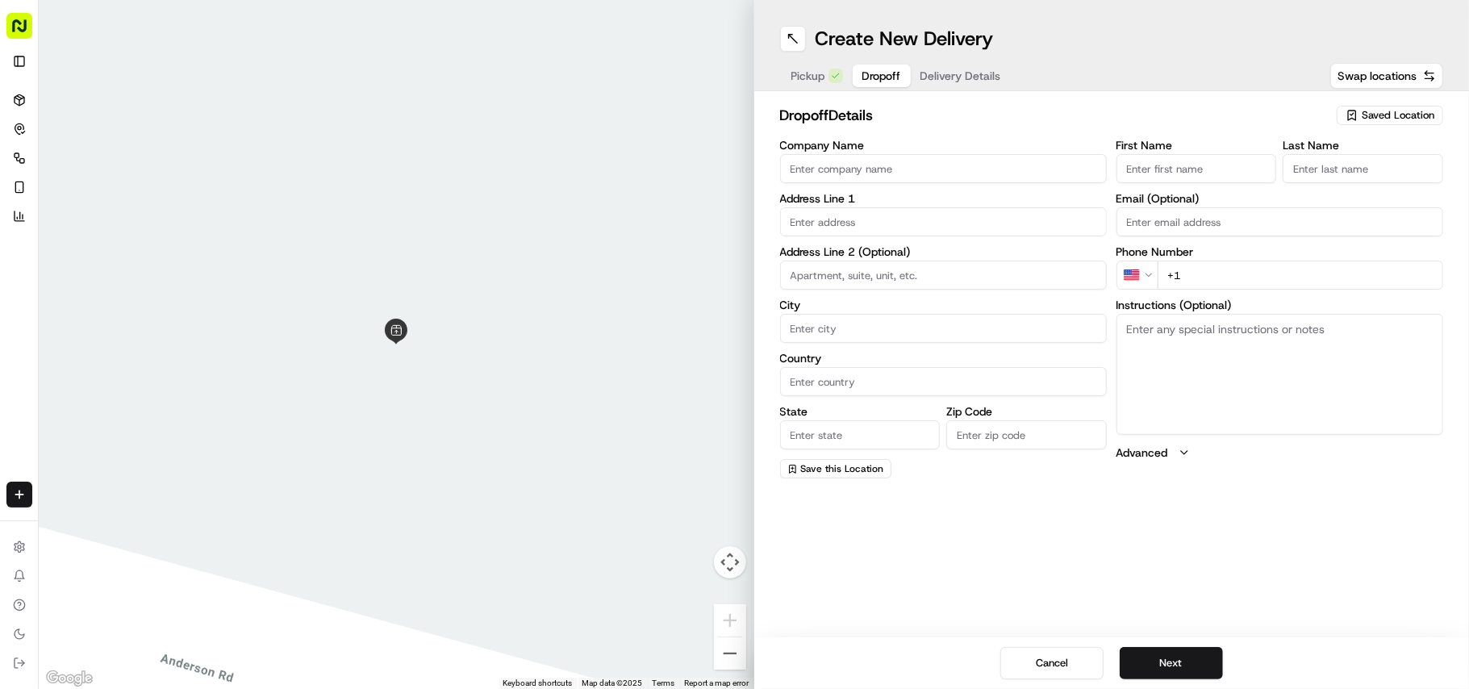
click at [1217, 375] on textarea "Instructions (Optional)" at bounding box center [1280, 374] width 327 height 121
paste textarea "Rachel Watson | 07722096448 137, Pargeter Road, Smethwick, B67 5HZ"
click at [1134, 316] on textarea "Rachel Watson | 07722096448 137, Pargeter Road, Smethwick, B67 5HZ" at bounding box center [1280, 374] width 327 height 121
drag, startPoint x: 1134, startPoint y: 316, endPoint x: 1186, endPoint y: 329, distance: 53.2
click at [1186, 329] on textarea "Rachel Watson | 07722096448 137, Pargeter Road, Smethwick, B67 5HZ" at bounding box center [1280, 374] width 327 height 121
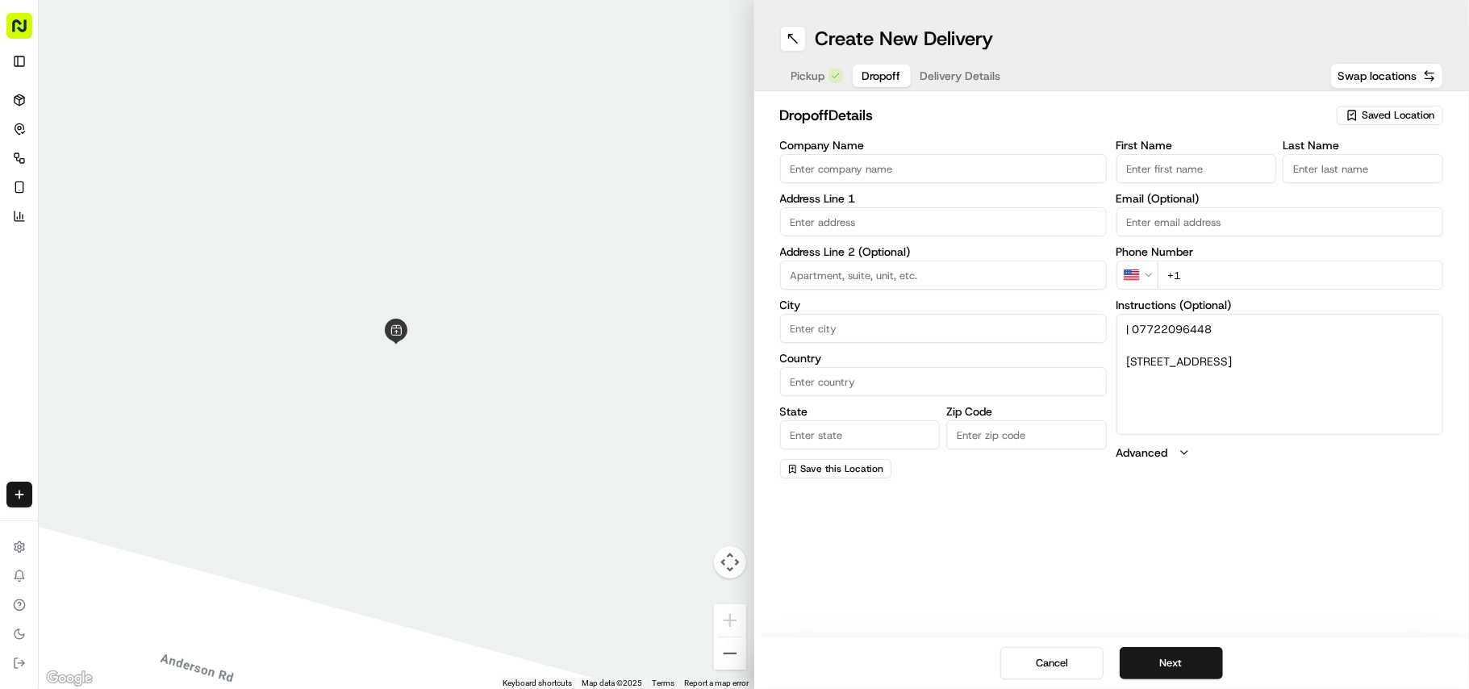
type textarea "| 07722096448 137, Pargeter Road, Smethwick, B67 5HZ"
click at [1183, 189] on div "First Name Last Name Email (Optional) Phone Number US +1 Instructions (Optional…" at bounding box center [1280, 309] width 327 height 339
click at [1183, 181] on input "First Name" at bounding box center [1197, 168] width 161 height 29
paste input "[PERSON_NAME]"
type input "[PERSON_NAME]"
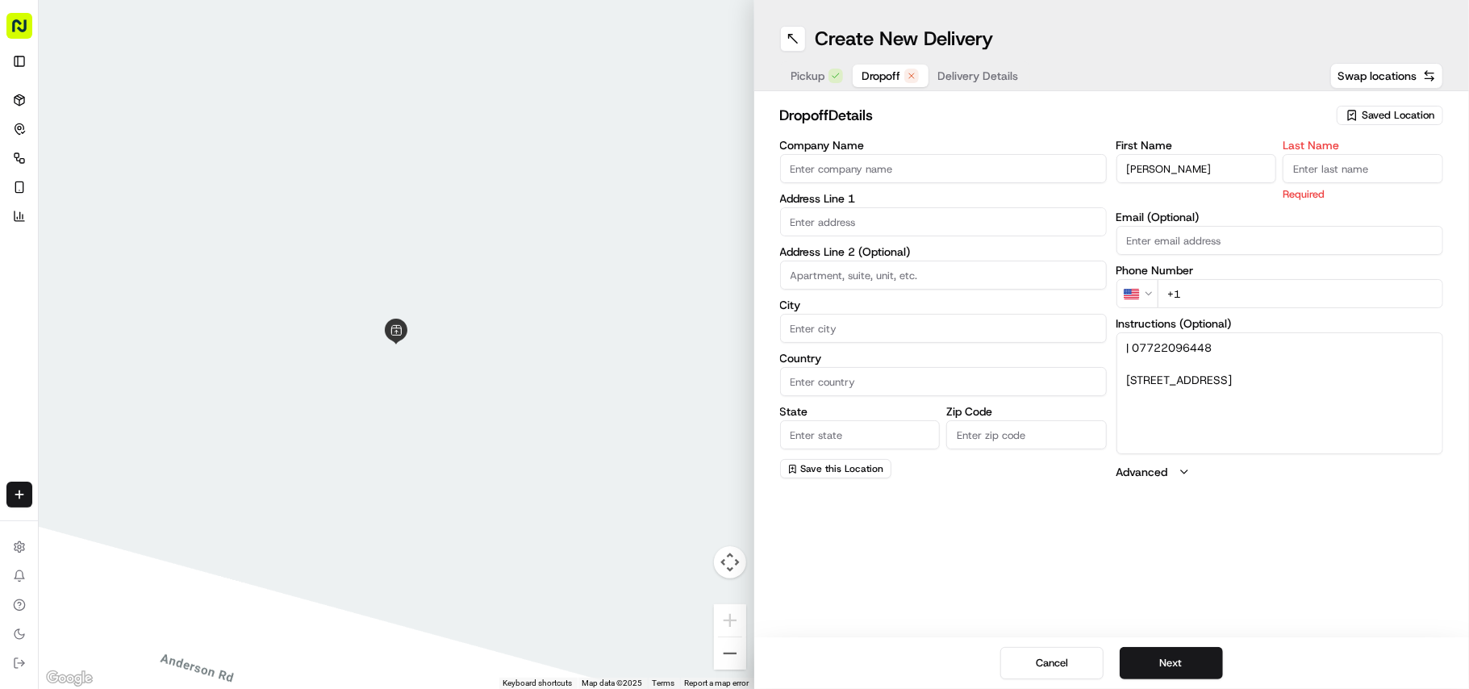
click at [1342, 177] on input "Last Name" at bounding box center [1363, 168] width 161 height 29
paste input "[PERSON_NAME]"
click at [1292, 169] on input "[PERSON_NAME]" at bounding box center [1363, 168] width 161 height 29
type input "Watson"
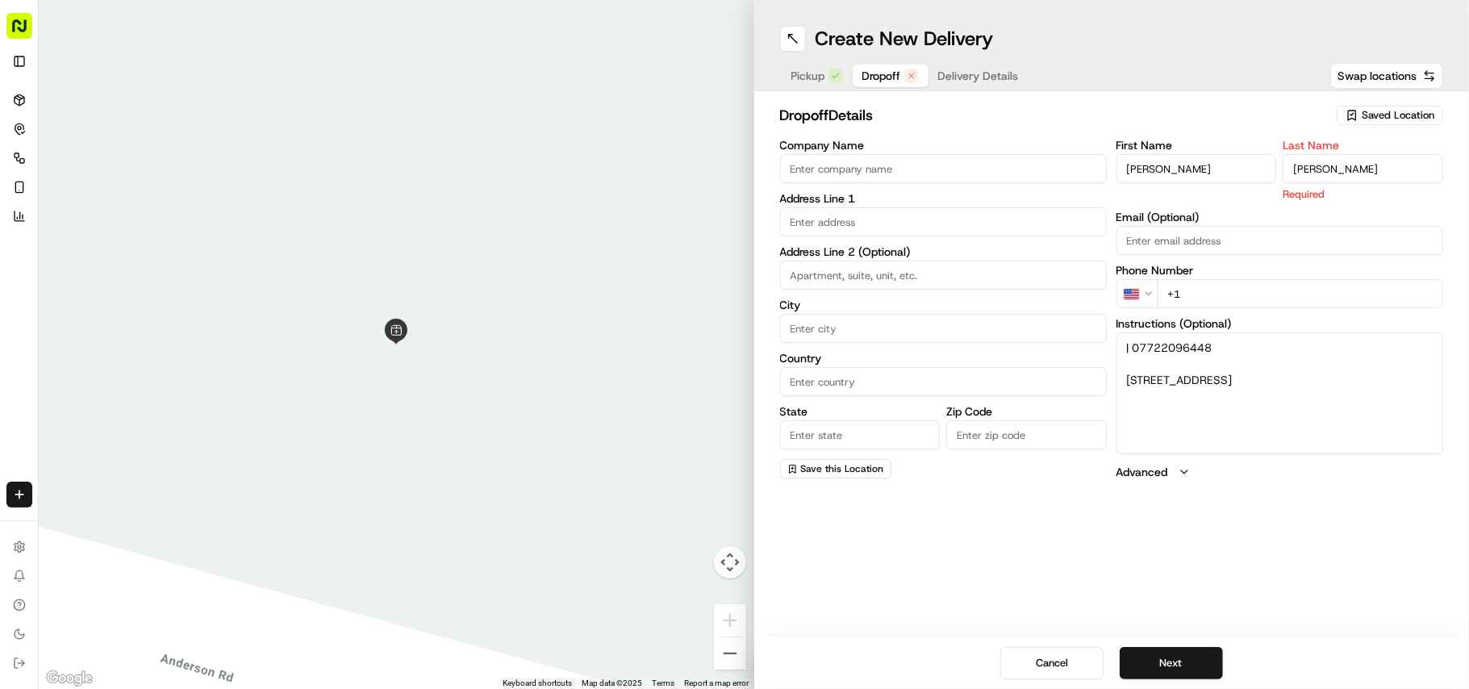
click at [1175, 166] on input "[PERSON_NAME]" at bounding box center [1197, 168] width 161 height 29
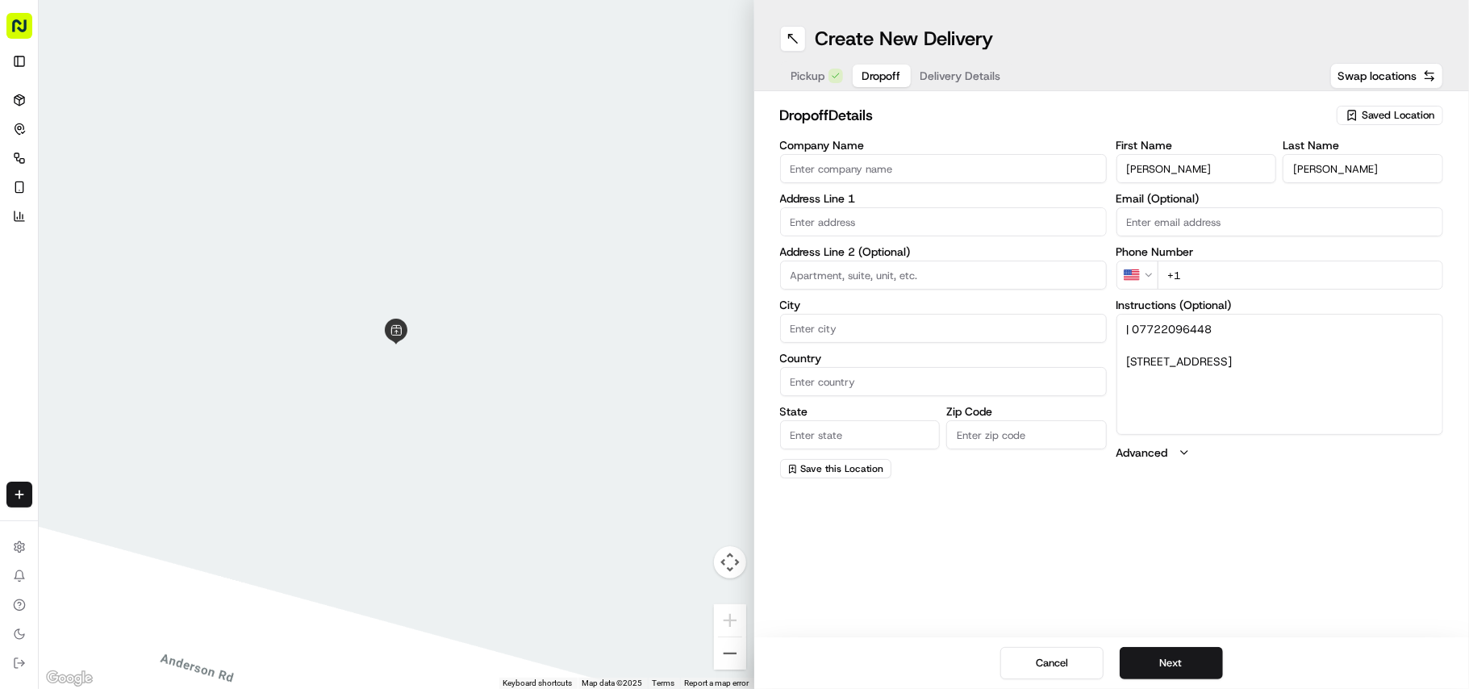
click at [1175, 166] on input "[PERSON_NAME]" at bounding box center [1197, 168] width 161 height 29
type input "Rachel"
click at [1157, 317] on textarea "| 07722096448 137, Pargeter Road, Smethwick, B67 5HZ" at bounding box center [1280, 374] width 327 height 121
click at [1142, 273] on html "Fusion Kitchen hari@fusionpos.uk Toggle Sidebar Deliveries Control Orchestrate …" at bounding box center [734, 344] width 1469 height 689
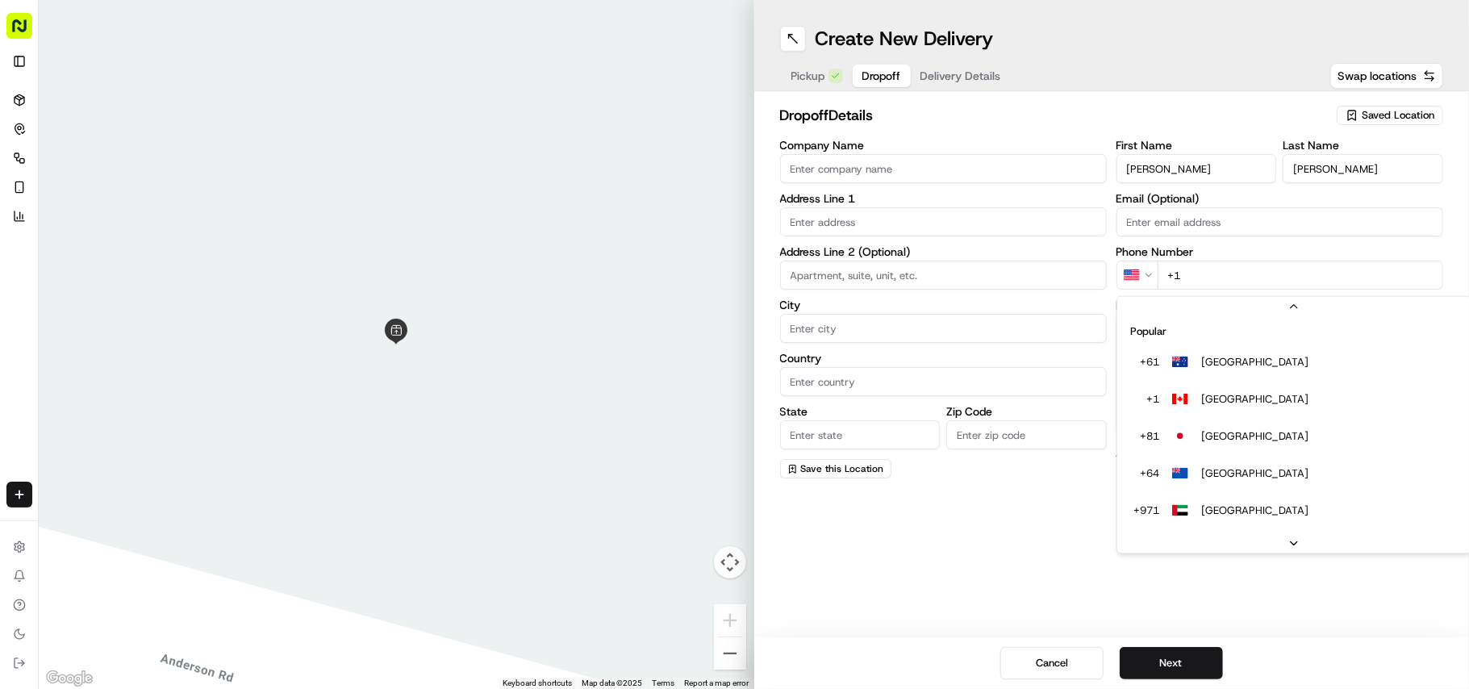
scroll to position [69, 0]
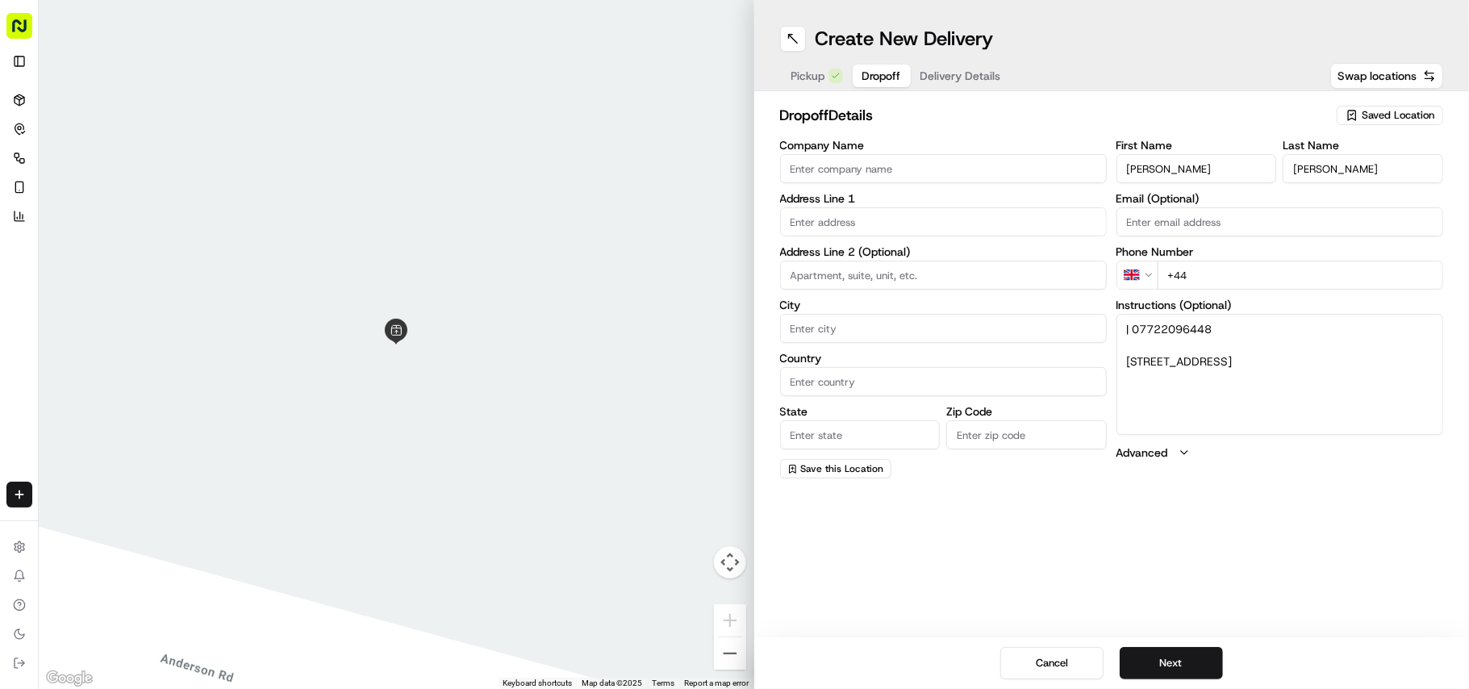
click at [1240, 256] on label "Phone Number" at bounding box center [1280, 251] width 327 height 11
click at [1246, 265] on input "+44" at bounding box center [1301, 275] width 286 height 29
paste input "07722 096448"
type input "+44 07722 096448"
click at [1134, 358] on textarea "| 07722096448 137, Pargeter Road, Smethwick, B67 5HZ" at bounding box center [1280, 374] width 327 height 121
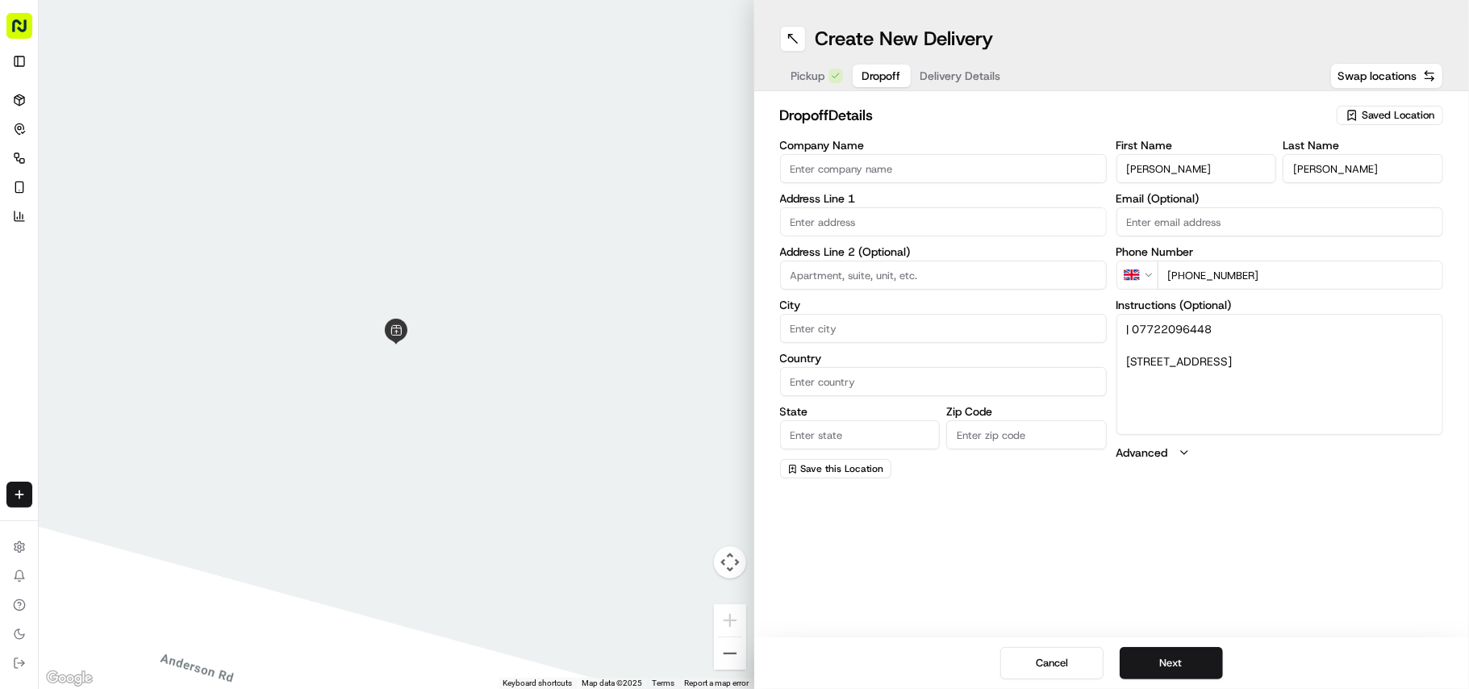
drag, startPoint x: 1134, startPoint y: 358, endPoint x: 1304, endPoint y: 399, distance: 174.1
click at [1304, 399] on textarea "| 07722096448 137, Pargeter Road, Smethwick, B67 5HZ" at bounding box center [1280, 374] width 327 height 121
click at [933, 211] on input "text" at bounding box center [943, 221] width 327 height 29
paste input "137, Pargeter Road, Smethwick, B67 5HZ"
click at [908, 253] on div "137 Pargeter Road, Smethwick B67 5HZ, UK" at bounding box center [943, 256] width 319 height 24
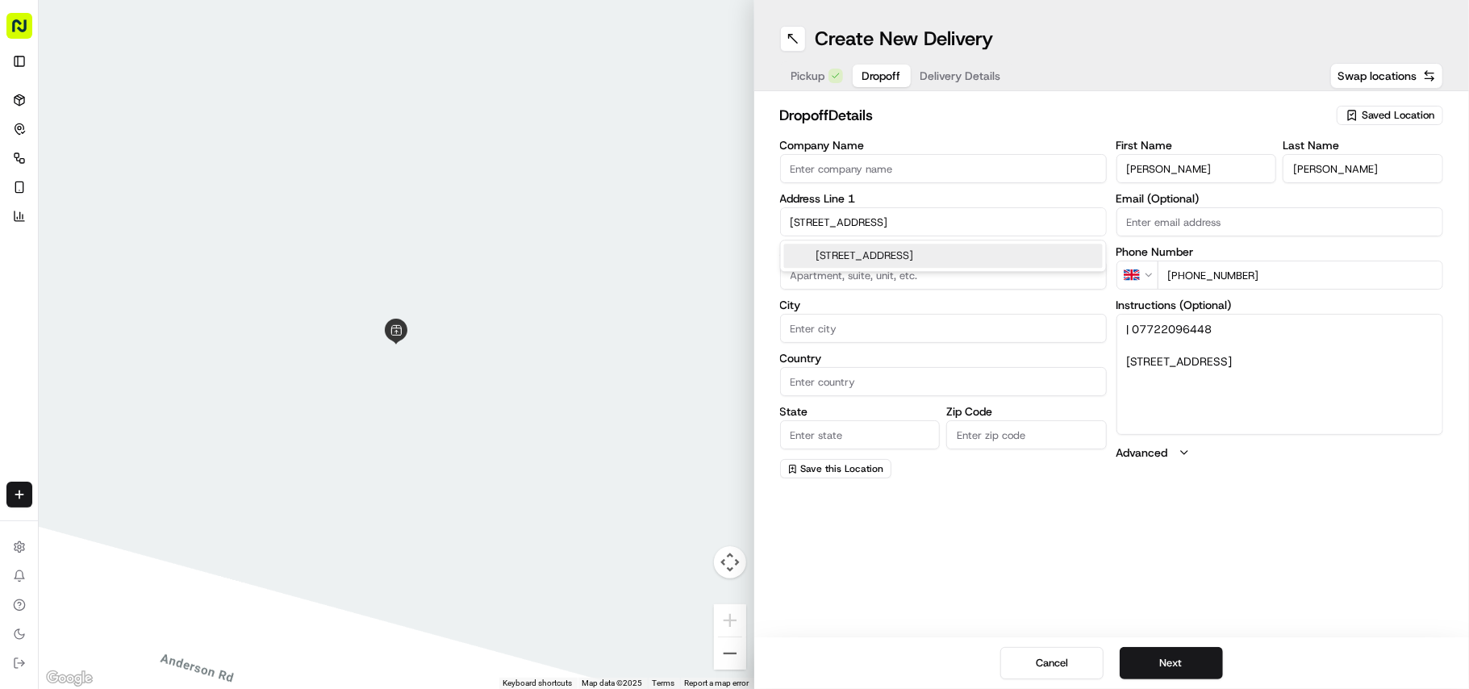
type input "[STREET_ADDRESS]"
type input "Smethwick"
type input "[GEOGRAPHIC_DATA]"
type input "B67 5HZ"
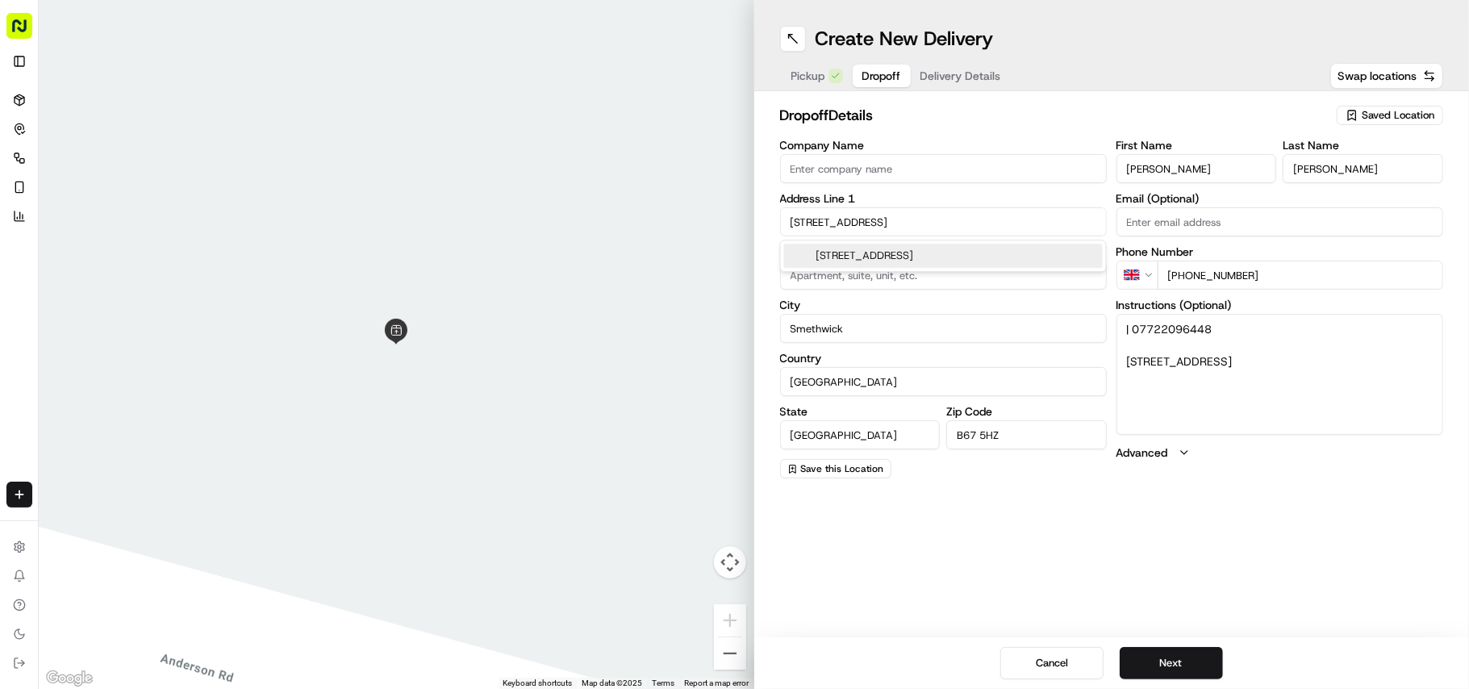
type input "137 Pargeter Road"
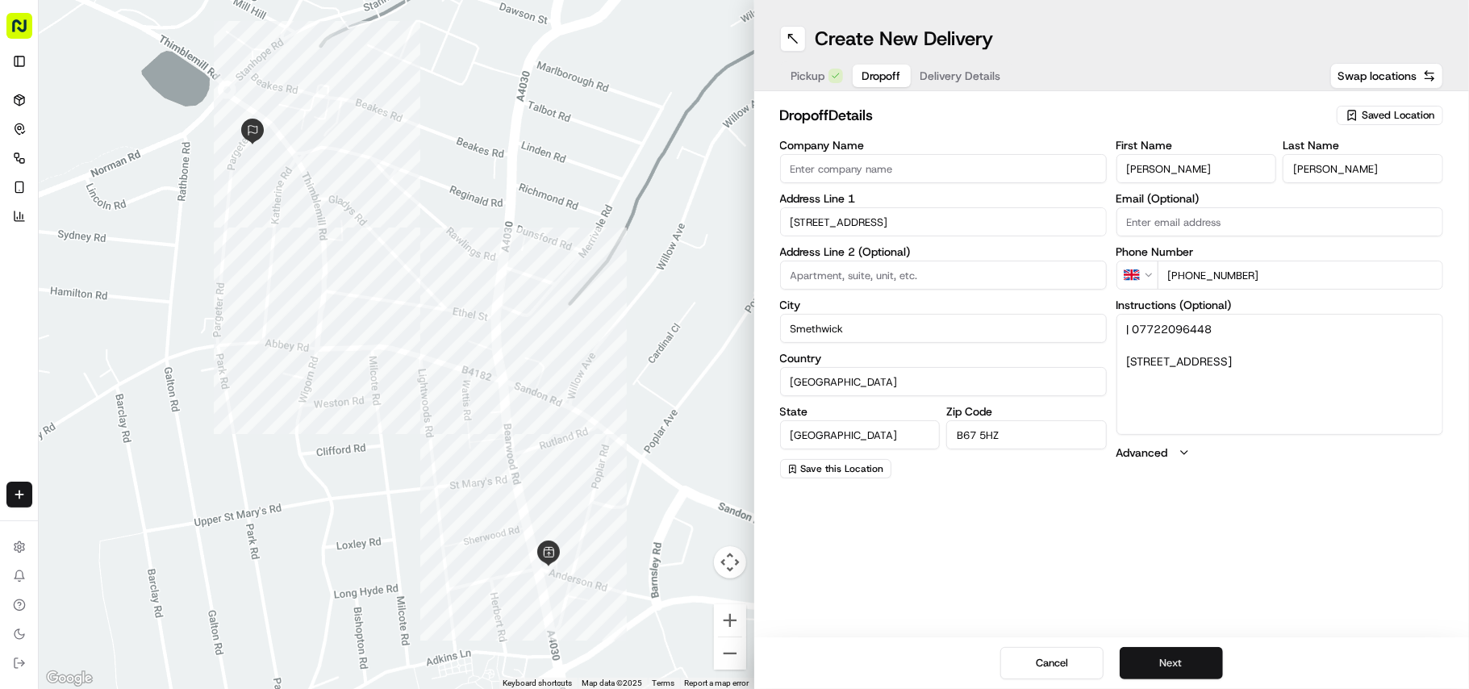
click at [1157, 662] on button "Next" at bounding box center [1171, 663] width 103 height 32
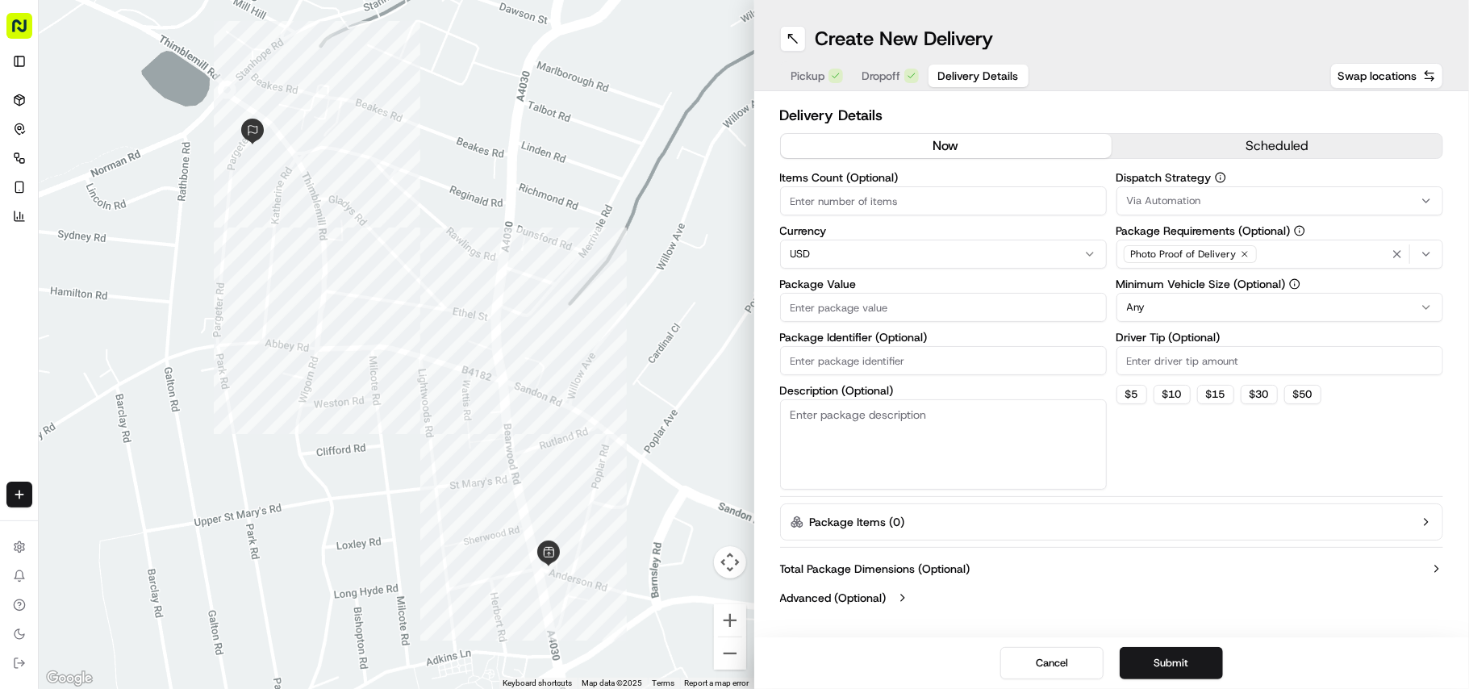
click at [873, 265] on html "Fusion Kitchen hari@fusionpos.uk Toggle Sidebar Deliveries Control Orchestrate …" at bounding box center [734, 344] width 1469 height 689
click at [882, 310] on input "Package Value" at bounding box center [943, 307] width 327 height 29
paste input "31.63"
type input "31.63"
click at [1182, 658] on button "Submit" at bounding box center [1171, 663] width 103 height 32
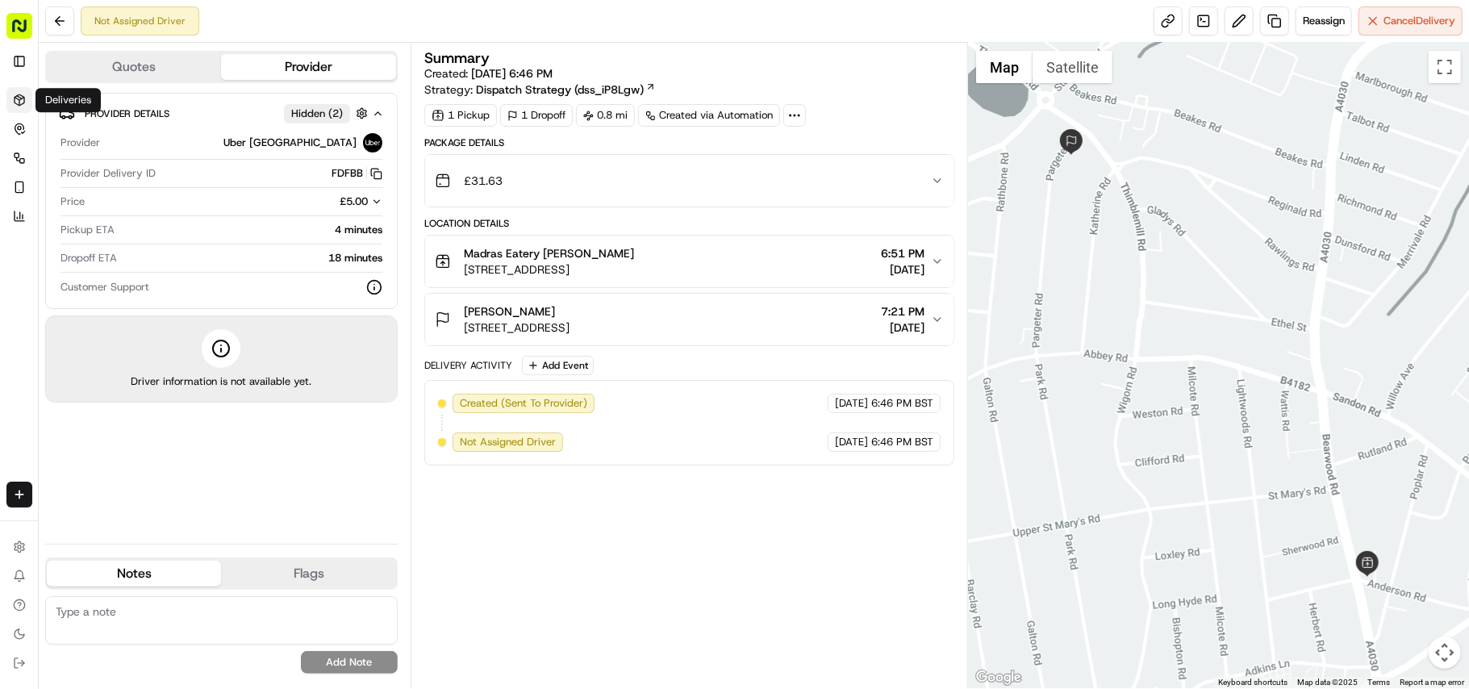
click at [23, 98] on icon at bounding box center [19, 100] width 13 height 13
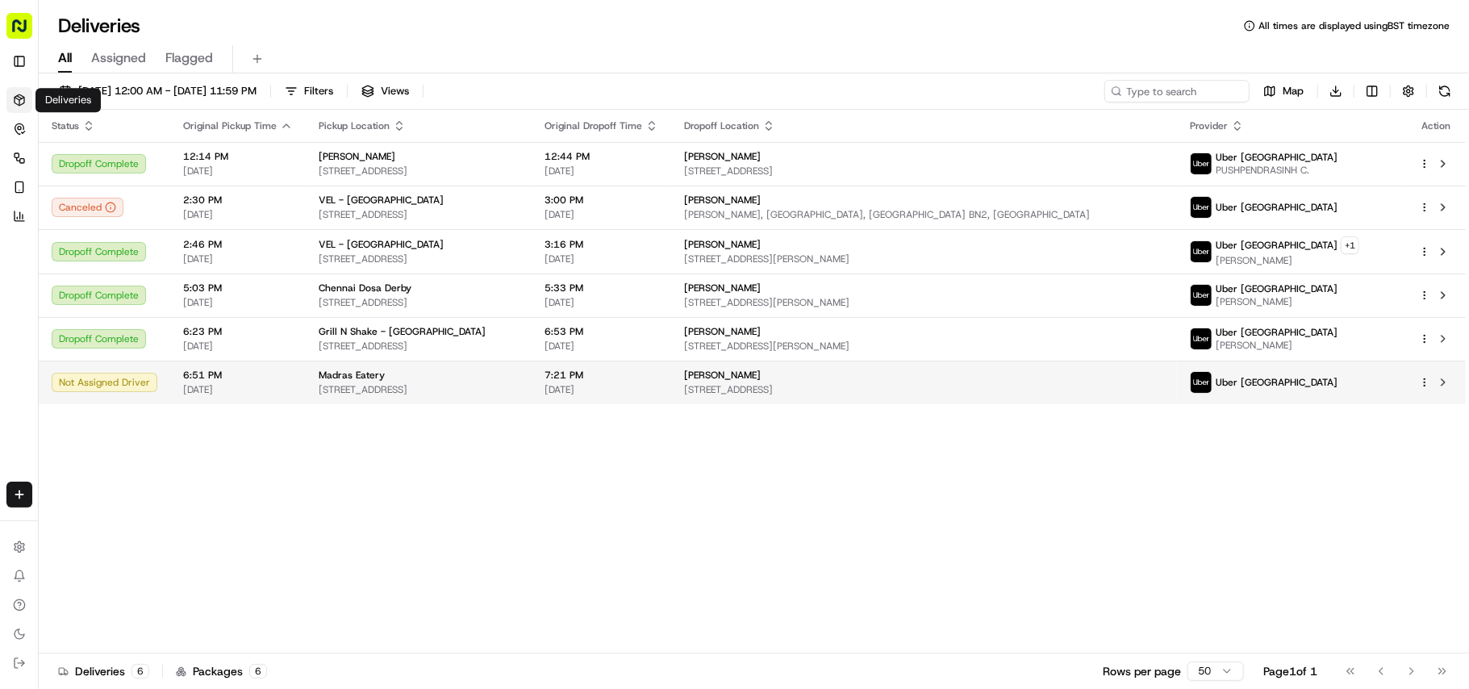
click at [487, 369] on td "Madras Eatery [STREET_ADDRESS]" at bounding box center [419, 383] width 226 height 44
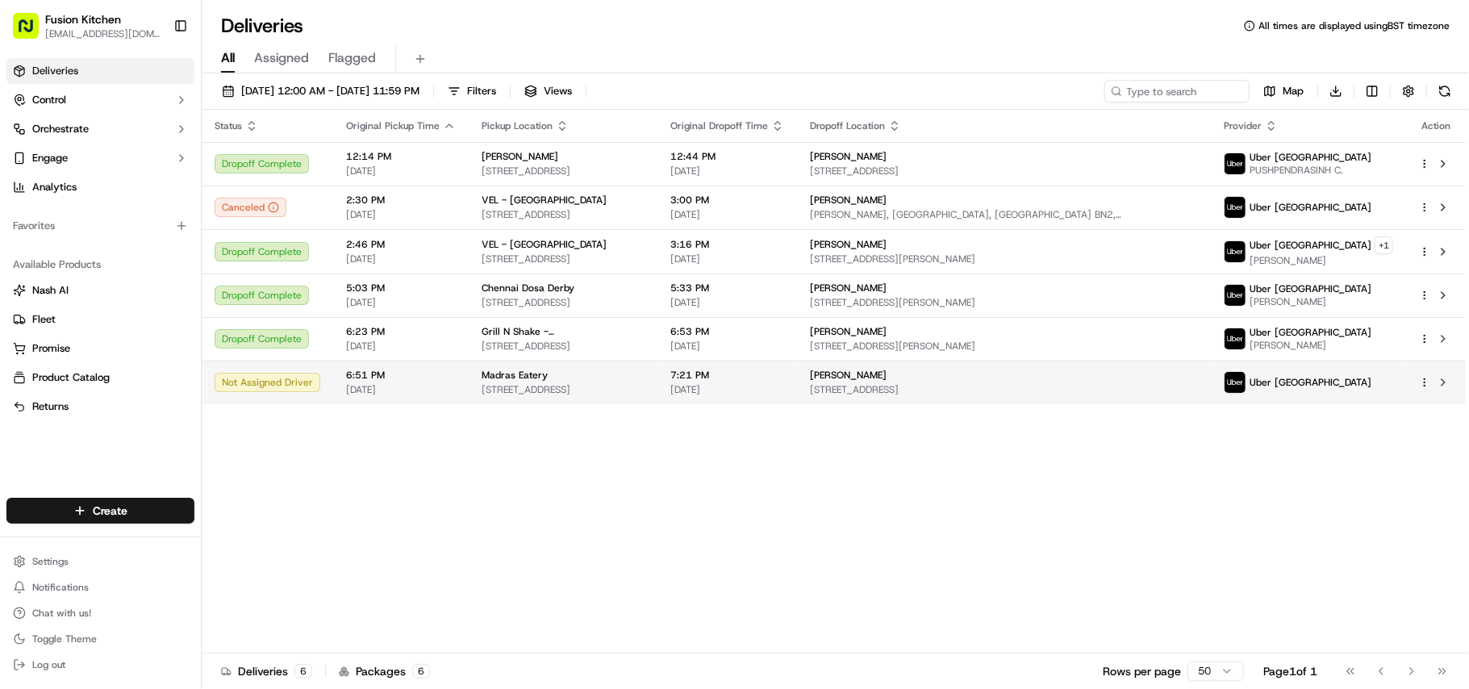
click at [570, 382] on div "Madras Eatery" at bounding box center [563, 375] width 163 height 13
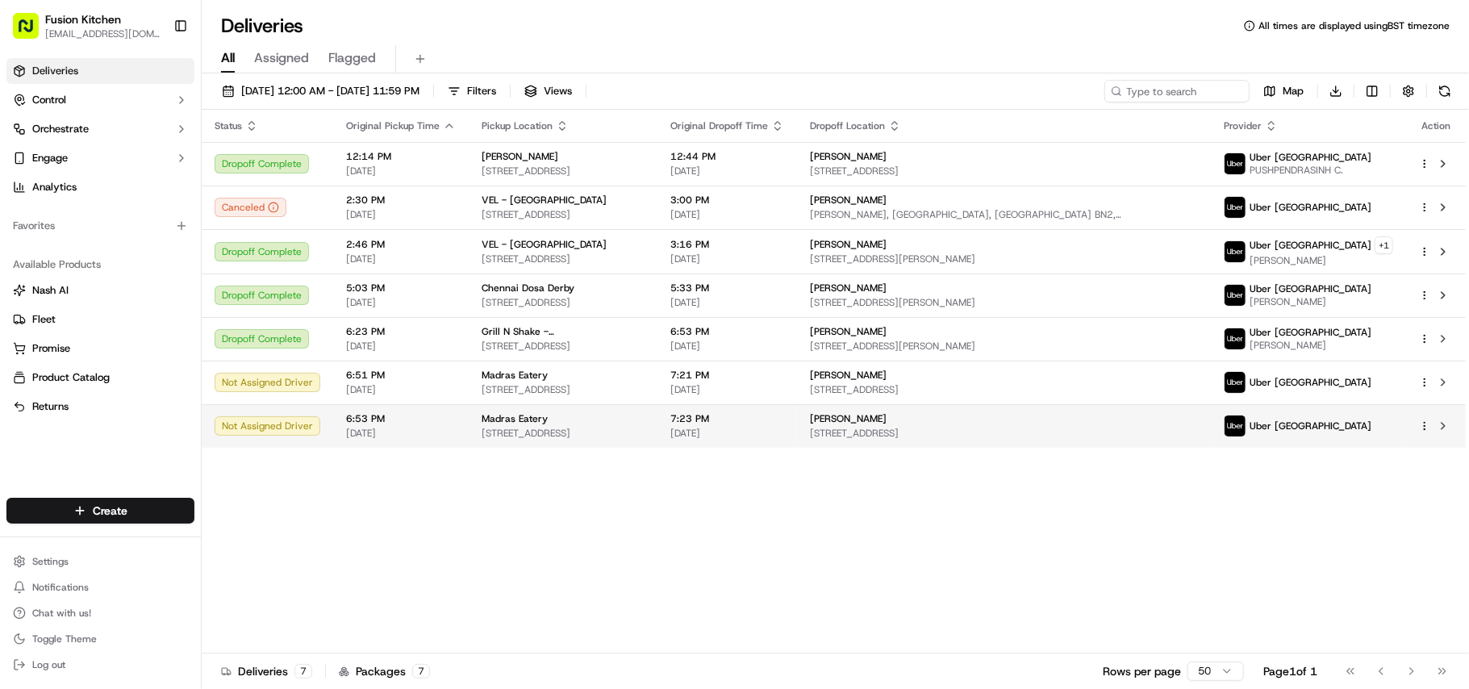
click at [1426, 429] on html "Fusion Kitchen [EMAIL_ADDRESS][DOMAIN_NAME] Toggle Sidebar Deliveries Control O…" at bounding box center [734, 344] width 1469 height 689
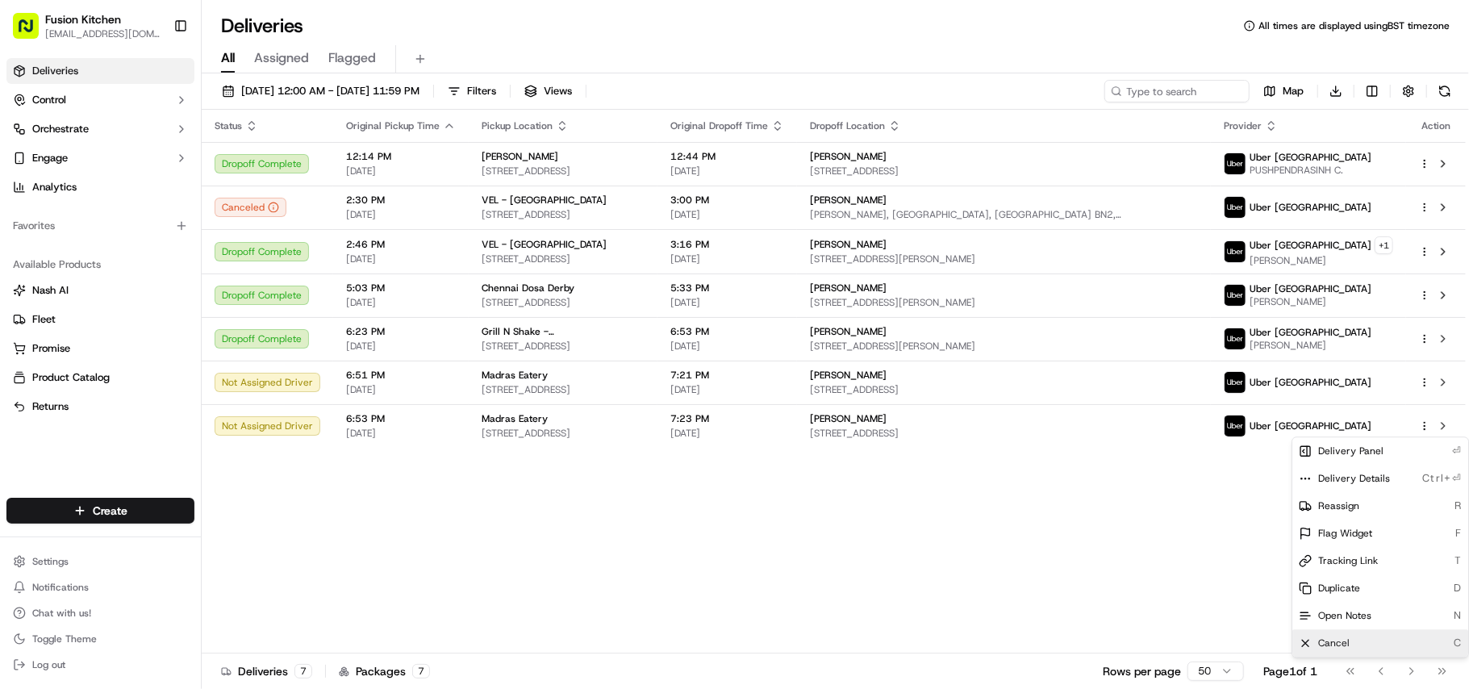
click at [1355, 646] on div "Cancel C" at bounding box center [1380, 642] width 176 height 27
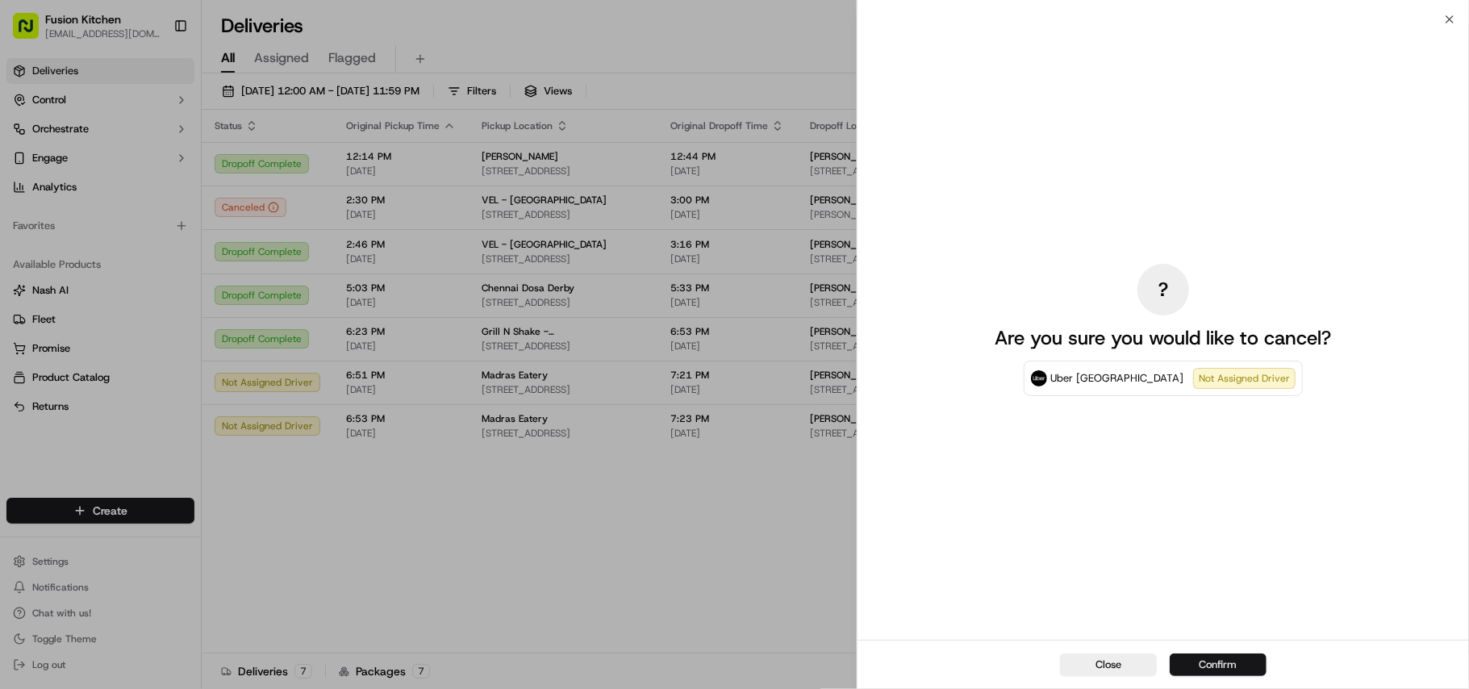
click at [1215, 662] on button "Confirm" at bounding box center [1218, 664] width 97 height 23
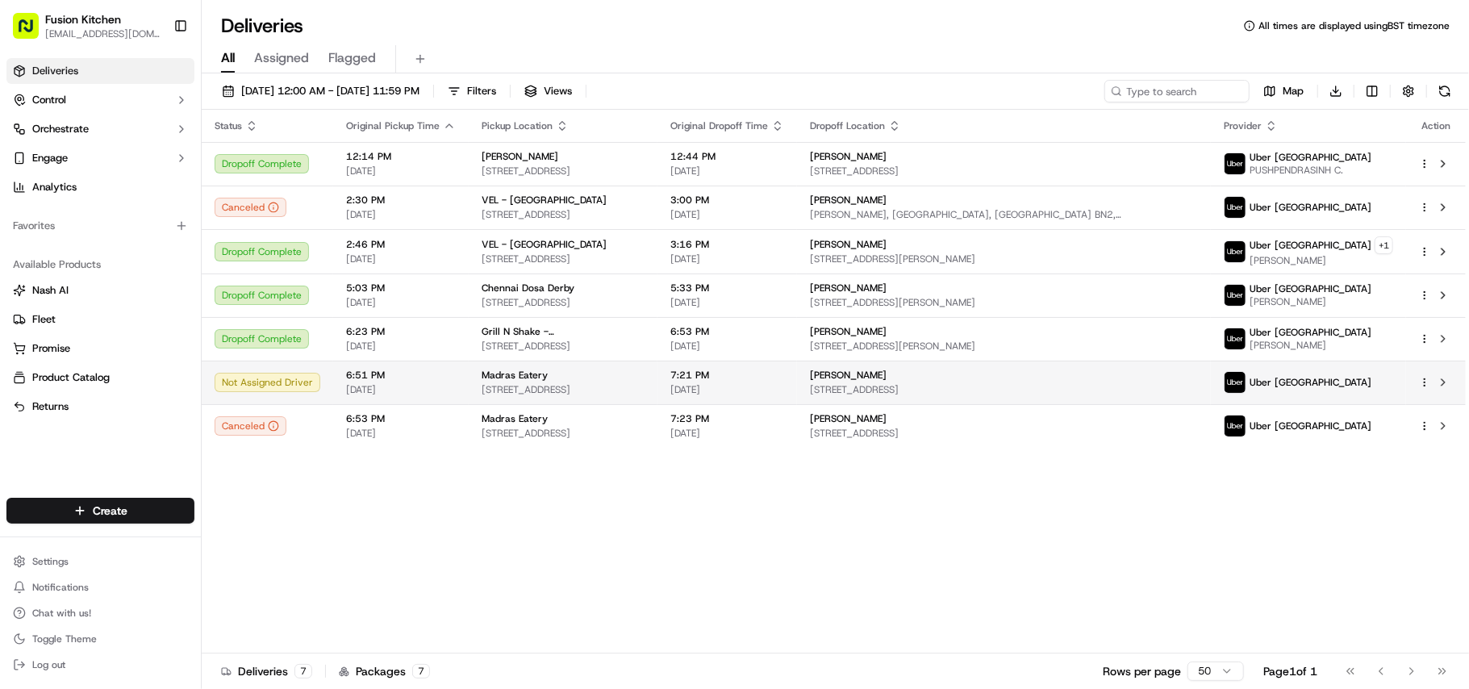
click at [528, 387] on span "[STREET_ADDRESS]" at bounding box center [563, 389] width 163 height 13
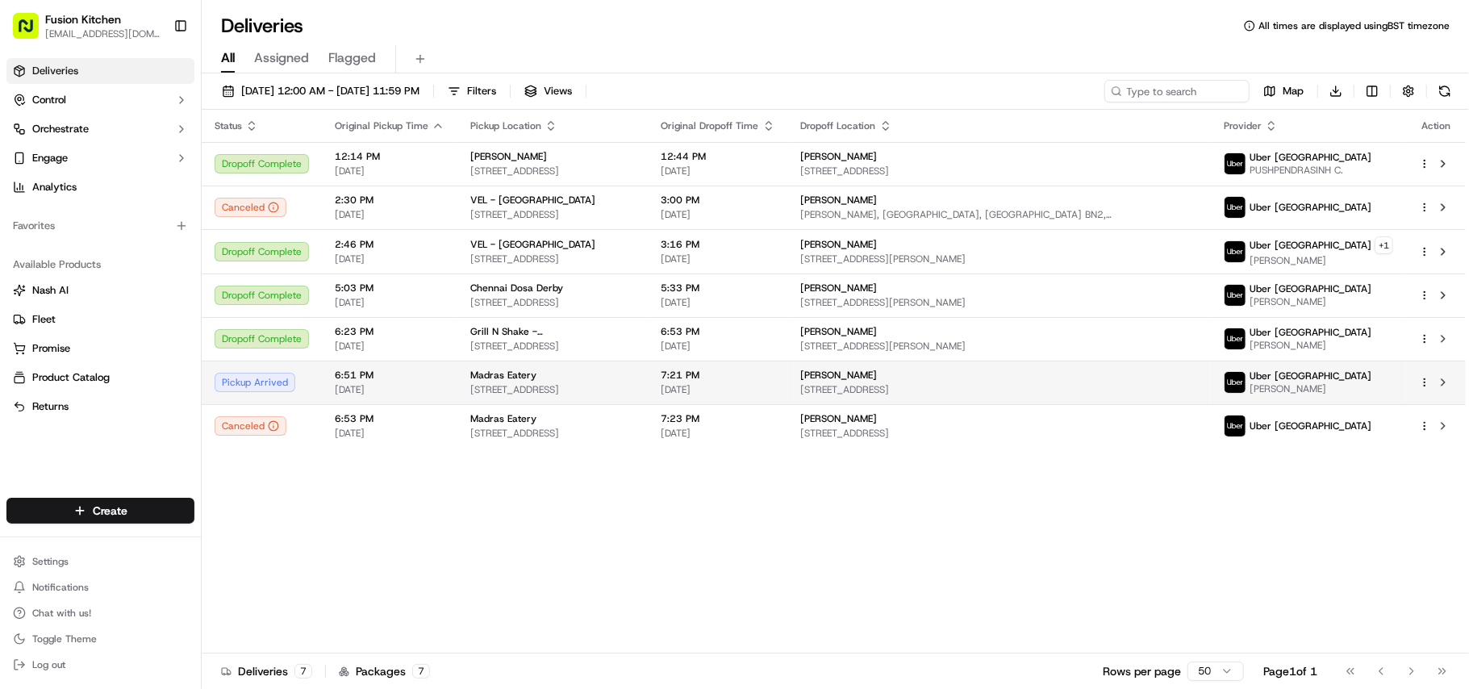
click at [579, 366] on td "Madras Eatery [STREET_ADDRESS]" at bounding box center [552, 383] width 191 height 44
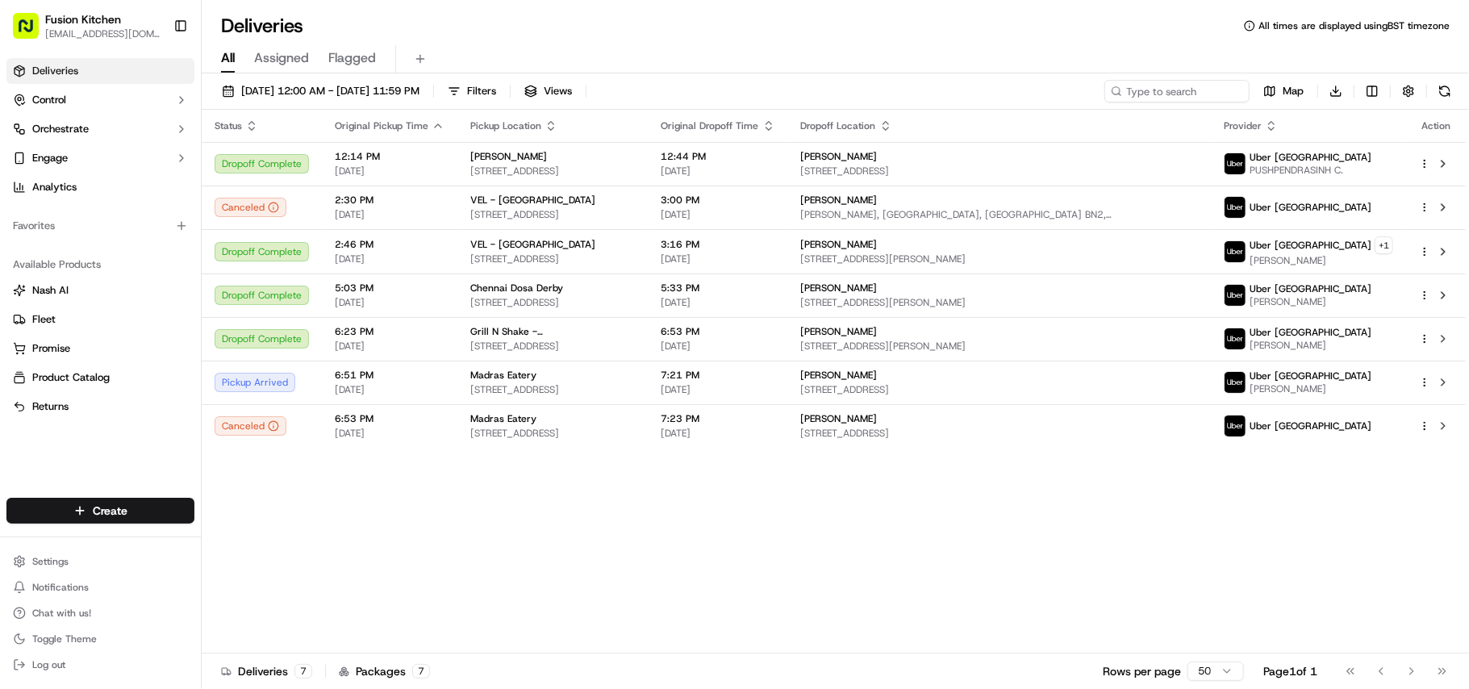
click at [615, 482] on div "Status Original Pickup Time Pickup Location Original Dropoff Time Dropoff Locat…" at bounding box center [834, 382] width 1264 height 544
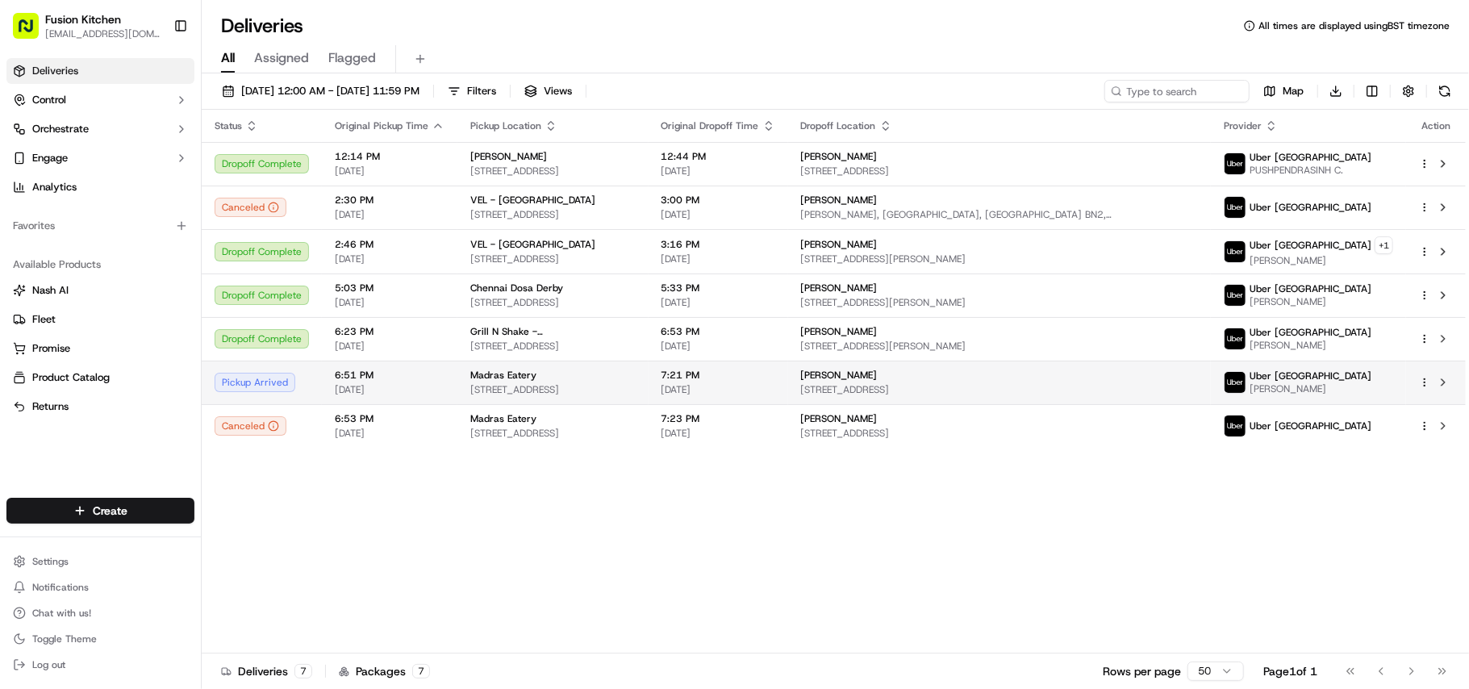
click at [547, 375] on div "Madras Eatery" at bounding box center [552, 375] width 165 height 13
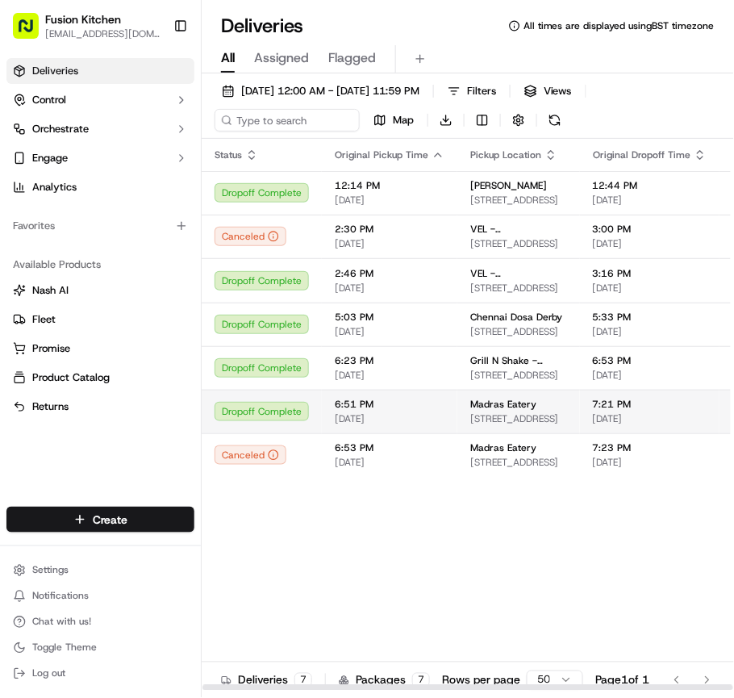
click at [524, 425] on span "[STREET_ADDRESS]" at bounding box center [518, 418] width 97 height 13
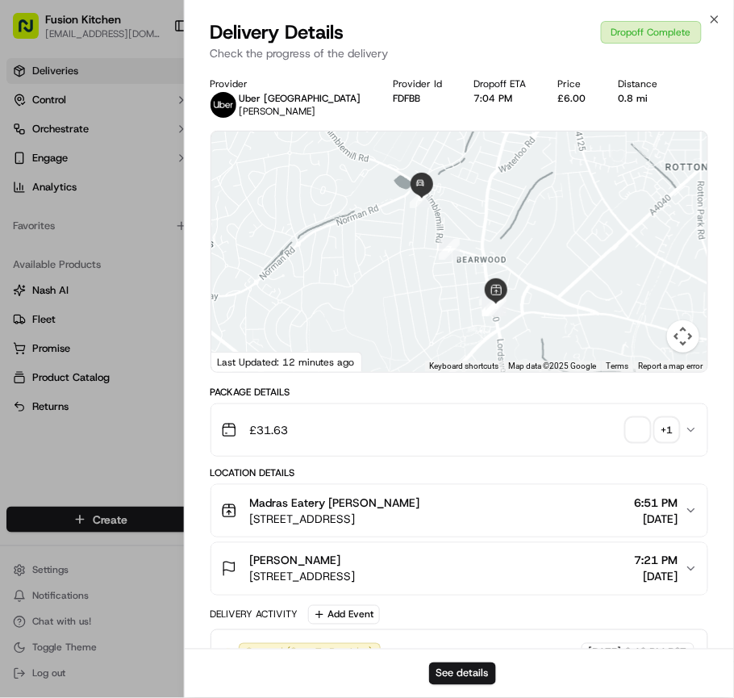
click at [639, 437] on span "button" at bounding box center [638, 430] width 23 height 23
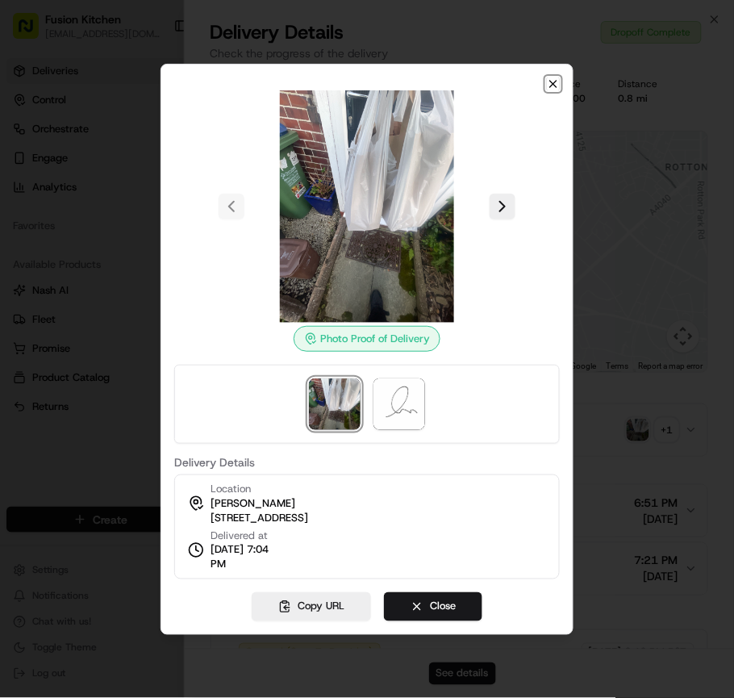
click at [557, 81] on icon "button" at bounding box center [553, 84] width 6 height 6
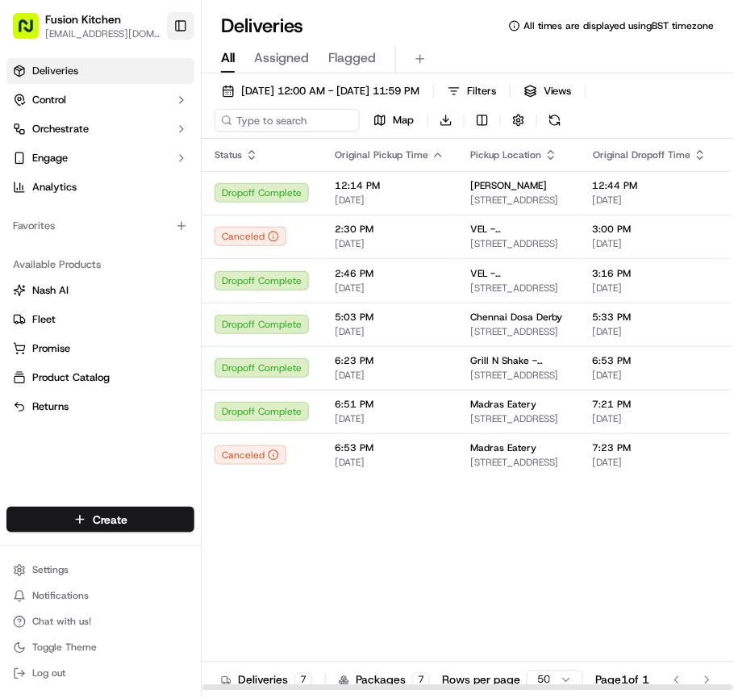
click at [171, 26] on button "Toggle Sidebar" at bounding box center [180, 25] width 27 height 27
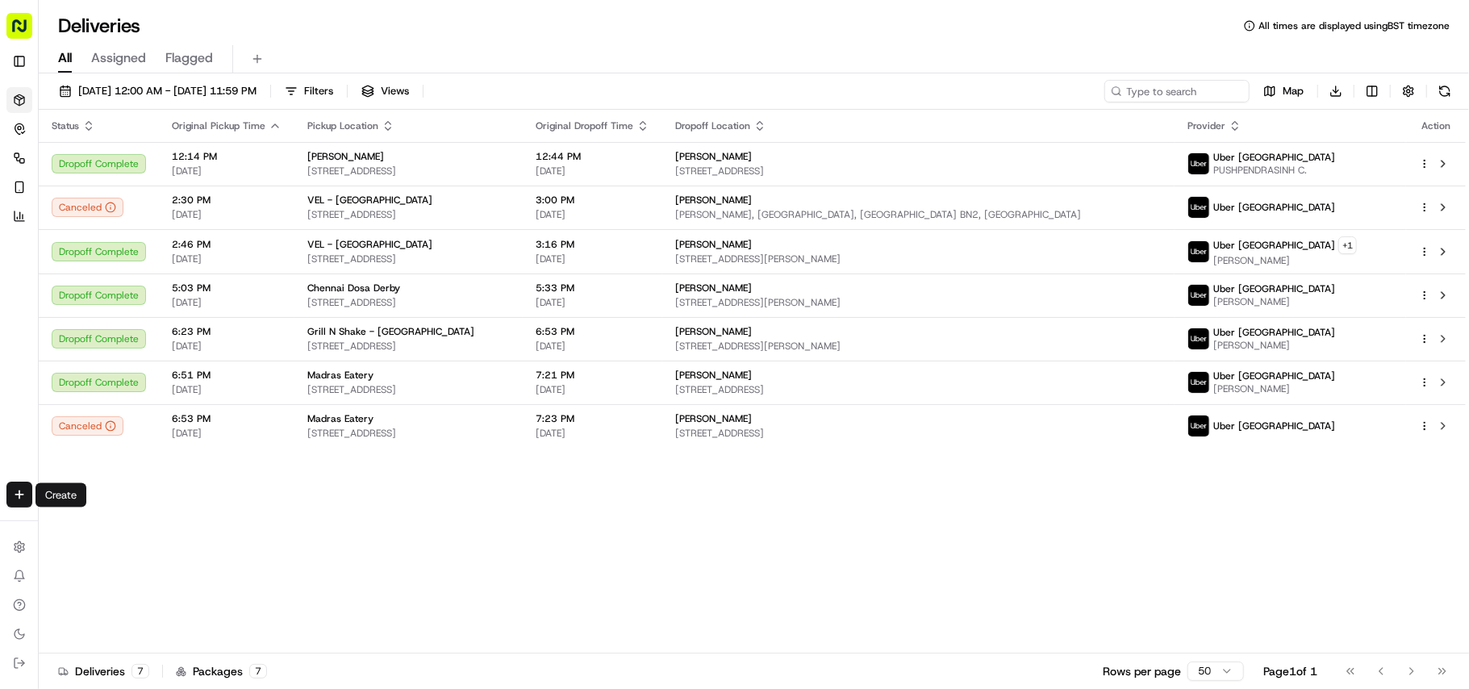
click at [0, 490] on div "Create" at bounding box center [19, 494] width 38 height 39
click at [7, 489] on html "Fusion Kitchen [EMAIL_ADDRESS][DOMAIN_NAME] Toggle Sidebar Deliveries Control O…" at bounding box center [734, 344] width 1469 height 689
click at [111, 528] on link "Delivery" at bounding box center [126, 524] width 173 height 29
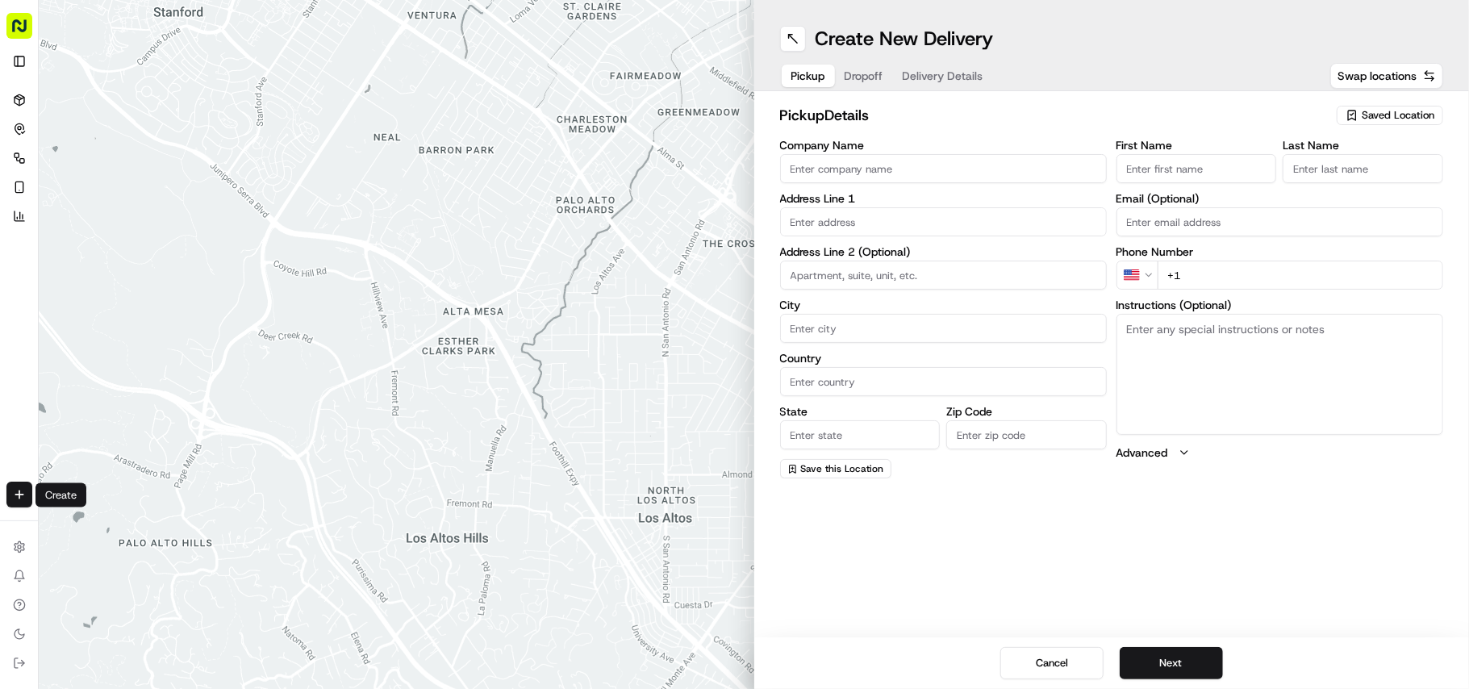
click at [952, 155] on input "Company Name" at bounding box center [943, 168] width 327 height 29
paste input "[GEOGRAPHIC_DATA] Dosa [GEOGRAPHIC_DATA]"
type input "[GEOGRAPHIC_DATA] Dosa [GEOGRAPHIC_DATA]"
click at [1236, 286] on input "+1" at bounding box center [1301, 275] width 286 height 29
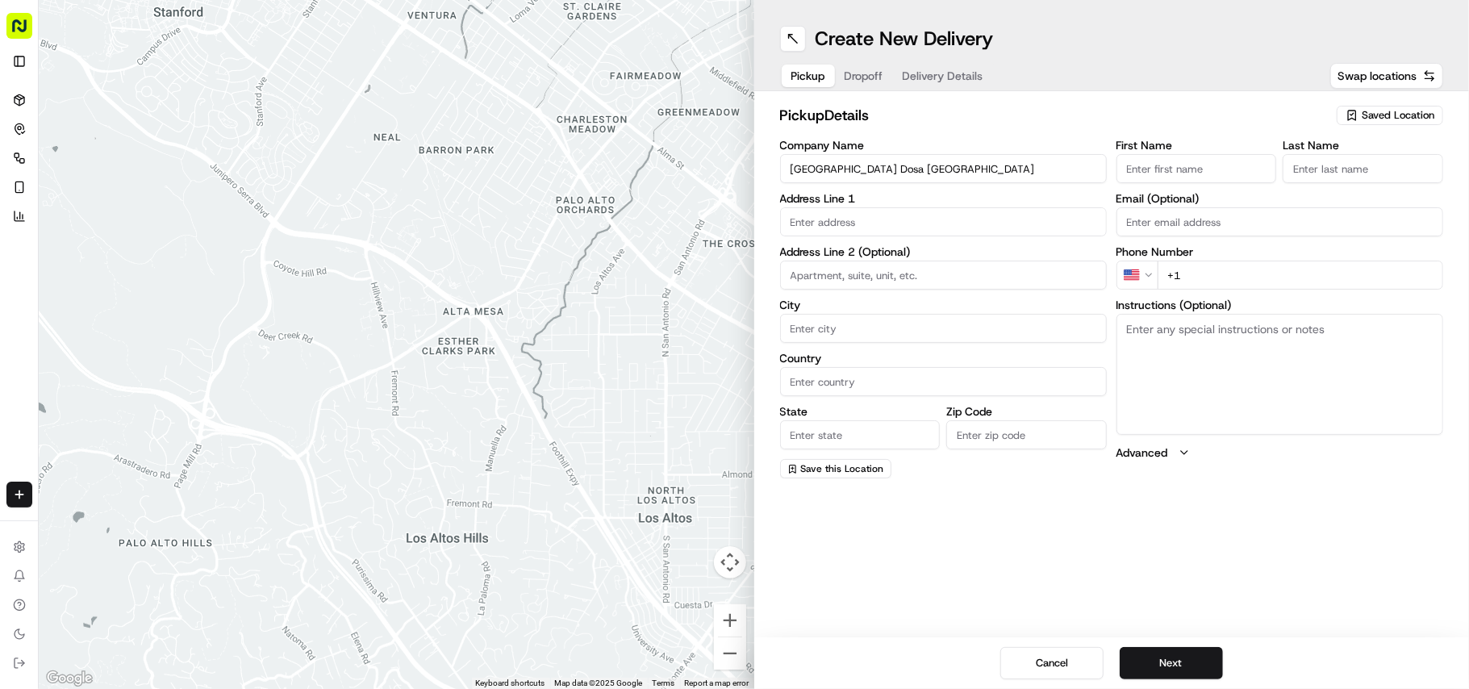
click at [1236, 286] on input "+1" at bounding box center [1301, 275] width 286 height 29
paste input "44 121 572 5858"
type input "[PHONE_NUMBER]"
click at [1242, 403] on textarea "Instructions (Optional)" at bounding box center [1280, 374] width 327 height 121
paste textarea "[PERSON_NAME]. [STREET_ADDRESS][PERSON_NAME]"
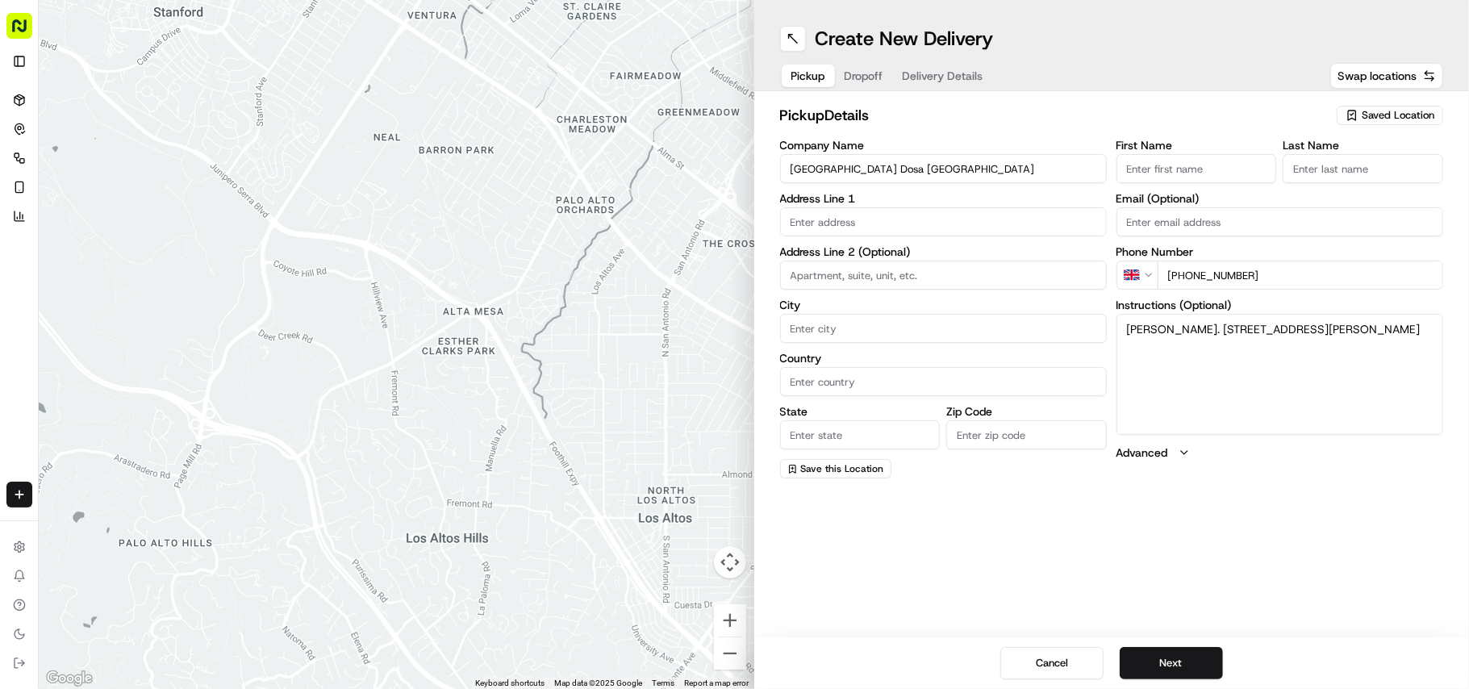
click at [1153, 332] on textarea "[PERSON_NAME]. [STREET_ADDRESS][PERSON_NAME]" at bounding box center [1280, 374] width 327 height 121
drag, startPoint x: 1153, startPoint y: 332, endPoint x: 1205, endPoint y: 333, distance: 52.4
click at [1205, 333] on textarea "[PERSON_NAME]. [STREET_ADDRESS][PERSON_NAME]" at bounding box center [1280, 374] width 327 height 121
type textarea ". [STREET_ADDRESS][PERSON_NAME]"
click at [1217, 160] on input "First Name" at bounding box center [1197, 168] width 161 height 29
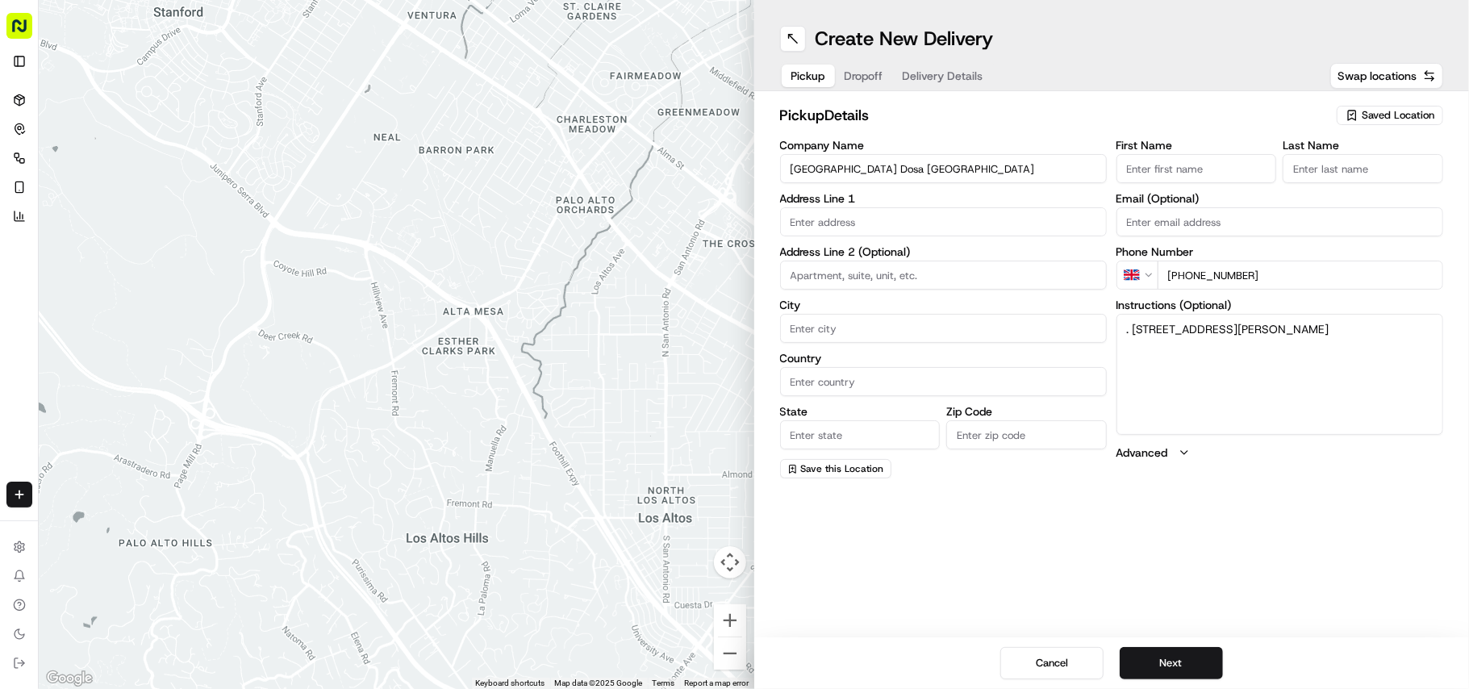
paste input "[PERSON_NAME]"
type input "[PERSON_NAME]"
paste input "[PERSON_NAME]"
click at [1401, 181] on input "Last Name" at bounding box center [1363, 168] width 161 height 29
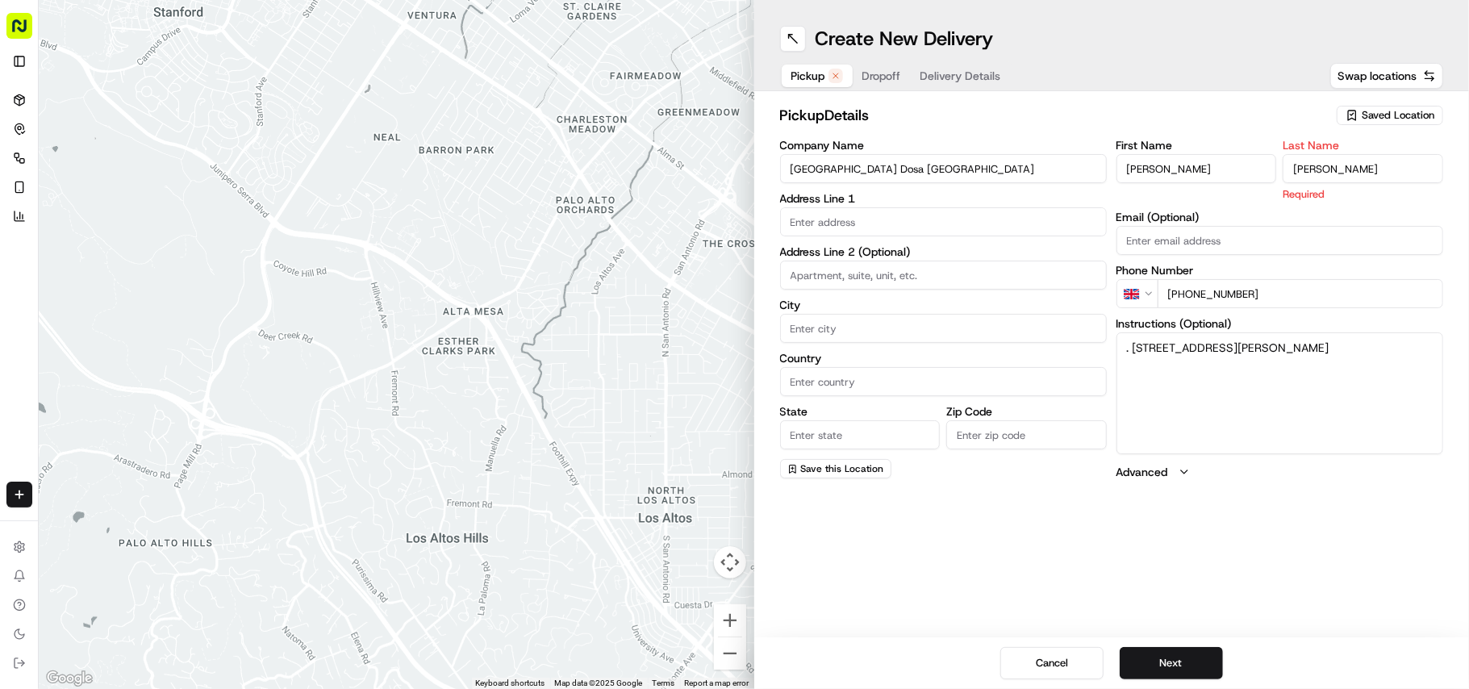
click at [1326, 168] on input "[PERSON_NAME]" at bounding box center [1363, 168] width 161 height 29
type input "Sadiq"
click at [1198, 163] on input "[PERSON_NAME]" at bounding box center [1197, 168] width 161 height 29
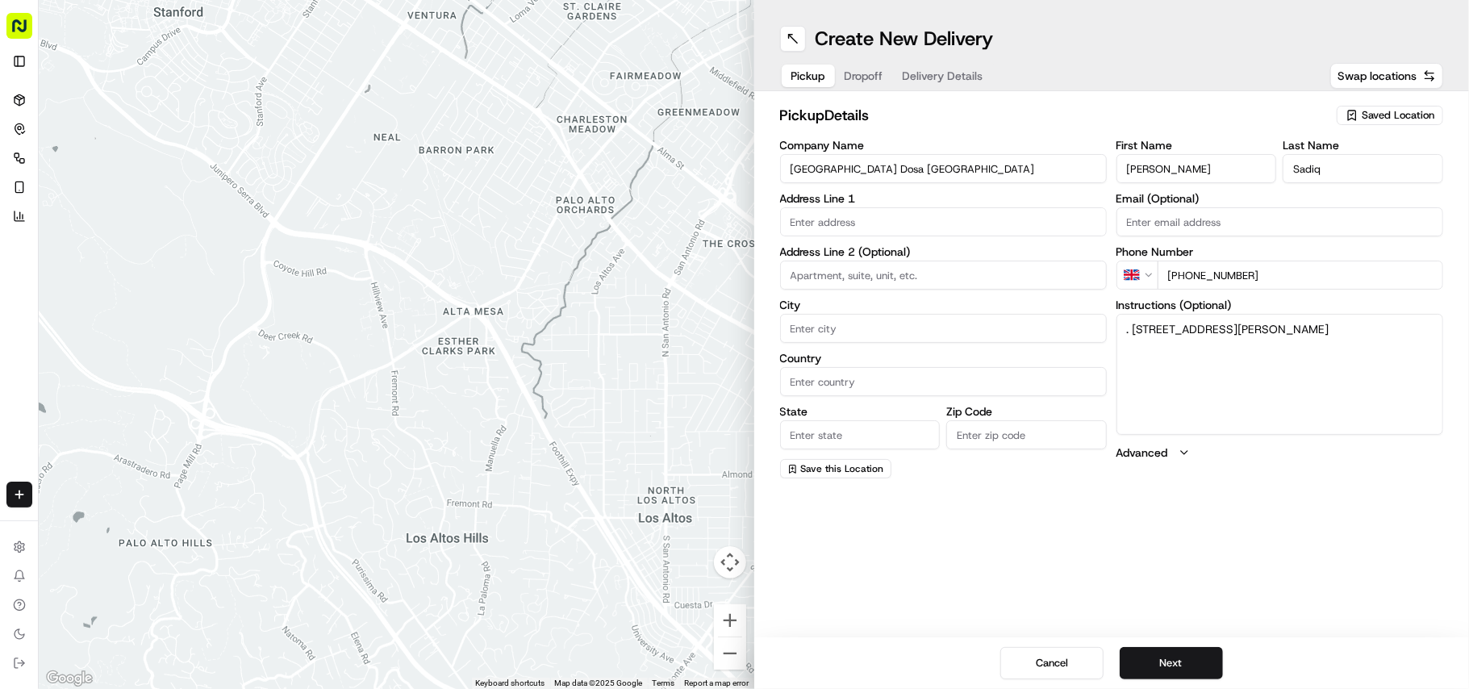
click at [1198, 163] on input "[PERSON_NAME]" at bounding box center [1197, 168] width 161 height 29
type input "[PERSON_NAME]"
click at [1146, 324] on textarea ". [STREET_ADDRESS][PERSON_NAME]" at bounding box center [1280, 374] width 327 height 121
drag, startPoint x: 1146, startPoint y: 324, endPoint x: 1150, endPoint y: 353, distance: 28.5
click at [1150, 353] on textarea ". [STREET_ADDRESS][PERSON_NAME]" at bounding box center [1280, 374] width 327 height 121
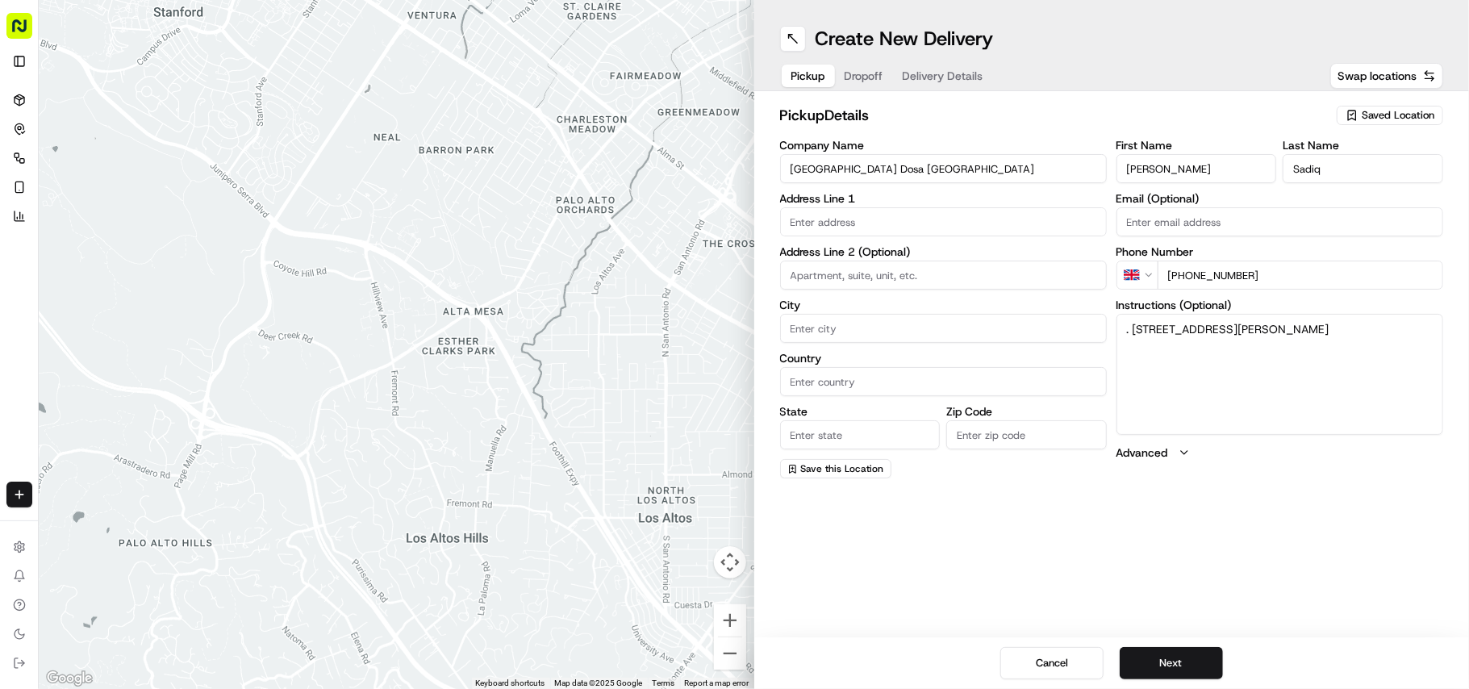
click at [836, 207] on input "text" at bounding box center [943, 221] width 327 height 29
paste input "[STREET_ADDRESS][PERSON_NAME]"
click at [866, 244] on div "No results found" at bounding box center [943, 266] width 325 height 53
click at [866, 200] on label "Address Line 1" at bounding box center [943, 198] width 327 height 11
click at [892, 231] on input "[STREET_ADDRESS][PERSON_NAME]" at bounding box center [943, 221] width 327 height 29
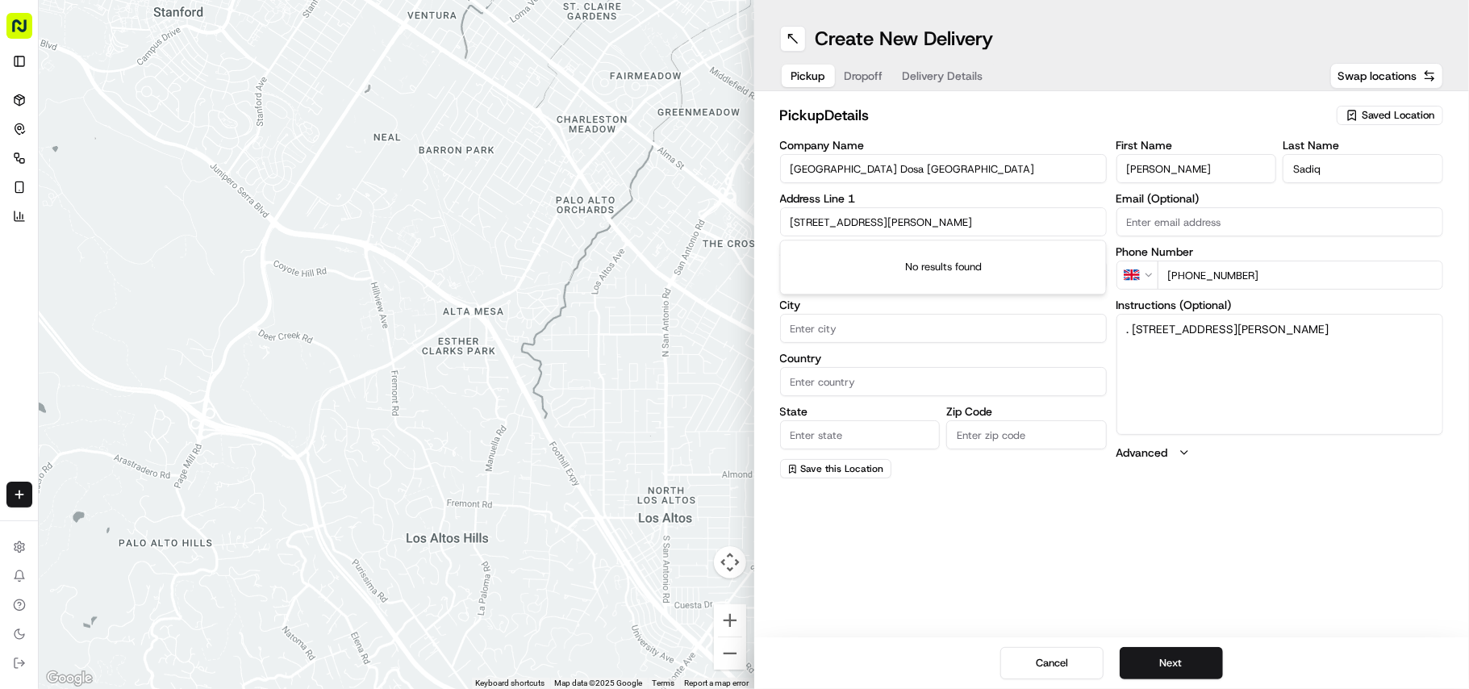
click at [892, 231] on input "[STREET_ADDRESS][PERSON_NAME]" at bounding box center [943, 221] width 327 height 29
paste input "[PERSON_NAME] RdSmethwick, [GEOGRAPHIC_DATA]"
click at [914, 256] on div "[STREET_ADDRESS][PERSON_NAME]" at bounding box center [943, 256] width 319 height 24
type input "[STREET_ADDRESS][PERSON_NAME]"
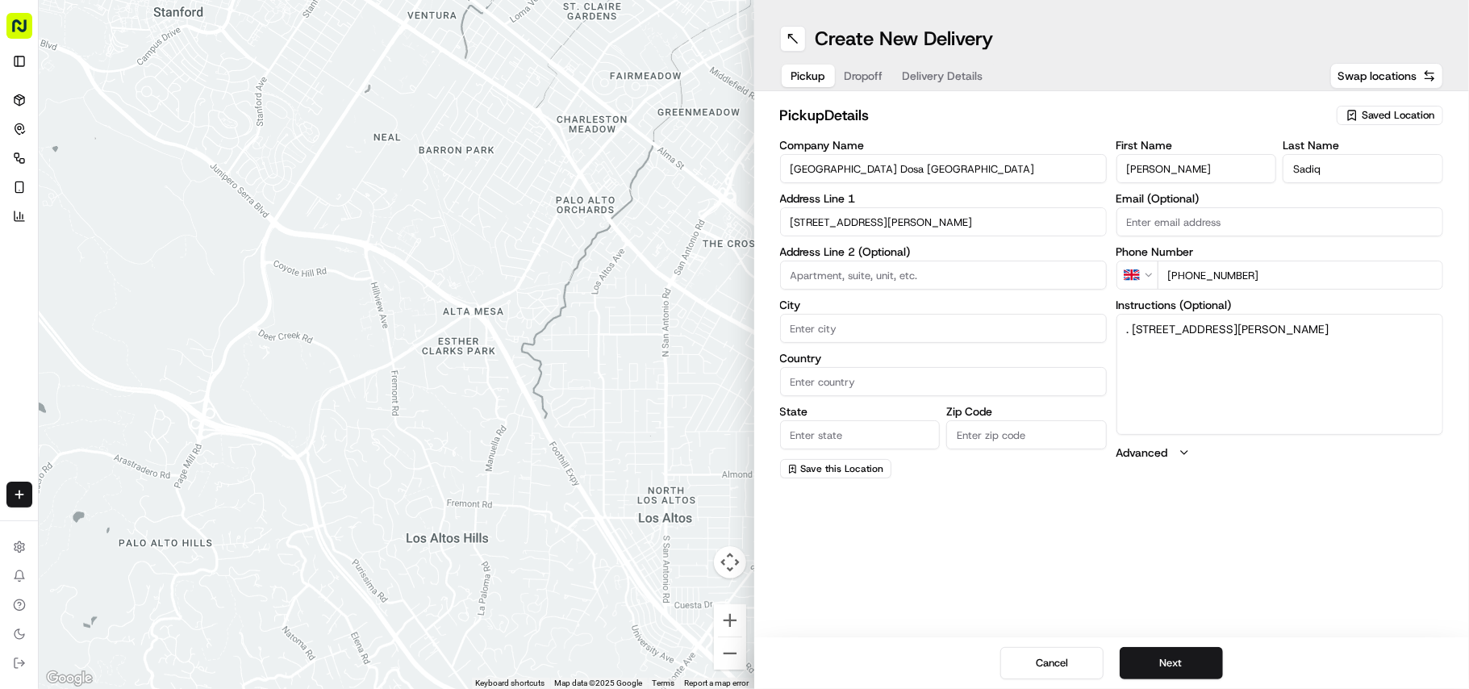
type input "Smethwick"
type input "[GEOGRAPHIC_DATA]"
type input "B18 4HE"
type input "[STREET_ADDRESS][PERSON_NAME]"
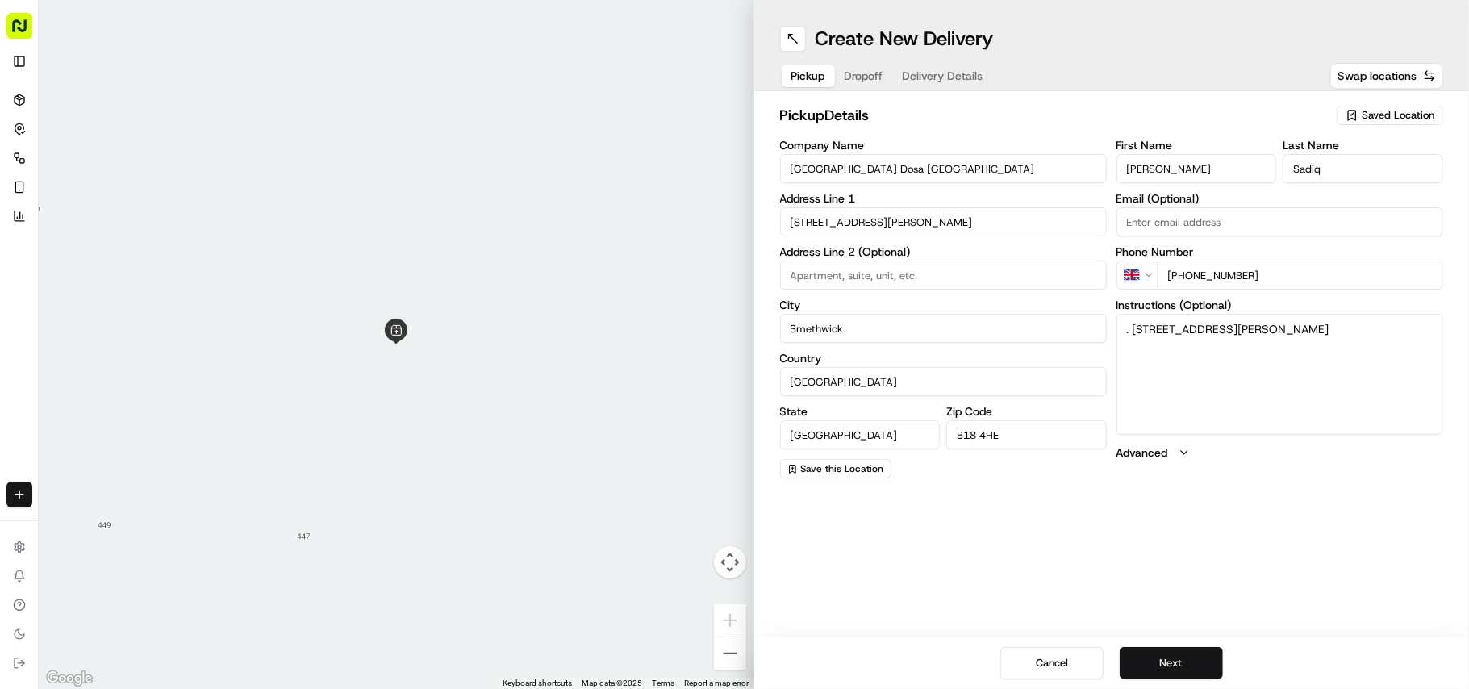
click at [1192, 662] on button "Next" at bounding box center [1171, 663] width 103 height 32
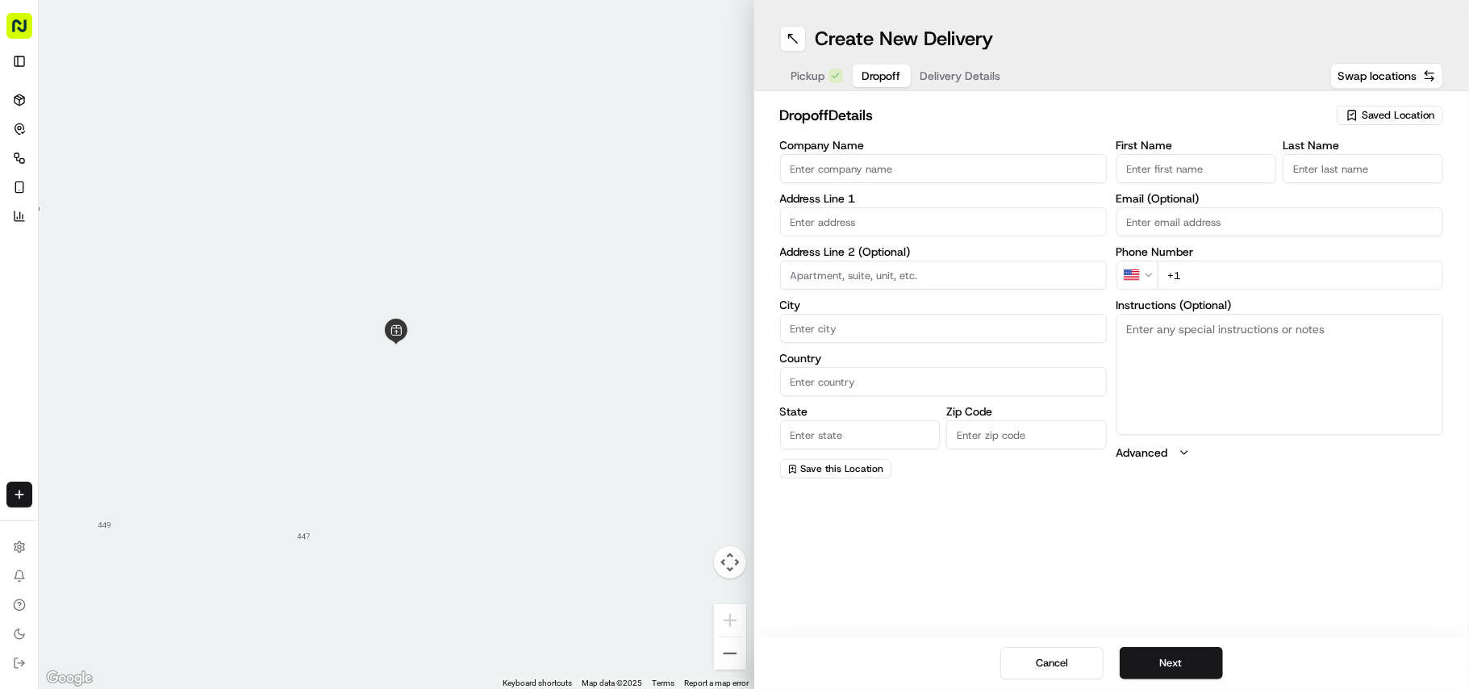
click at [1233, 385] on textarea "Instructions (Optional)" at bounding box center [1280, 374] width 327 height 121
paste textarea "[PERSON_NAME] | 07720047359 [STREET_ADDRESS]"
click at [1143, 329] on textarea "[PERSON_NAME] | 07720047359 [STREET_ADDRESS]" at bounding box center [1280, 374] width 327 height 121
drag, startPoint x: 1143, startPoint y: 329, endPoint x: 1163, endPoint y: 329, distance: 20.2
click at [1163, 329] on textarea "[PERSON_NAME] | 07720047359 [STREET_ADDRESS]" at bounding box center [1280, 374] width 327 height 121
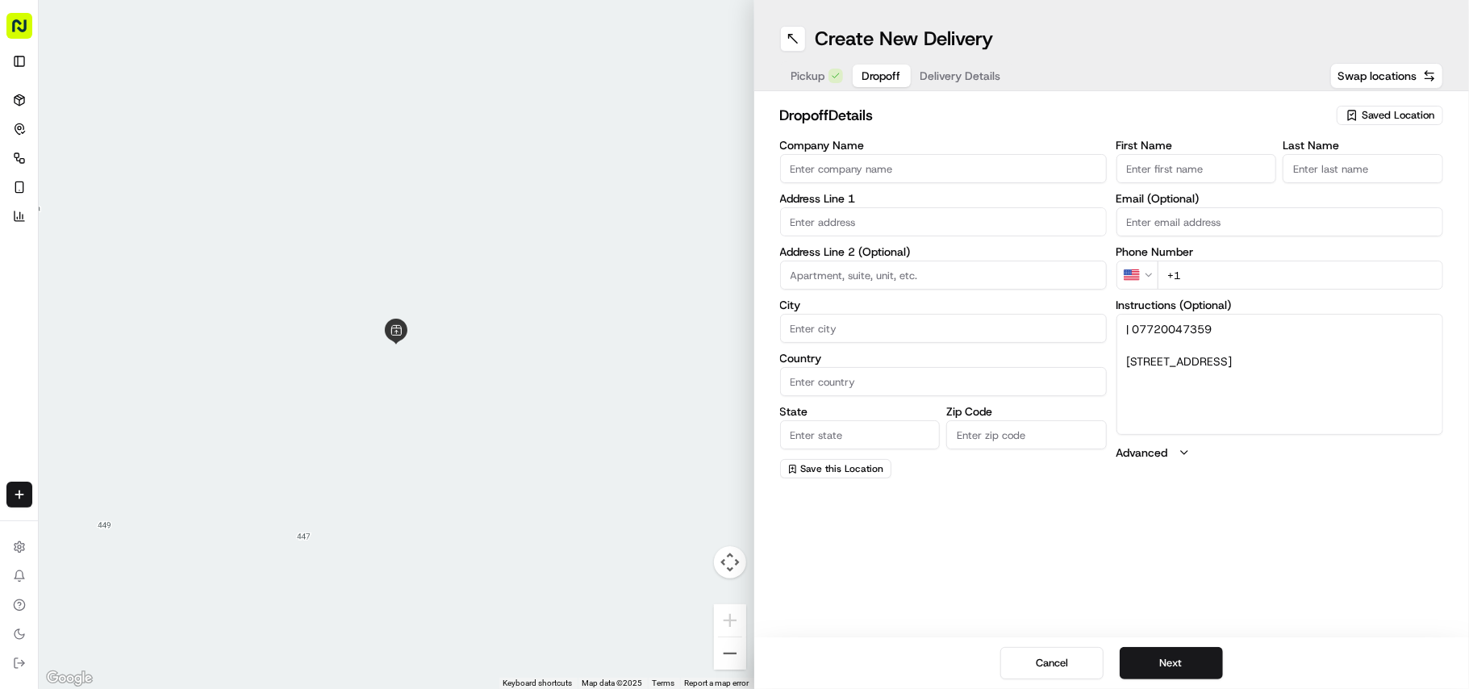
type textarea "| 07720047359 [STREET_ADDRESS]"
click at [1189, 175] on input "First Name" at bounding box center [1197, 168] width 161 height 29
paste input "[PERSON_NAME]"
type input "[PERSON_NAME]"
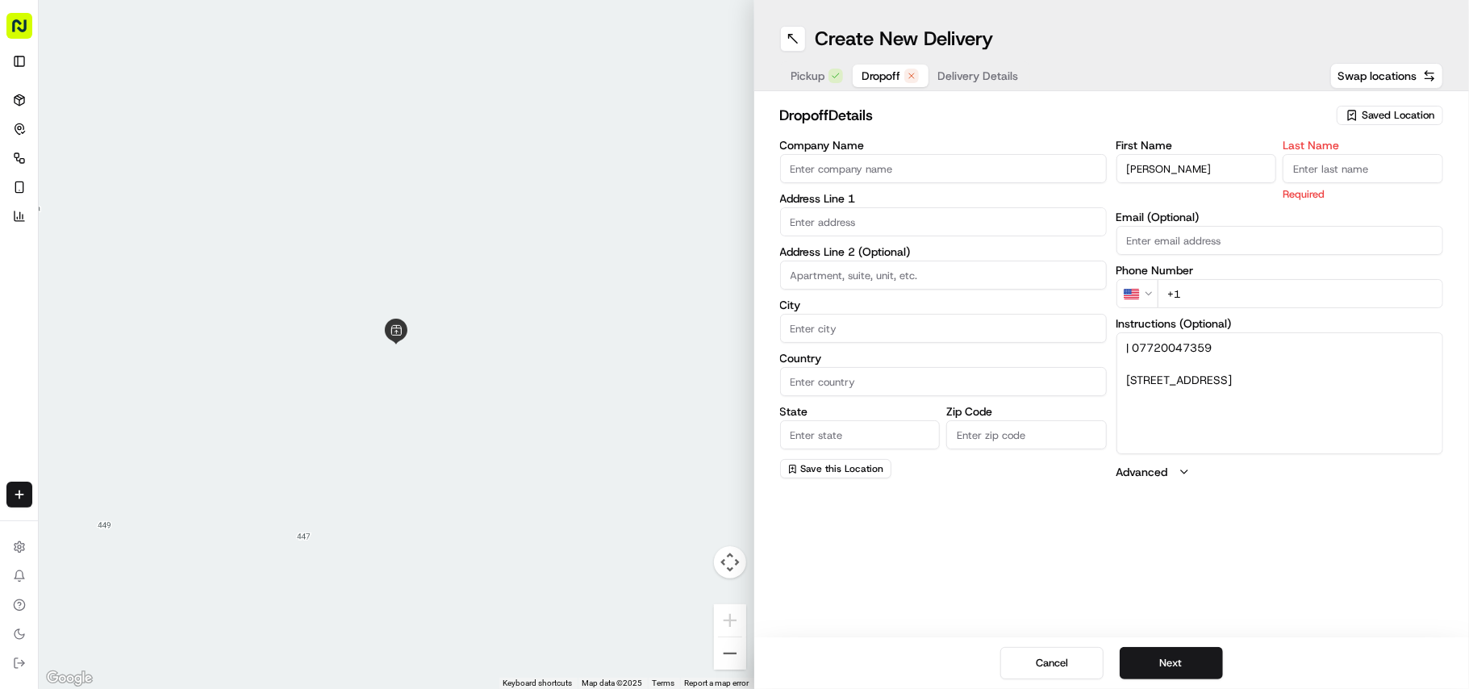
click at [1371, 173] on input "Last Name" at bounding box center [1363, 168] width 161 height 29
paste input "[PERSON_NAME]"
click at [1310, 168] on input "[PERSON_NAME]" at bounding box center [1363, 168] width 161 height 29
type input "[PERSON_NAME]"
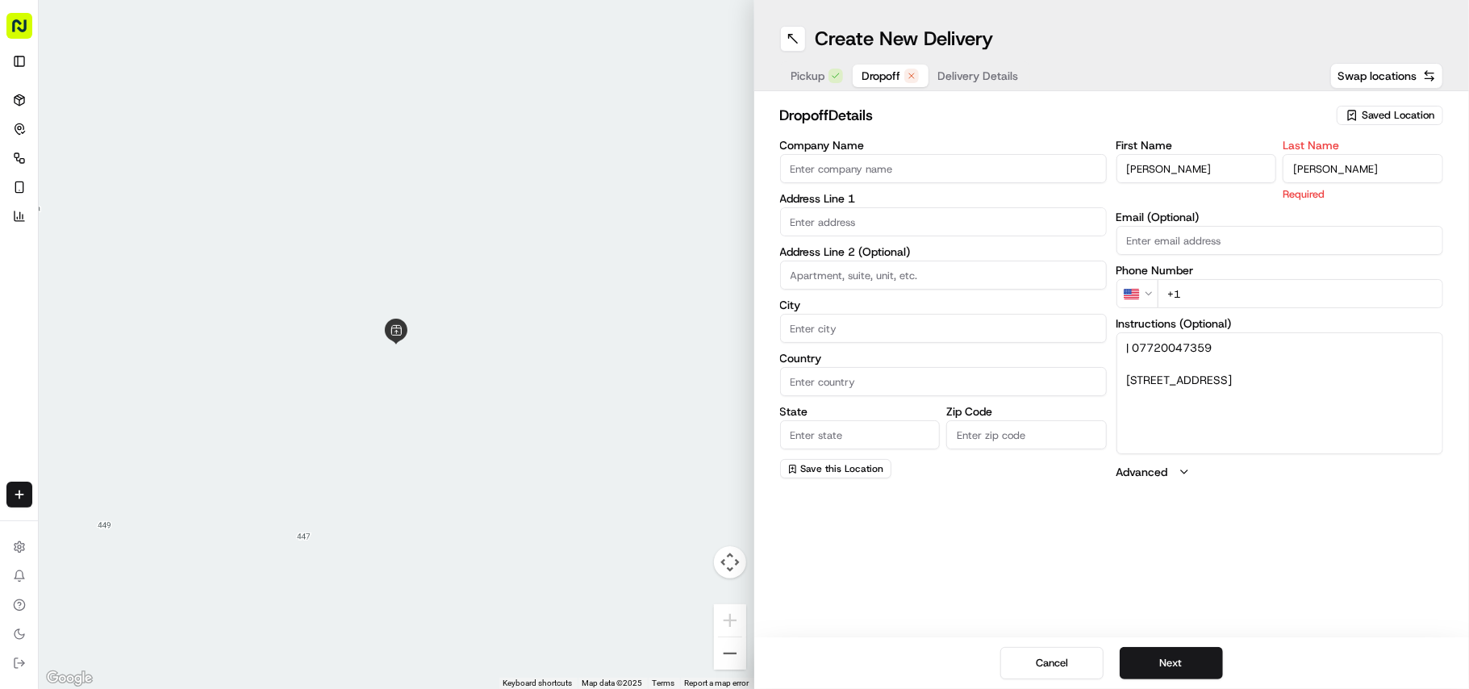
click at [1179, 158] on input "[PERSON_NAME]" at bounding box center [1197, 168] width 161 height 29
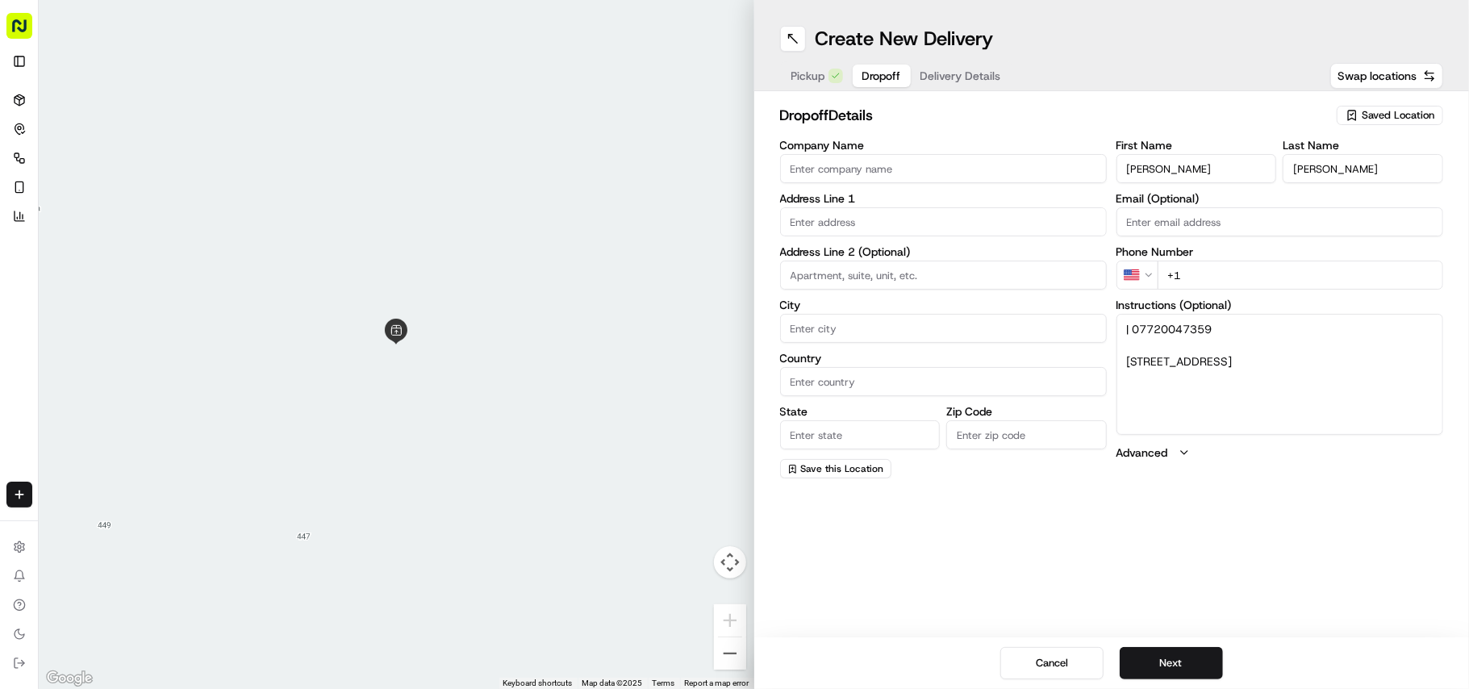
click at [1179, 158] on input "[PERSON_NAME]" at bounding box center [1197, 168] width 161 height 29
type input "[PERSON_NAME]"
click at [1171, 362] on textarea "| 07720047359 [STREET_ADDRESS]" at bounding box center [1280, 374] width 327 height 121
drag, startPoint x: 1171, startPoint y: 362, endPoint x: 1275, endPoint y: 407, distance: 113.5
click at [1275, 407] on textarea "| 07720047359 [STREET_ADDRESS]" at bounding box center [1280, 374] width 327 height 121
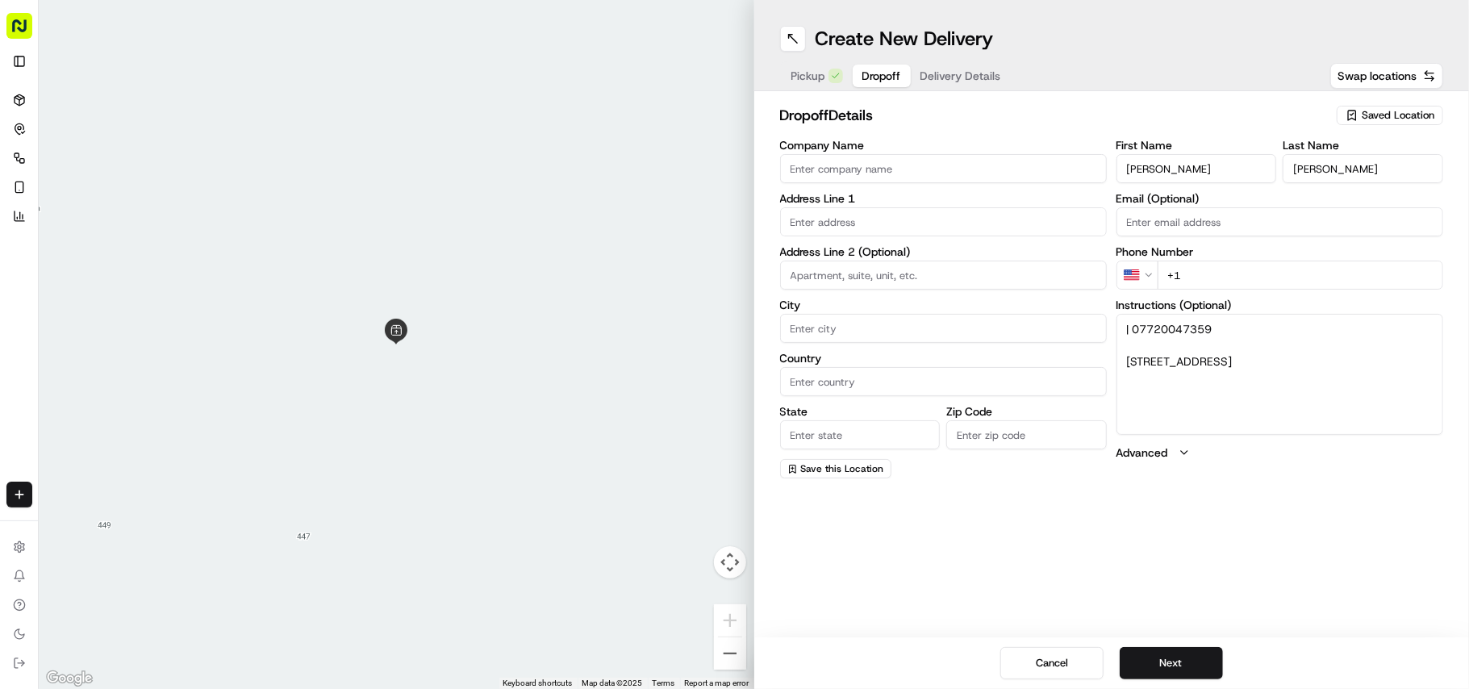
click at [966, 200] on label "Address Line 1" at bounding box center [943, 198] width 327 height 11
click at [972, 208] on input "text" at bounding box center [943, 221] width 327 height 29
paste input "[STREET_ADDRESS]"
click at [960, 260] on div "[STREET_ADDRESS]" at bounding box center [943, 256] width 319 height 24
type input "[STREET_ADDRESS]"
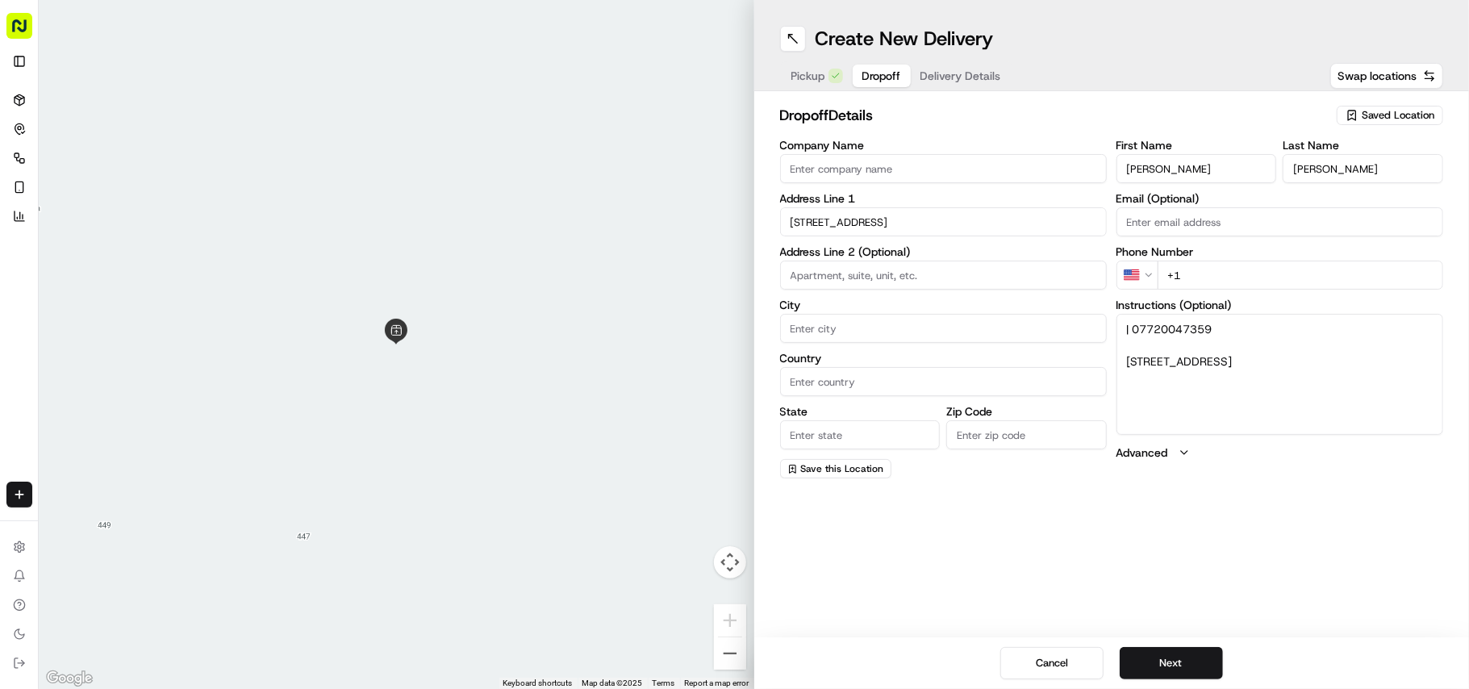
type input "2"
type input "[GEOGRAPHIC_DATA]"
type input "B15 2NG"
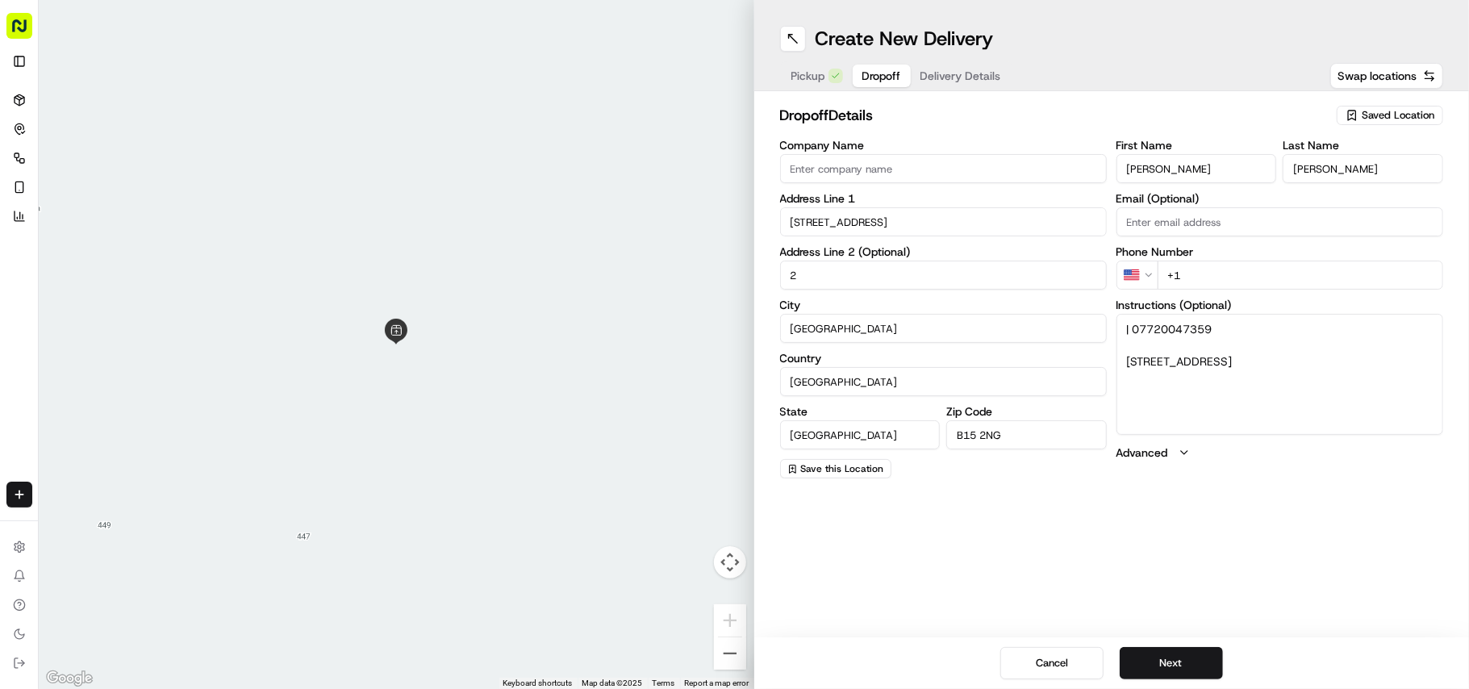
type input "[STREET_ADDRESS]"
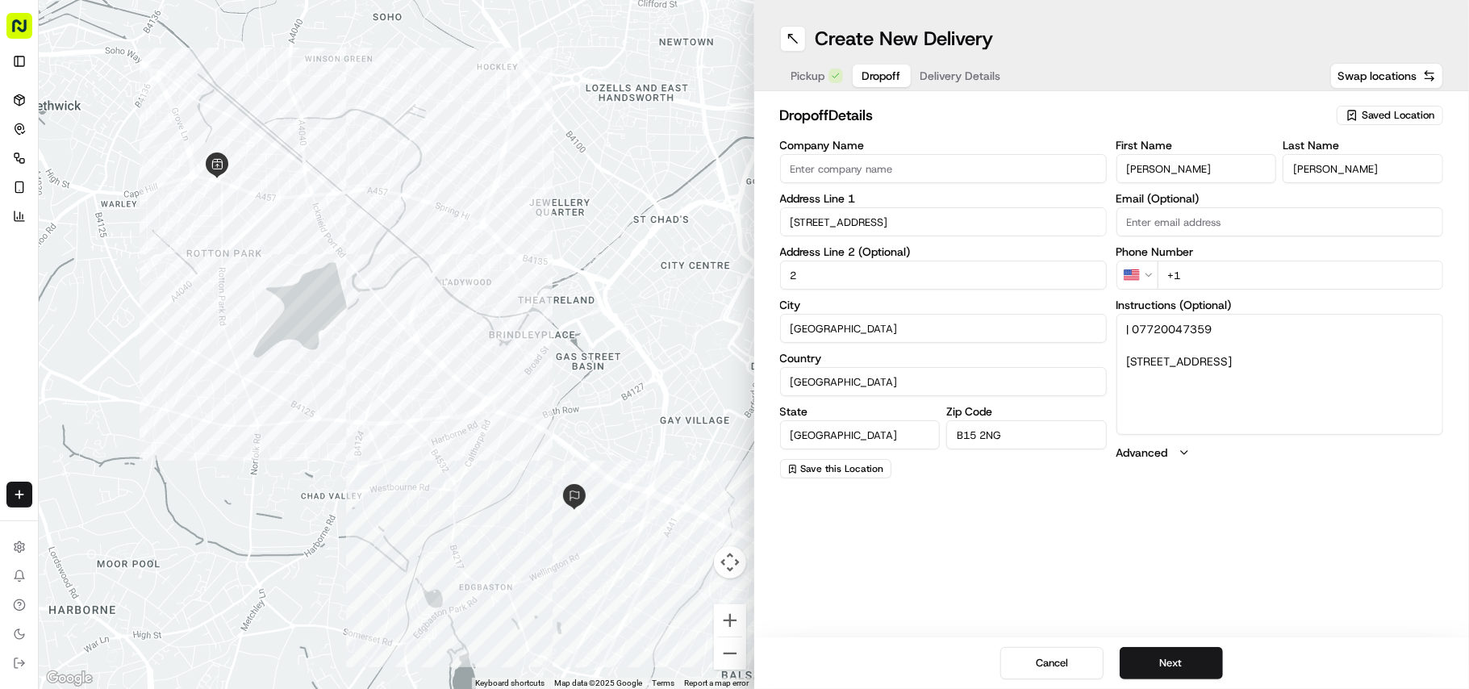
click at [1134, 281] on html "Fusion Kitchen [EMAIL_ADDRESS][DOMAIN_NAME] Toggle Sidebar Deliveries Control O…" at bounding box center [734, 344] width 1469 height 689
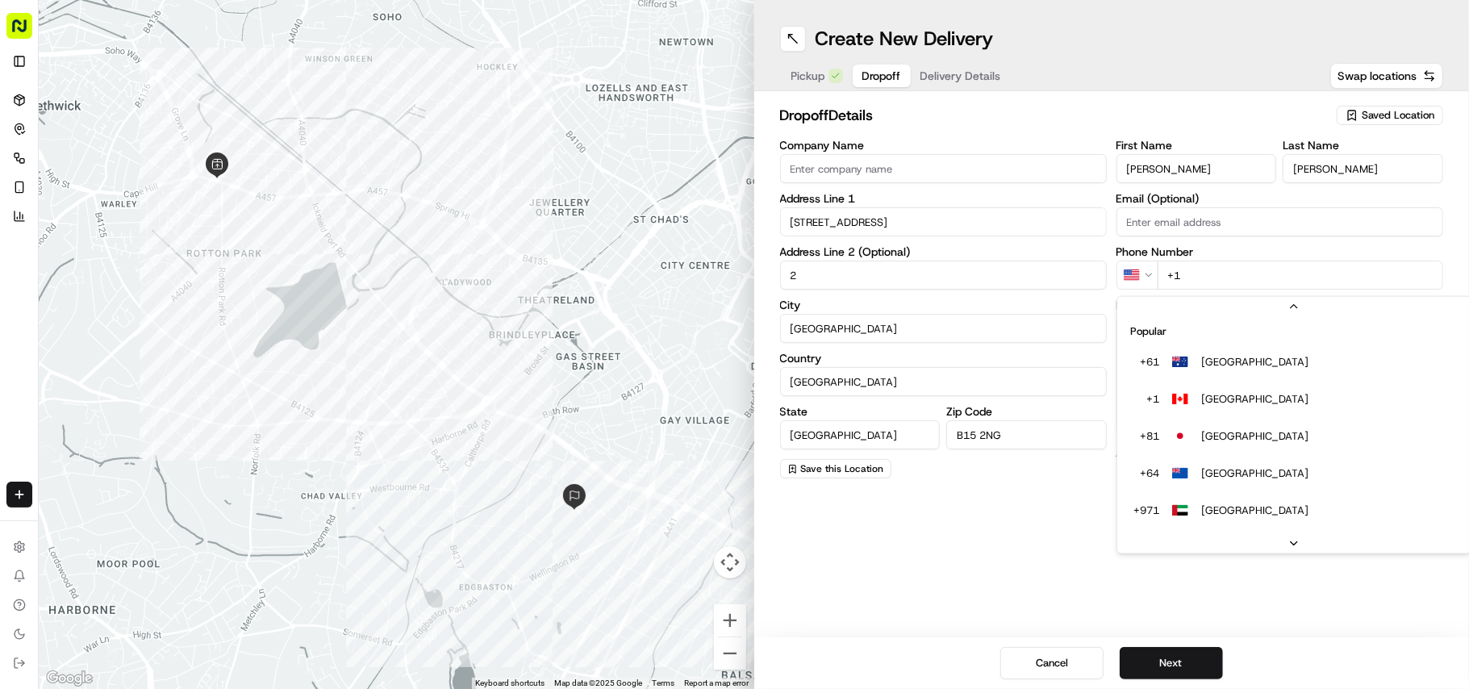
scroll to position [69, 0]
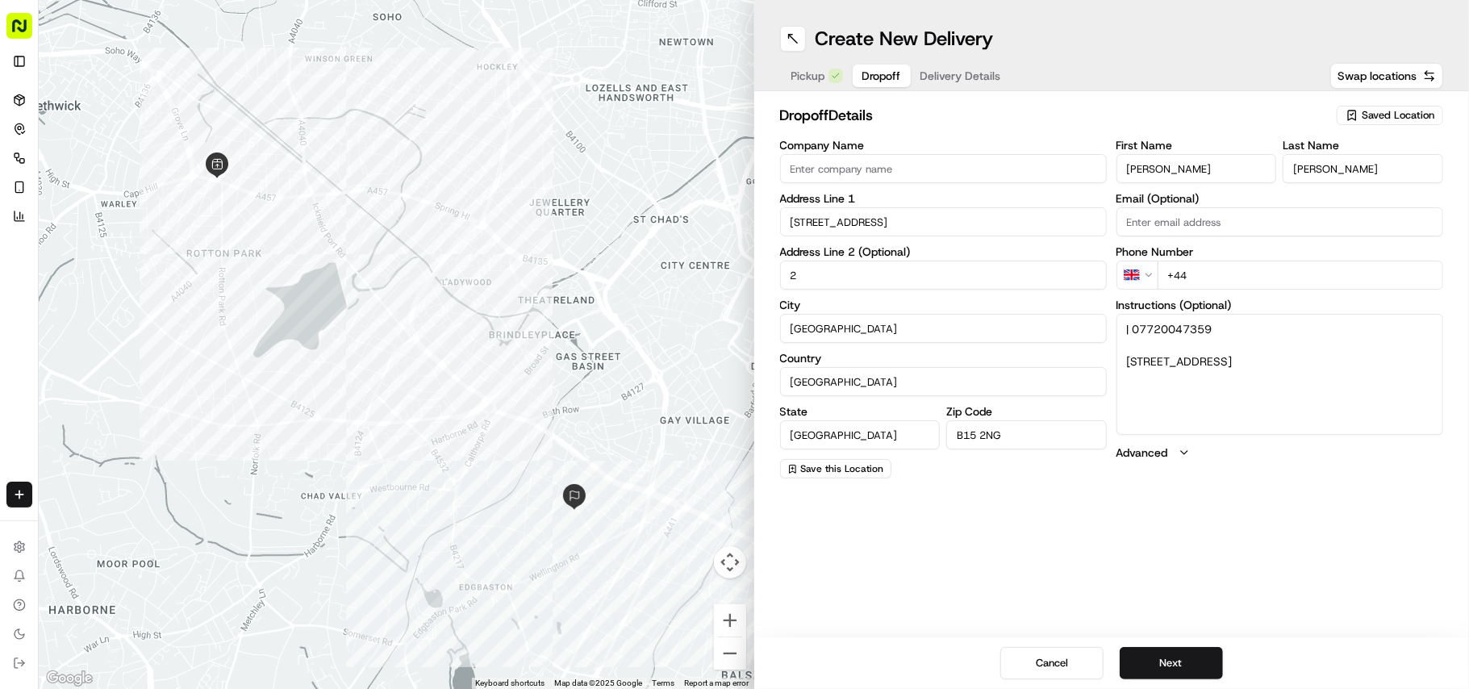
click at [1204, 276] on input "+44" at bounding box center [1301, 275] width 286 height 29
click at [1220, 275] on input "+44" at bounding box center [1301, 275] width 286 height 29
paste input "25 48"
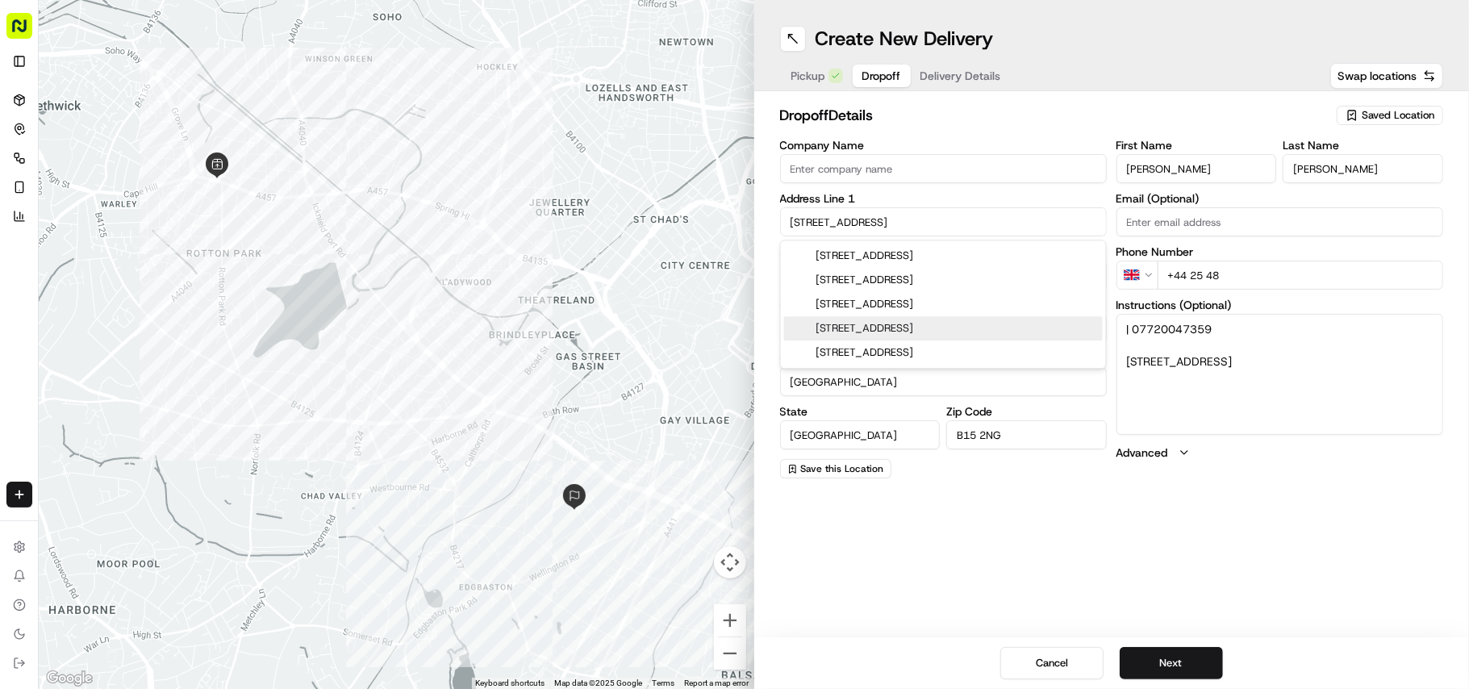
click at [1246, 271] on input "+44 25 48" at bounding box center [1301, 275] width 286 height 29
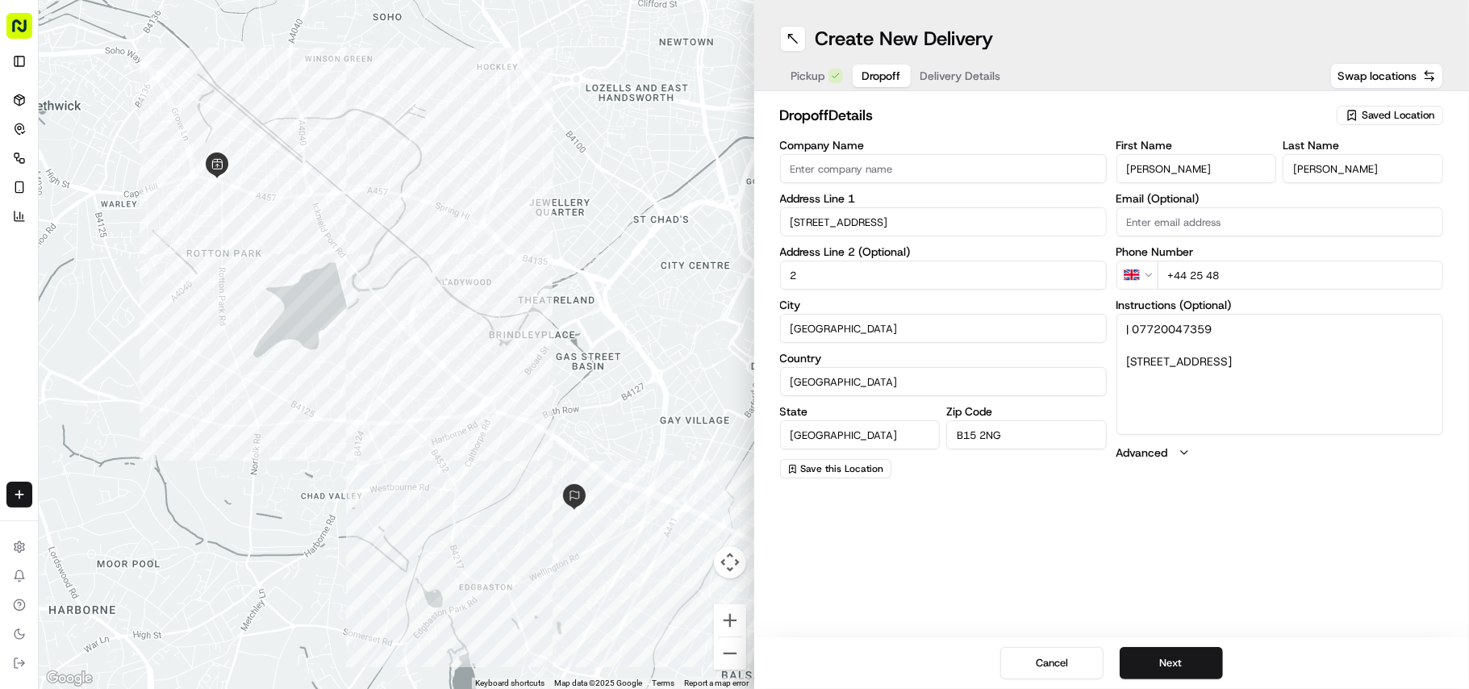
click at [1155, 334] on textarea "| 07720047359 [STREET_ADDRESS]" at bounding box center [1280, 374] width 327 height 121
click at [1105, 273] on input "2" at bounding box center [943, 275] width 327 height 29
click at [1134, 275] on html "Fusion Kitchen [EMAIL_ADDRESS][DOMAIN_NAME] Toggle Sidebar Deliveries Control O…" at bounding box center [734, 344] width 1469 height 689
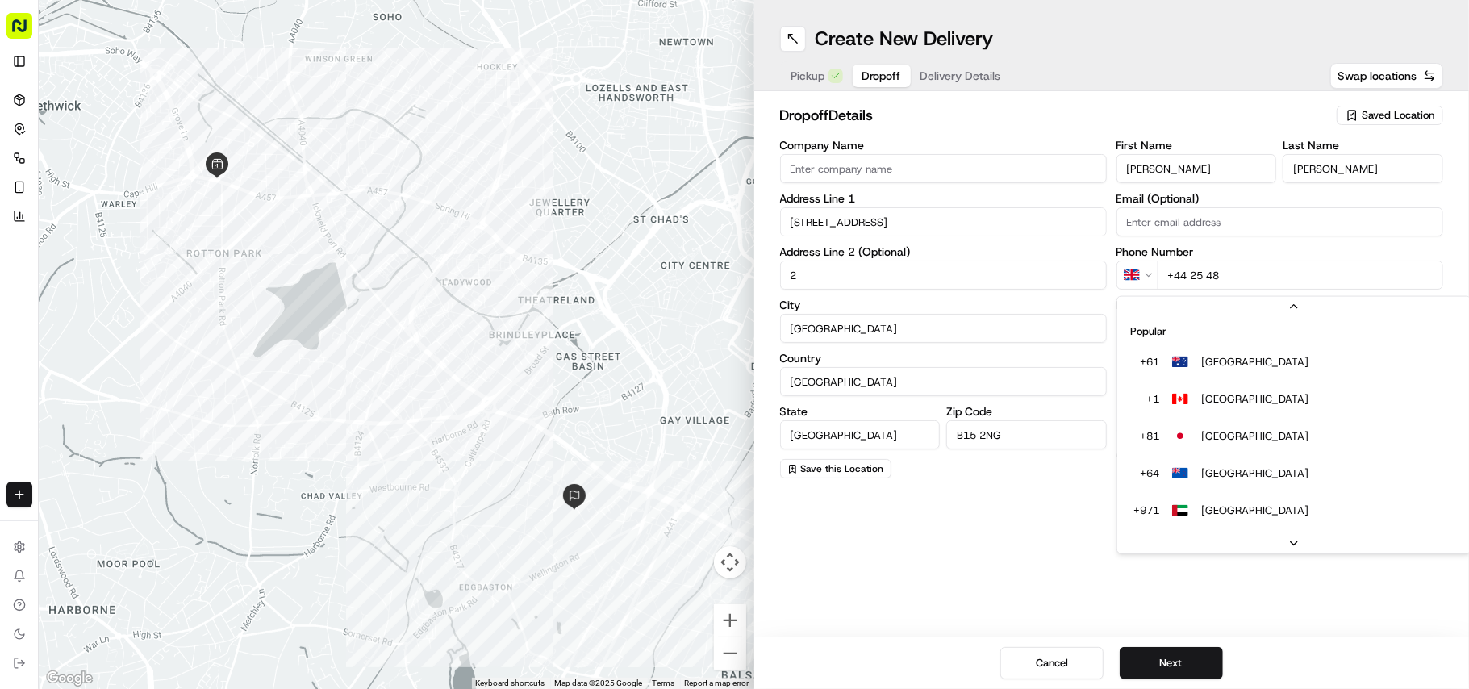
scroll to position [33, 0]
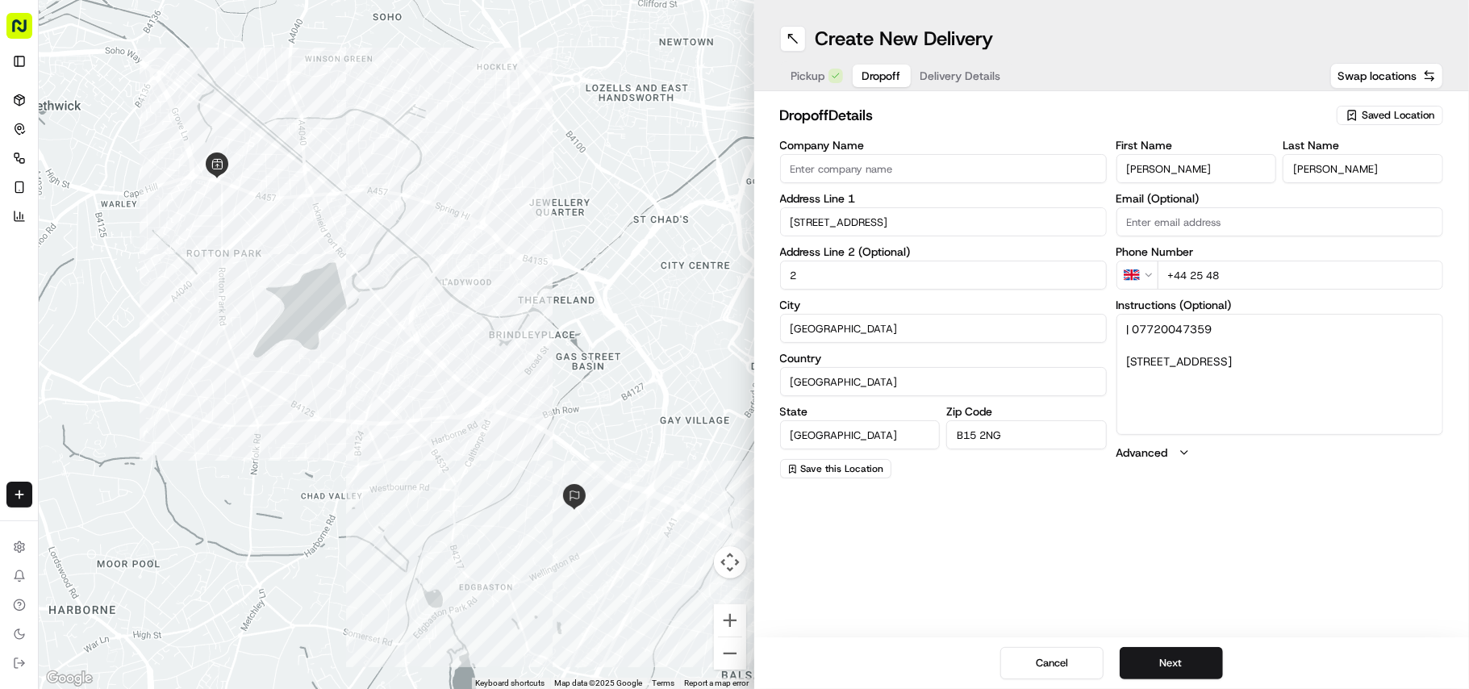
click at [1255, 271] on input "+44 25 48" at bounding box center [1301, 275] width 286 height 29
paste input "07720047359"
click at [1143, 287] on html "Fusion Kitchen [EMAIL_ADDRESS][DOMAIN_NAME] Toggle Sidebar Deliveries Control O…" at bounding box center [734, 344] width 1469 height 689
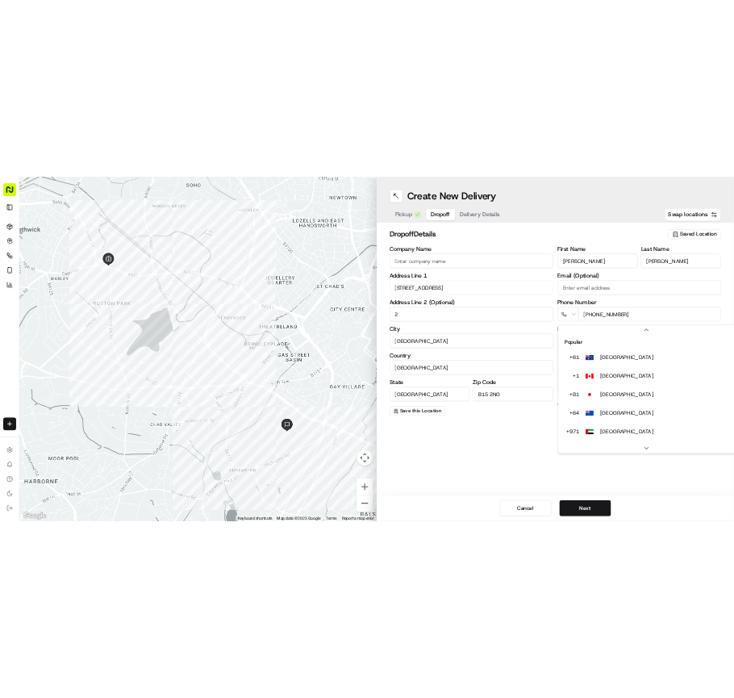
scroll to position [150, 0]
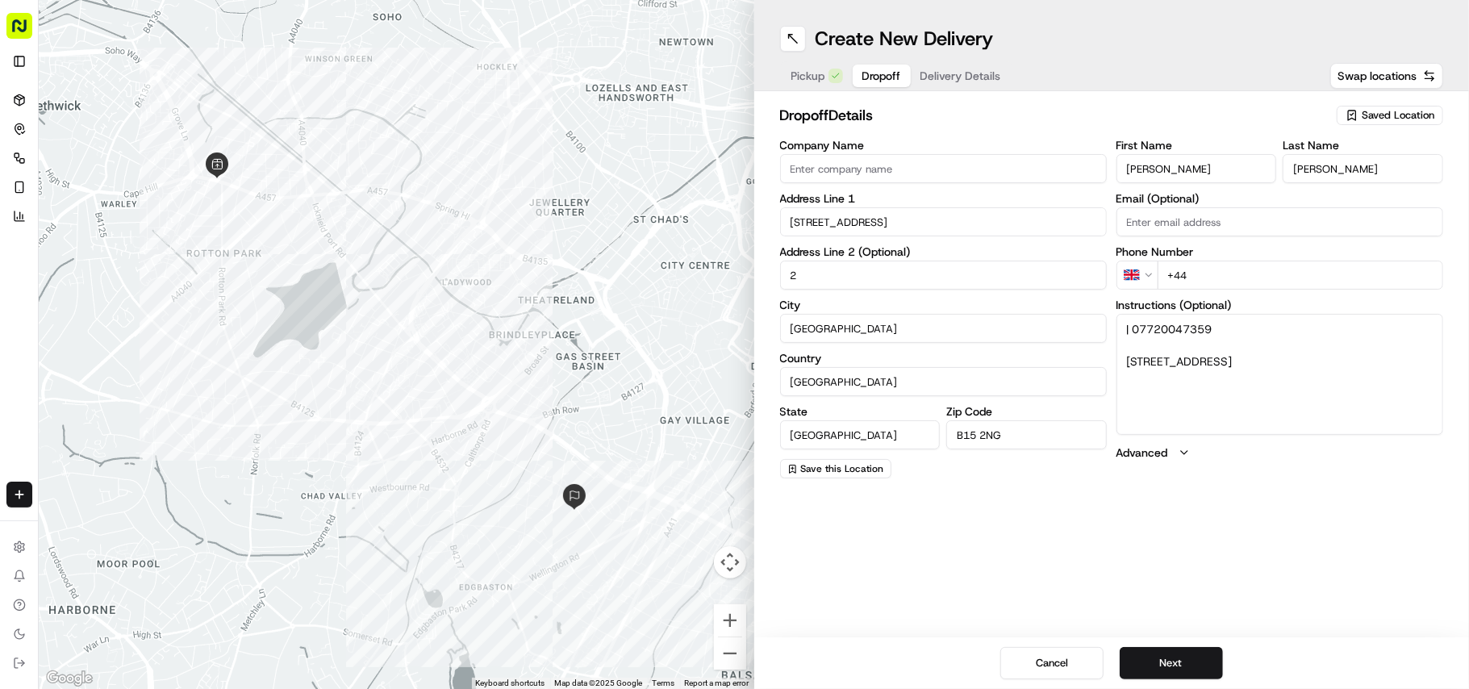
paste input "07720 047359"
type input "[PHONE_NUMBER]"
click at [1155, 637] on div "Create New Delivery Pickup Dropoff Delivery Details Swap locations dropoff Deta…" at bounding box center [1112, 344] width 716 height 689
click at [1156, 649] on button "Next" at bounding box center [1171, 663] width 103 height 32
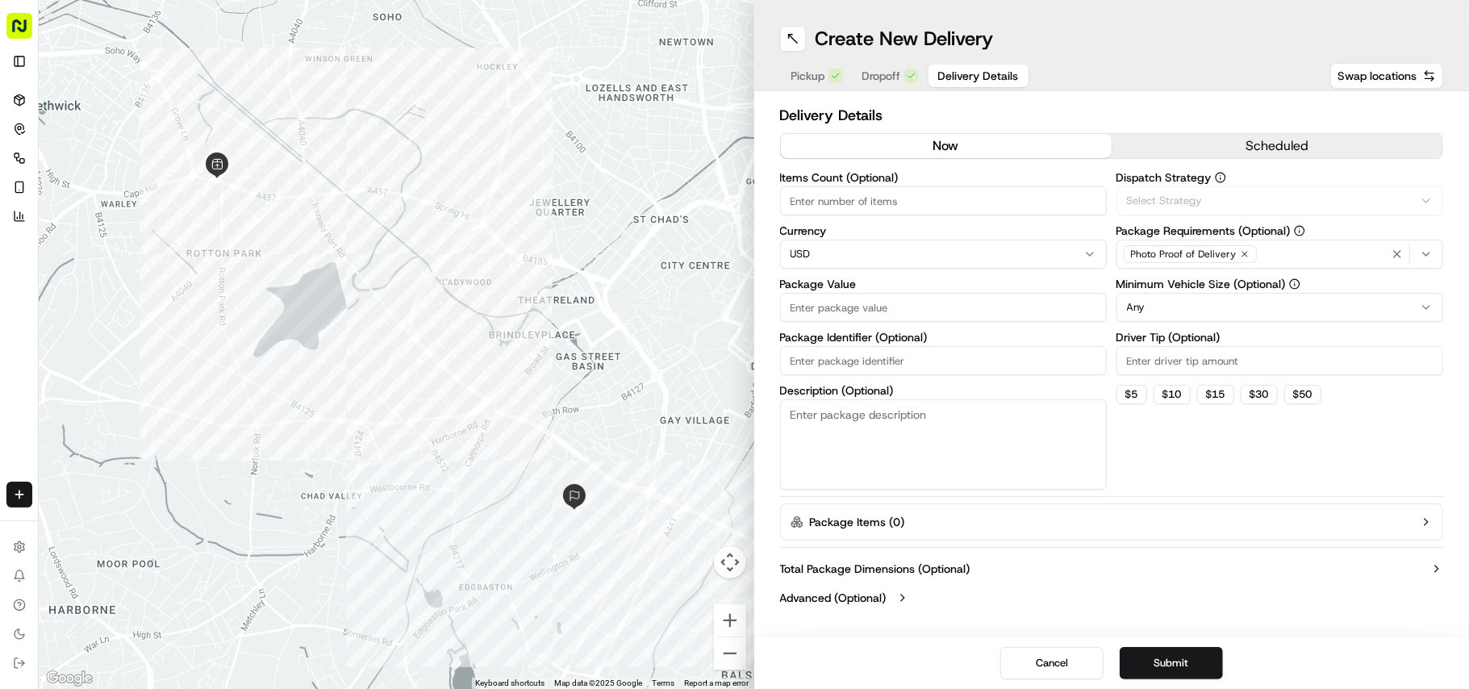
click at [885, 257] on html "Fusion Kitchen [EMAIL_ADDRESS][DOMAIN_NAME] Toggle Sidebar Deliveries Control O…" at bounding box center [734, 344] width 1469 height 689
click at [837, 290] on label "Package Value" at bounding box center [943, 283] width 327 height 11
click at [837, 293] on input "Package Value" at bounding box center [943, 307] width 327 height 29
click at [837, 303] on input "Package Value" at bounding box center [943, 307] width 327 height 29
paste input "25.48"
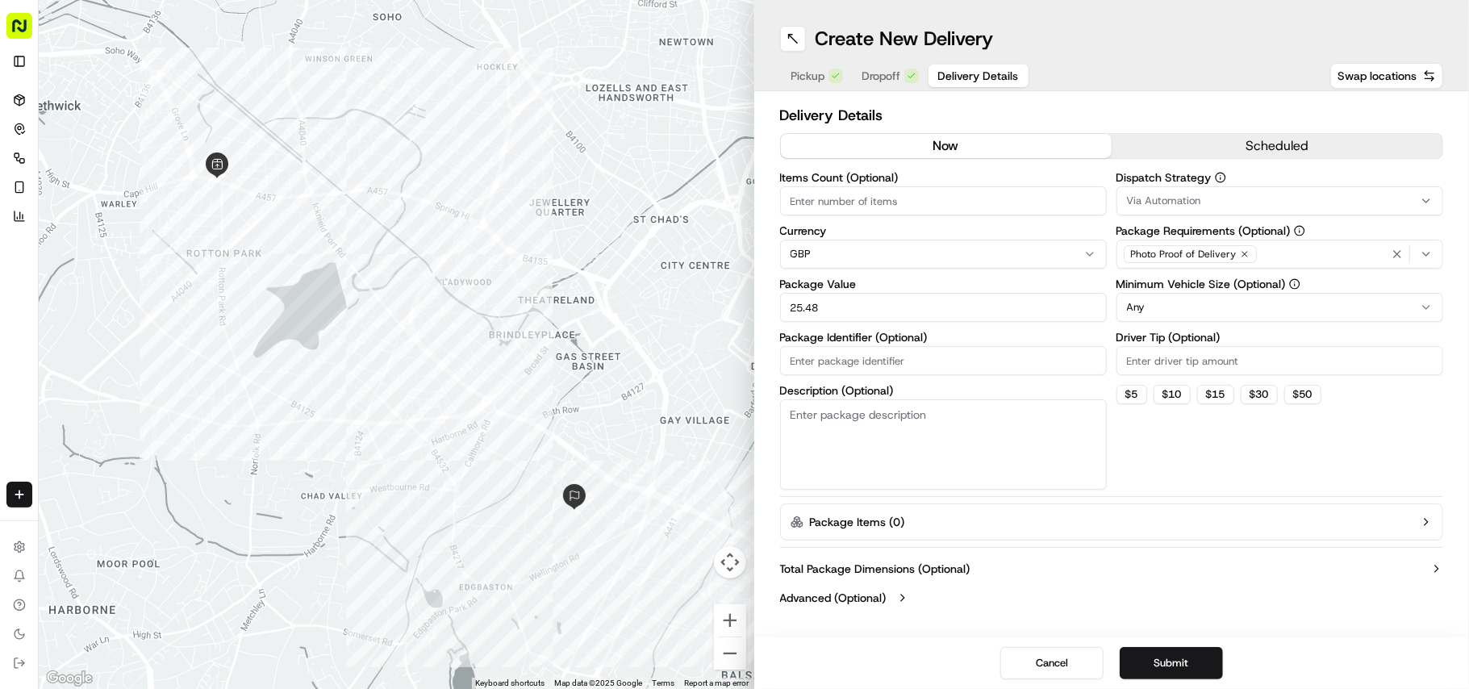
type input "25.48"
click at [1185, 665] on button "Submit" at bounding box center [1171, 663] width 103 height 32
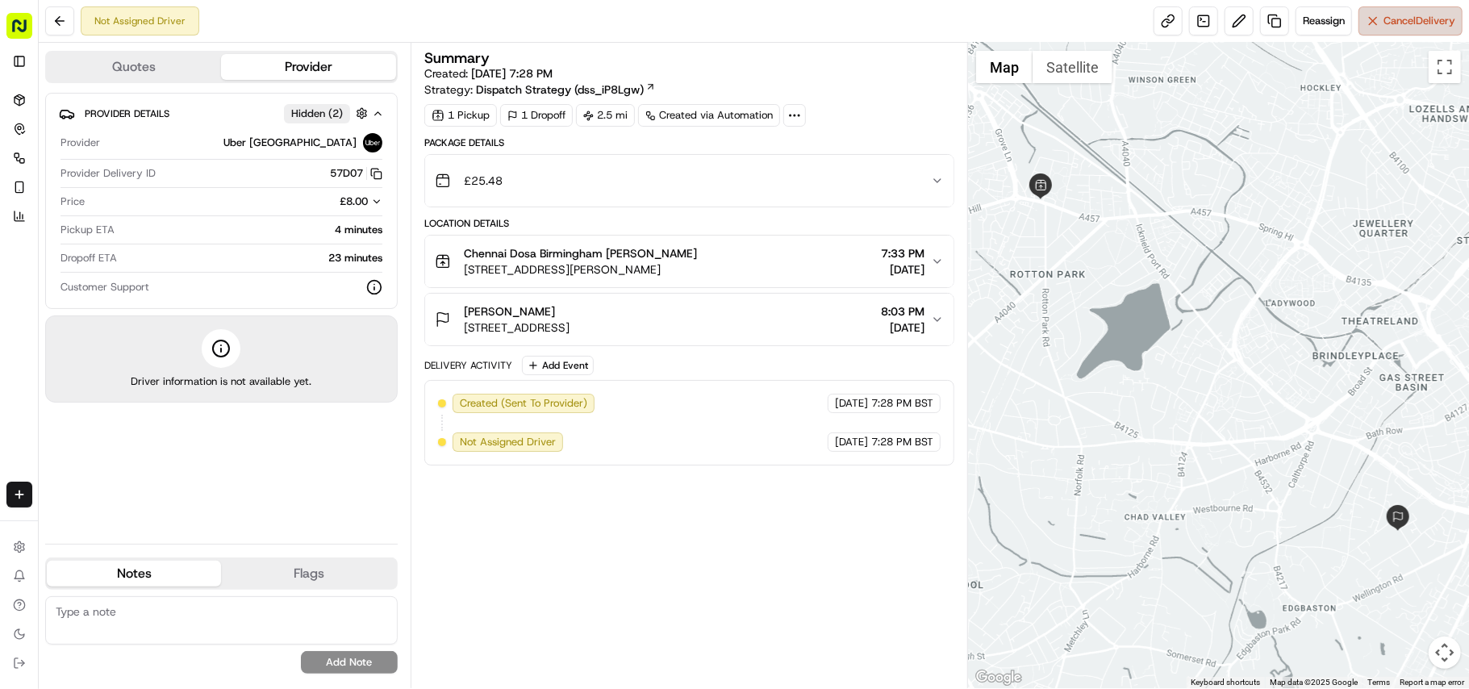
click at [1409, 23] on span "Cancel Delivery" at bounding box center [1420, 21] width 72 height 15
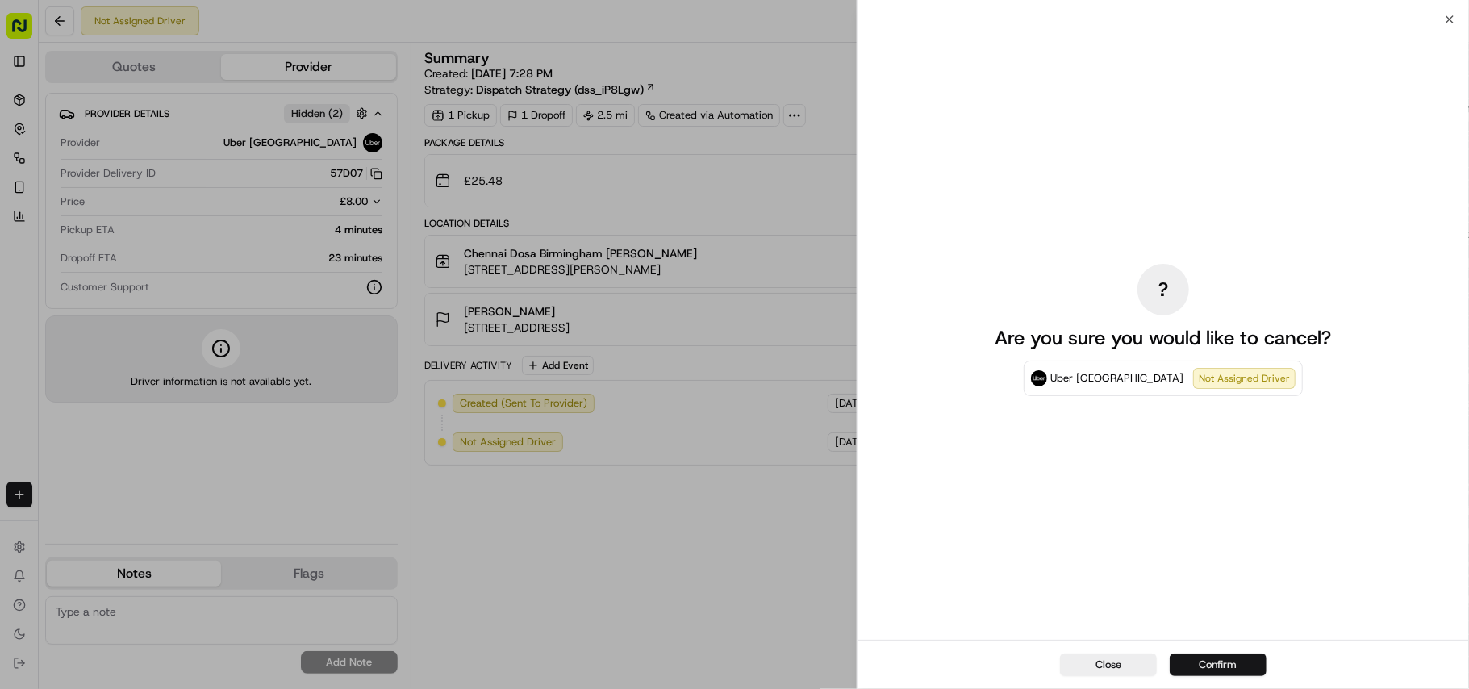
click at [1226, 659] on button "Confirm" at bounding box center [1218, 664] width 97 height 23
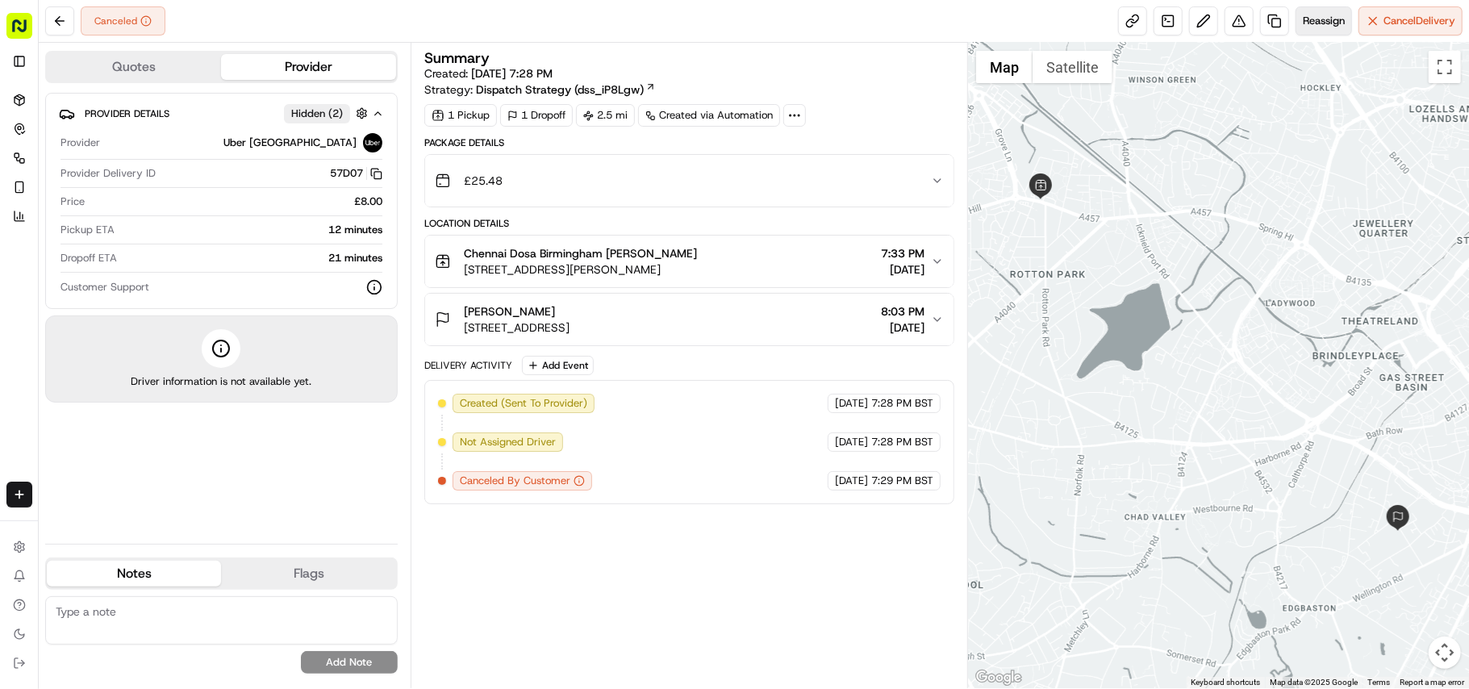
click at [1338, 32] on button "Reassign" at bounding box center [1324, 20] width 56 height 29
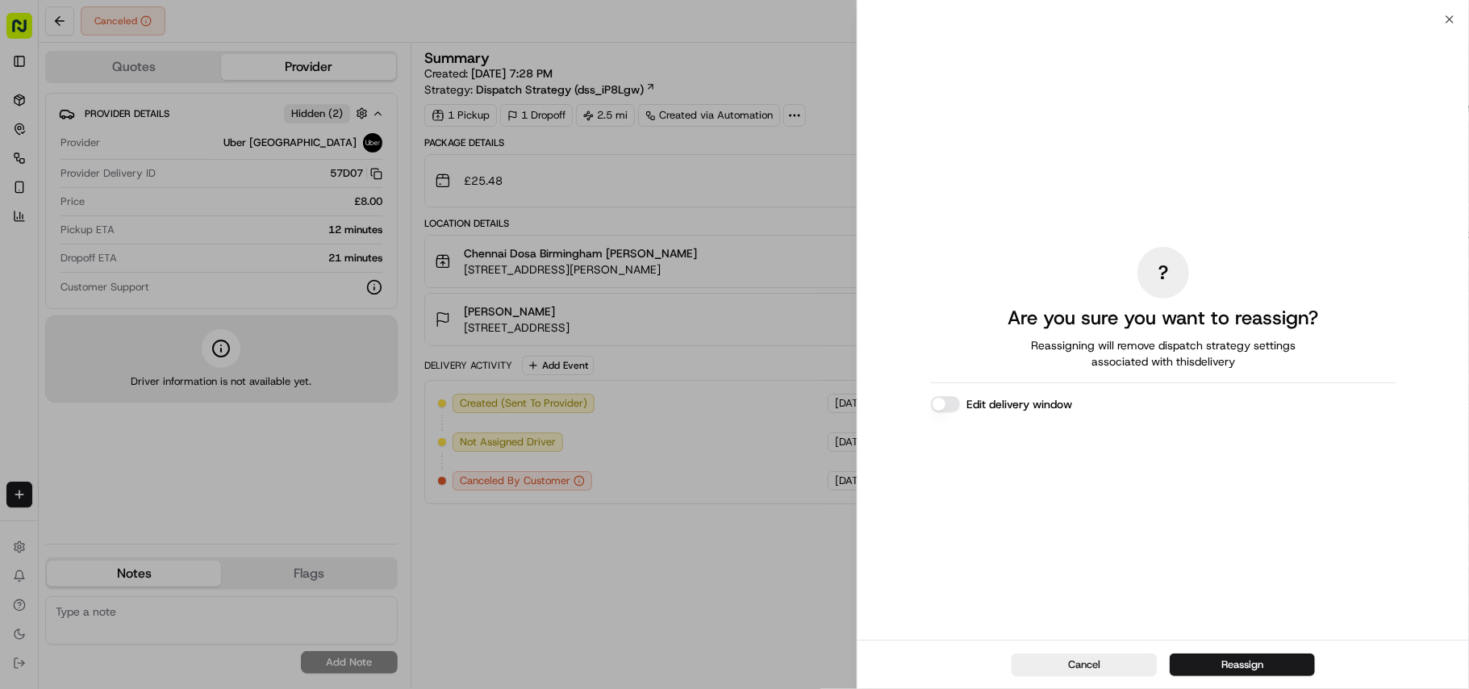
drag, startPoint x: 518, startPoint y: 595, endPoint x: 465, endPoint y: 385, distance: 216.2
